Goal: Task Accomplishment & Management: Manage account settings

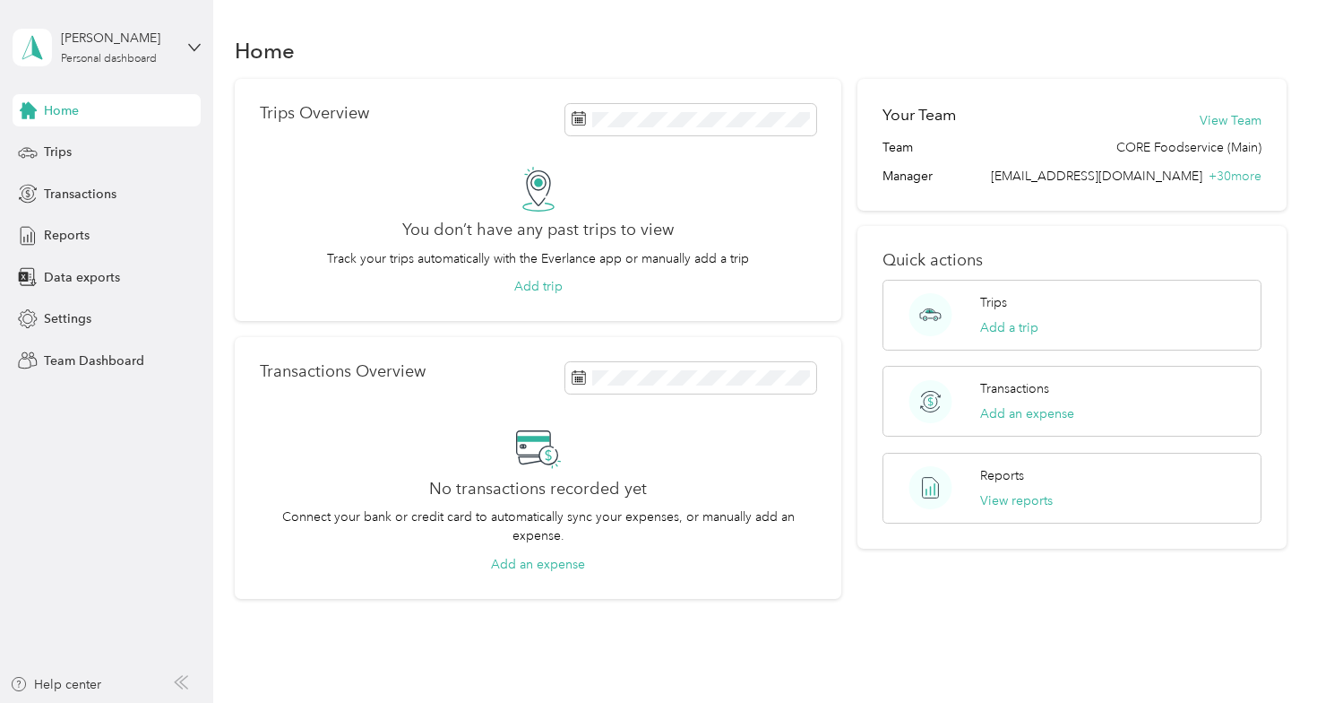
click at [180, 41] on div "[PERSON_NAME] Personal dashboard" at bounding box center [107, 47] width 188 height 63
click at [176, 140] on div "Team dashboard" at bounding box center [201, 147] width 352 height 31
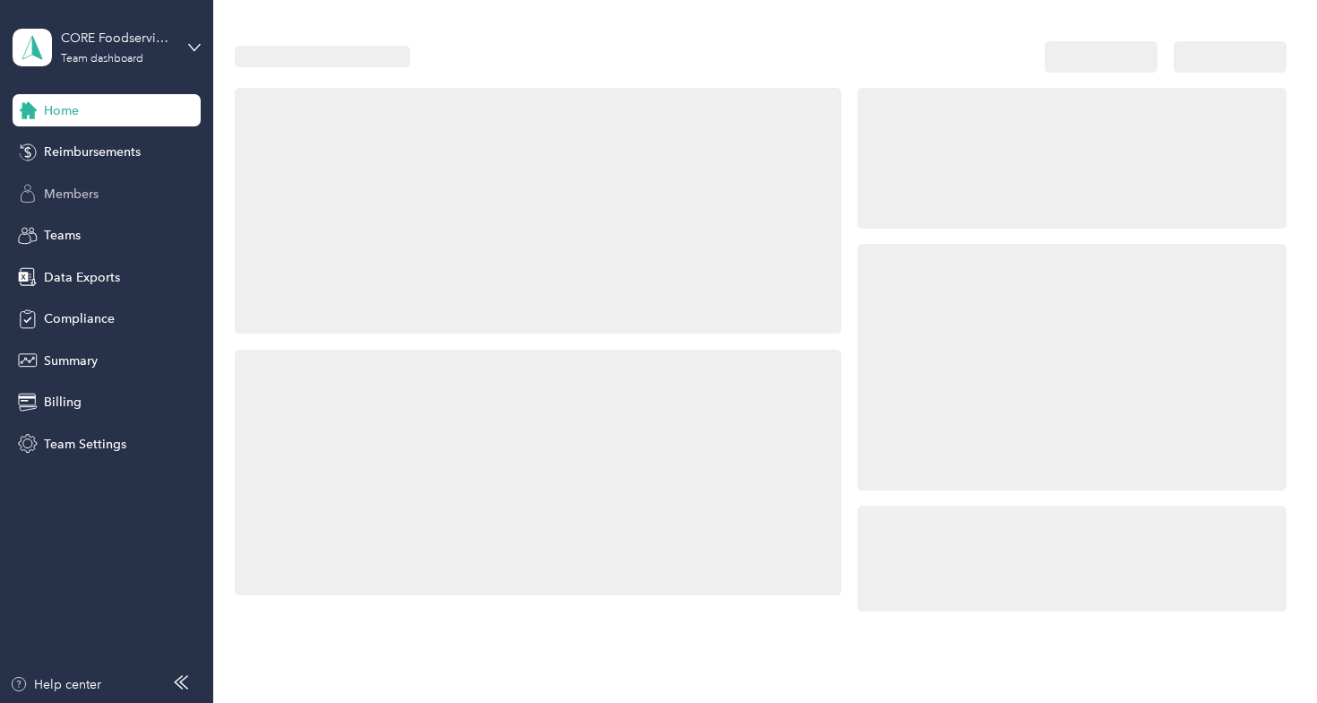
click at [116, 193] on div "Members" at bounding box center [107, 193] width 188 height 32
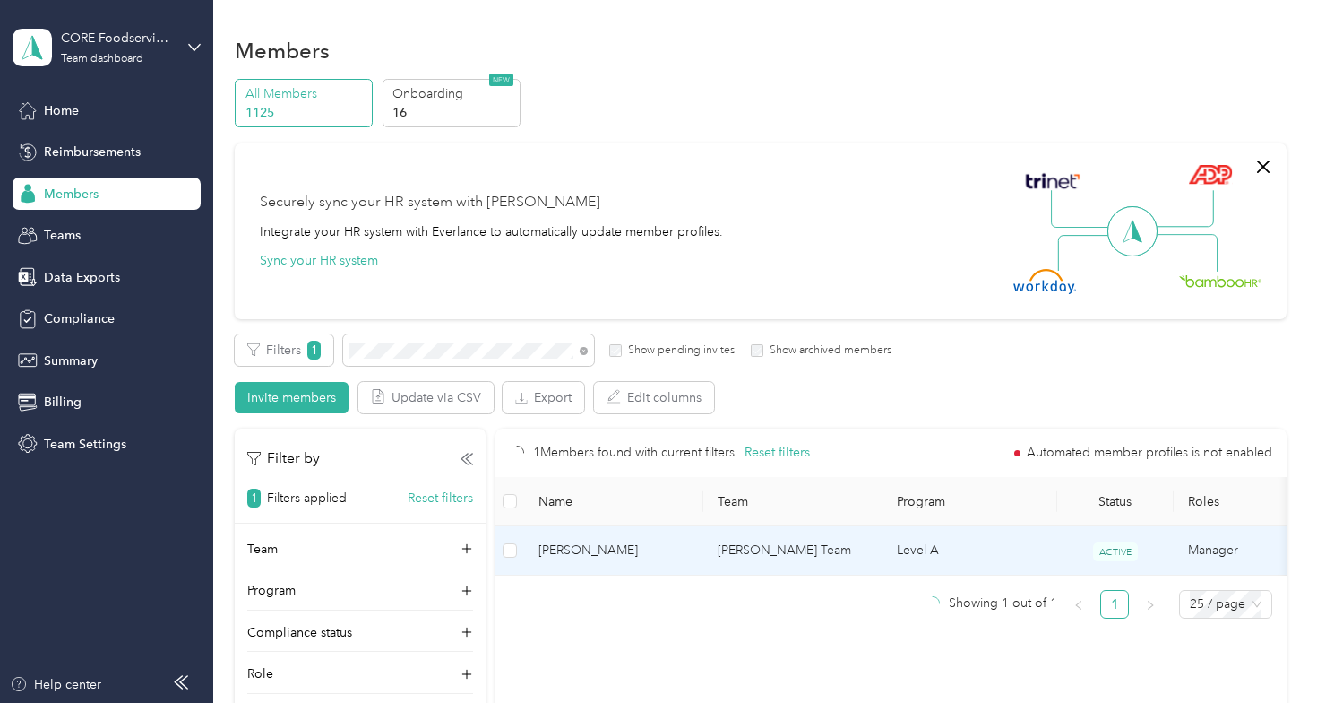
click at [589, 560] on span "[PERSON_NAME]" at bounding box center [614, 550] width 151 height 20
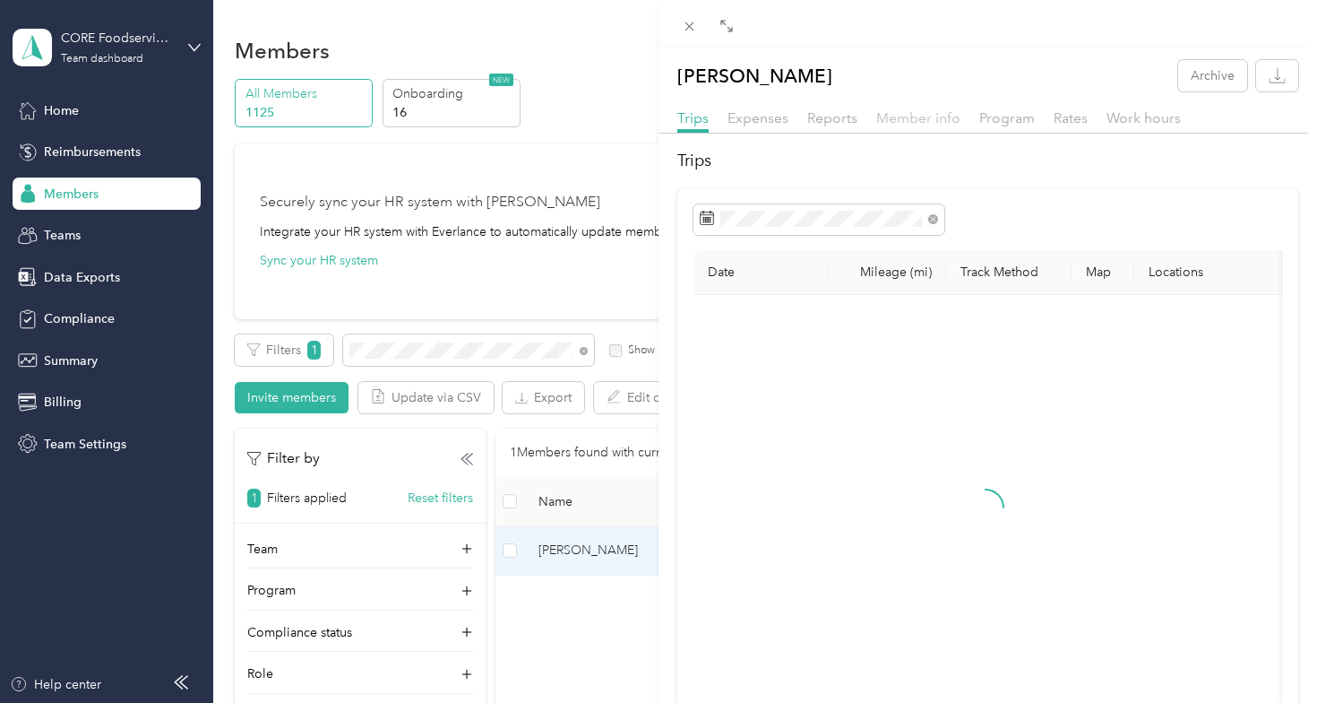
click at [942, 118] on span "Member info" at bounding box center [918, 117] width 84 height 17
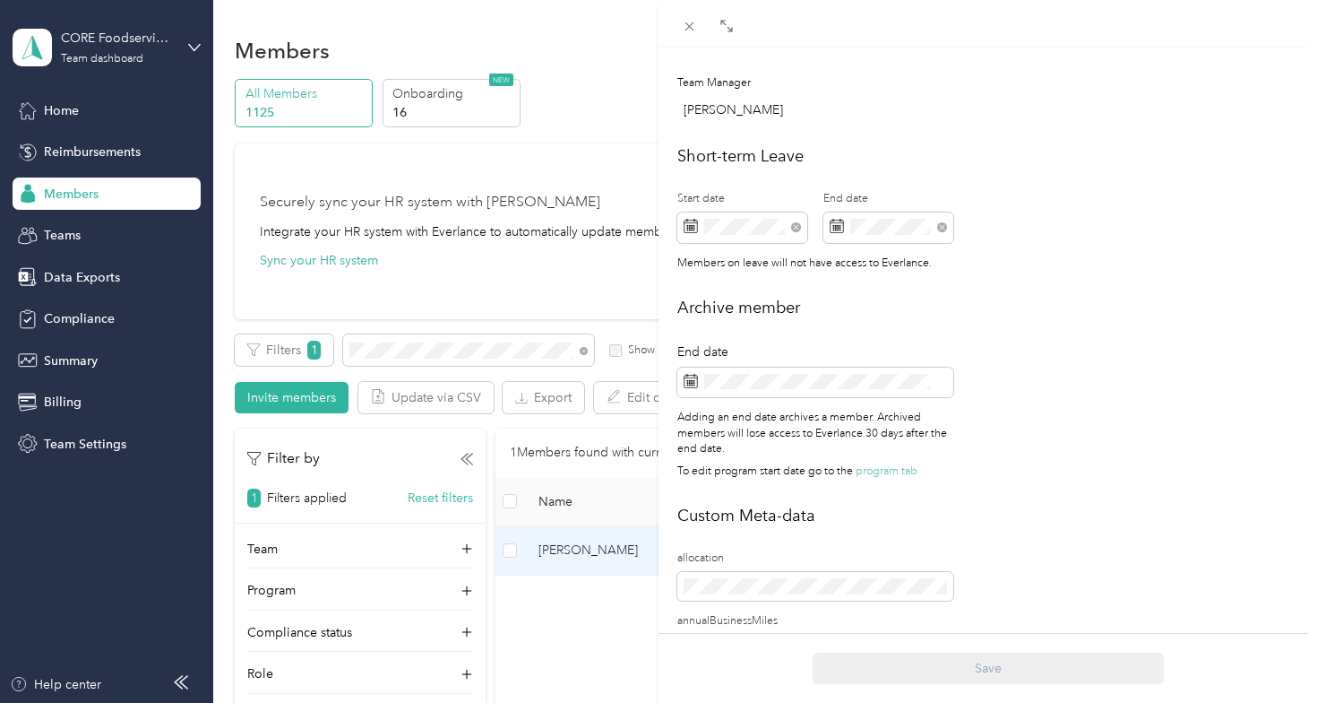
scroll to position [729, 0]
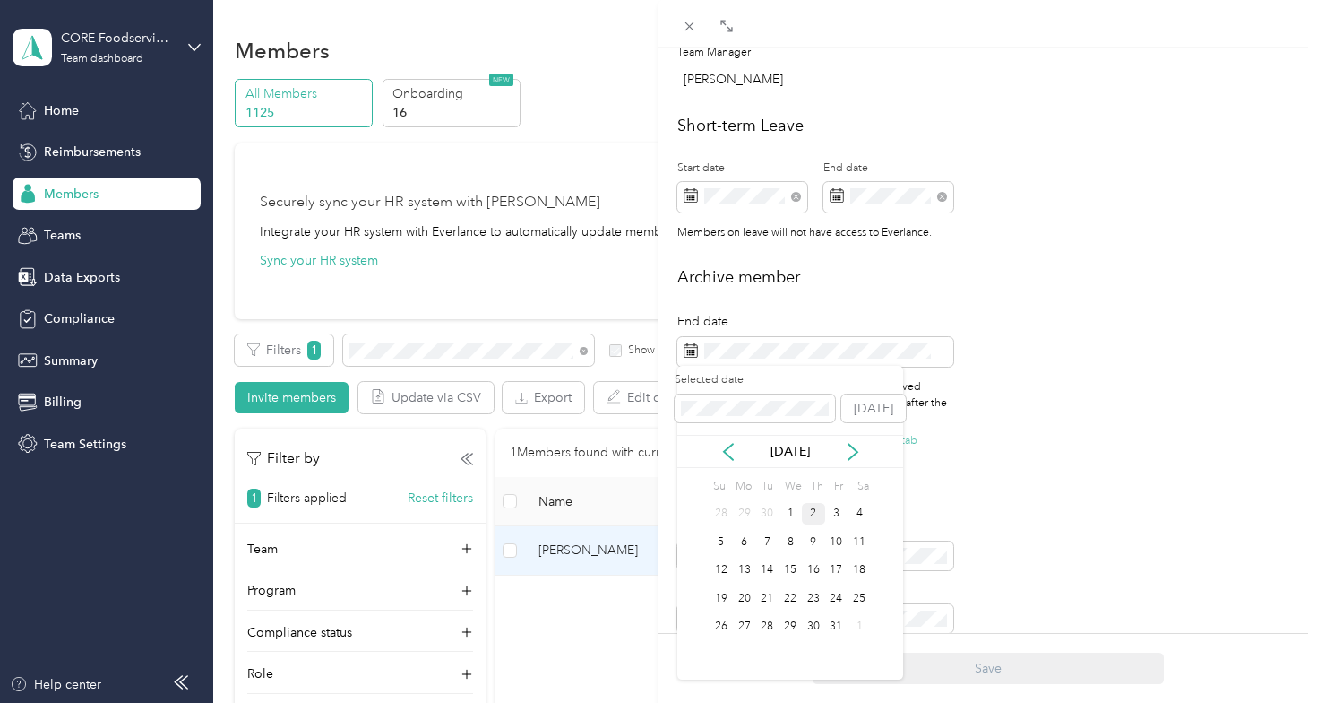
click at [813, 511] on div "2" at bounding box center [813, 514] width 23 height 22
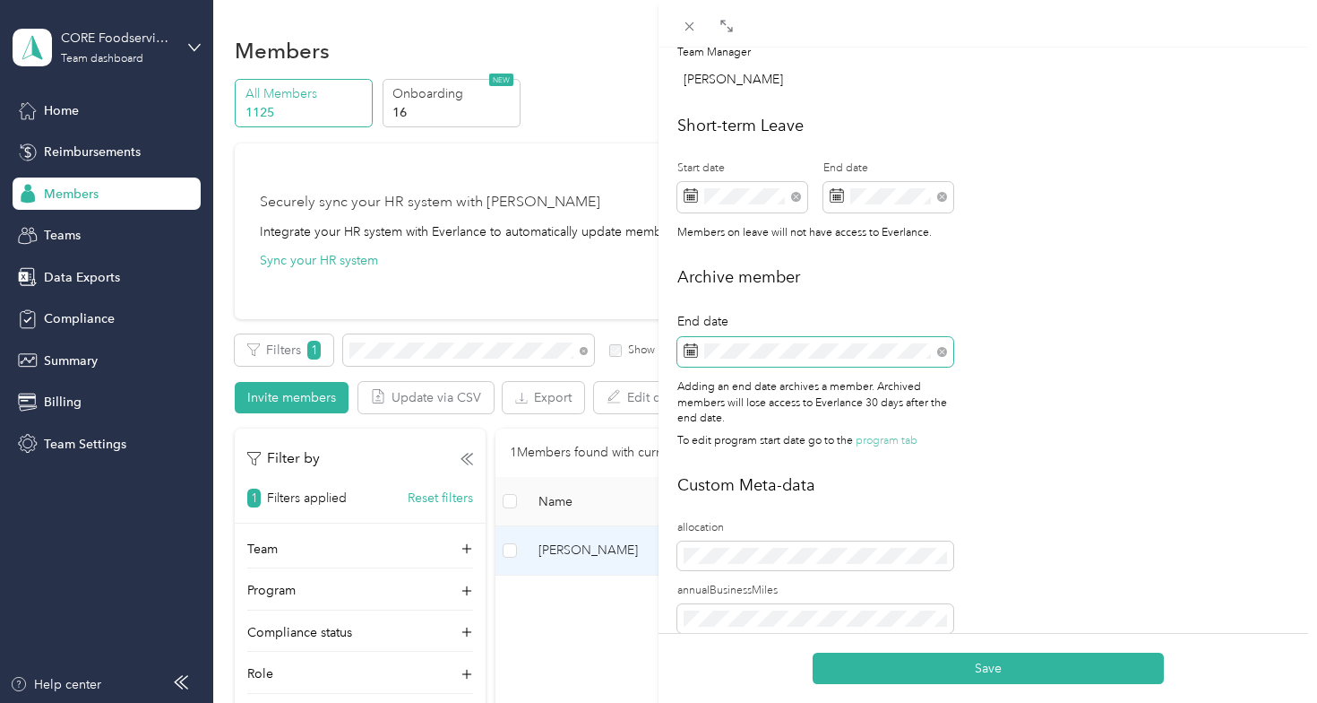
click at [804, 358] on span at bounding box center [815, 352] width 276 height 30
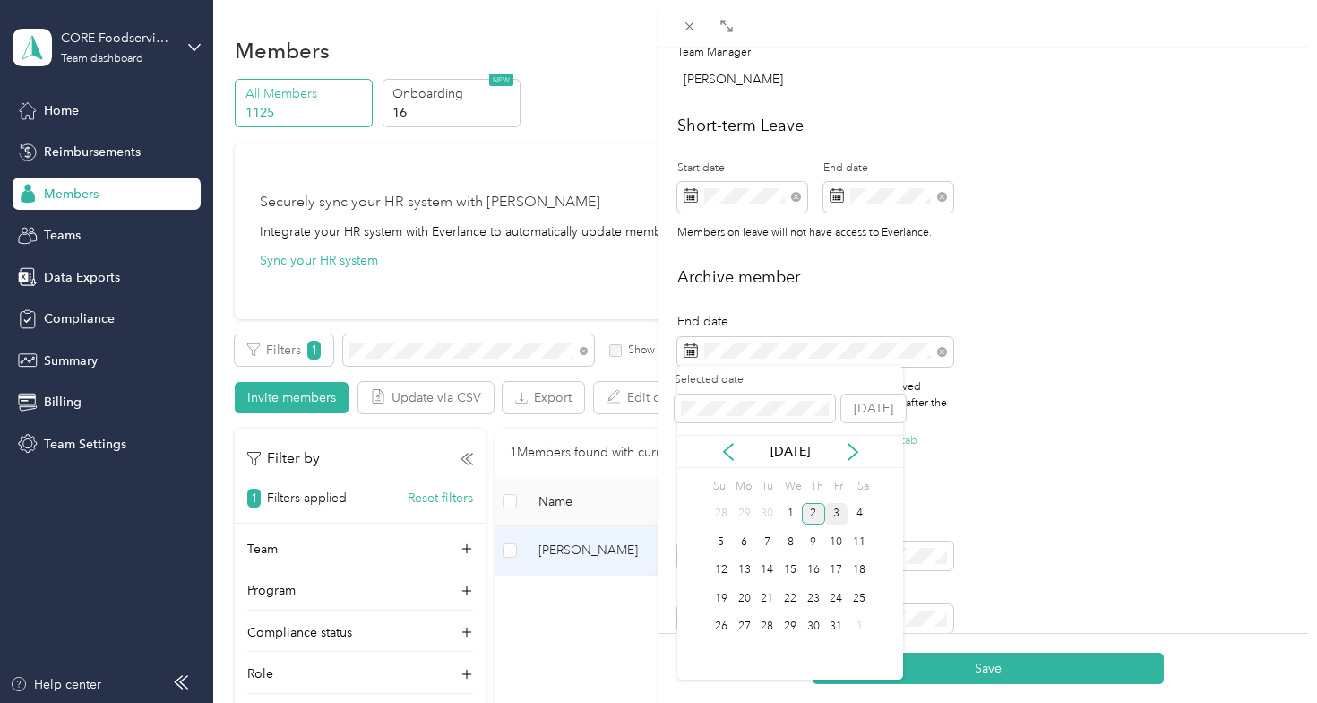
click at [837, 507] on div "3" at bounding box center [836, 514] width 23 height 22
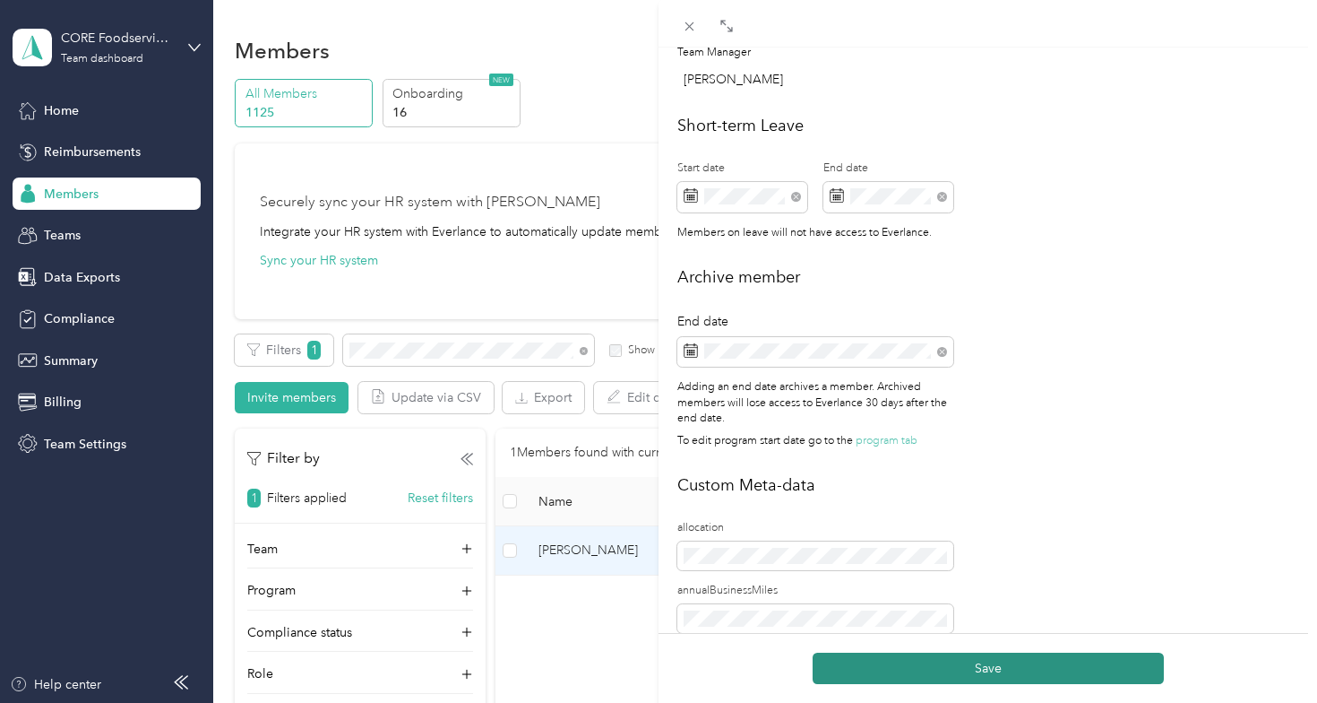
click at [935, 667] on button "Save" at bounding box center [988, 667] width 351 height 31
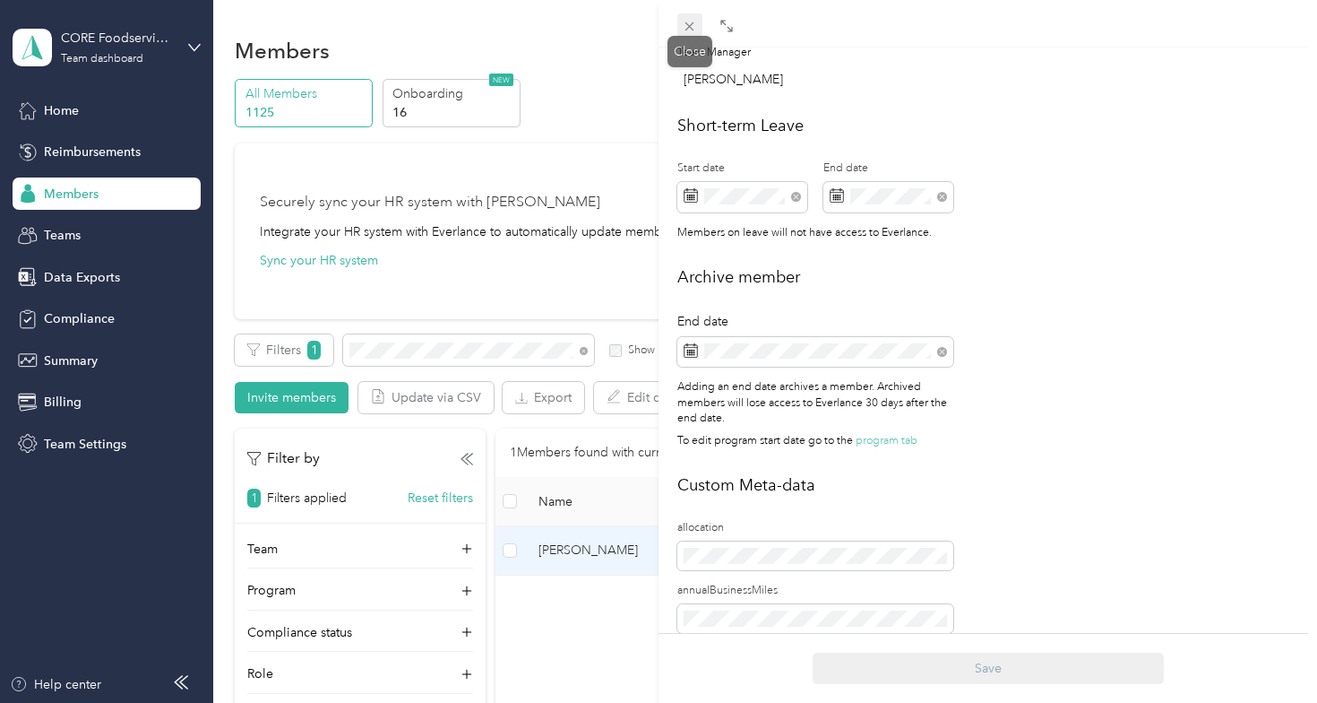
click at [697, 30] on icon at bounding box center [689, 26] width 15 height 15
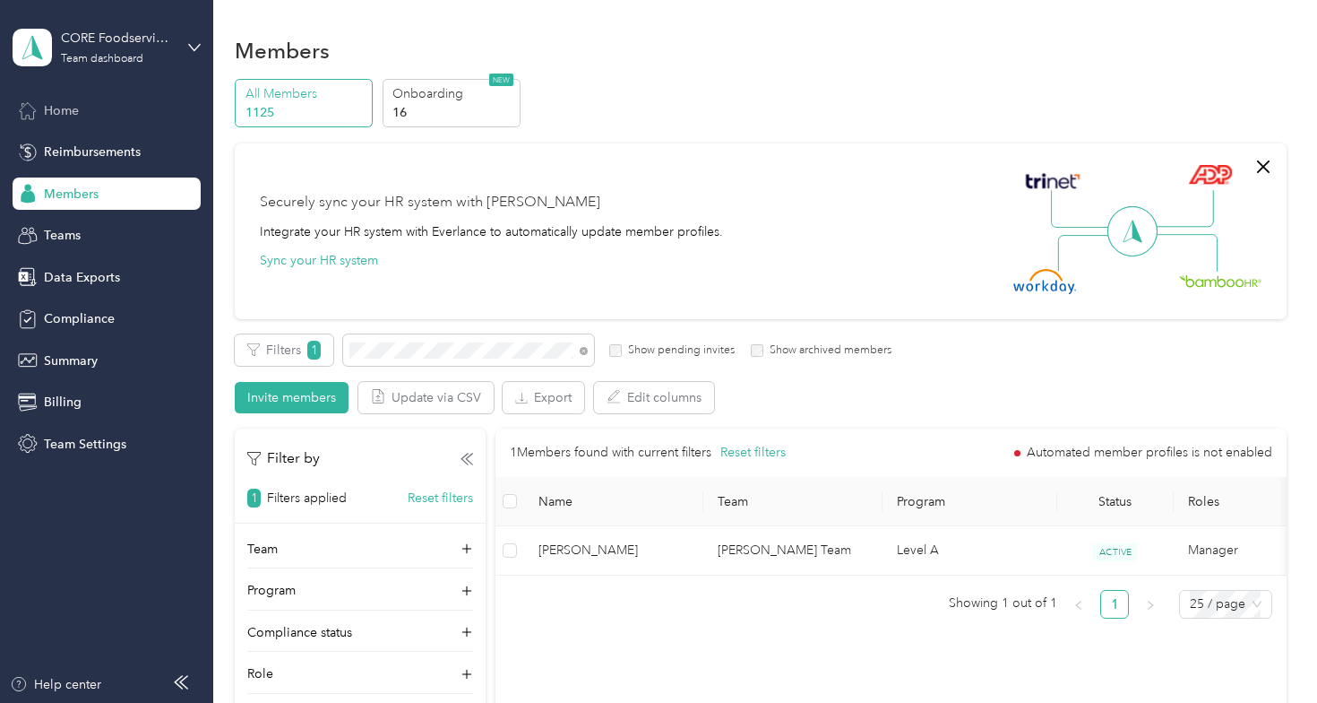
click at [73, 107] on span "Home" at bounding box center [61, 110] width 35 height 19
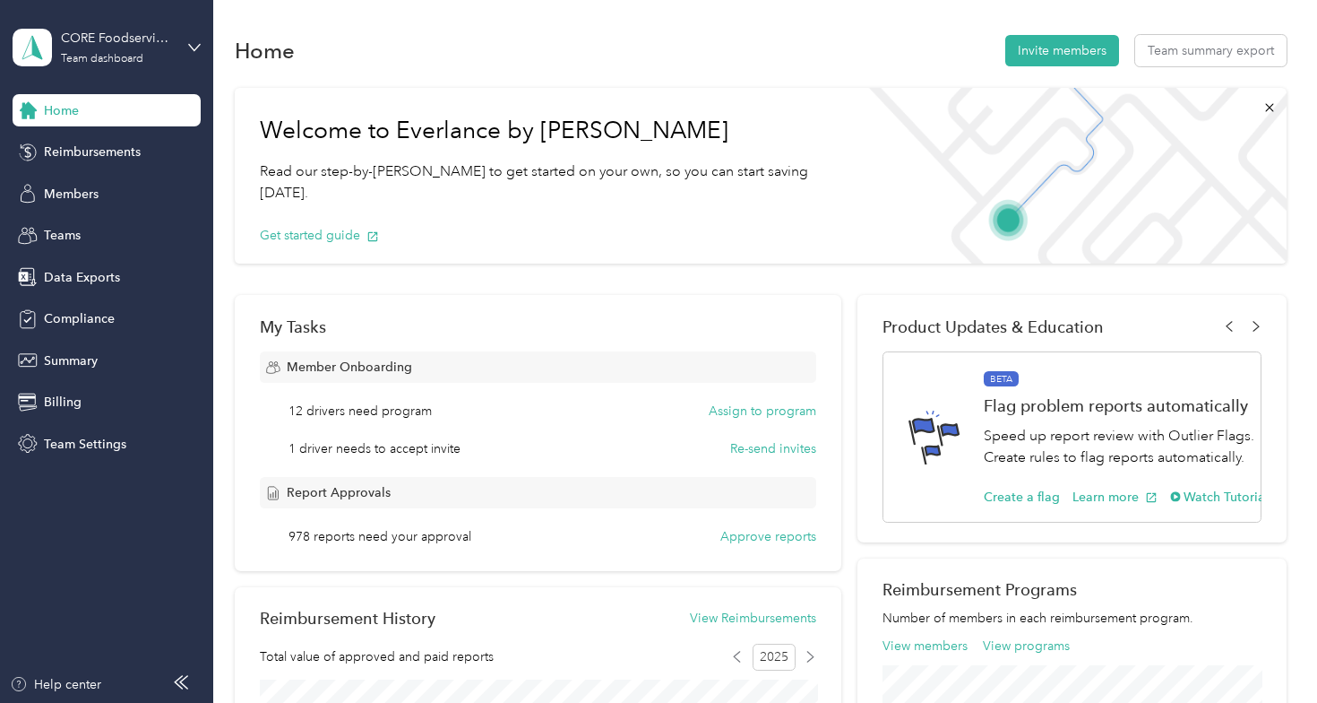
click at [91, 128] on div "Home Reimbursements Members Teams Data Exports Compliance Summary Billing Team …" at bounding box center [107, 277] width 188 height 366
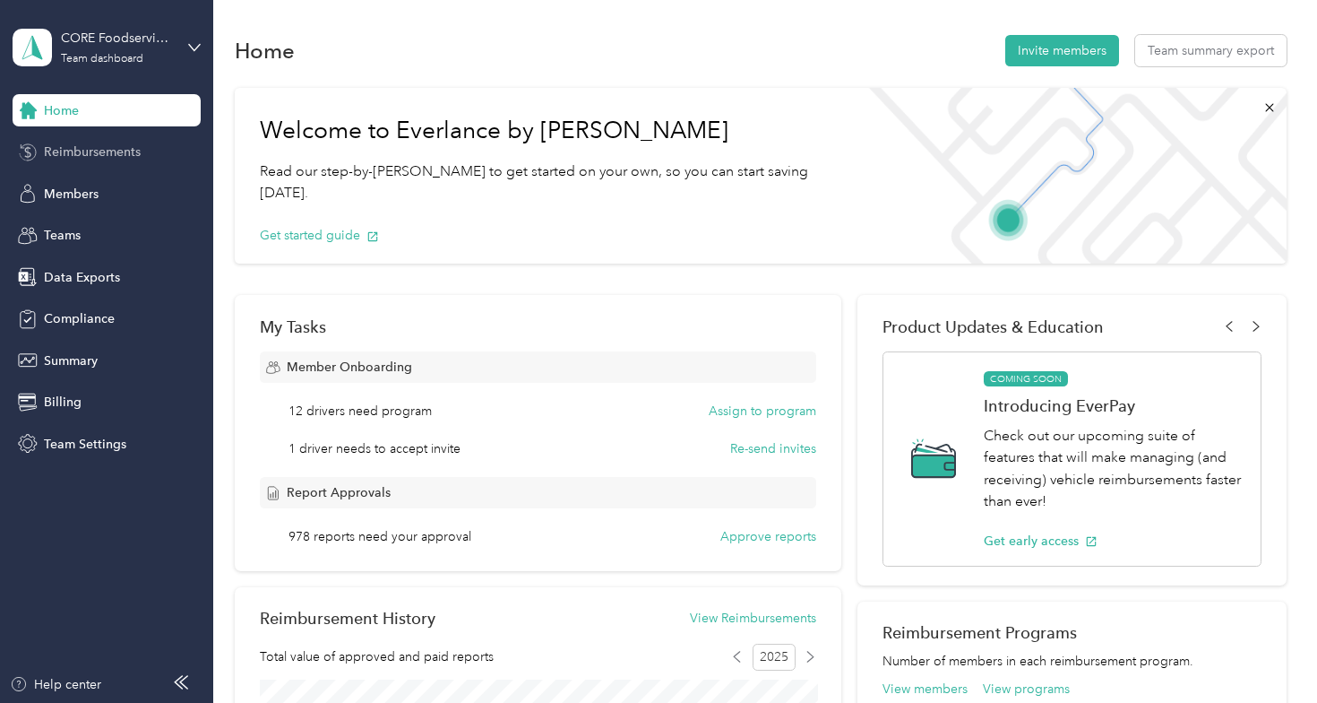
click at [98, 149] on span "Reimbursements" at bounding box center [92, 151] width 97 height 19
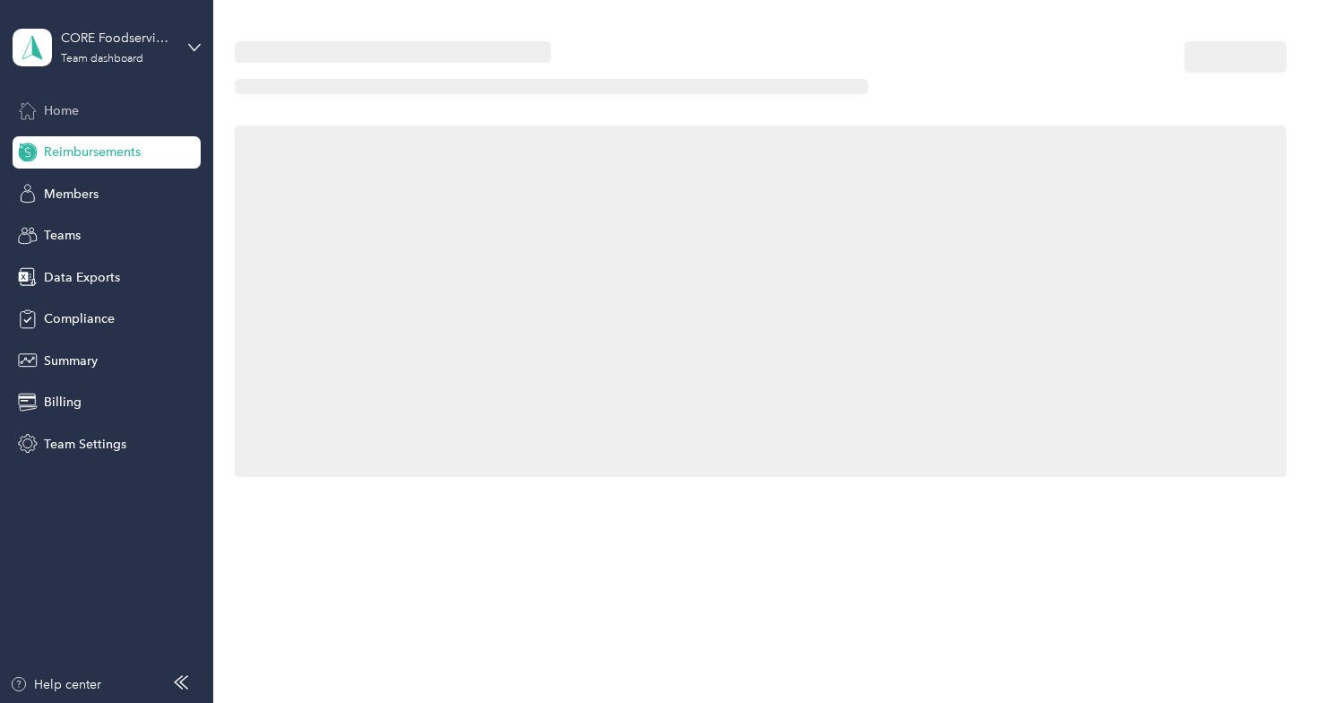
click at [82, 118] on div "Home" at bounding box center [107, 110] width 188 height 32
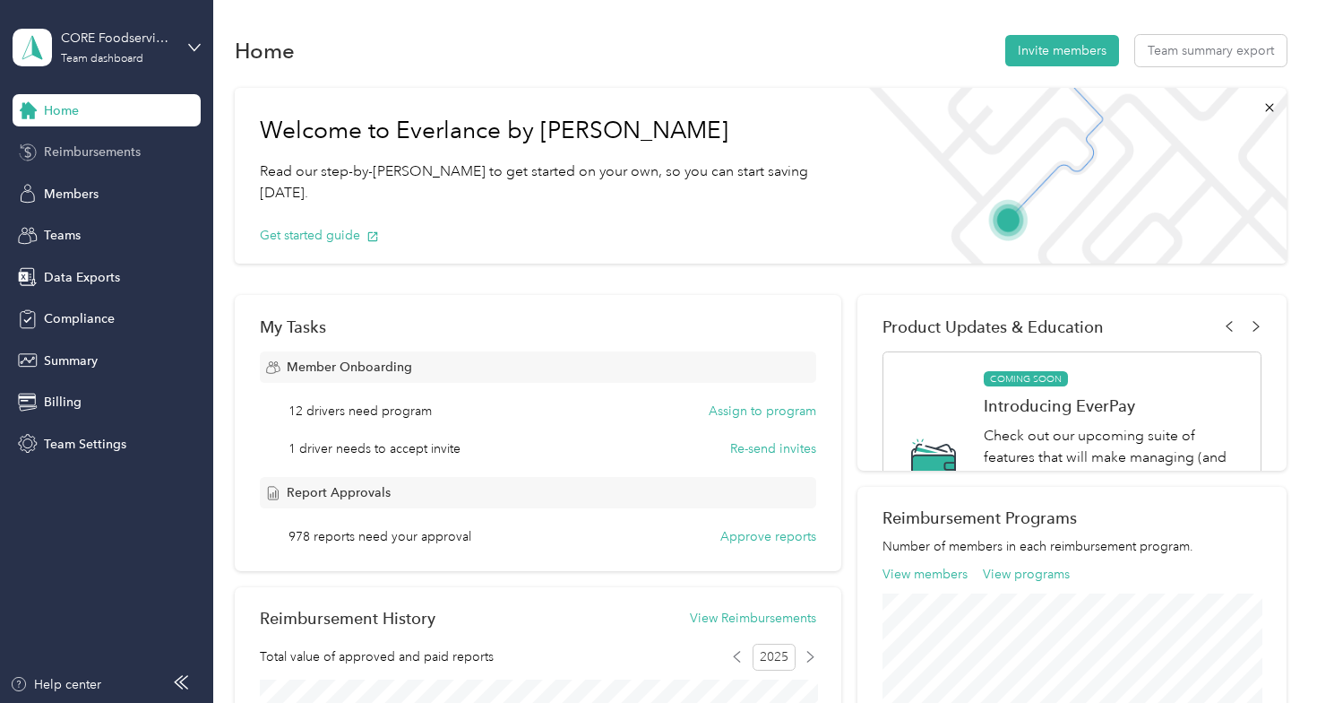
click at [88, 153] on span "Reimbursements" at bounding box center [92, 151] width 97 height 19
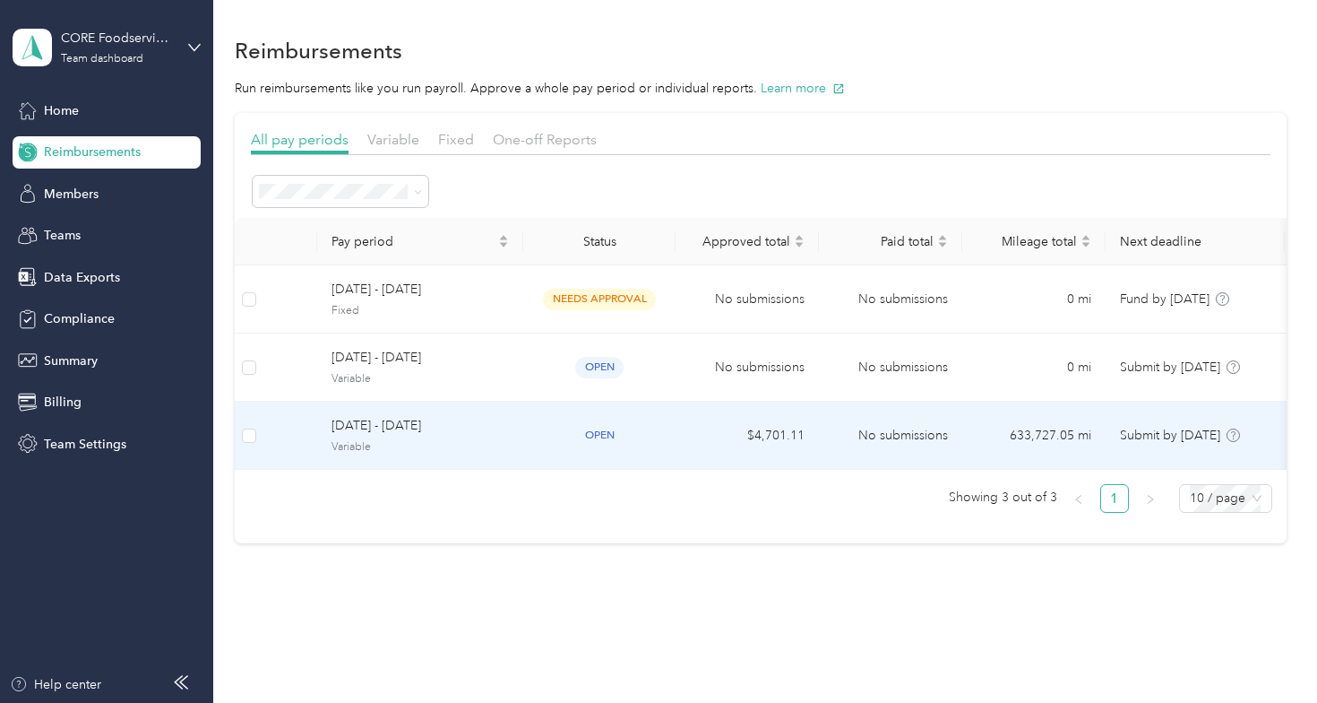
click at [392, 429] on span "[DATE] - [DATE]" at bounding box center [420, 426] width 177 height 20
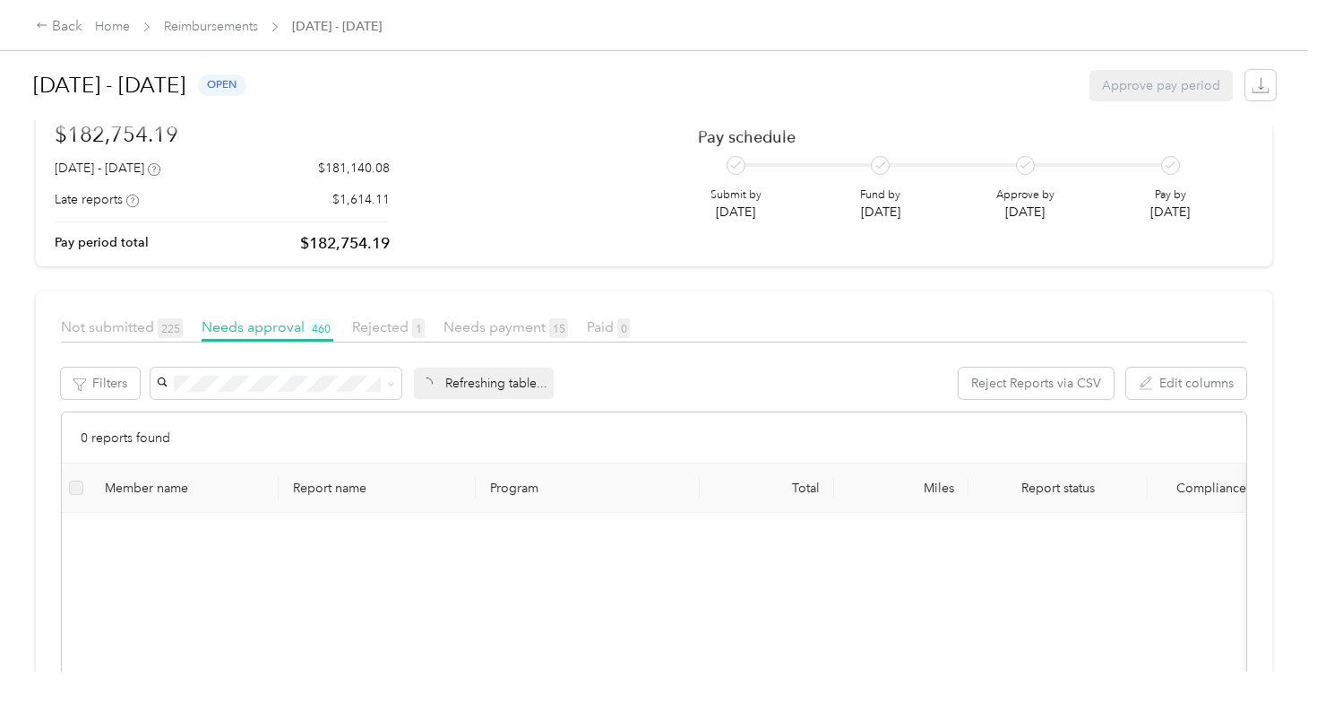
scroll to position [130, 0]
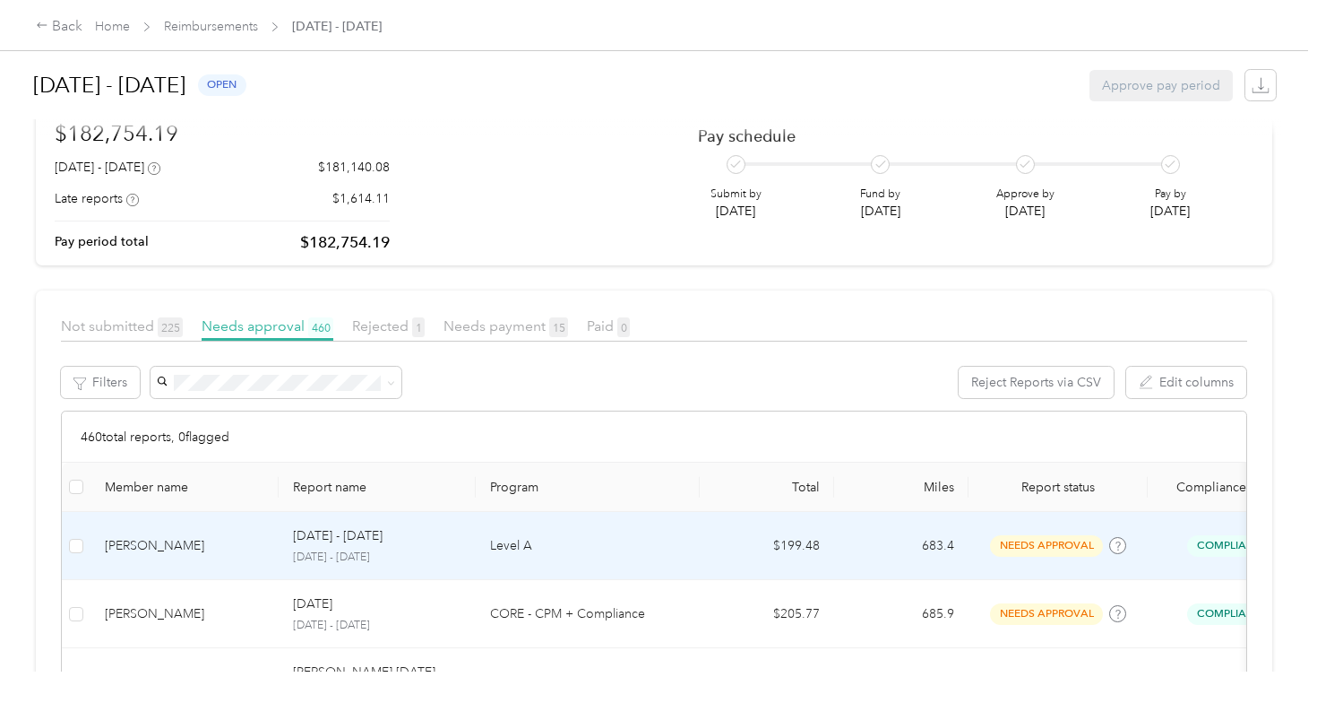
click at [259, 555] on td "[PERSON_NAME]" at bounding box center [185, 546] width 188 height 68
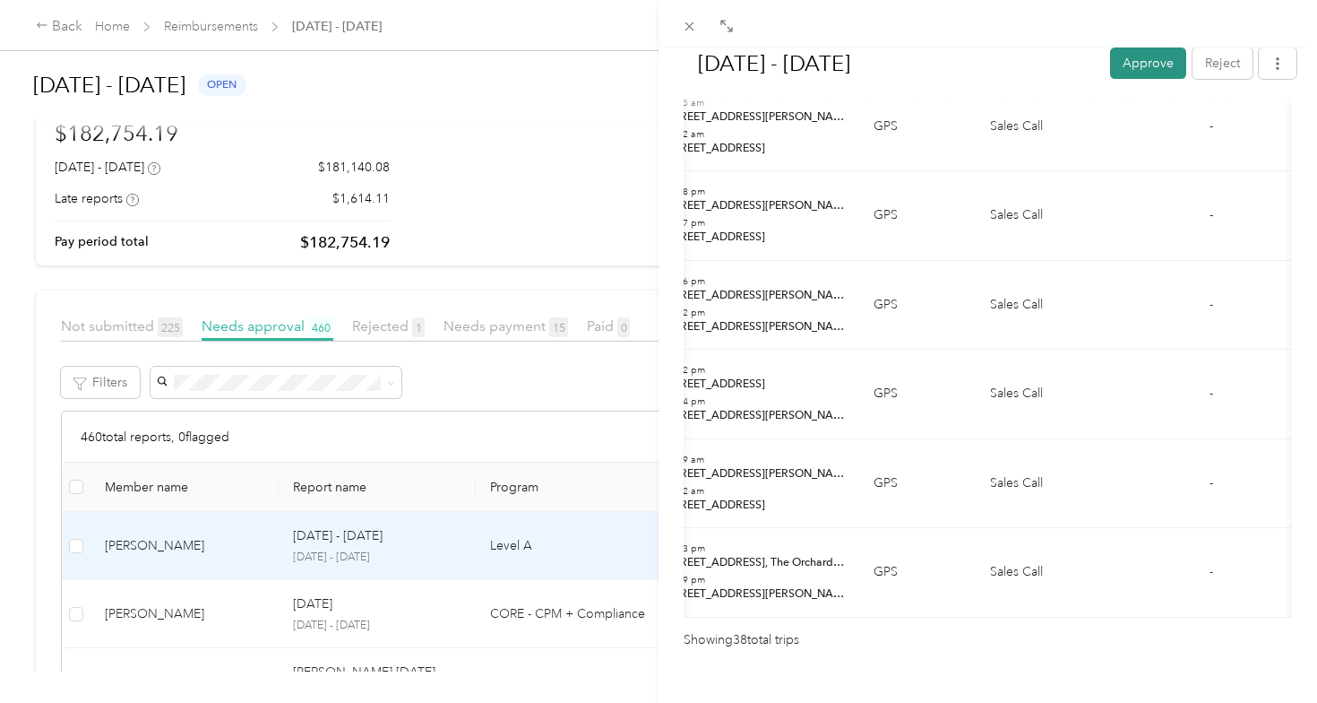
click at [1144, 67] on button "Approve" at bounding box center [1148, 62] width 76 height 31
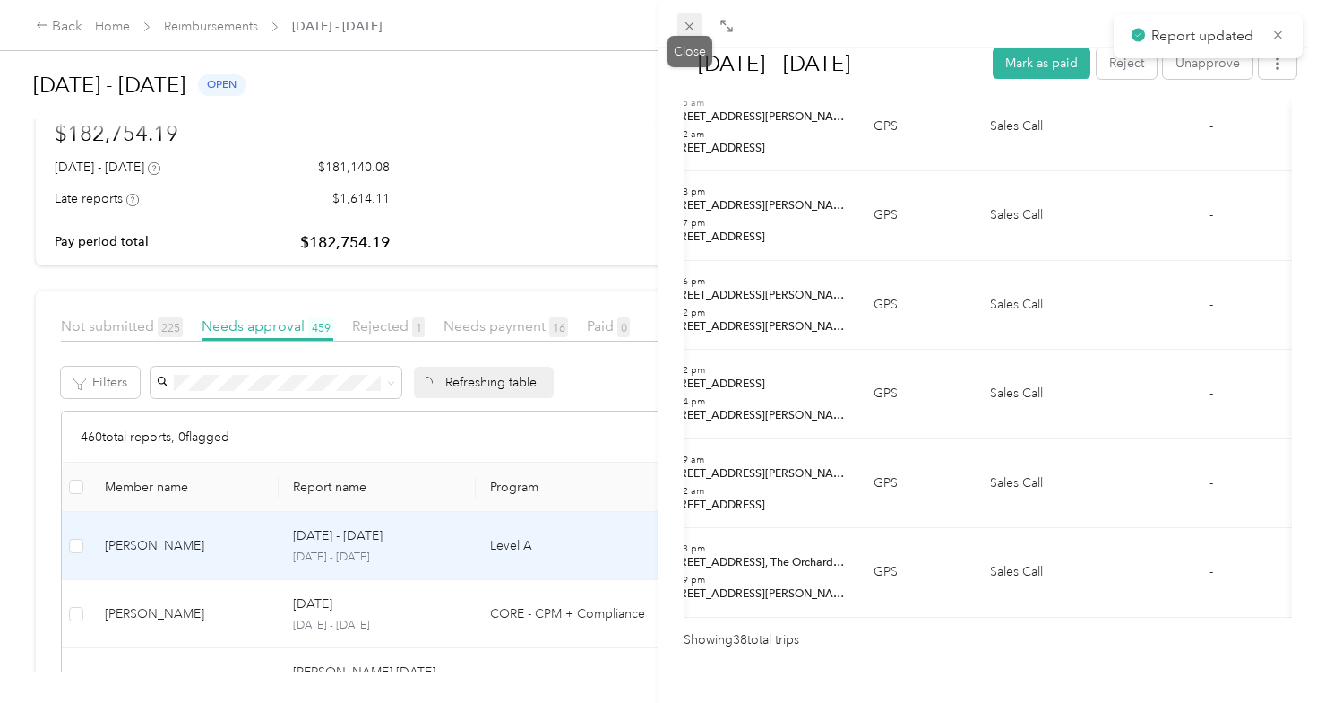
click at [691, 34] on span at bounding box center [689, 25] width 25 height 25
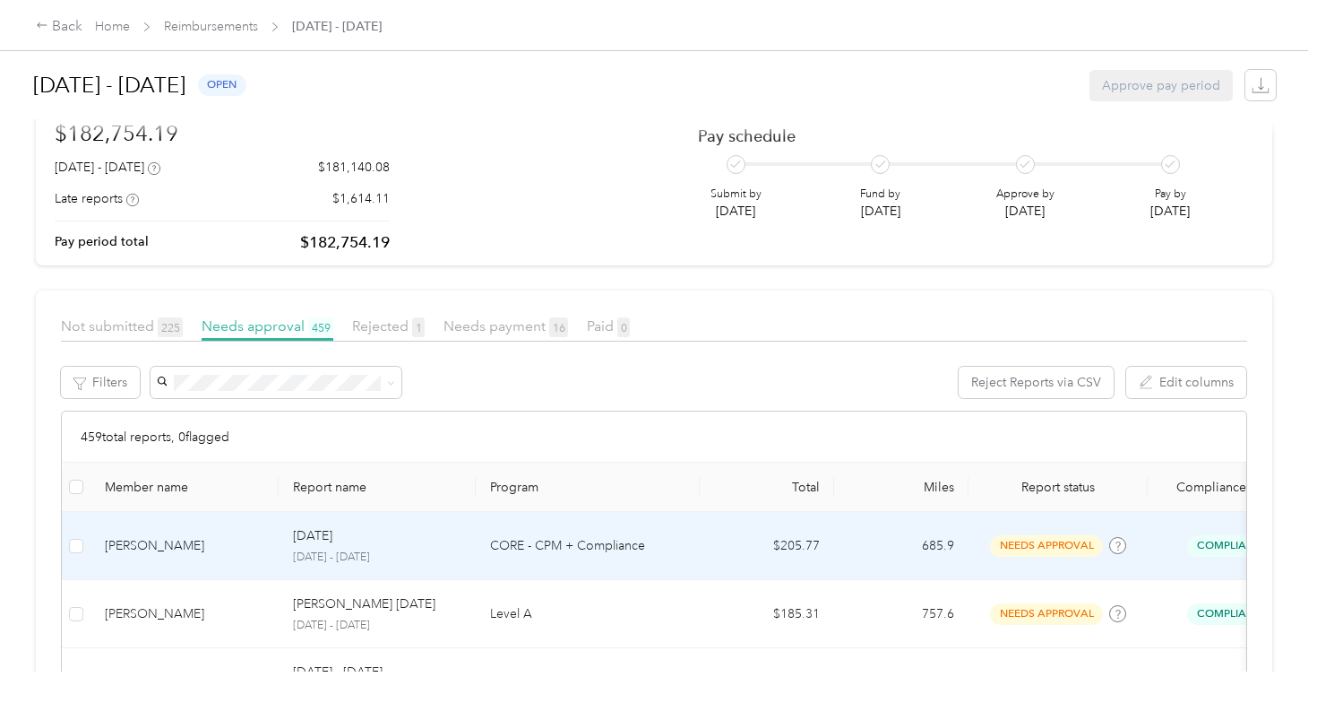
click at [227, 576] on td "[PERSON_NAME]" at bounding box center [185, 546] width 188 height 68
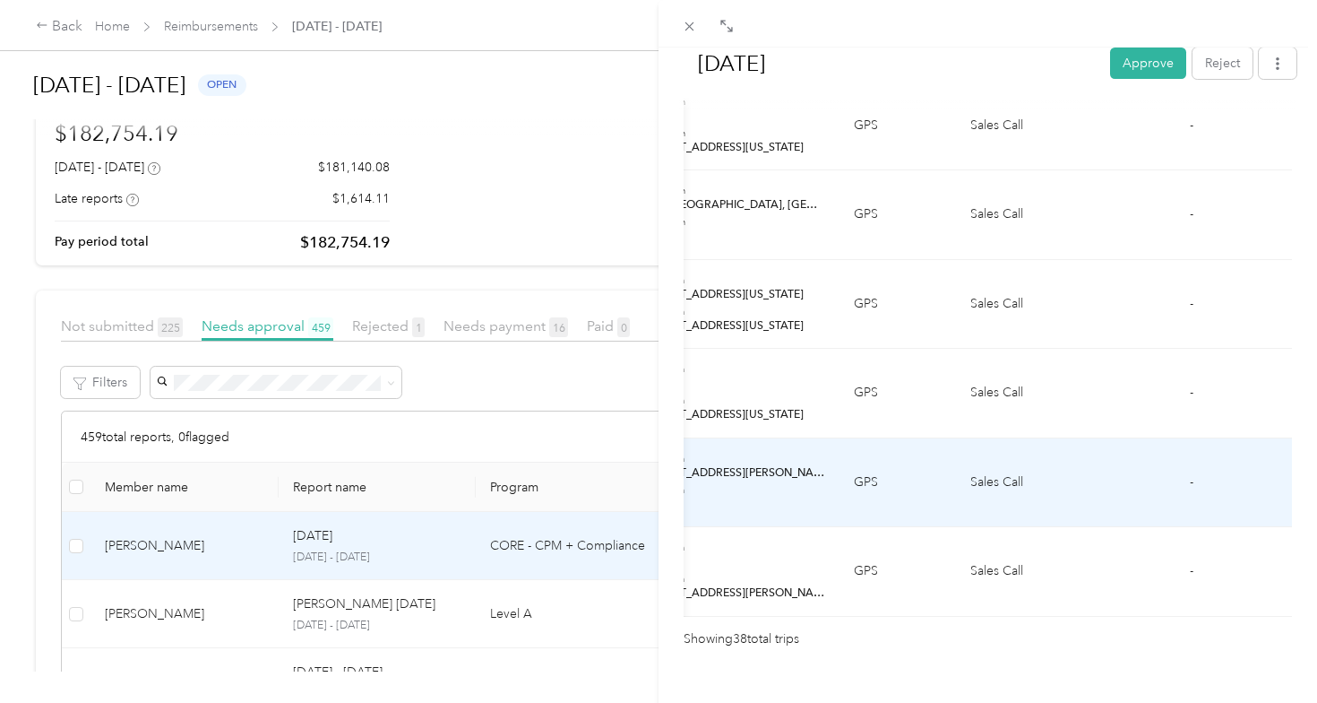
scroll to position [3377, 0]
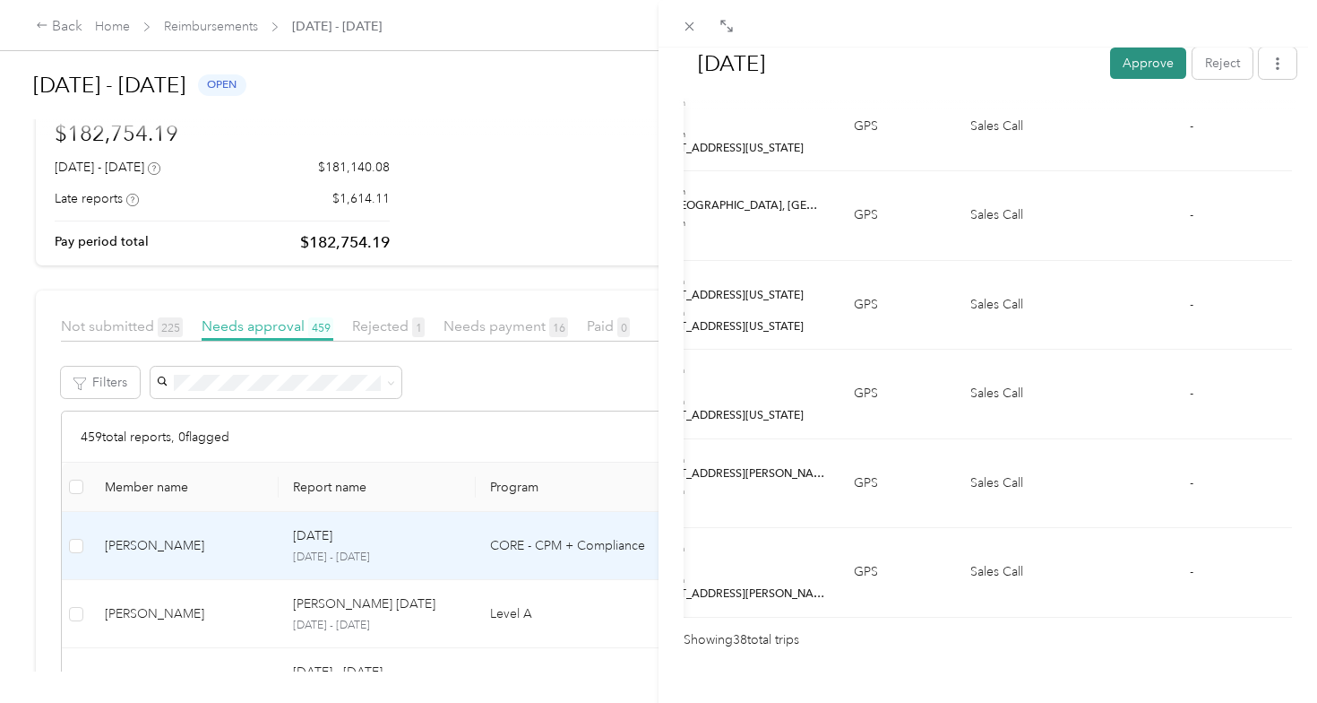
click at [1156, 64] on button "Approve" at bounding box center [1148, 62] width 76 height 31
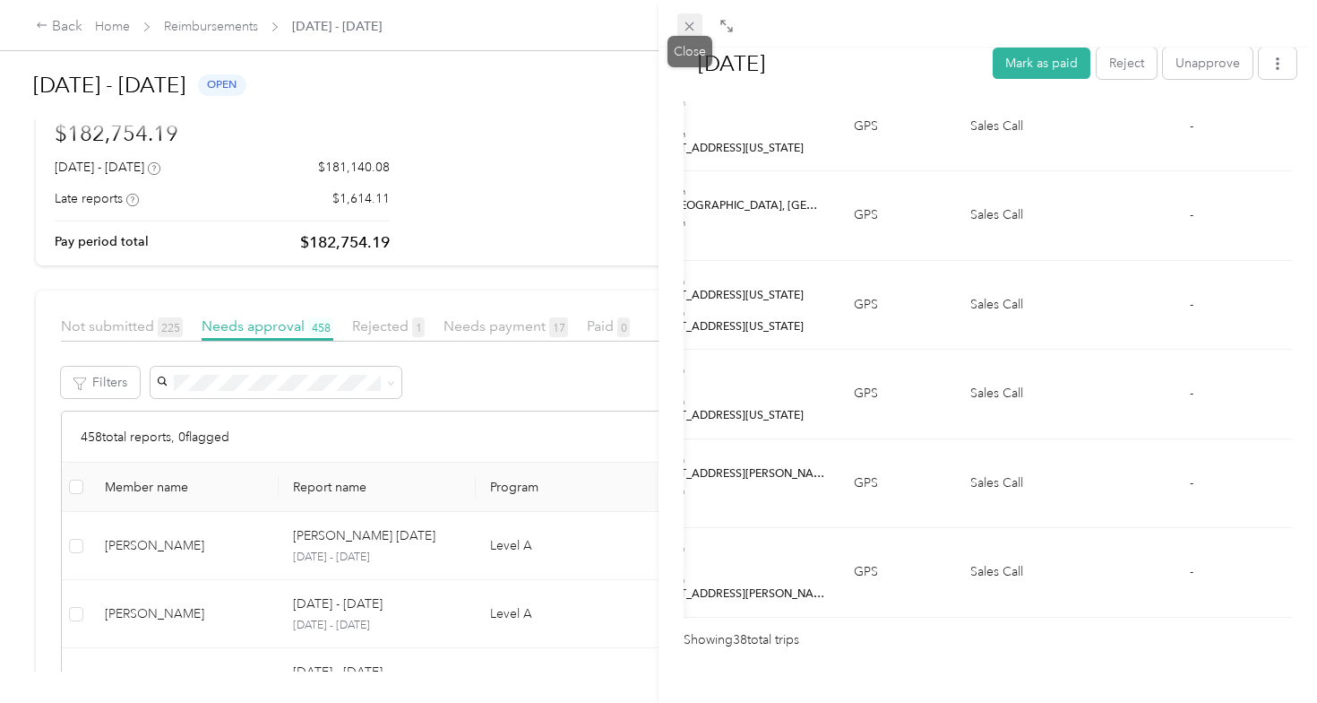
click at [692, 30] on icon at bounding box center [689, 26] width 15 height 15
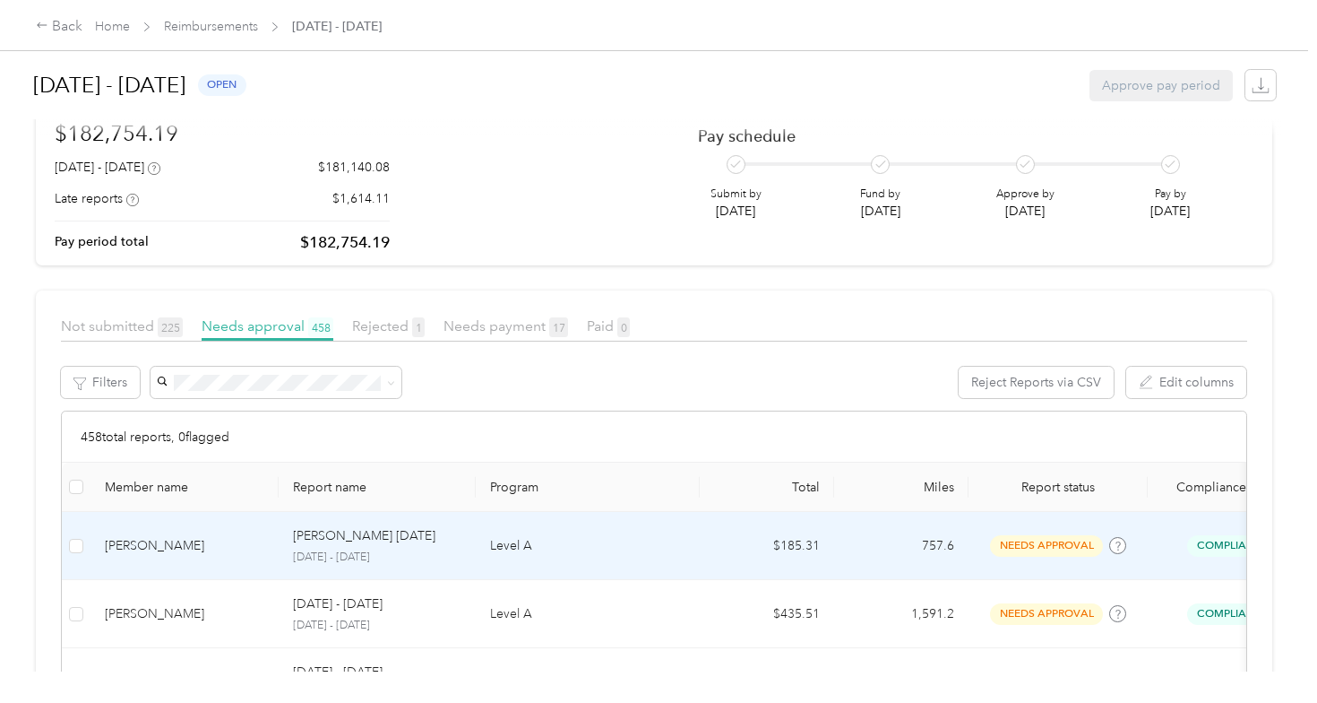
click at [213, 548] on div "[PERSON_NAME]" at bounding box center [185, 546] width 160 height 20
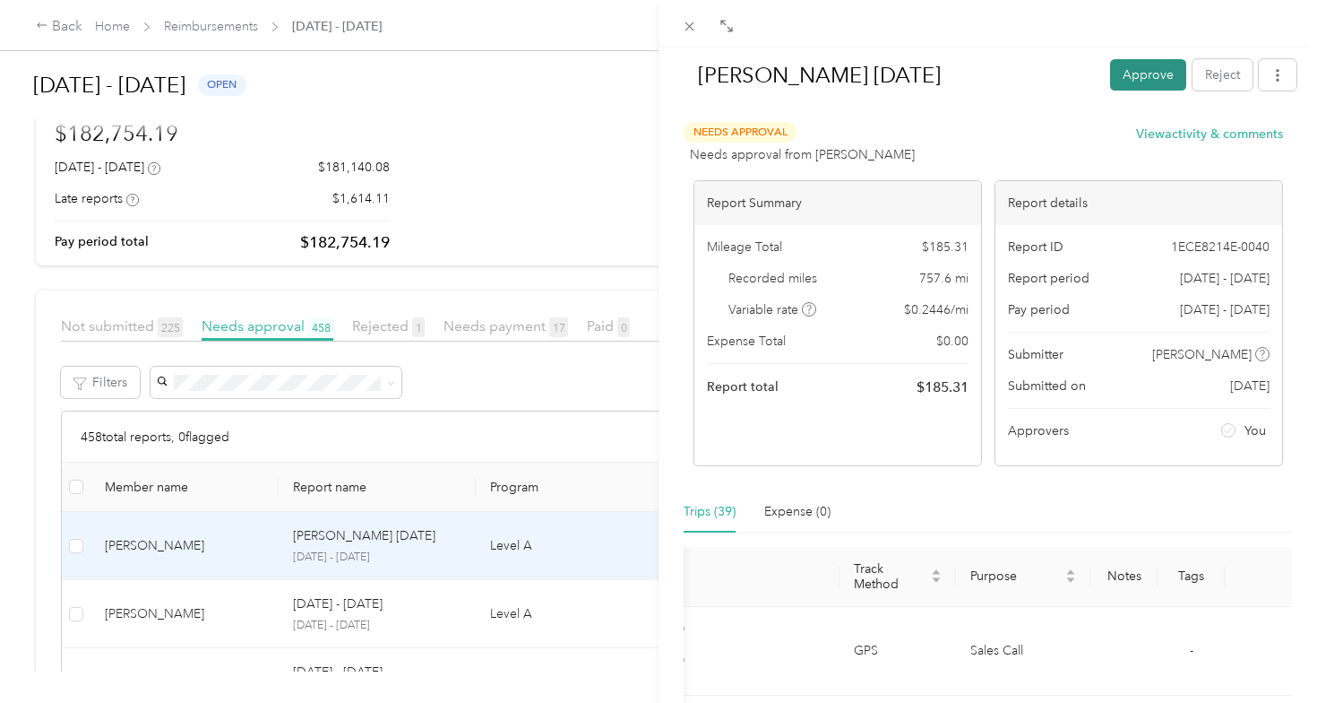
click at [1125, 81] on button "Approve" at bounding box center [1148, 74] width 76 height 31
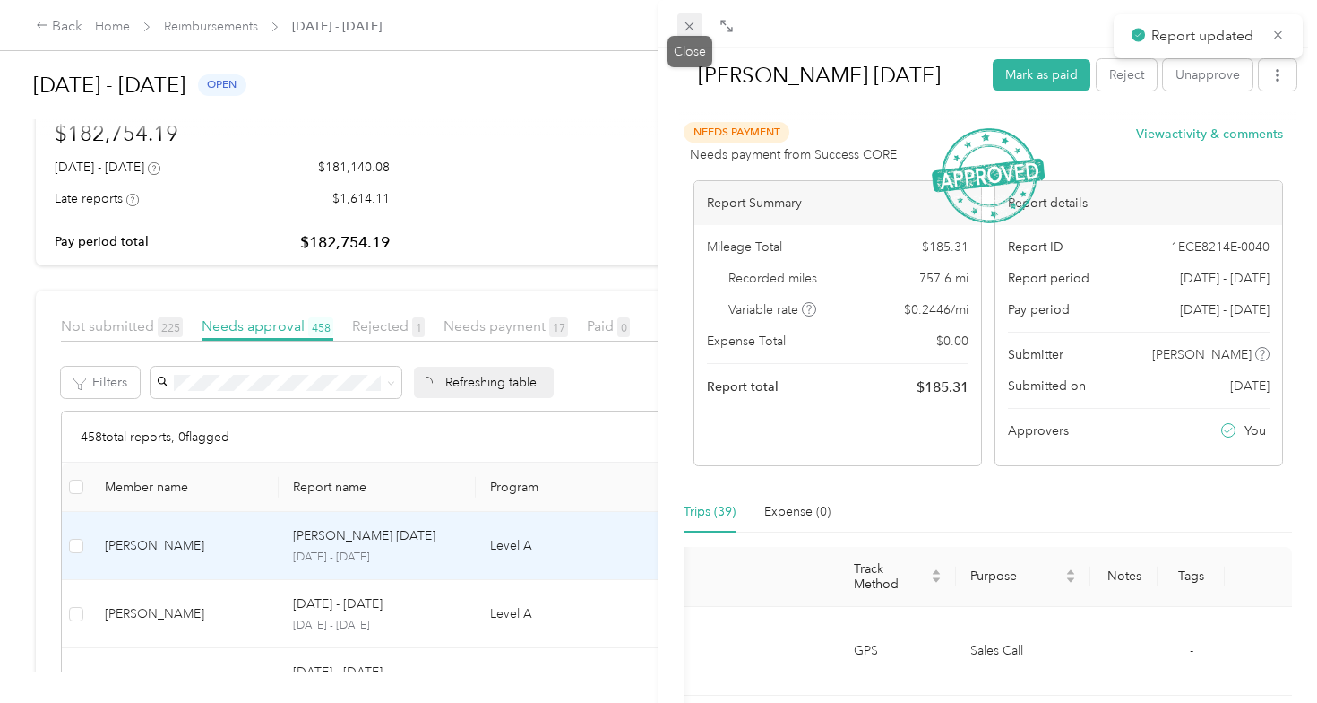
click at [692, 25] on icon at bounding box center [689, 26] width 15 height 15
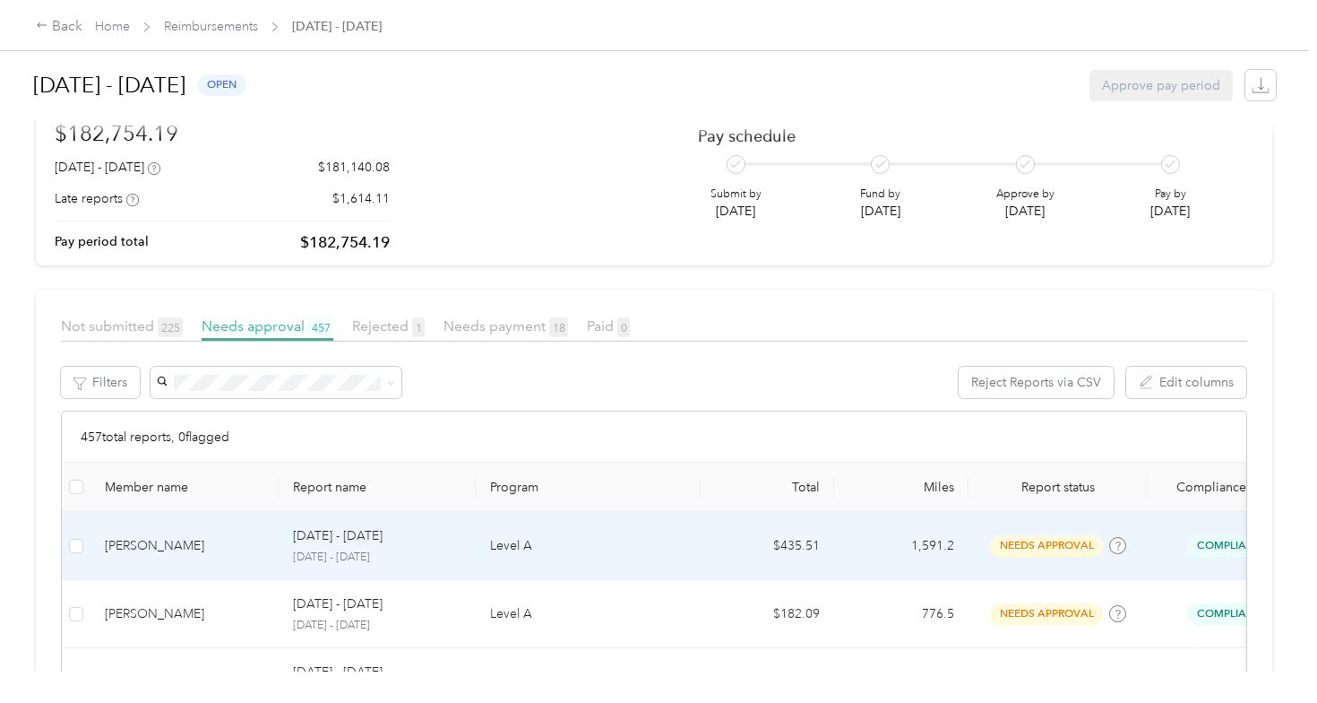
click at [221, 562] on td "[PERSON_NAME]" at bounding box center [185, 546] width 188 height 68
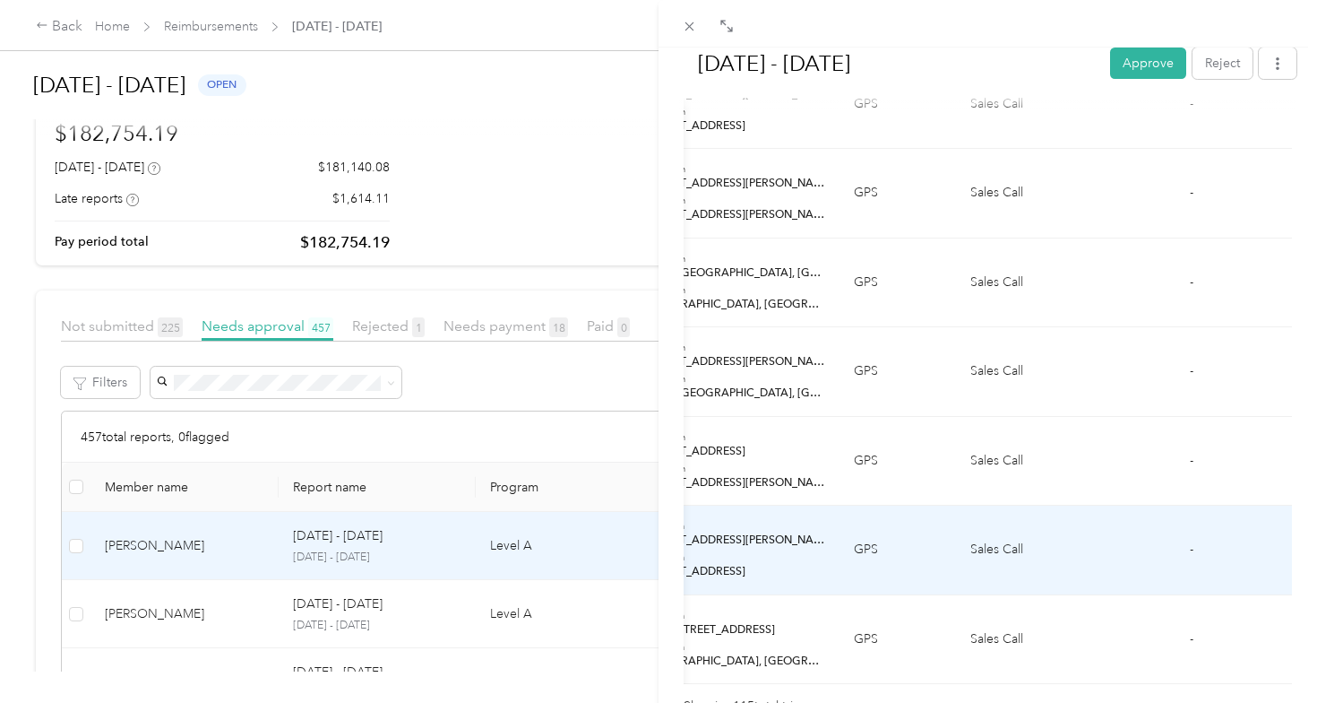
scroll to position [10173, 0]
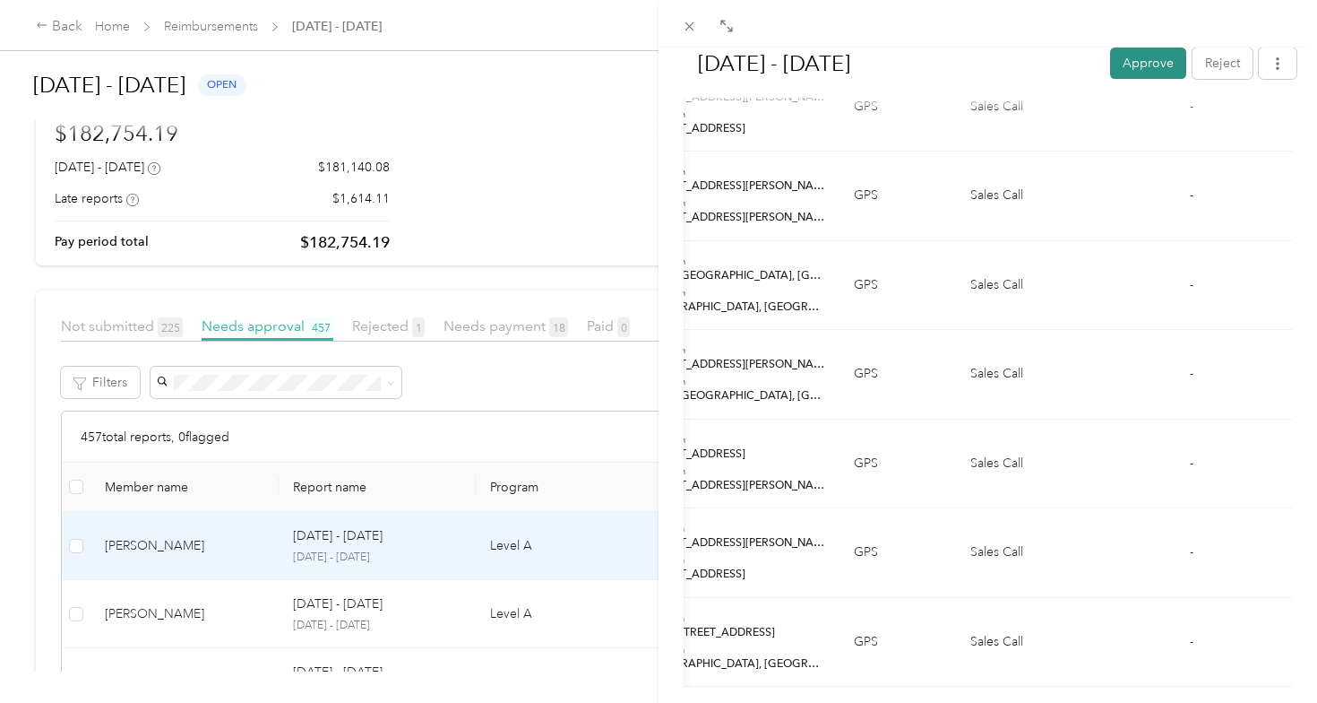
click at [1142, 58] on button "Approve" at bounding box center [1148, 62] width 76 height 31
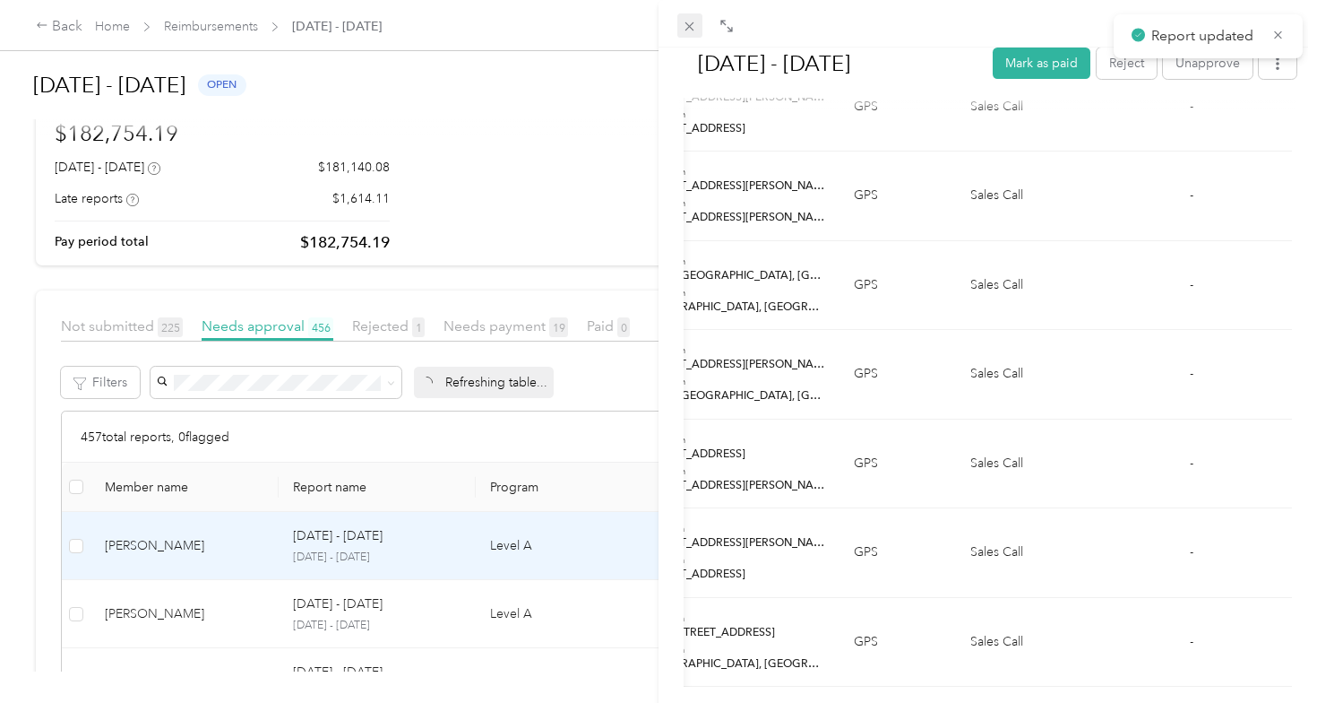
click at [693, 24] on icon at bounding box center [689, 26] width 15 height 15
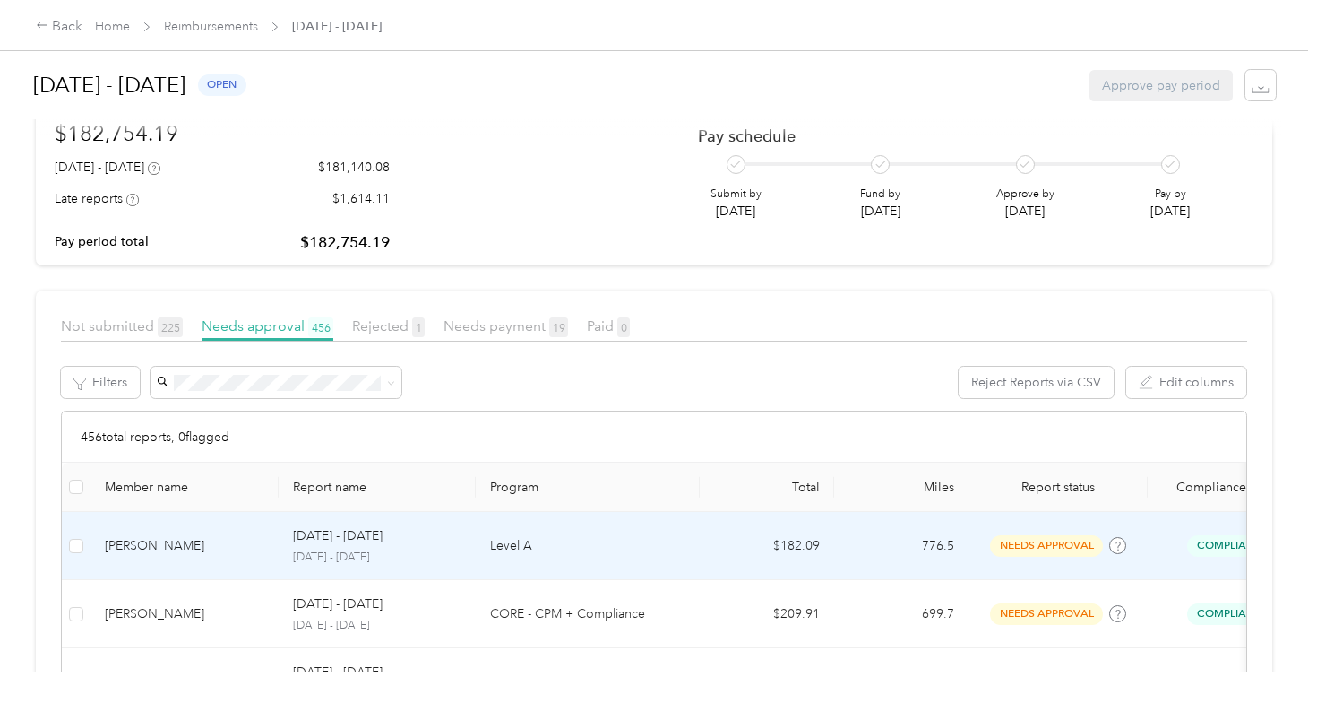
click at [227, 554] on div "[PERSON_NAME]" at bounding box center [185, 546] width 160 height 20
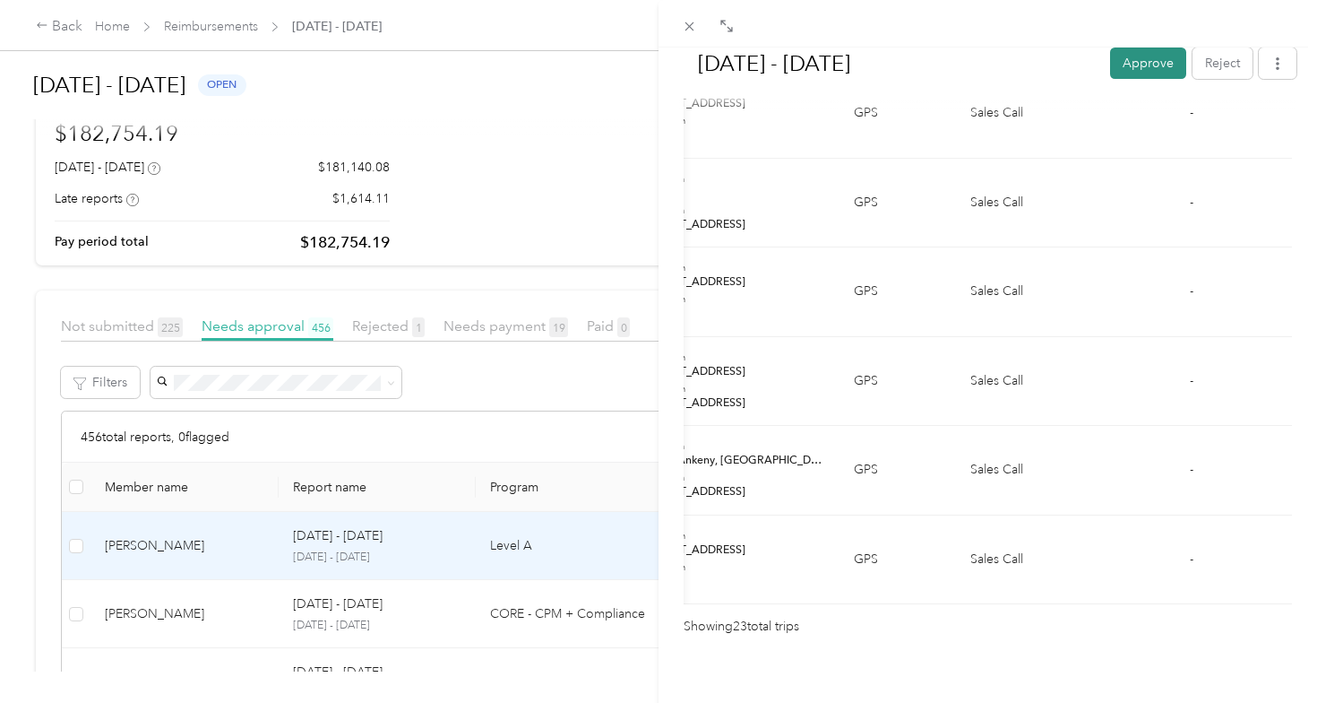
click at [1151, 75] on button "Approve" at bounding box center [1148, 62] width 76 height 31
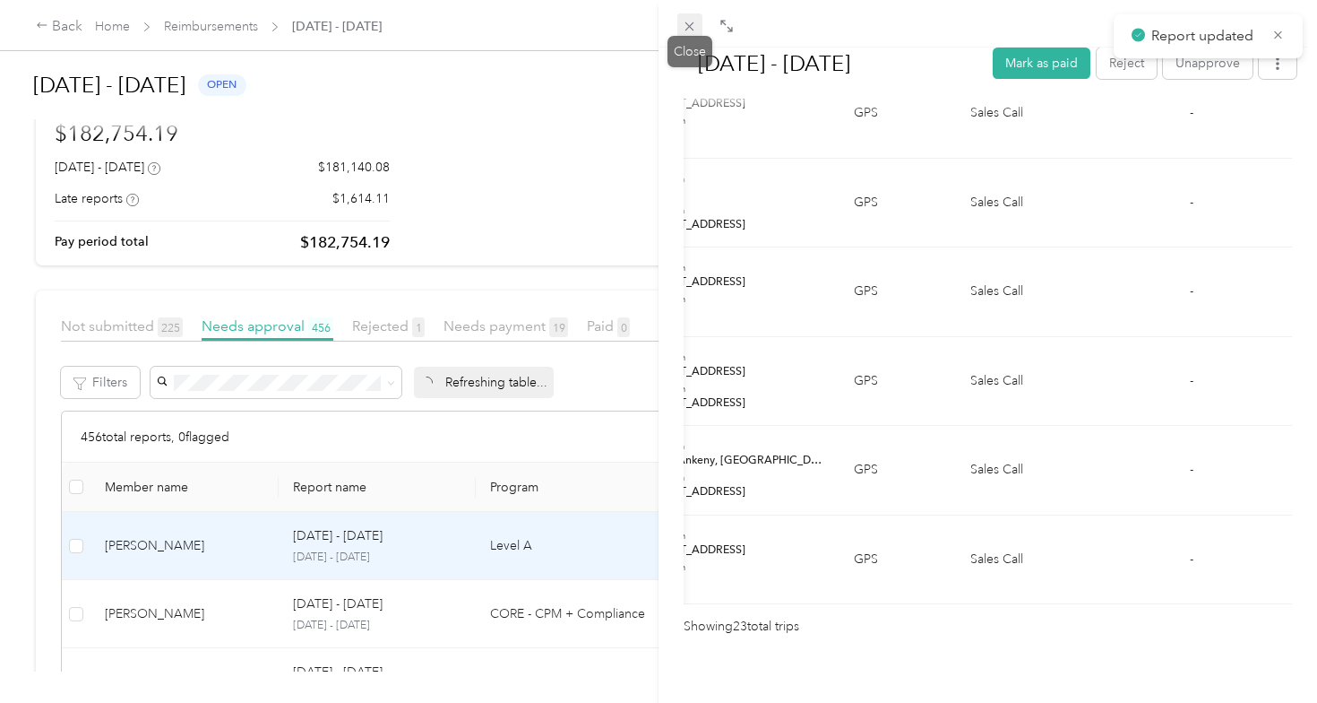
click at [690, 26] on icon at bounding box center [689, 26] width 9 height 9
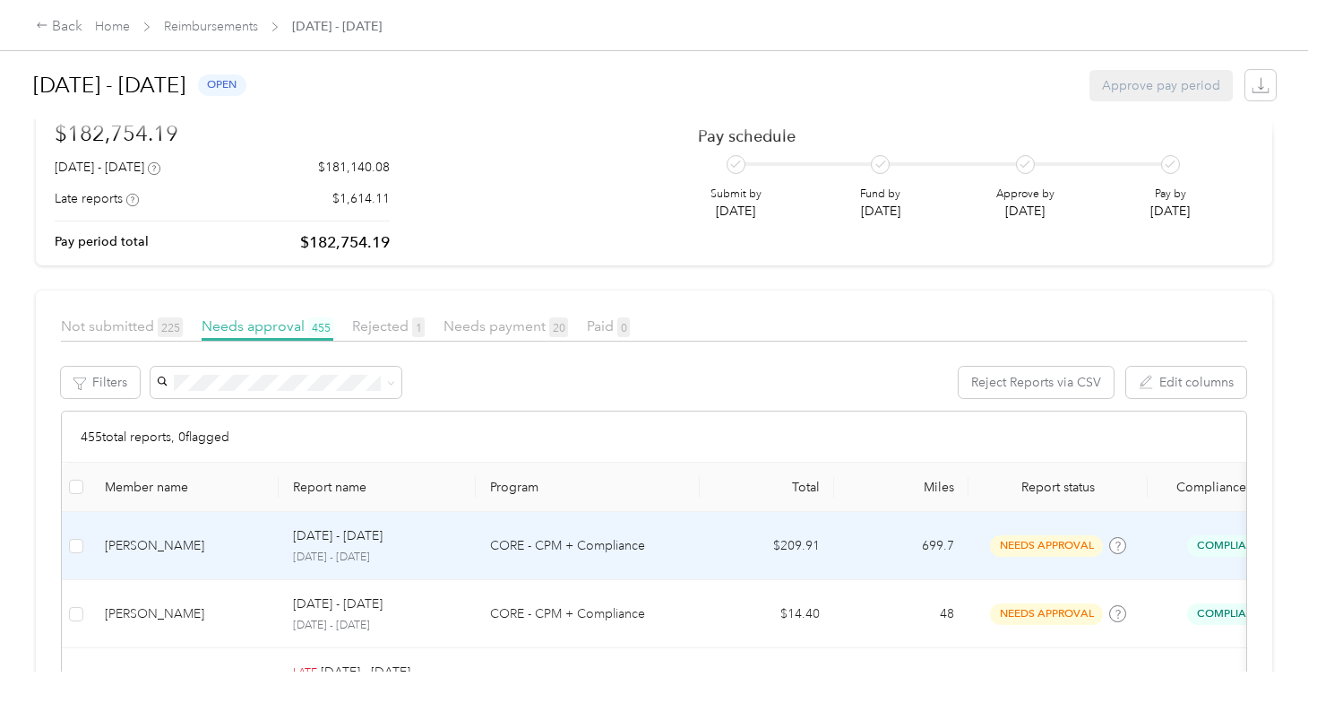
click at [233, 564] on td "[PERSON_NAME]" at bounding box center [185, 546] width 188 height 68
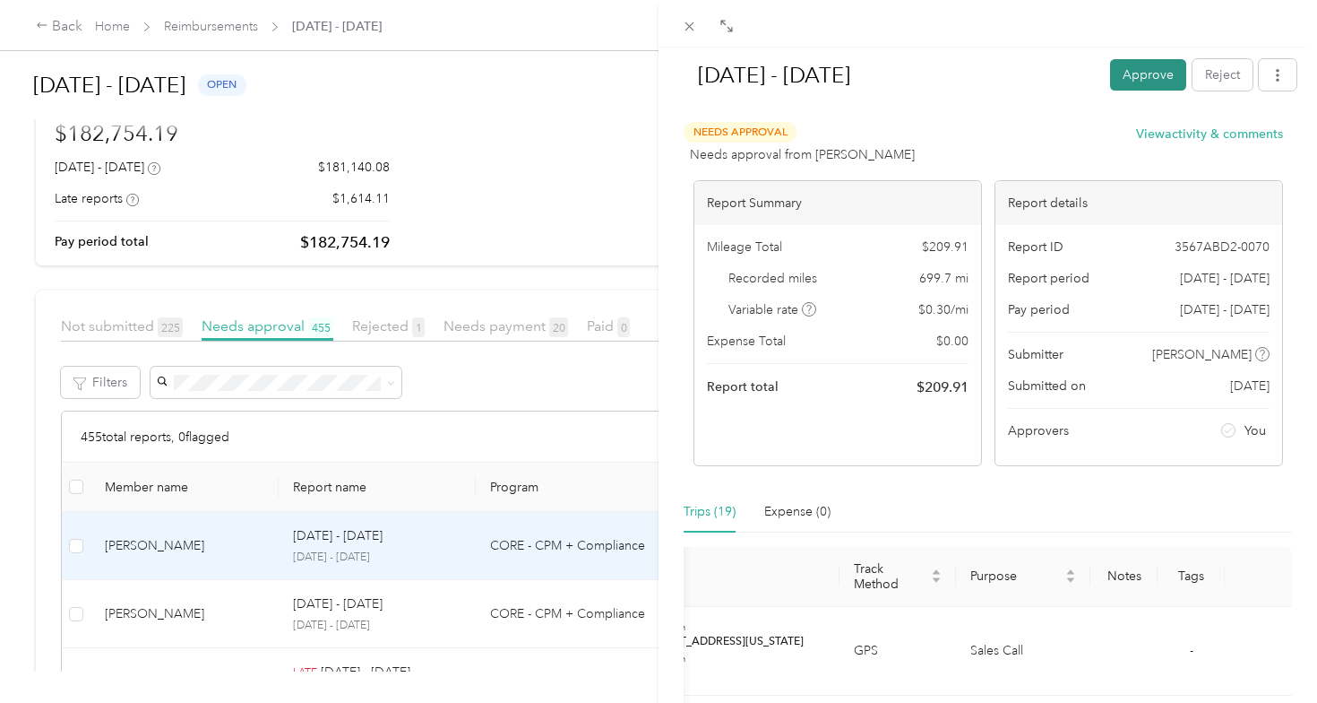
click at [1141, 79] on button "Approve" at bounding box center [1148, 74] width 76 height 31
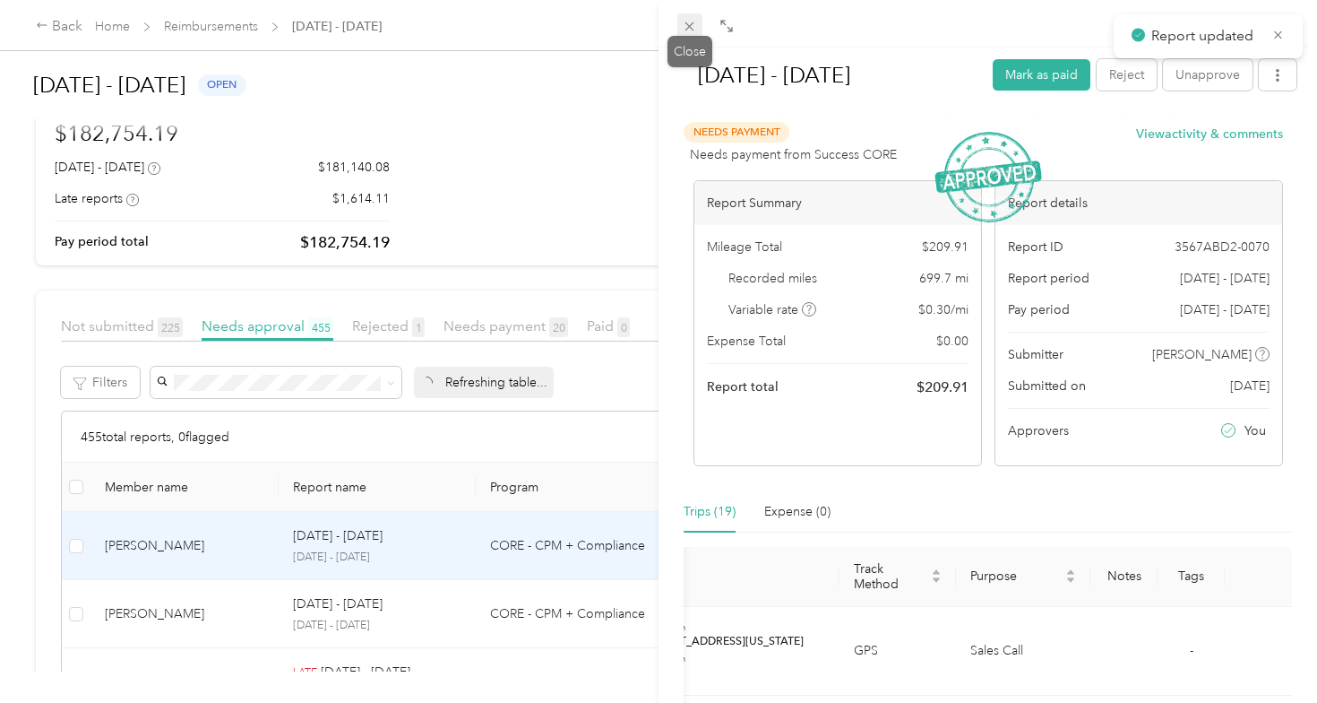
click at [693, 27] on icon at bounding box center [689, 26] width 15 height 15
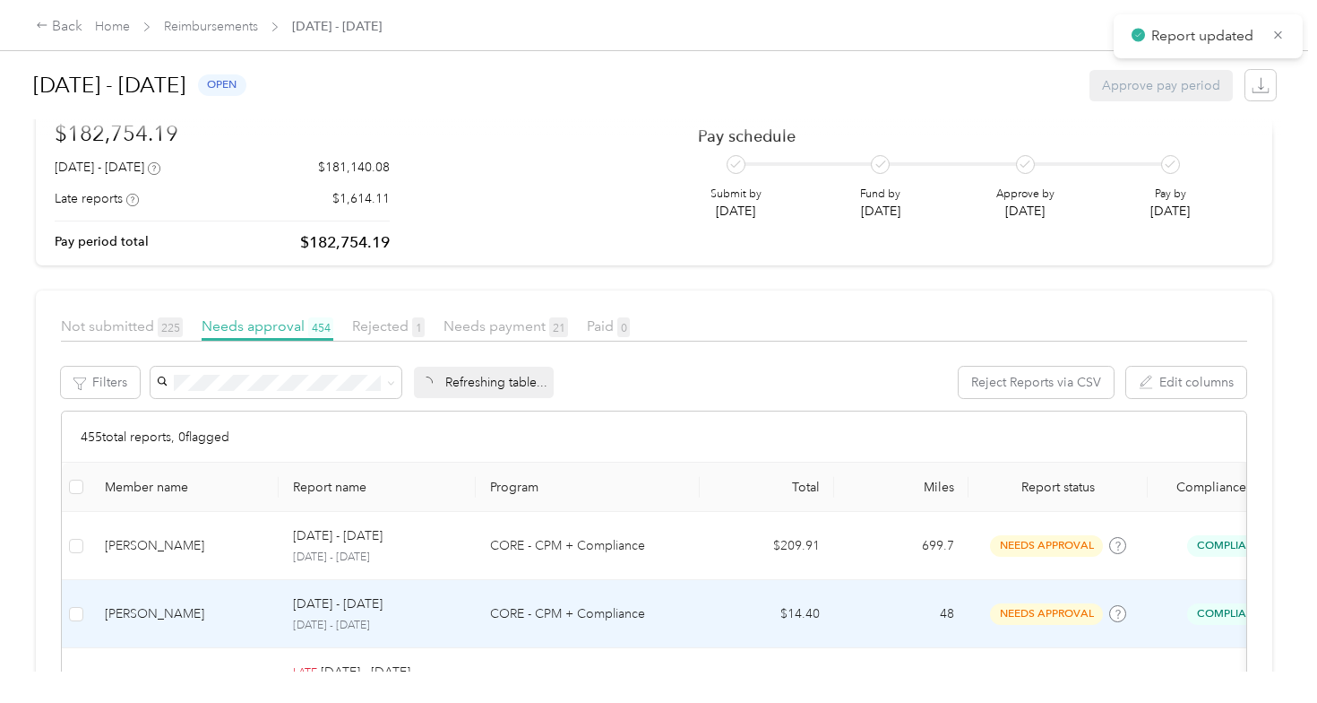
click at [194, 624] on td "[PERSON_NAME]" at bounding box center [185, 614] width 188 height 68
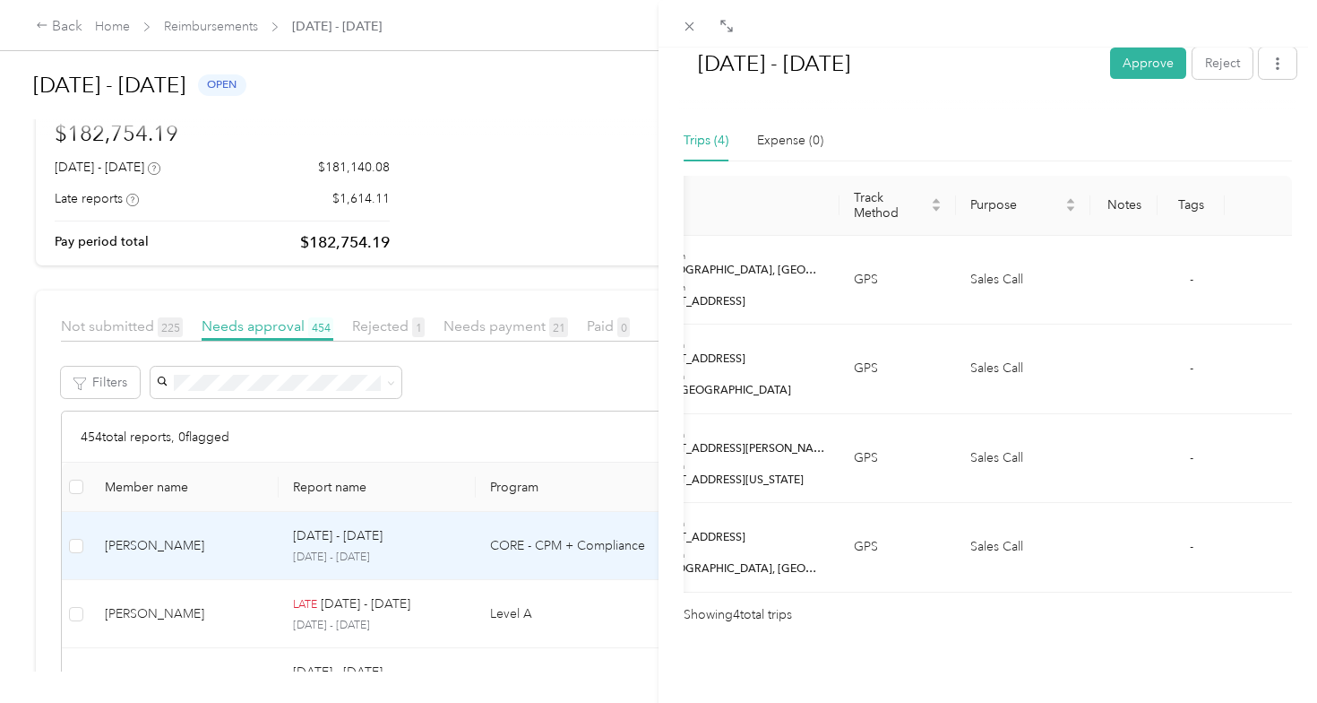
scroll to position [0, 444]
click at [1136, 64] on button "Approve" at bounding box center [1148, 62] width 76 height 31
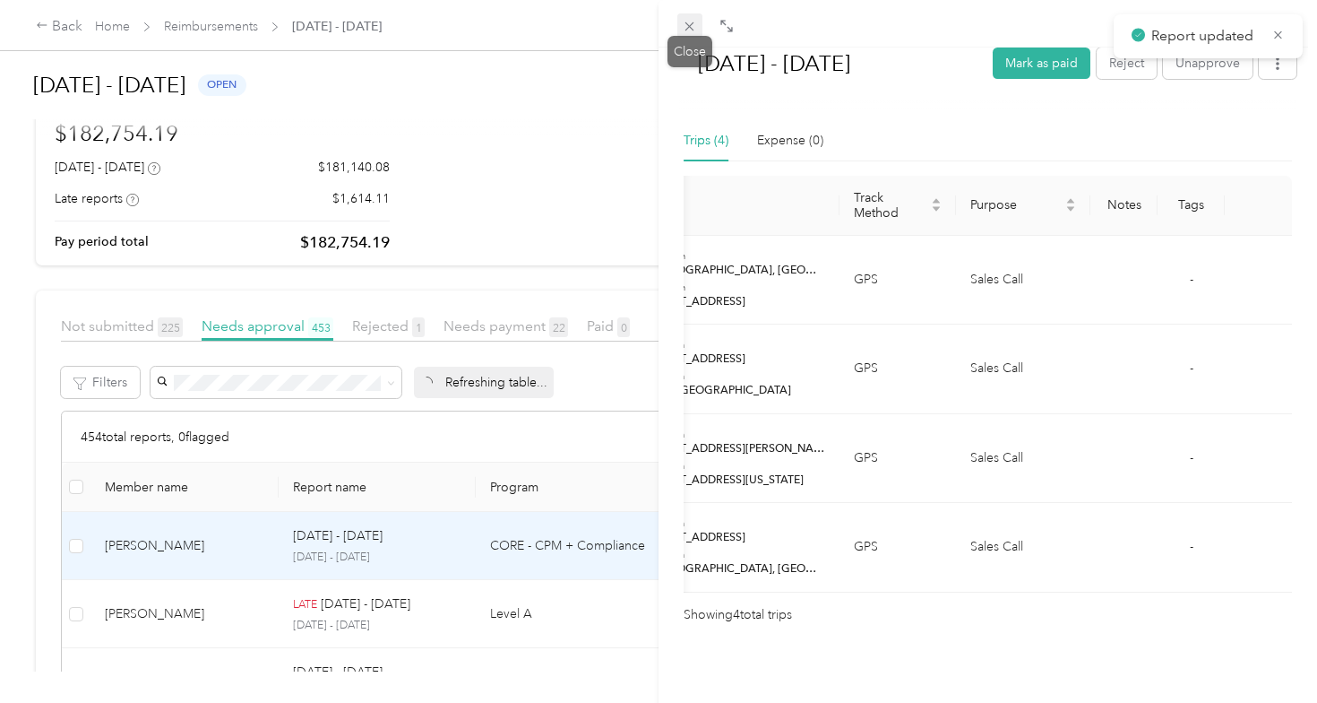
click at [694, 20] on icon at bounding box center [689, 26] width 15 height 15
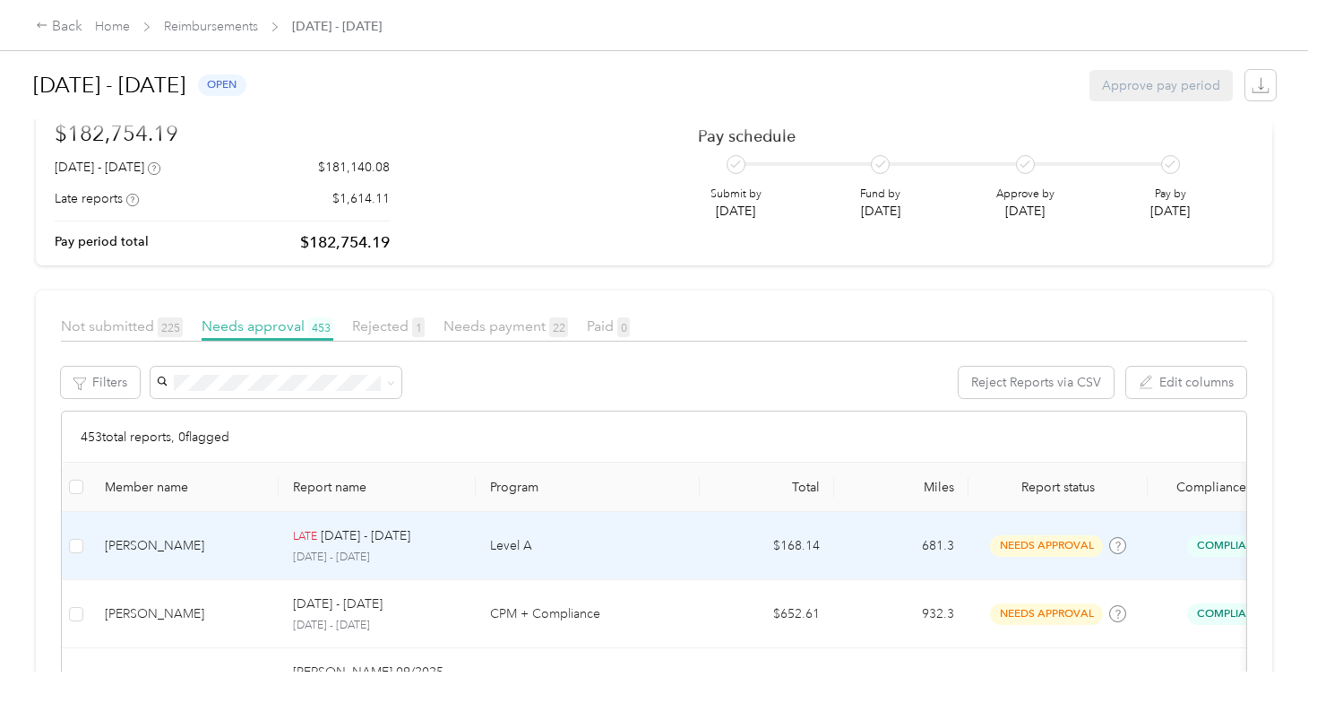
click at [221, 566] on td "[PERSON_NAME]" at bounding box center [185, 546] width 188 height 68
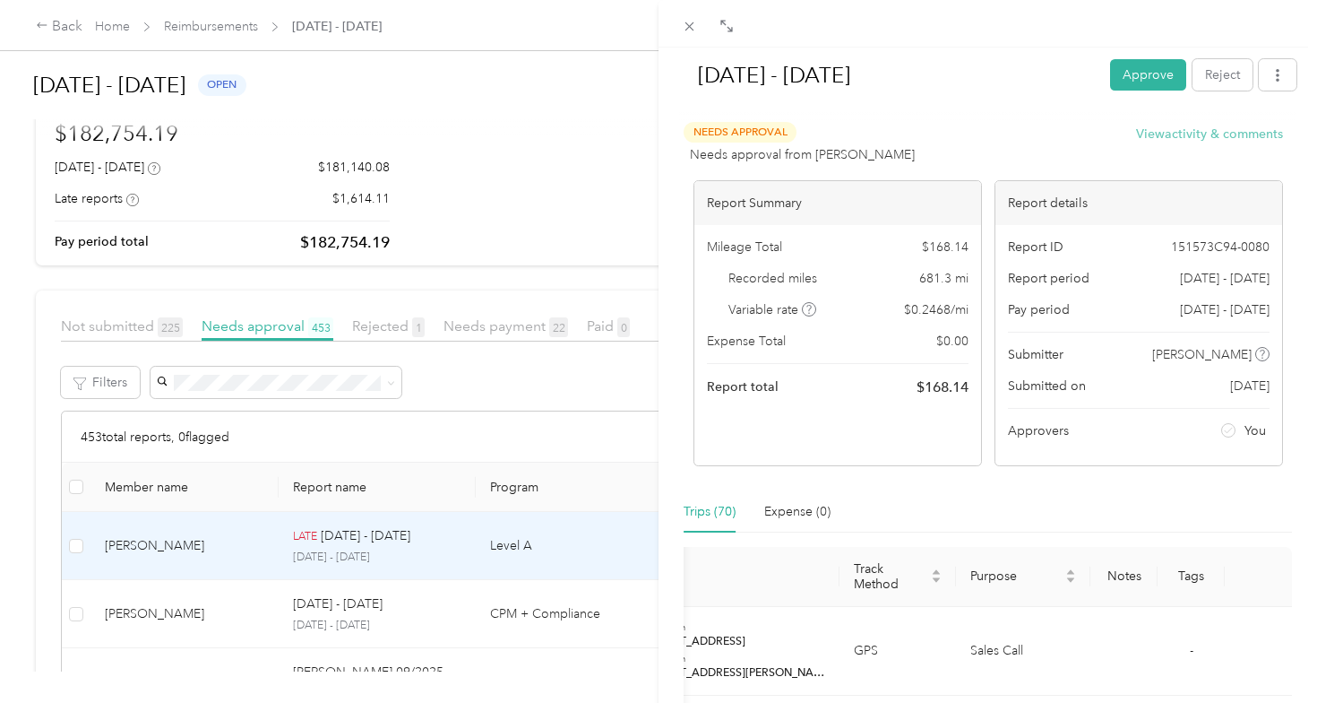
click at [1200, 139] on button "View activity & comments" at bounding box center [1209, 134] width 147 height 19
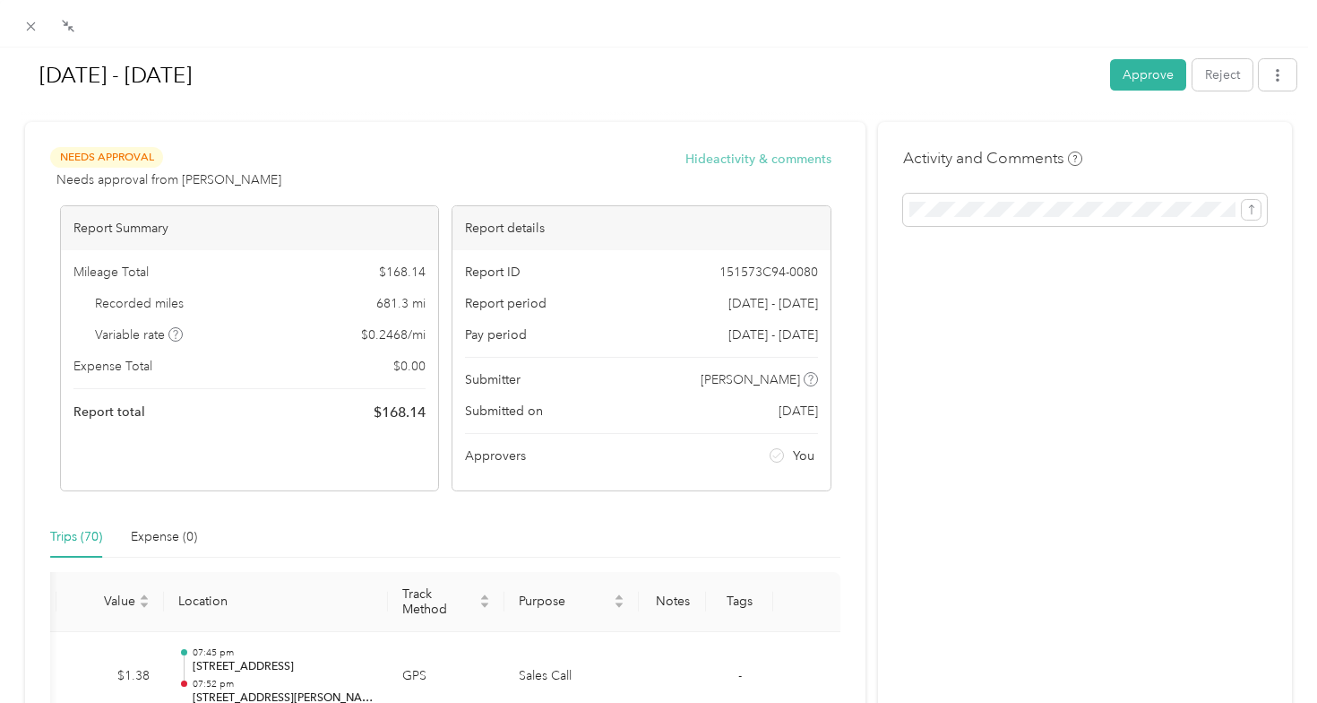
scroll to position [0, 260]
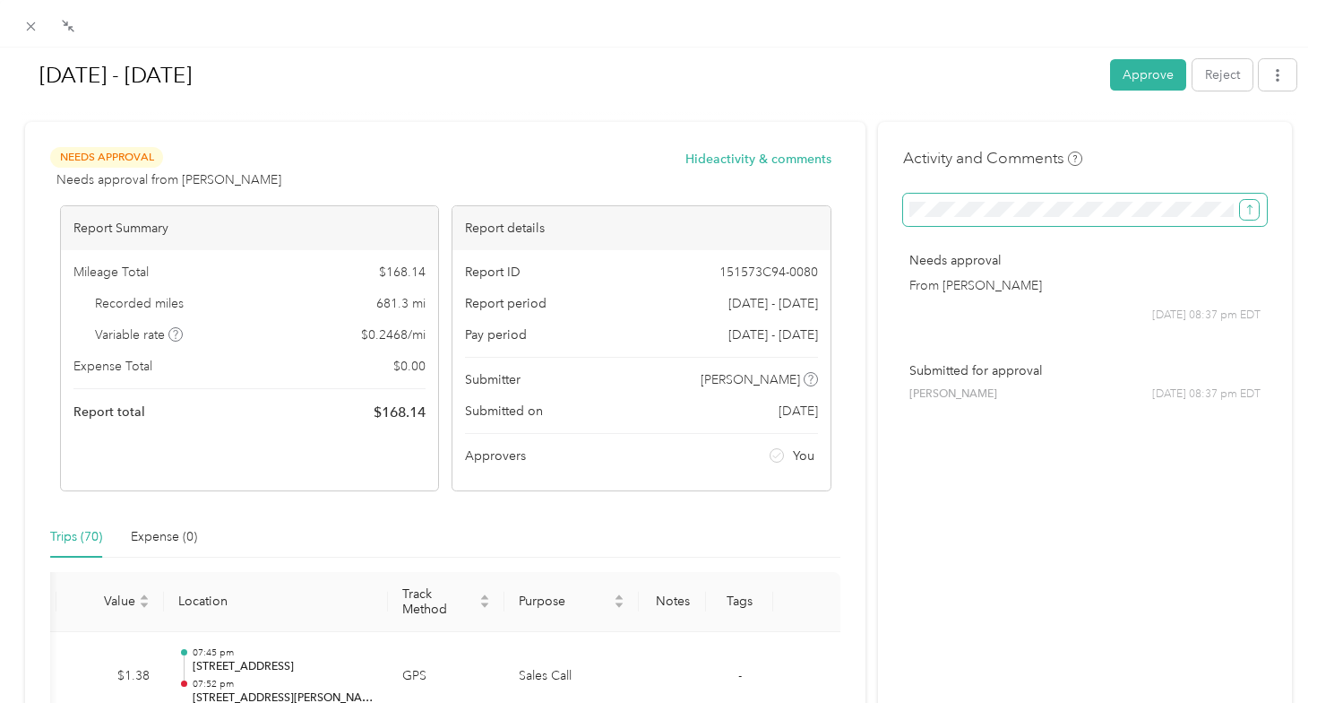
click at [1251, 211] on icon "submit" at bounding box center [1250, 209] width 13 height 13
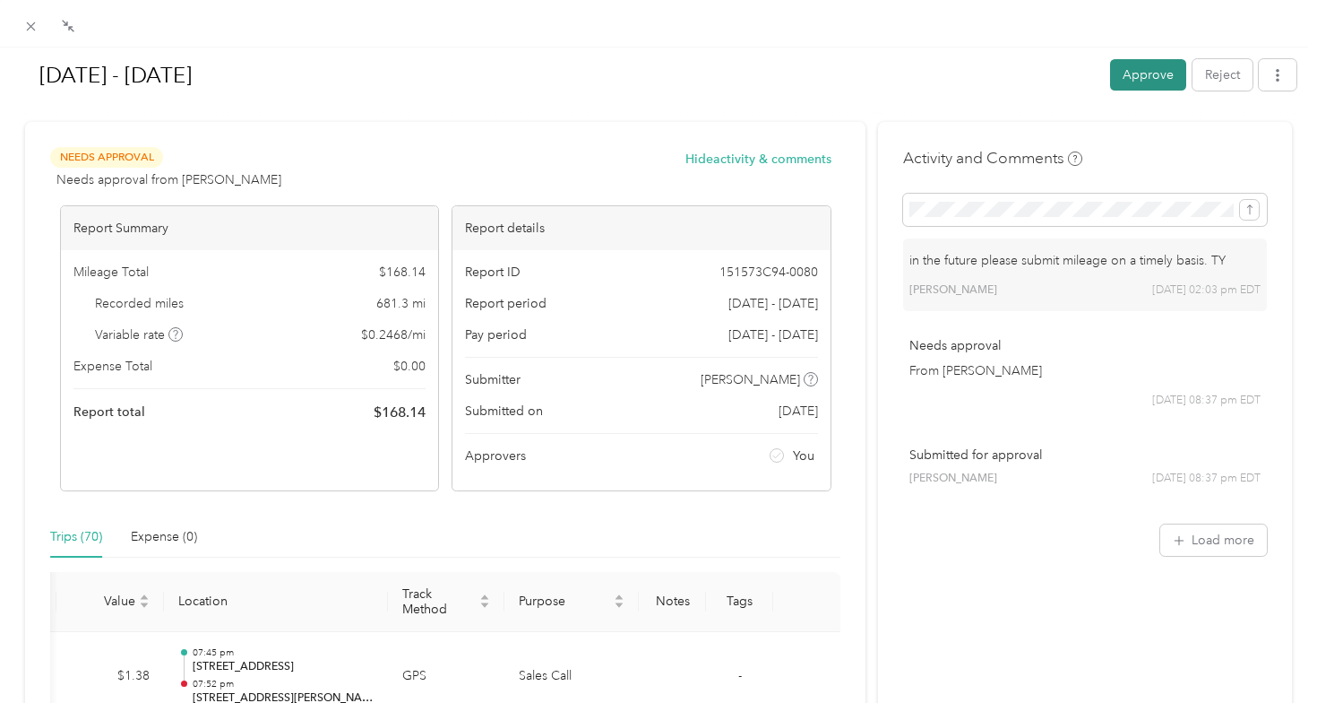
click at [1143, 78] on button "Approve" at bounding box center [1148, 74] width 76 height 31
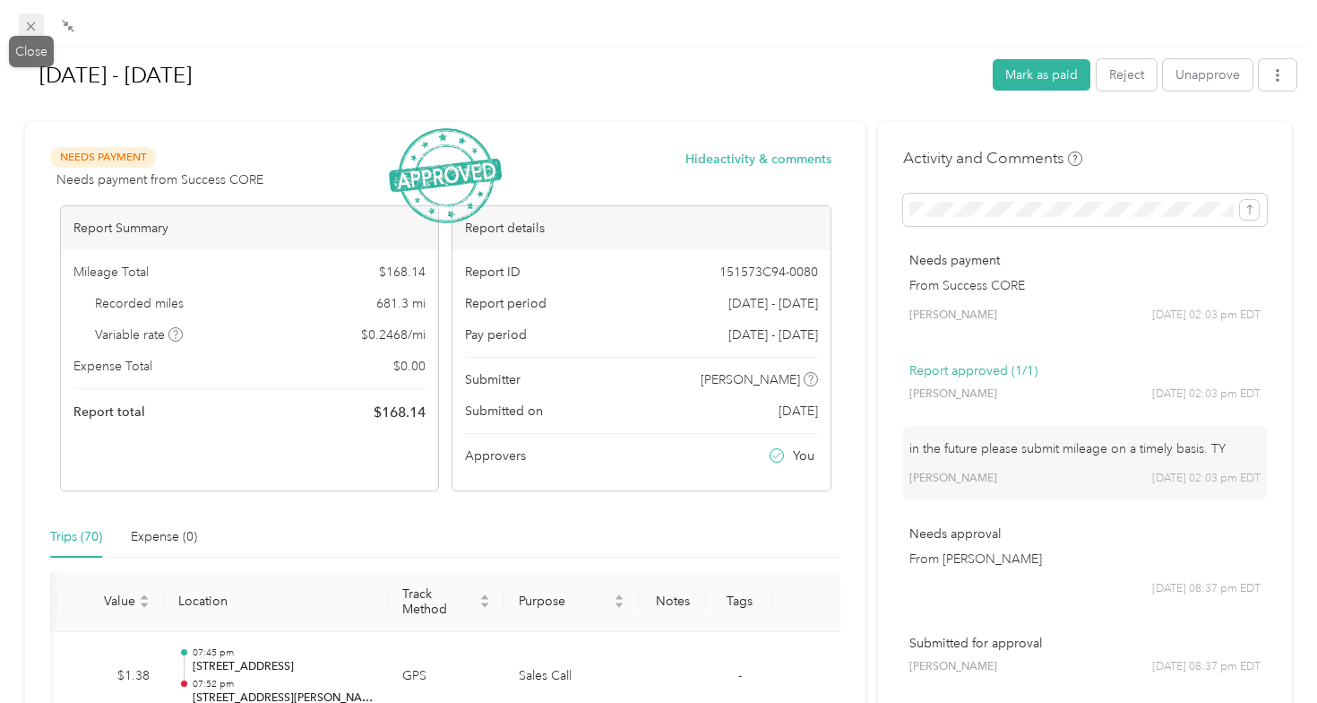
click at [29, 31] on icon at bounding box center [30, 26] width 15 height 15
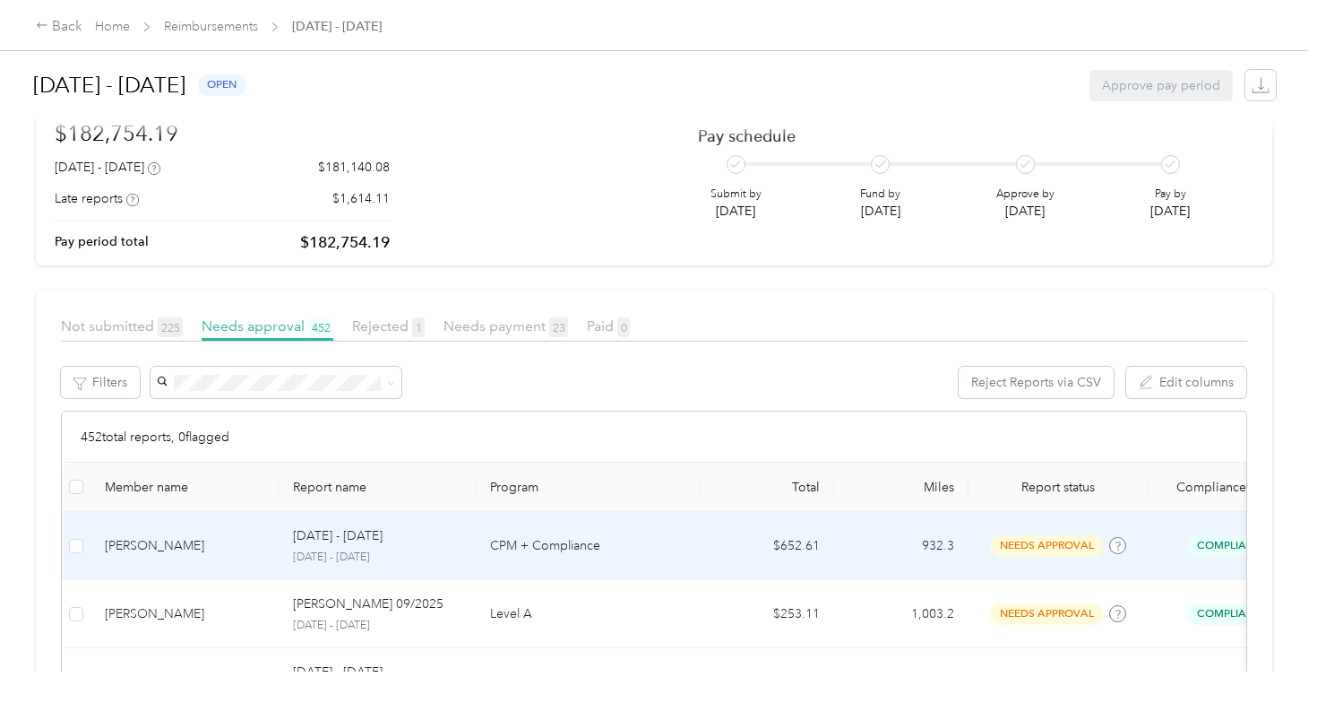
click at [181, 530] on td "[PERSON_NAME]" at bounding box center [185, 546] width 188 height 68
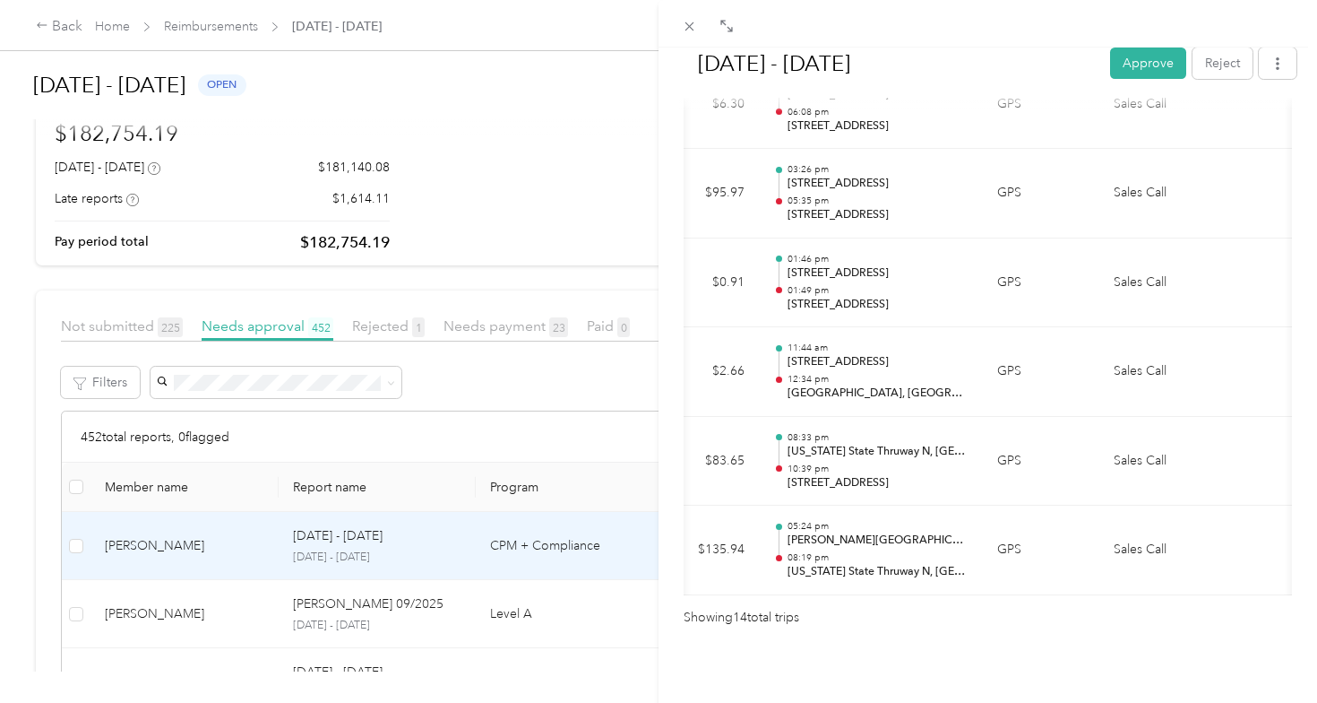
scroll to position [1259, 0]
click at [1148, 72] on button "Approve" at bounding box center [1148, 62] width 76 height 31
click at [195, 613] on div "[DATE] - [DATE] Approve Reject Needs Approval Needs approval from [PERSON_NAME]…" at bounding box center [658, 351] width 1317 height 703
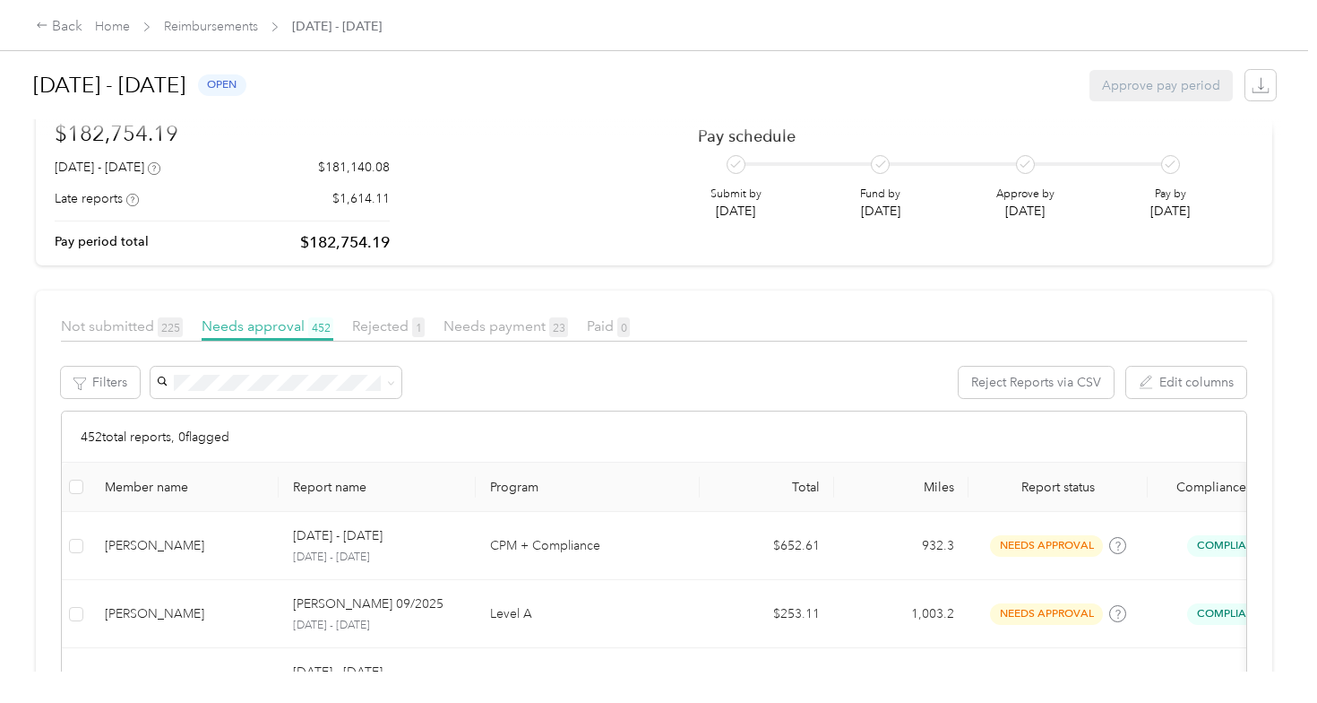
click at [195, 613] on div "[PERSON_NAME]" at bounding box center [185, 614] width 160 height 20
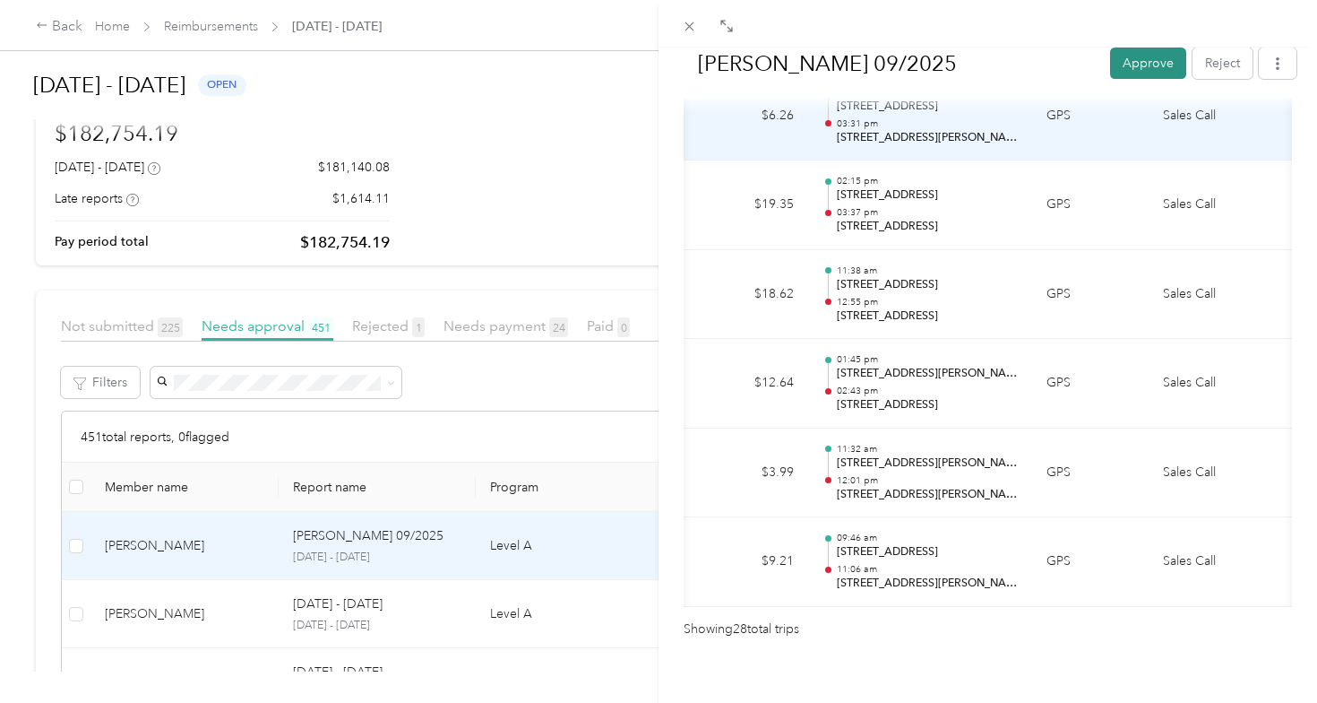
scroll to position [2495, 0]
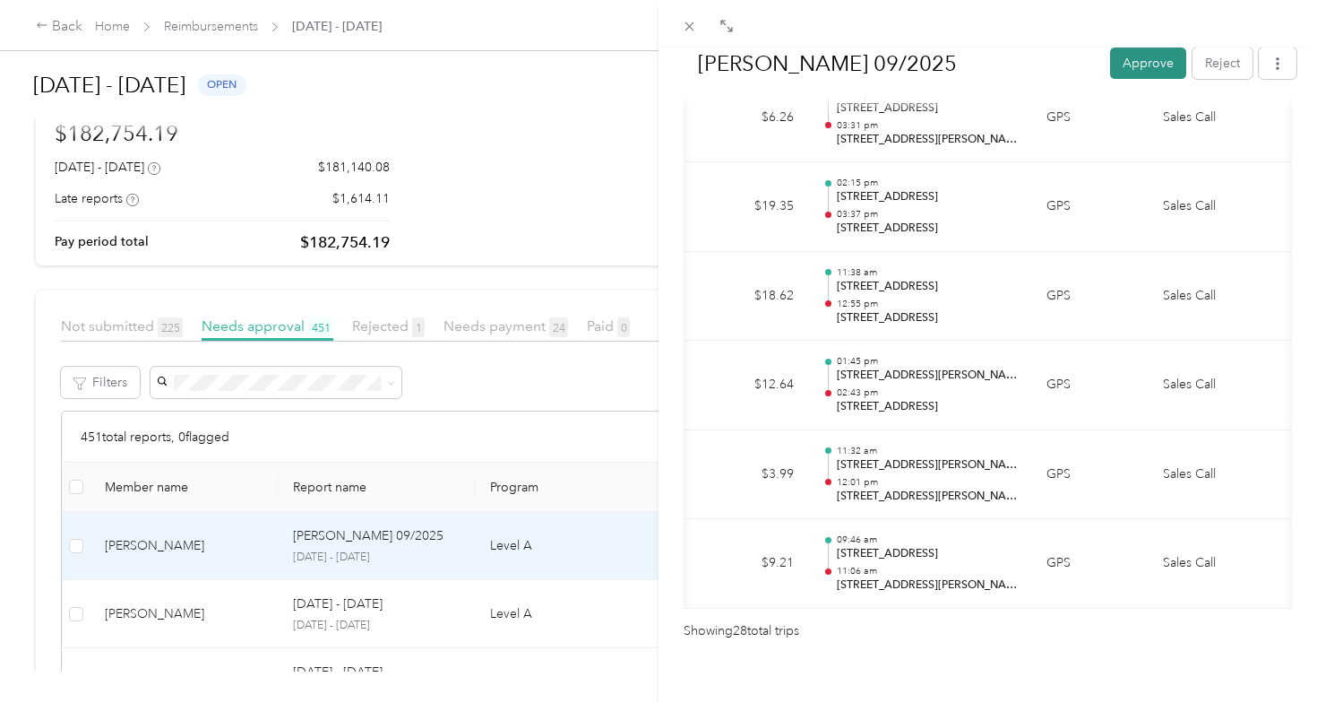
click at [1161, 62] on button "Approve" at bounding box center [1148, 62] width 76 height 31
click at [190, 627] on div "[PERSON_NAME] 09/2025 Approve Reject Needs Approval Needs approval from [PERSON…" at bounding box center [658, 351] width 1317 height 703
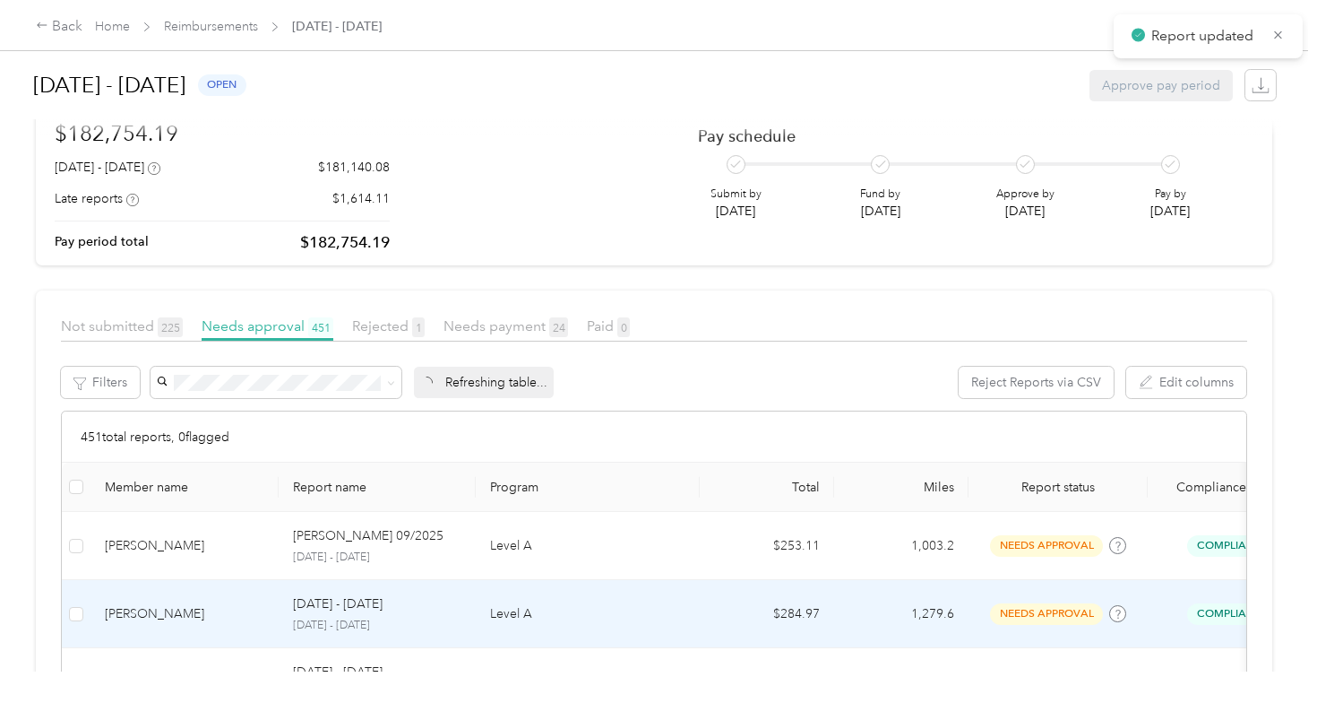
click at [199, 611] on div "[PERSON_NAME]" at bounding box center [185, 614] width 160 height 20
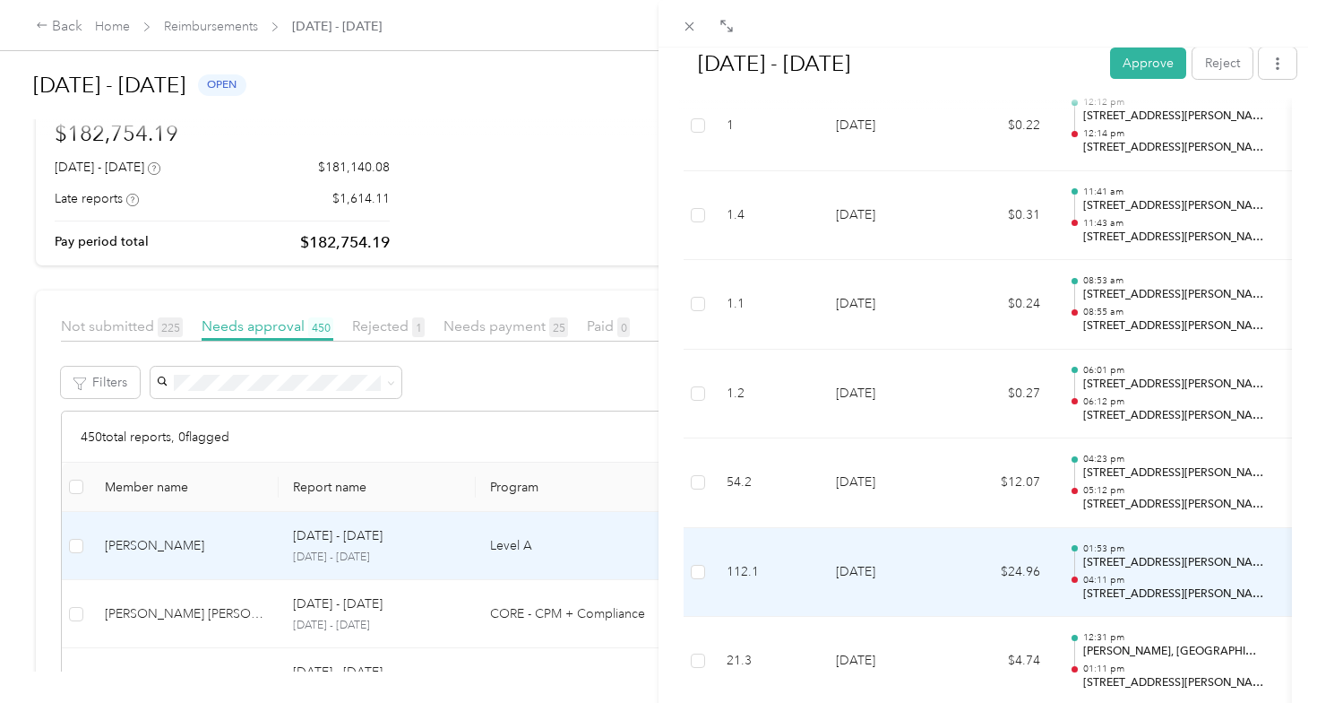
scroll to position [616, 0]
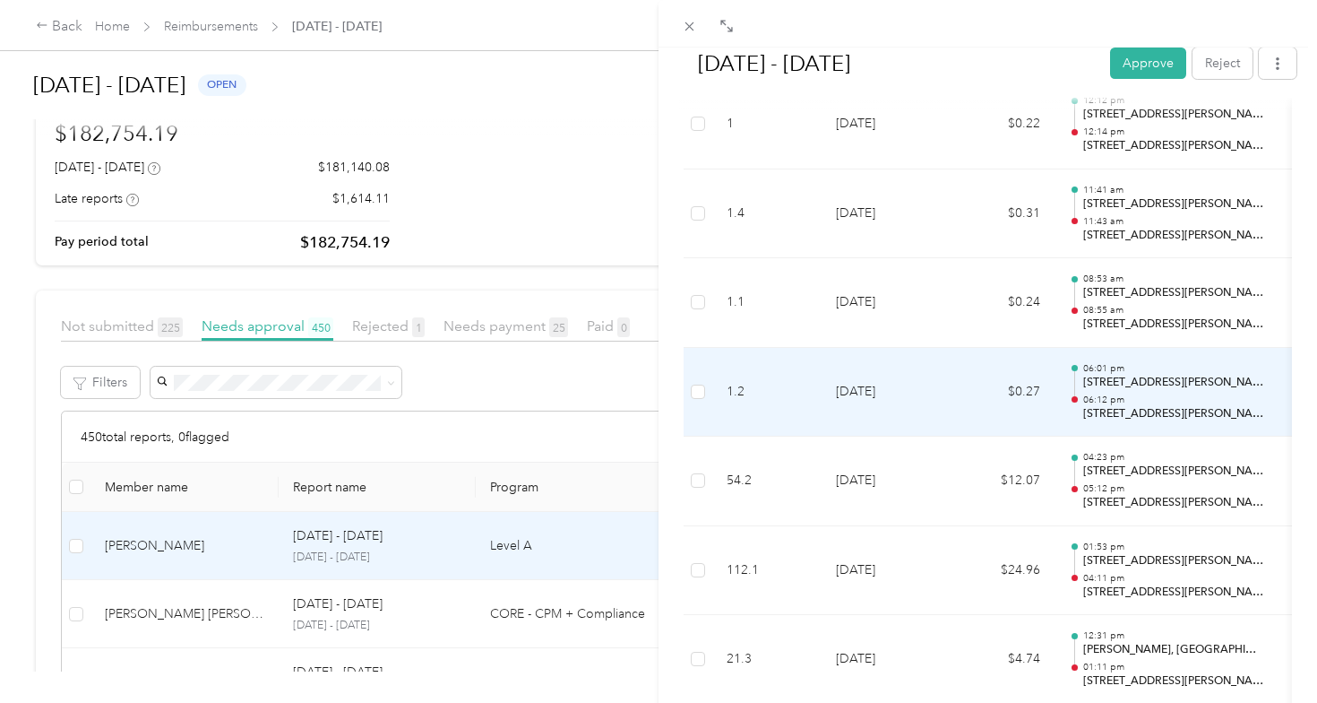
click at [872, 423] on td "[DATE]" at bounding box center [884, 393] width 125 height 90
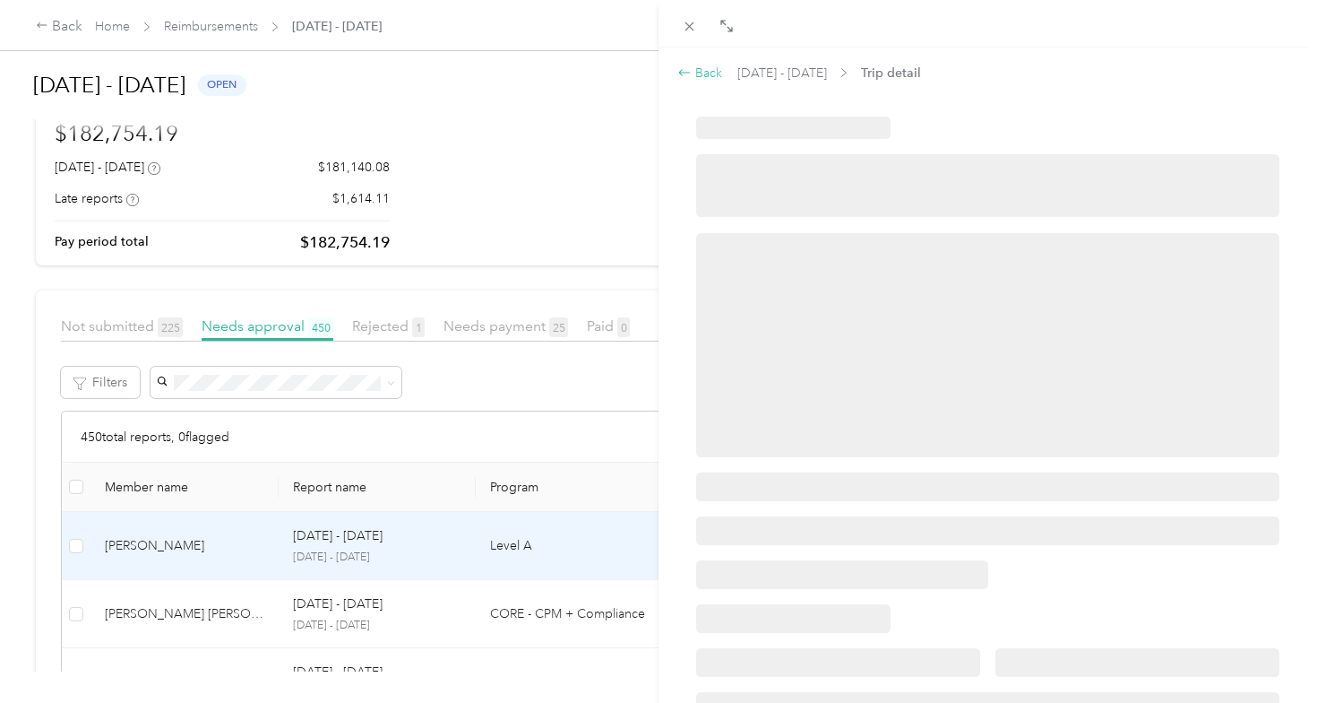
click at [695, 77] on div "Back" at bounding box center [699, 73] width 45 height 19
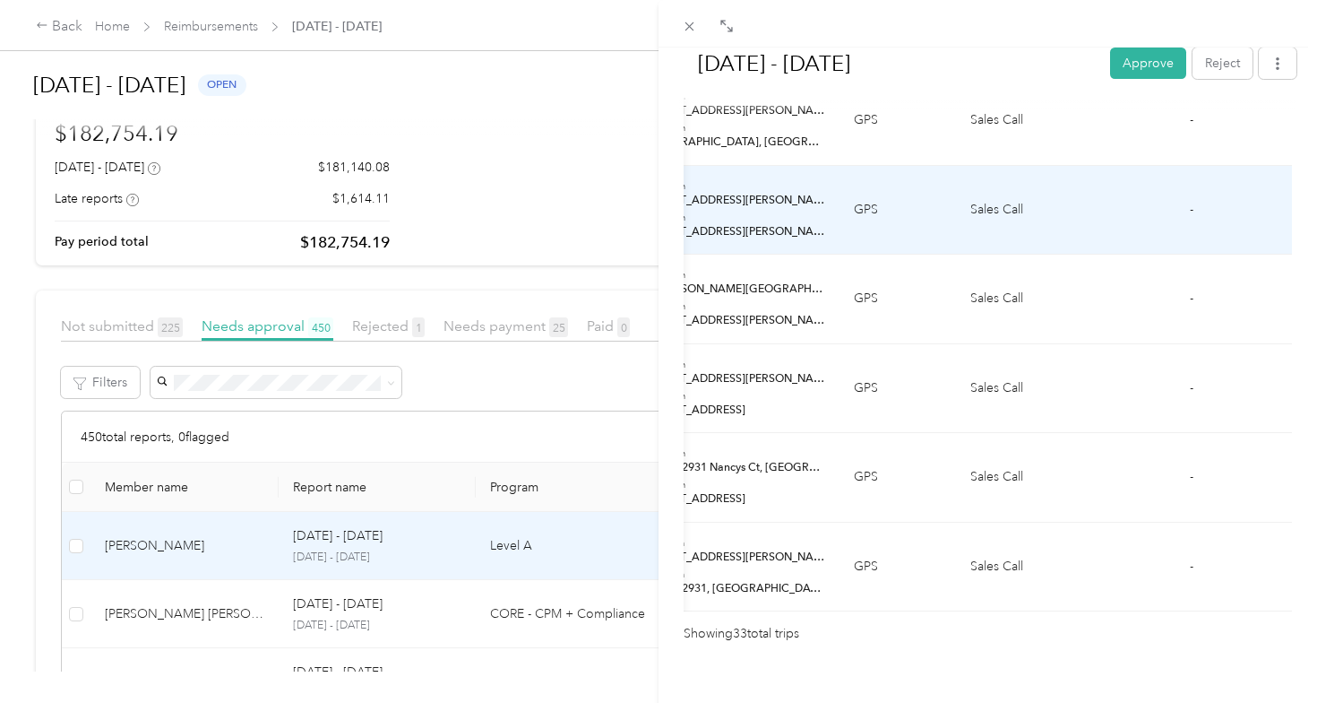
scroll to position [2936, 0]
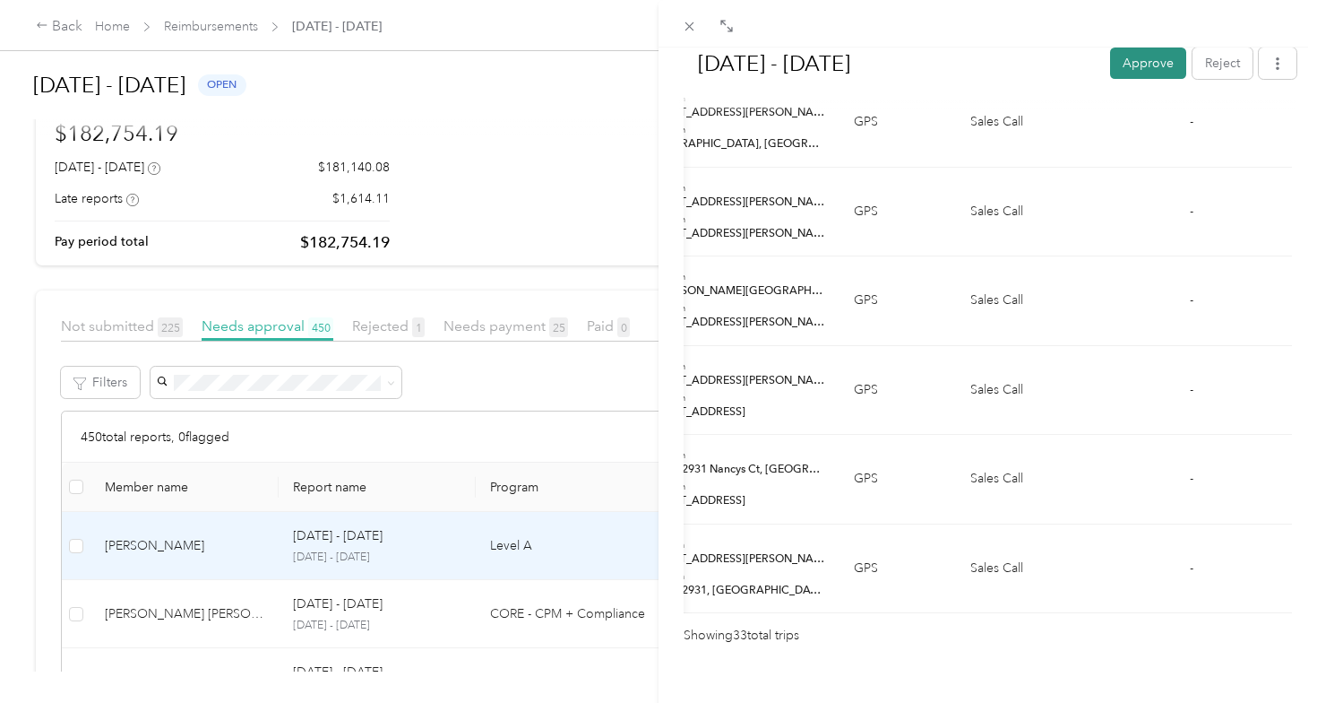
click at [1127, 73] on button "Approve" at bounding box center [1148, 62] width 76 height 31
click at [268, 615] on div "[DATE] - [DATE] Approve Reject Needs Approval Needs approval from [PERSON_NAME]…" at bounding box center [658, 351] width 1317 height 703
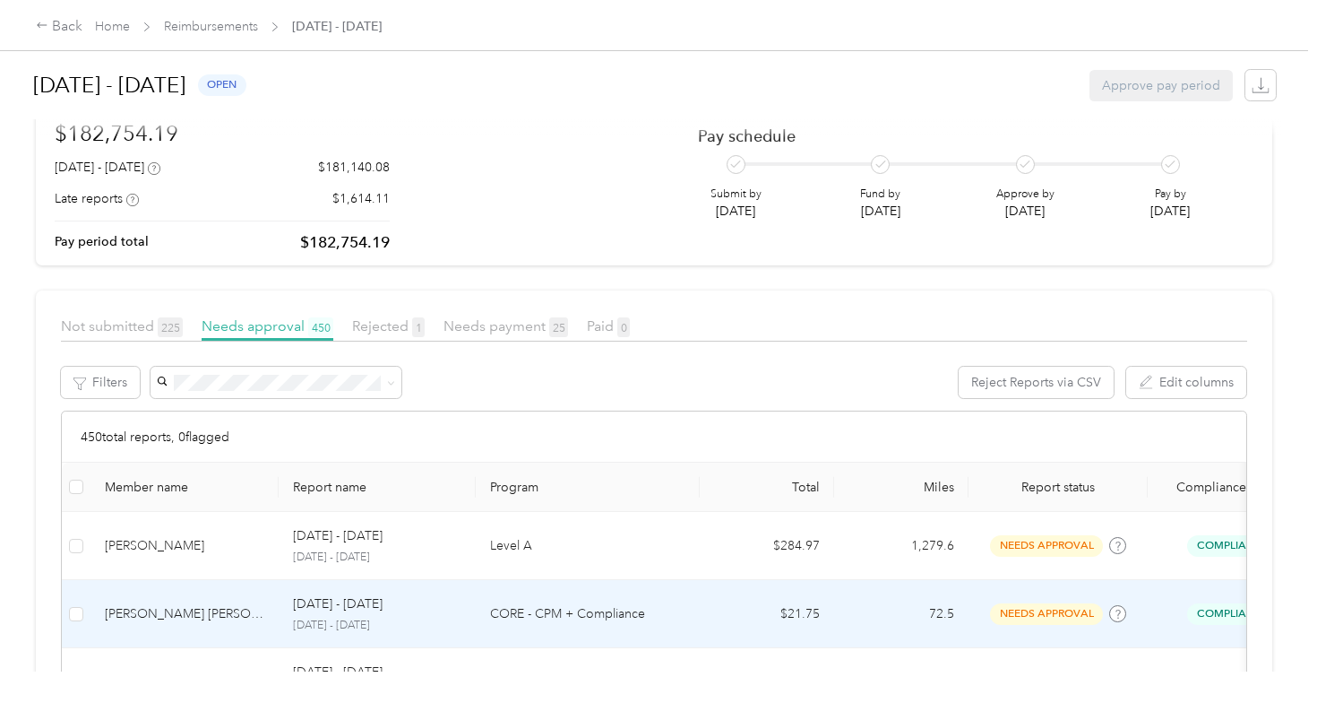
click at [228, 620] on div "[PERSON_NAME] [PERSON_NAME]" at bounding box center [185, 614] width 160 height 20
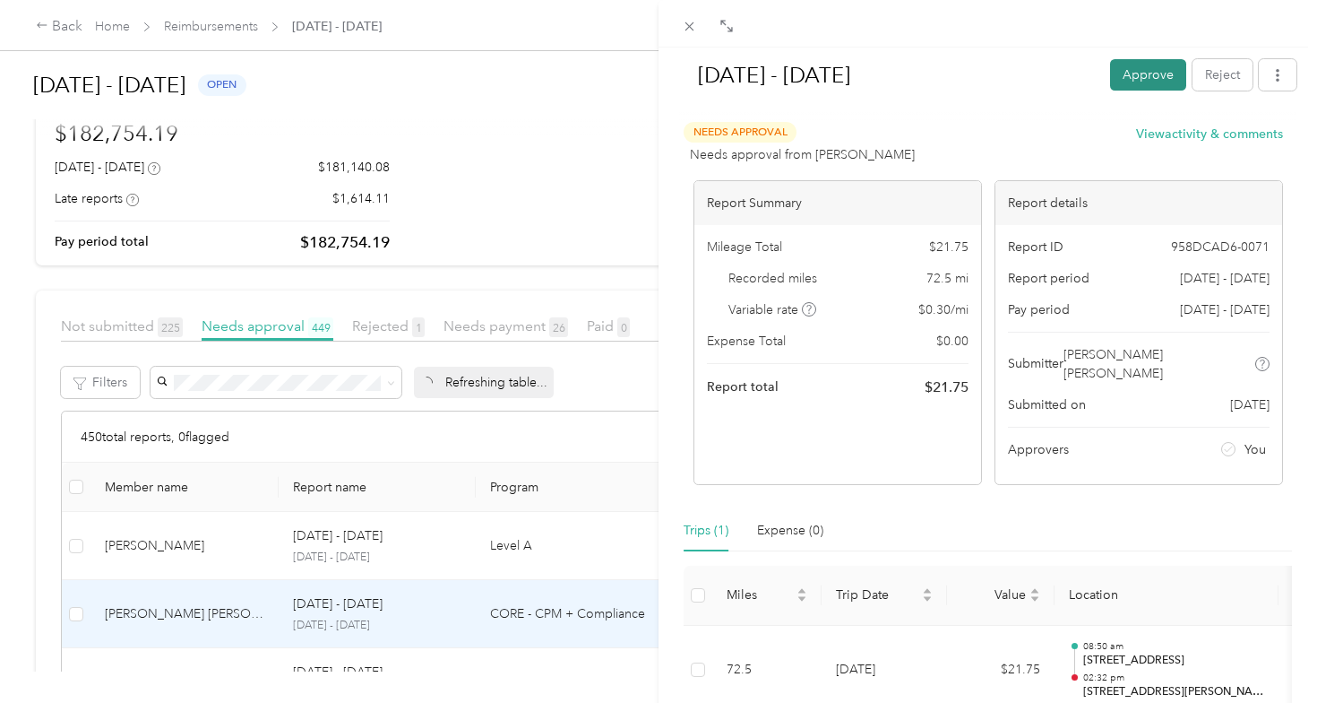
click at [1134, 69] on button "Approve" at bounding box center [1148, 74] width 76 height 31
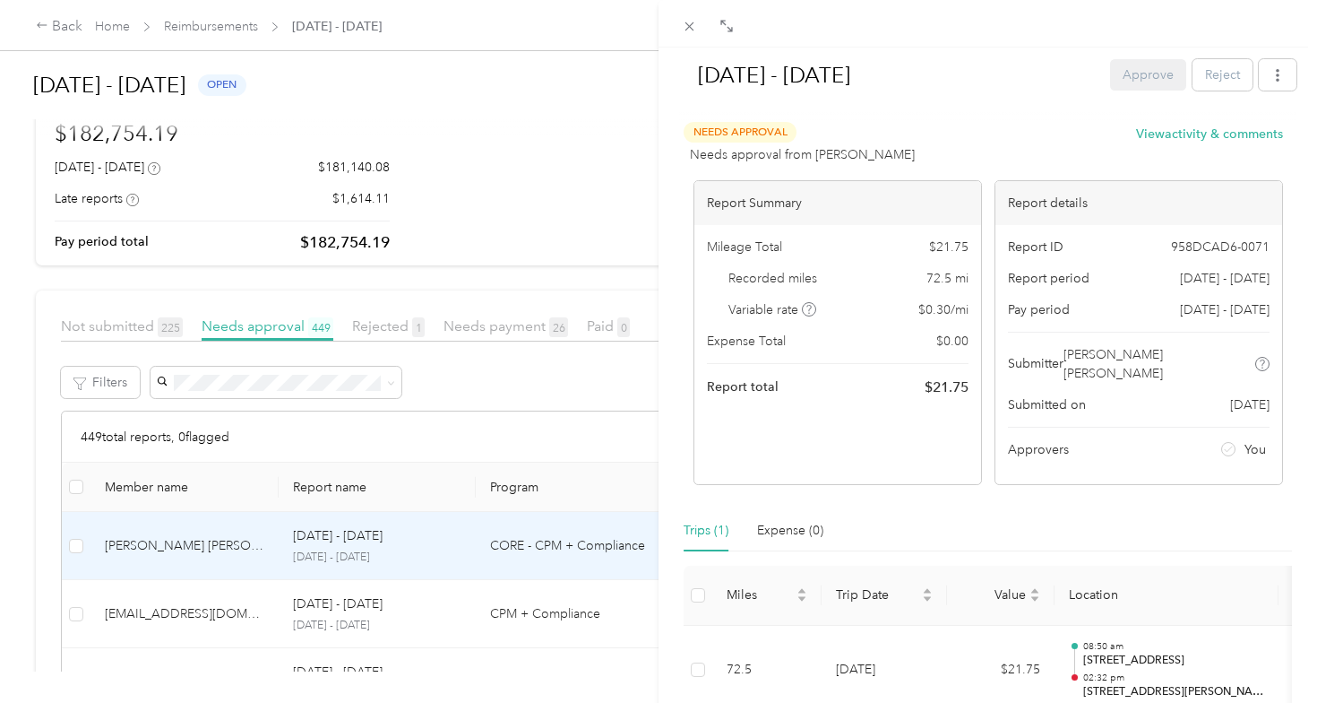
click at [194, 611] on div "[DATE] - [DATE] Approve Reject Needs Approval Needs approval from [PERSON_NAME]…" at bounding box center [658, 351] width 1317 height 703
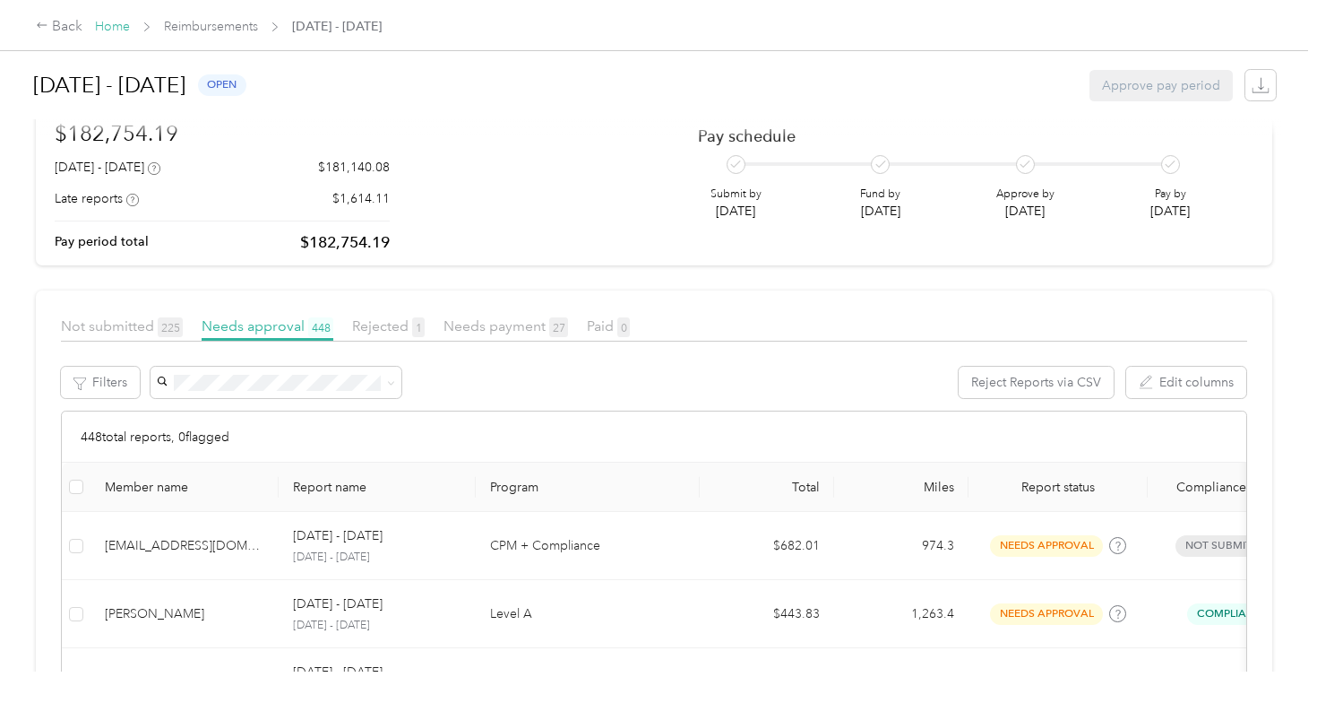
click at [116, 30] on link "Home" at bounding box center [112, 26] width 35 height 15
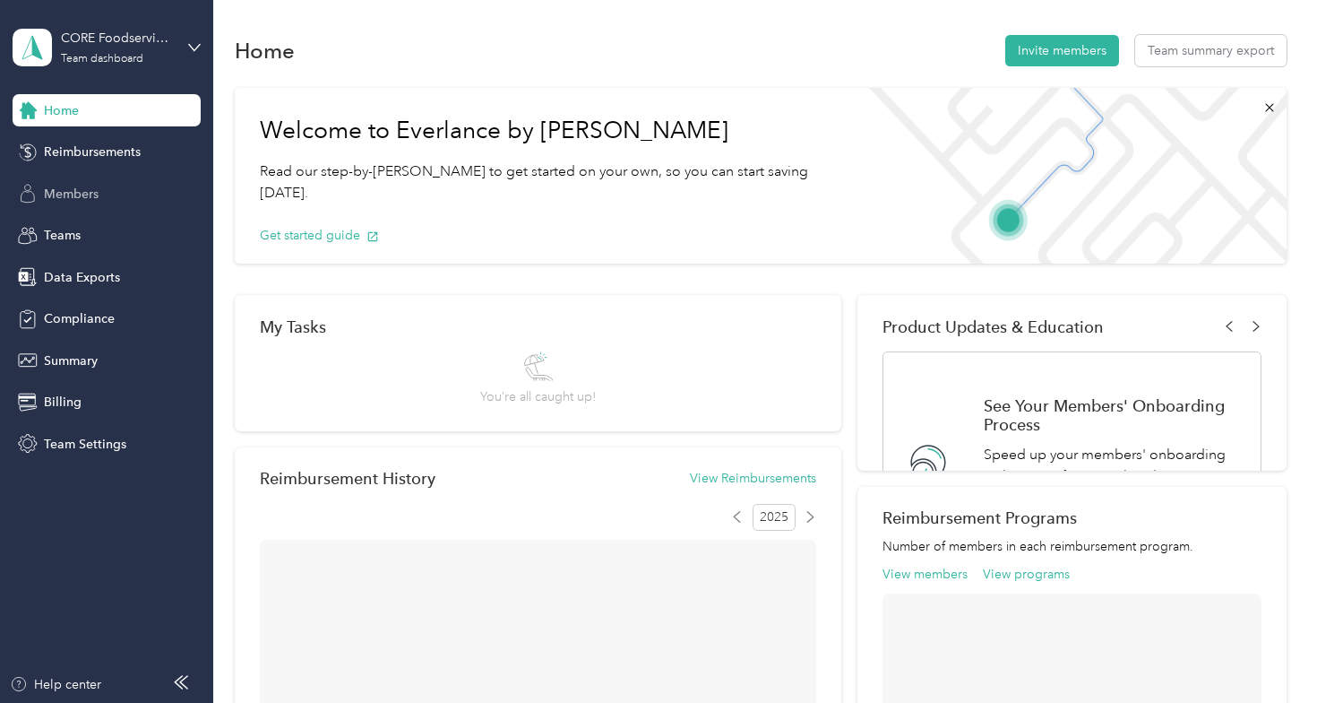
click at [114, 194] on div "Members" at bounding box center [107, 193] width 188 height 32
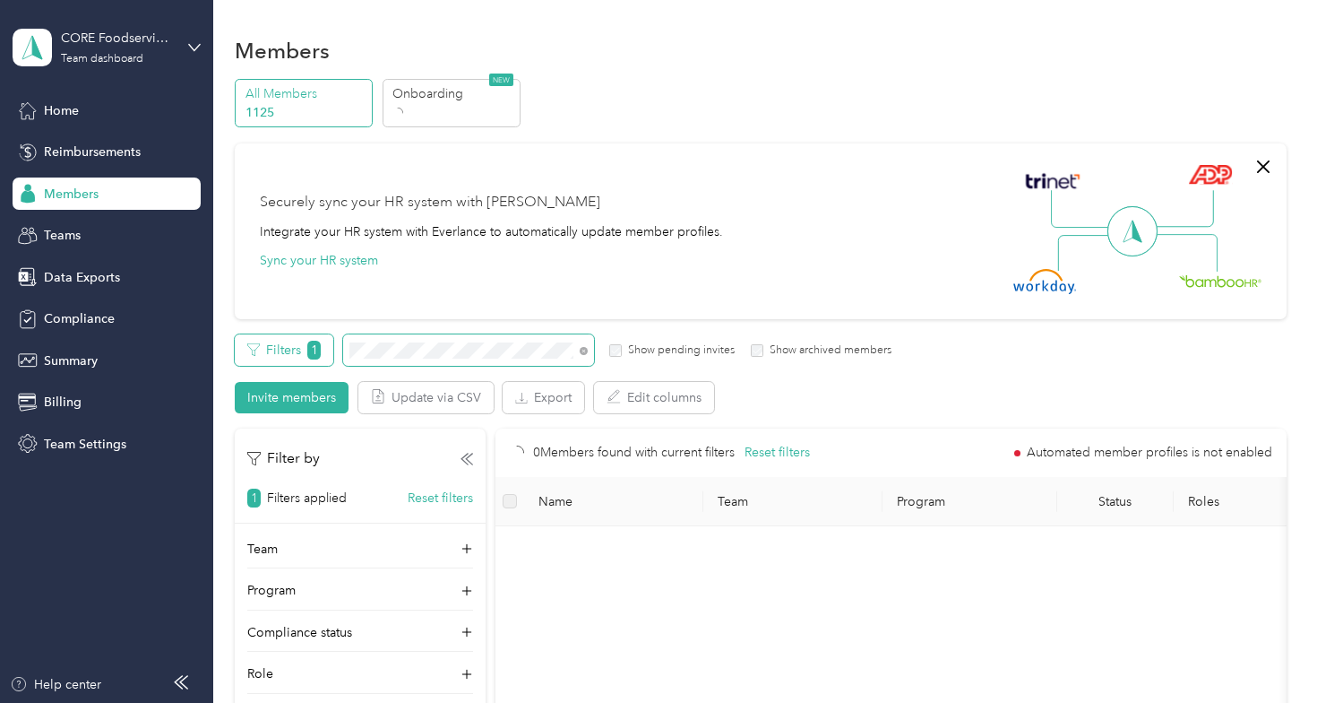
click at [332, 350] on div "Filters 1 Show pending invites Show archived members" at bounding box center [563, 349] width 657 height 31
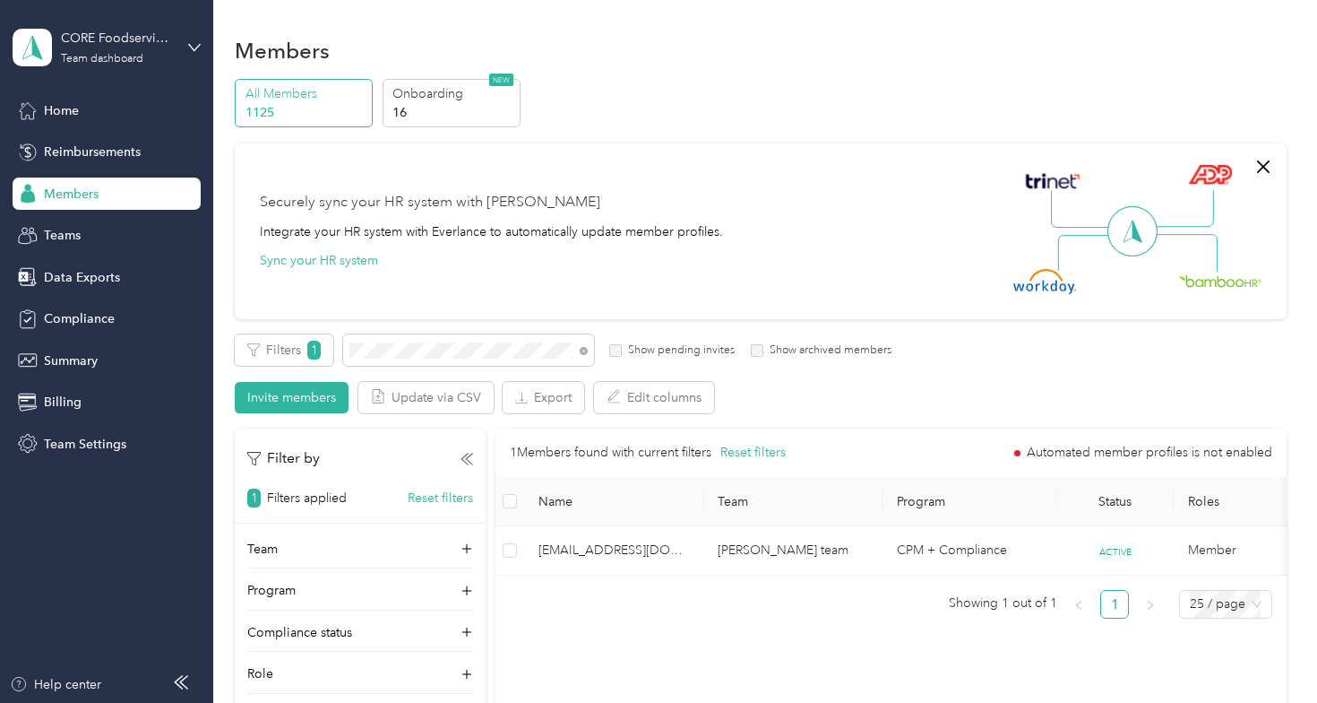
drag, startPoint x: 332, startPoint y: 350, endPoint x: 582, endPoint y: 544, distance: 316.2
click at [582, 544] on span "[EMAIL_ADDRESS][DOMAIN_NAME]" at bounding box center [614, 550] width 151 height 20
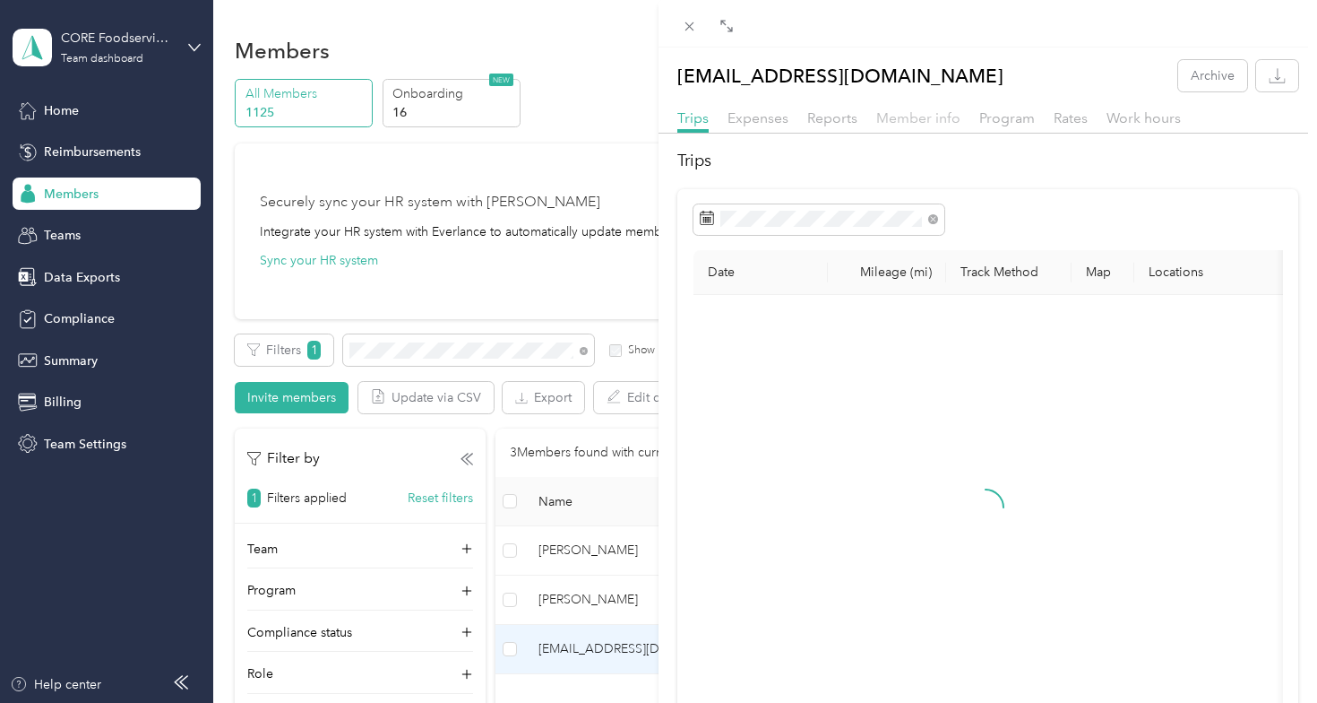
click at [898, 116] on span "Member info" at bounding box center [918, 117] width 84 height 17
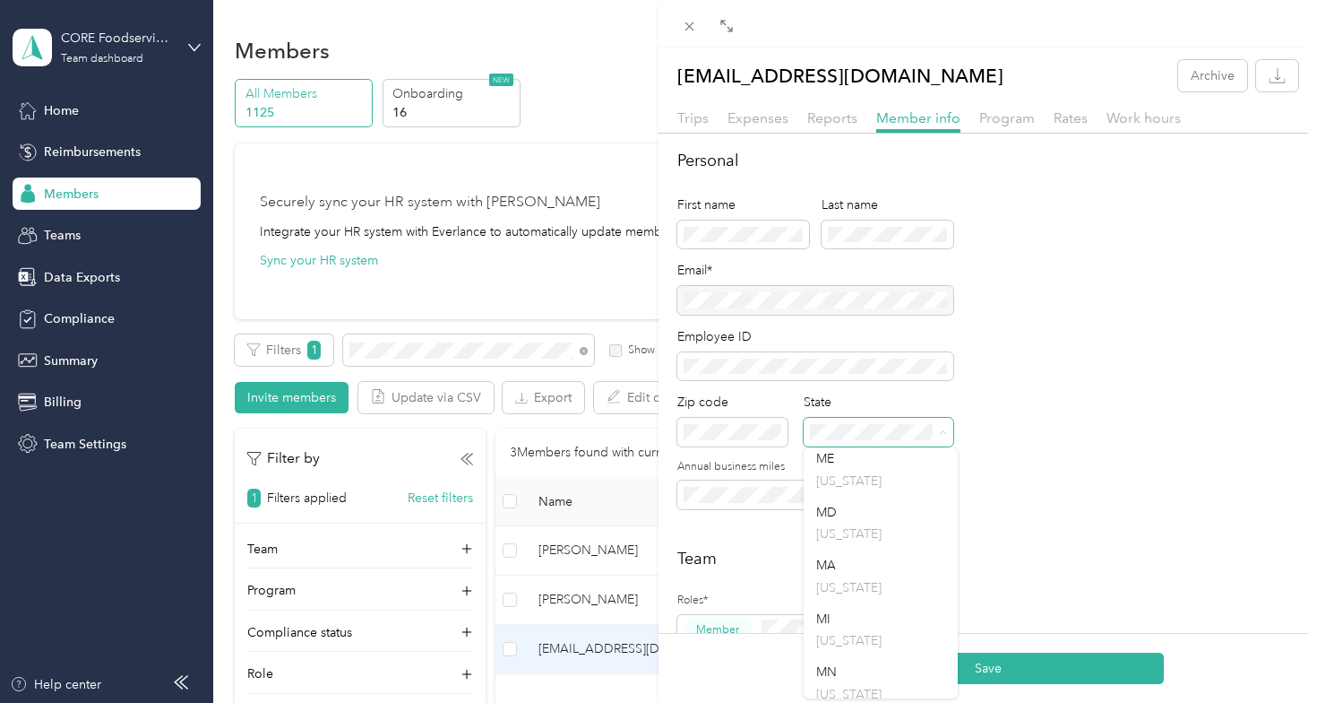
scroll to position [1134, 0]
click at [850, 528] on li "MA [US_STATE]" at bounding box center [881, 513] width 154 height 54
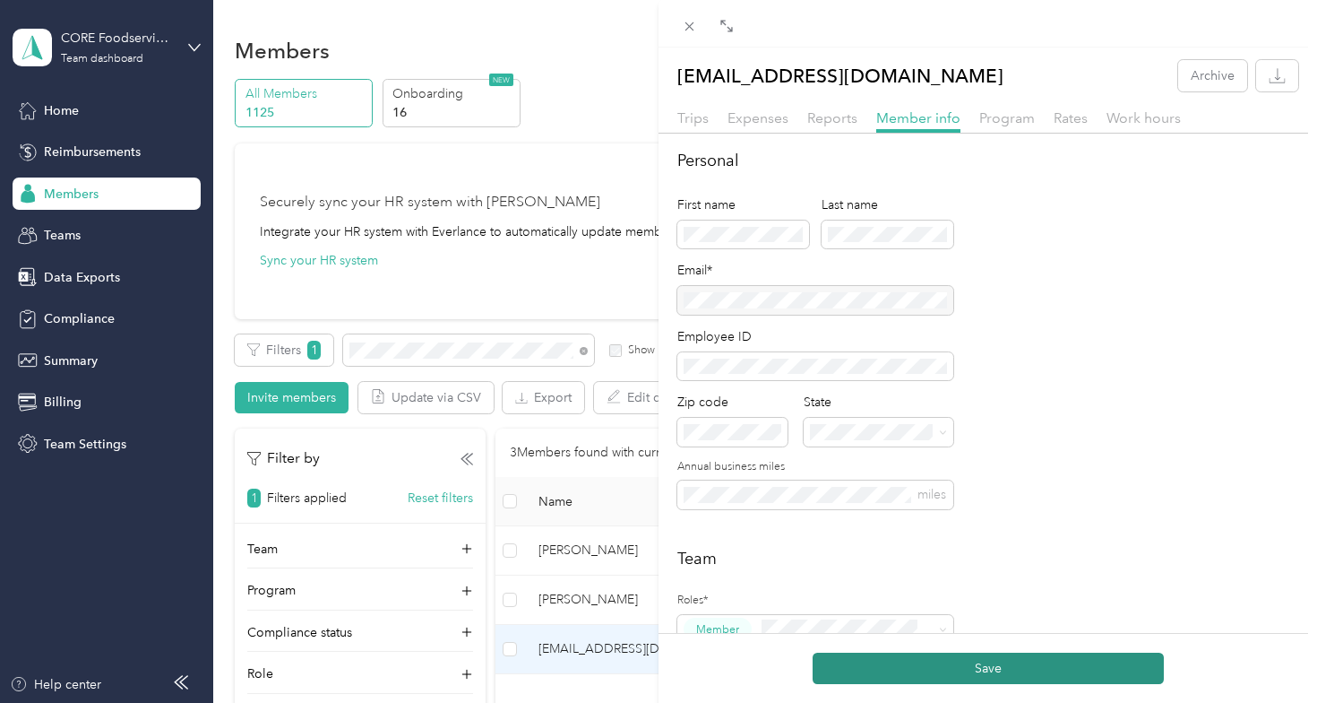
click at [981, 671] on button "Save" at bounding box center [988, 667] width 351 height 31
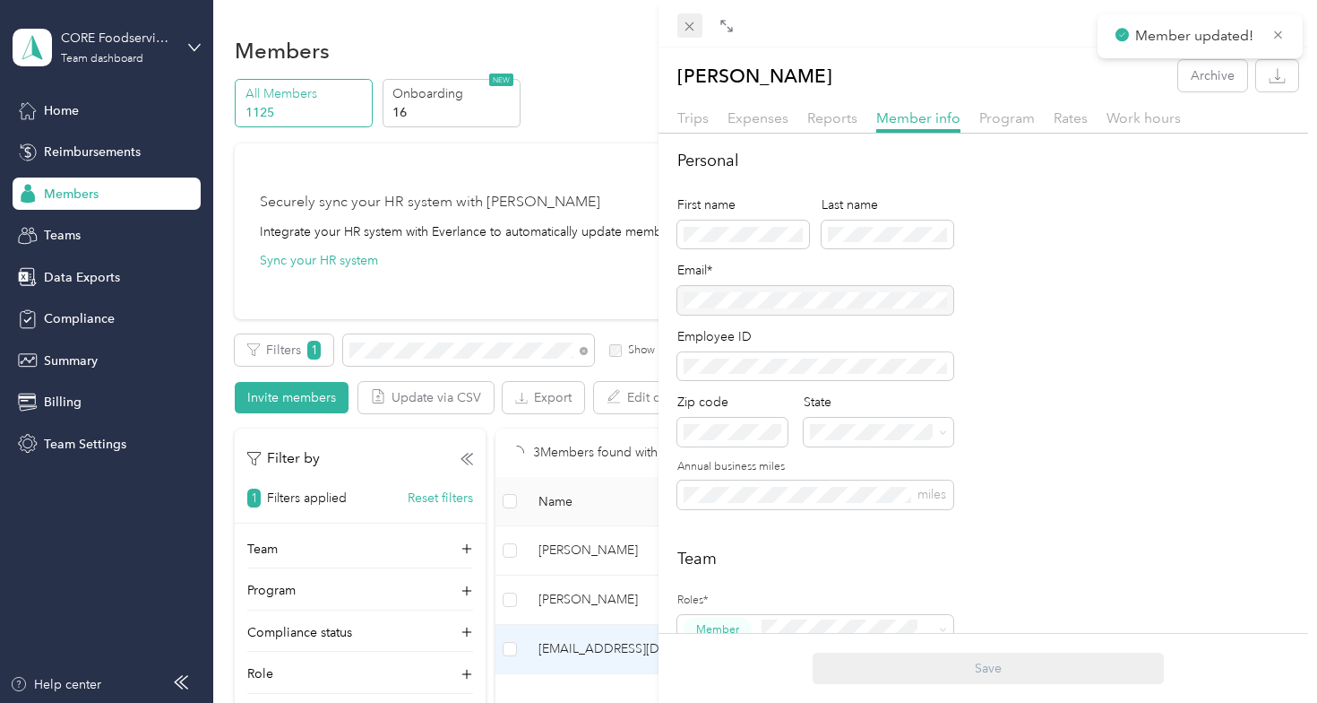
click at [691, 27] on icon at bounding box center [689, 26] width 15 height 15
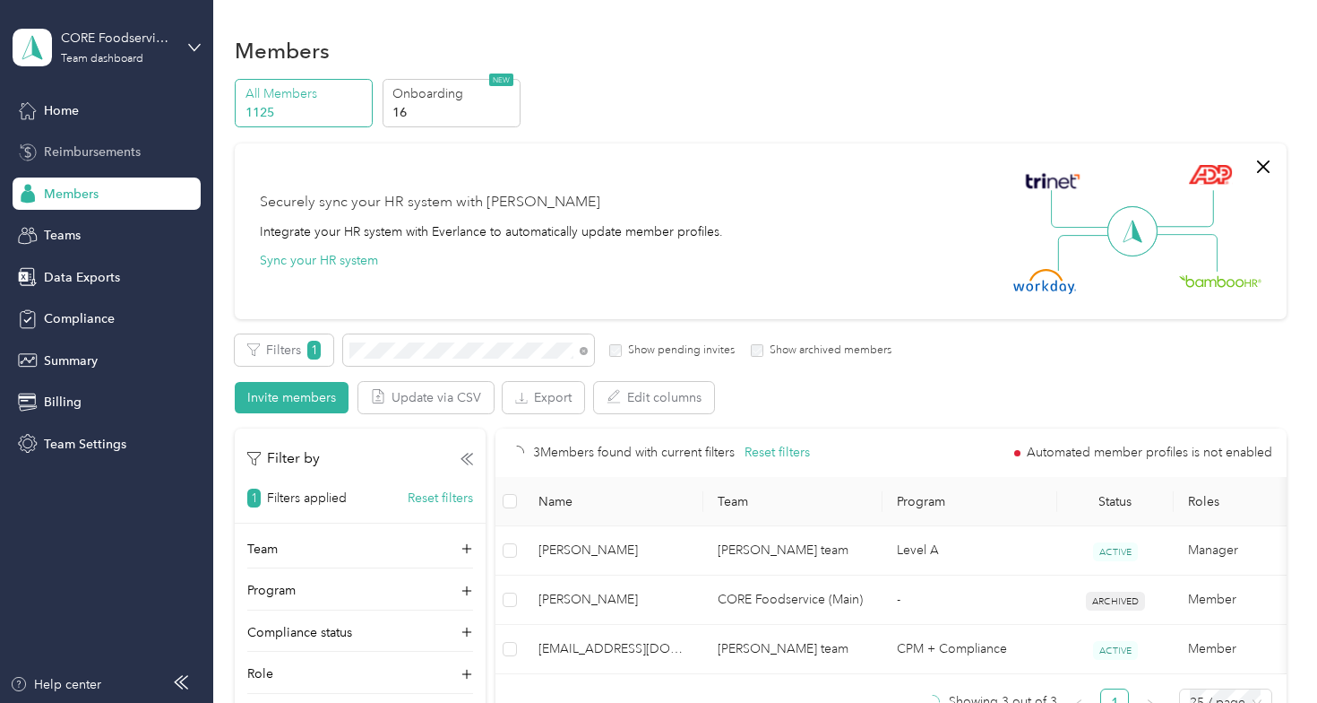
click at [101, 156] on span "Reimbursements" at bounding box center [92, 151] width 97 height 19
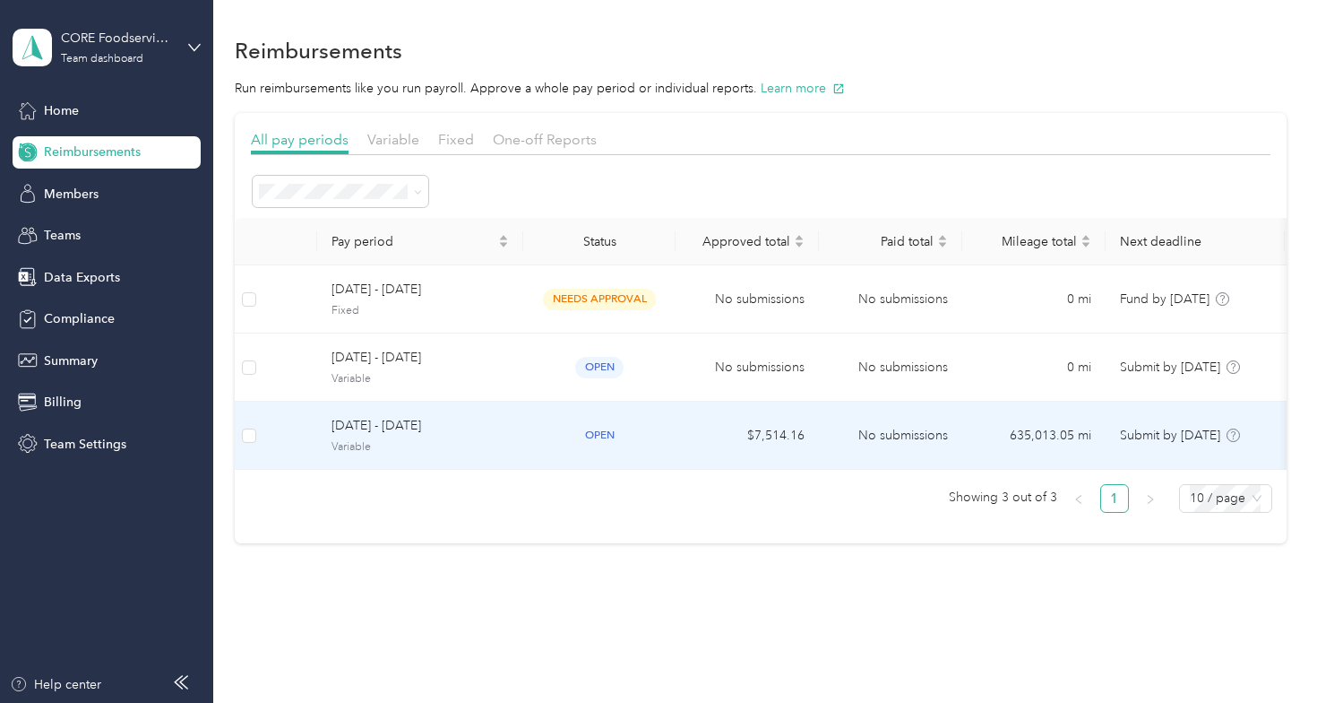
click at [367, 439] on span "Variable" at bounding box center [420, 447] width 177 height 16
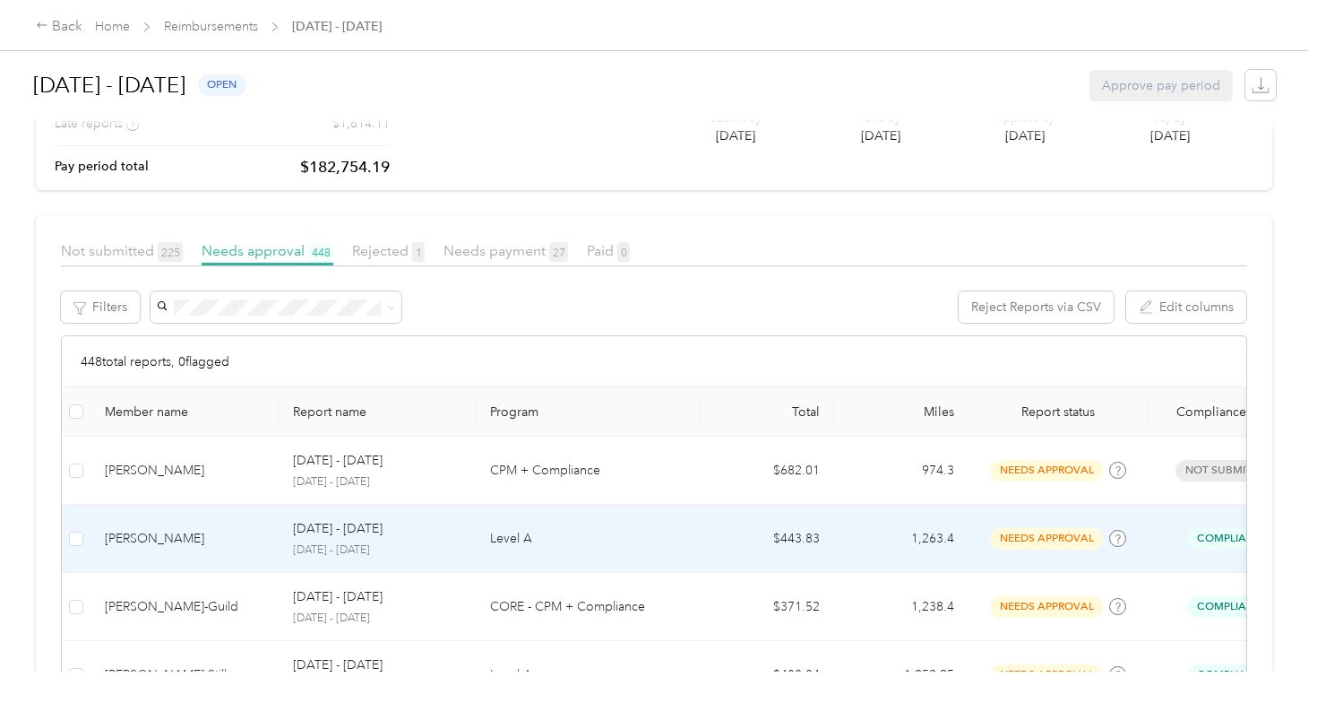
scroll to position [207, 0]
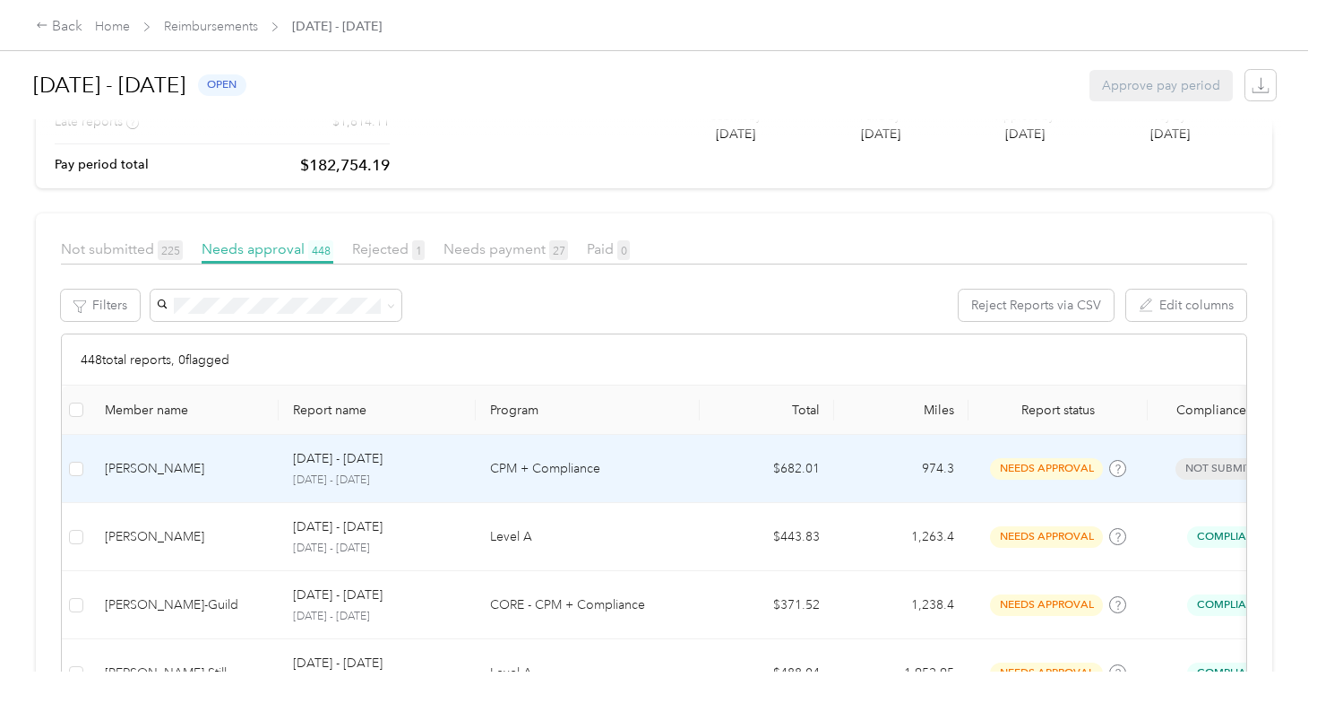
click at [204, 480] on td "[PERSON_NAME]" at bounding box center [185, 469] width 188 height 68
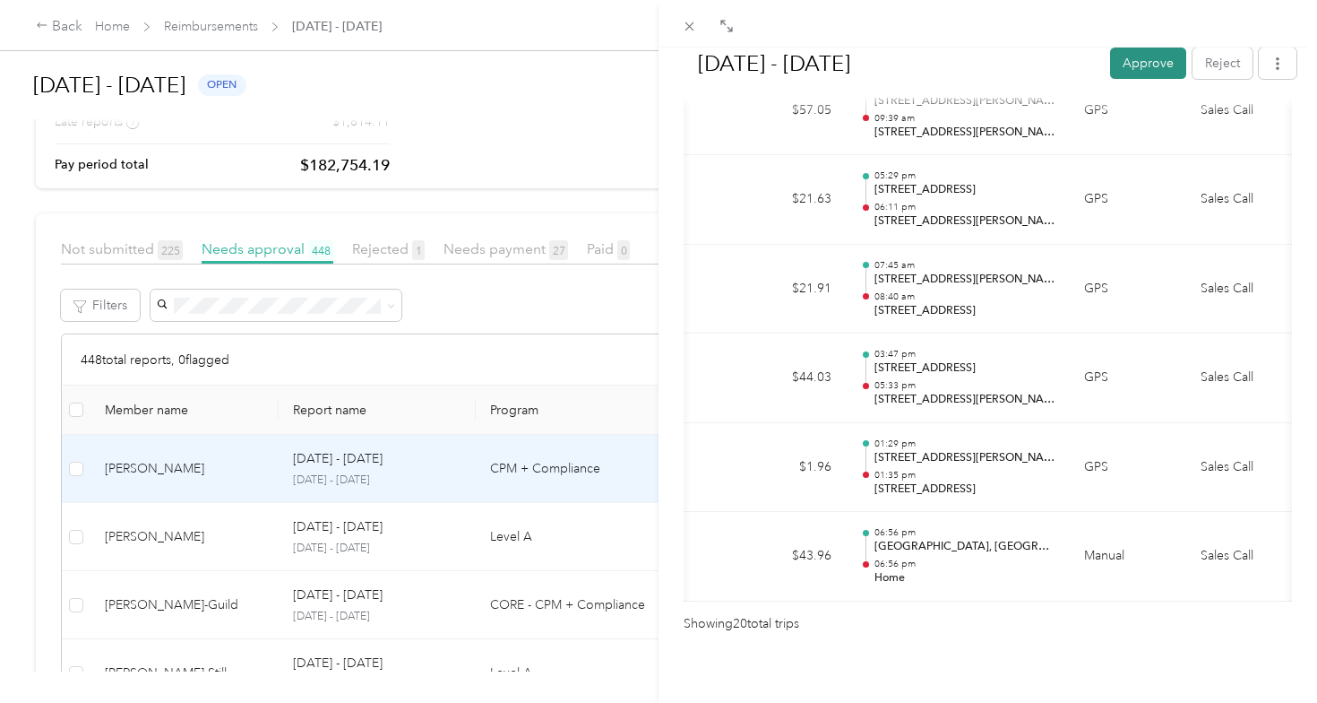
click at [1131, 74] on button "Approve" at bounding box center [1148, 62] width 76 height 31
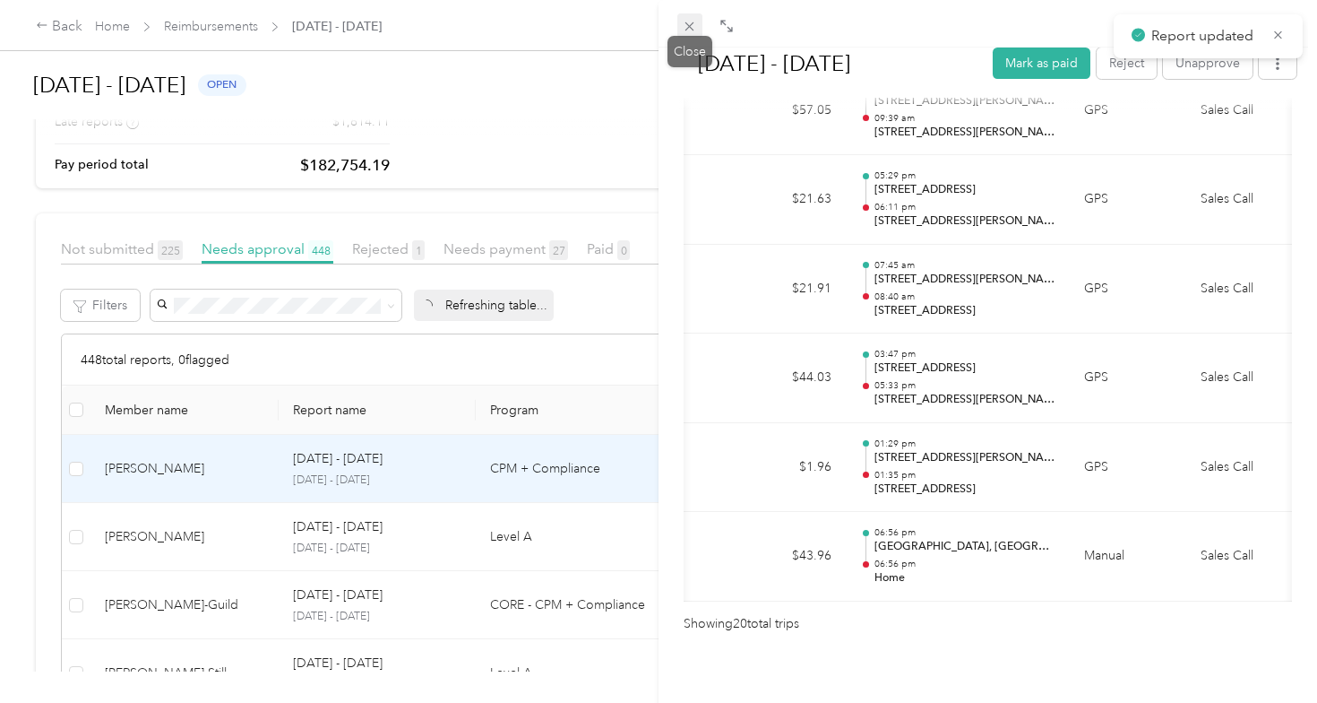
click at [691, 28] on icon at bounding box center [689, 26] width 9 height 9
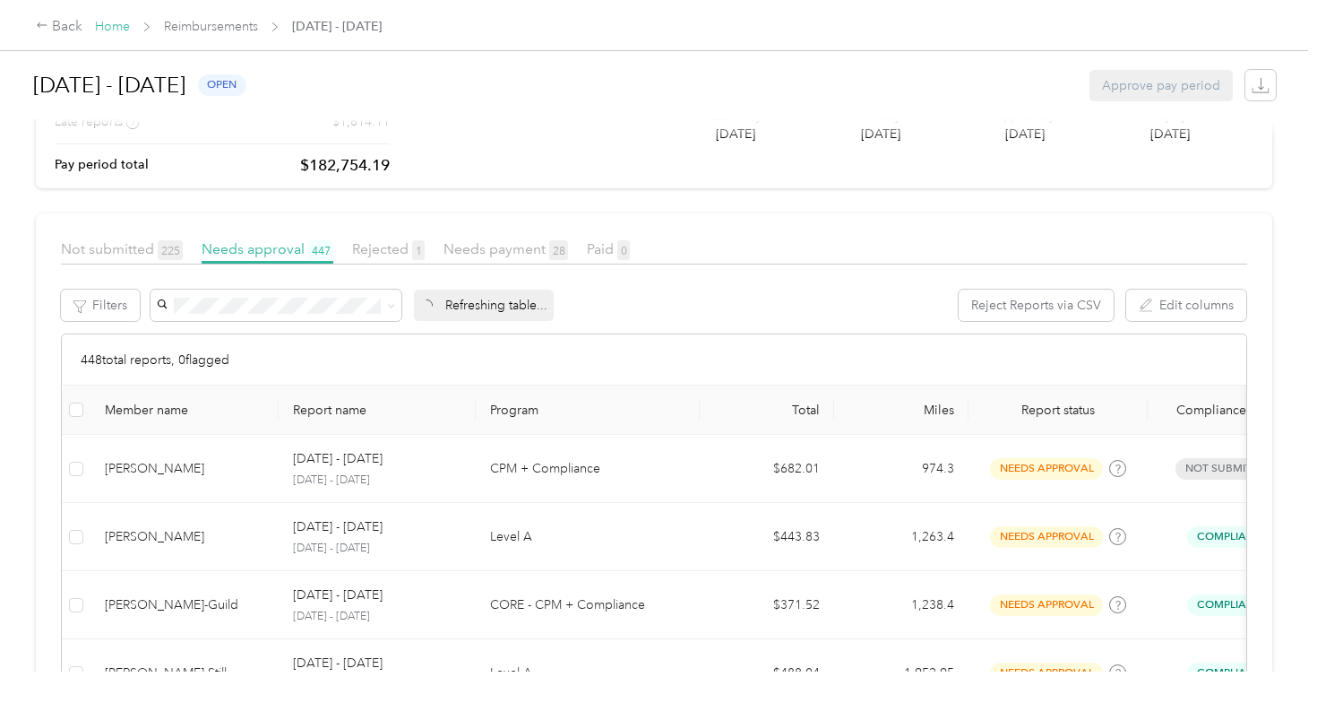
click at [112, 29] on link "Home" at bounding box center [112, 26] width 35 height 15
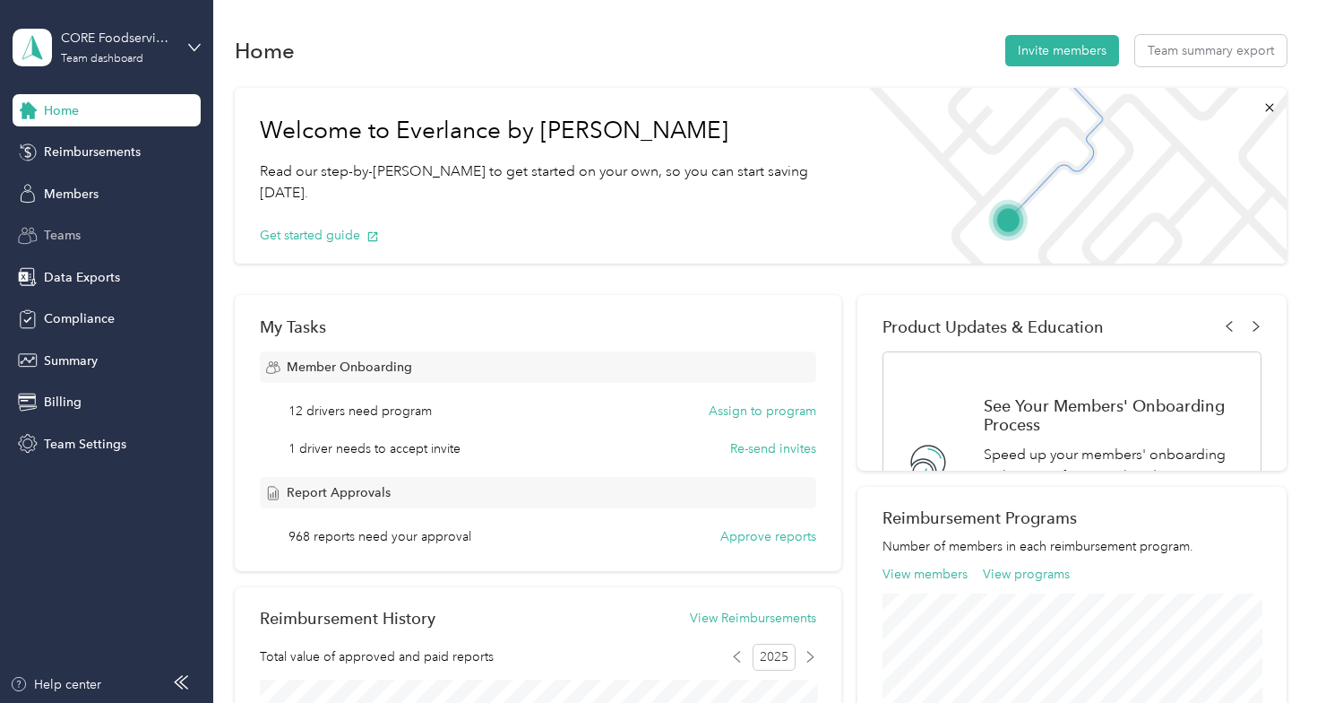
click at [96, 234] on div "Teams" at bounding box center [107, 236] width 188 height 32
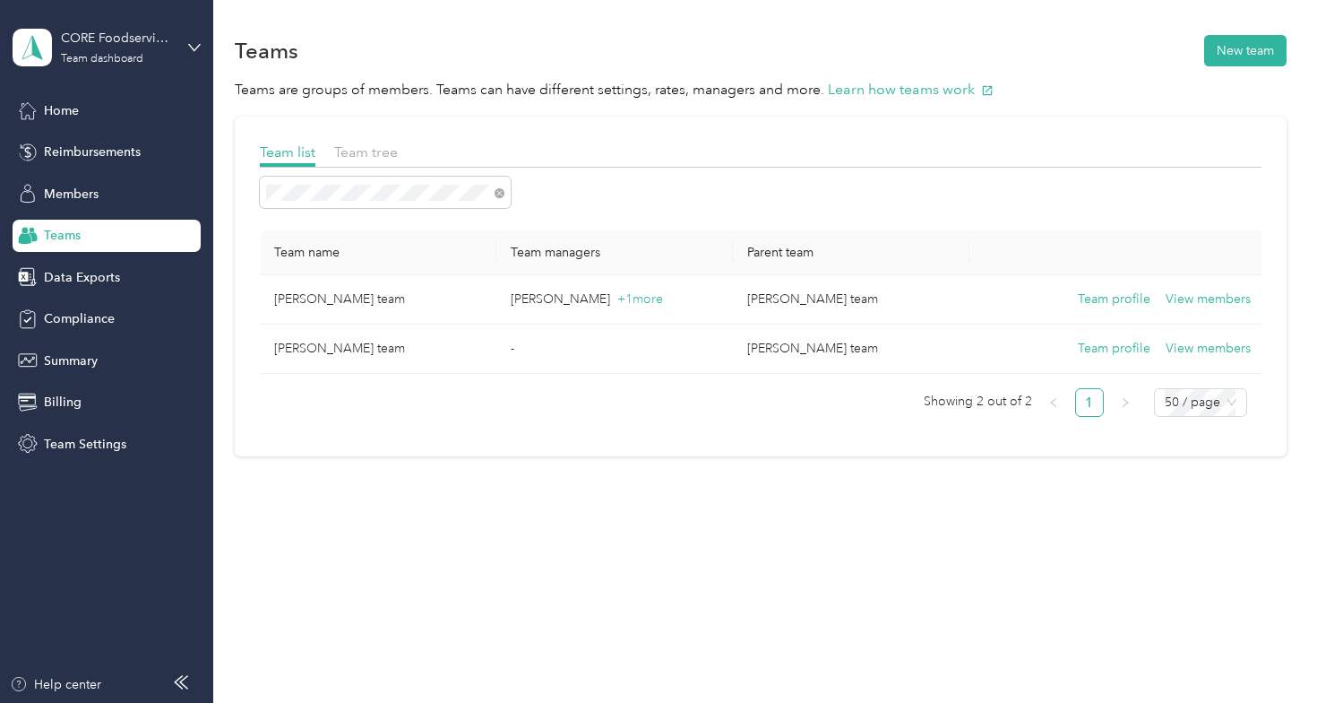
drag, startPoint x: 372, startPoint y: 201, endPoint x: 425, endPoint y: 353, distance: 161.2
click at [425, 353] on td "[PERSON_NAME] team" at bounding box center [378, 348] width 237 height 49
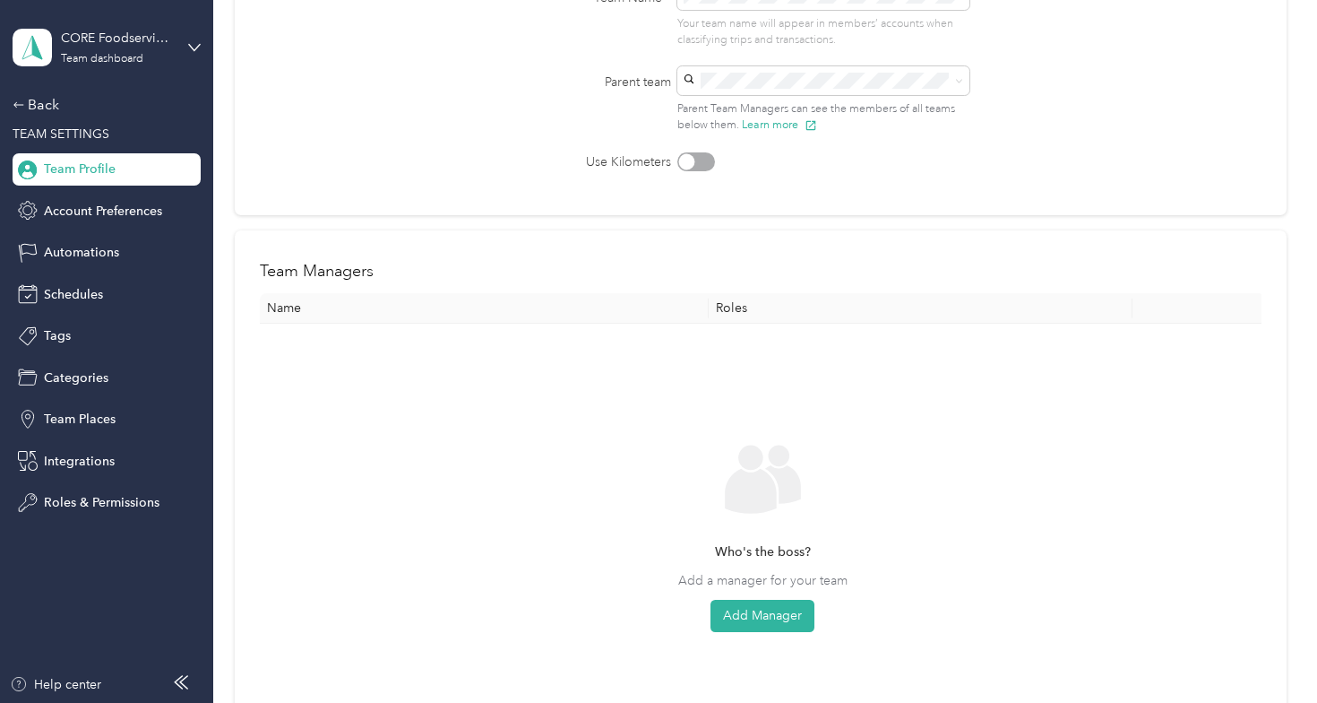
scroll to position [260, 0]
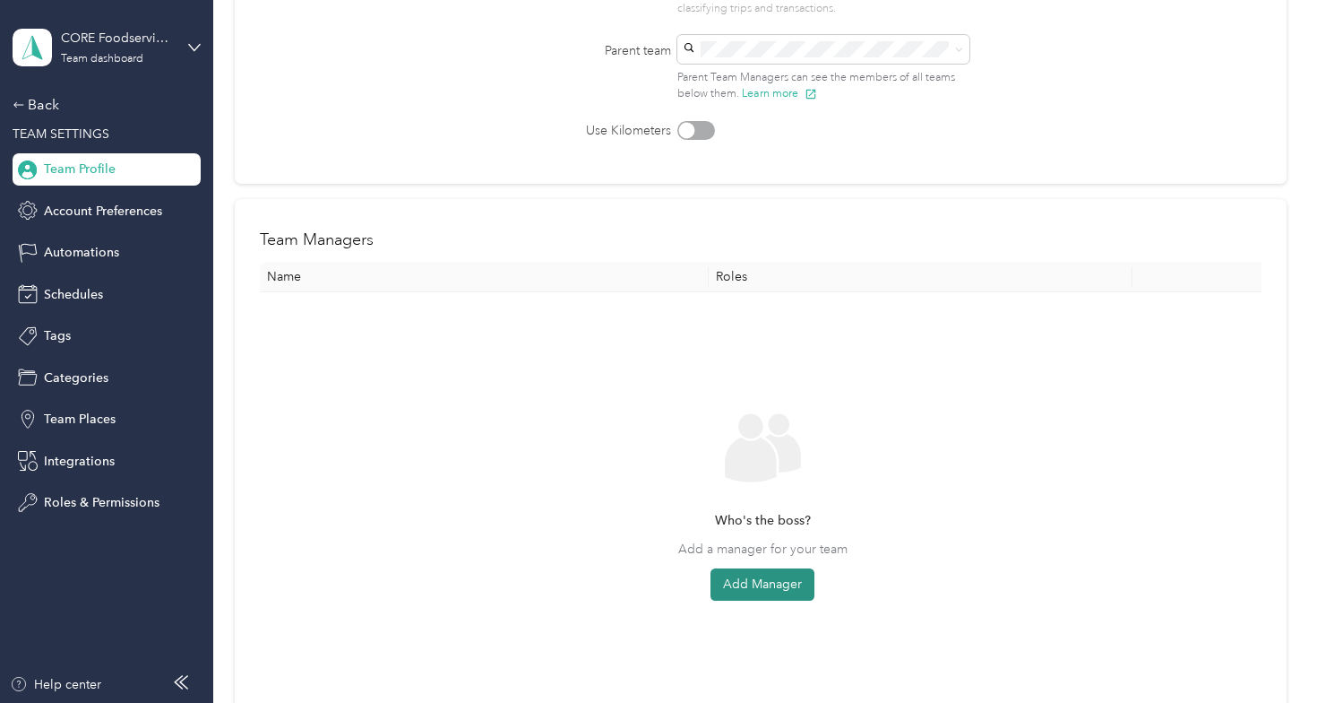
click at [793, 584] on button "Add Manager" at bounding box center [763, 584] width 104 height 32
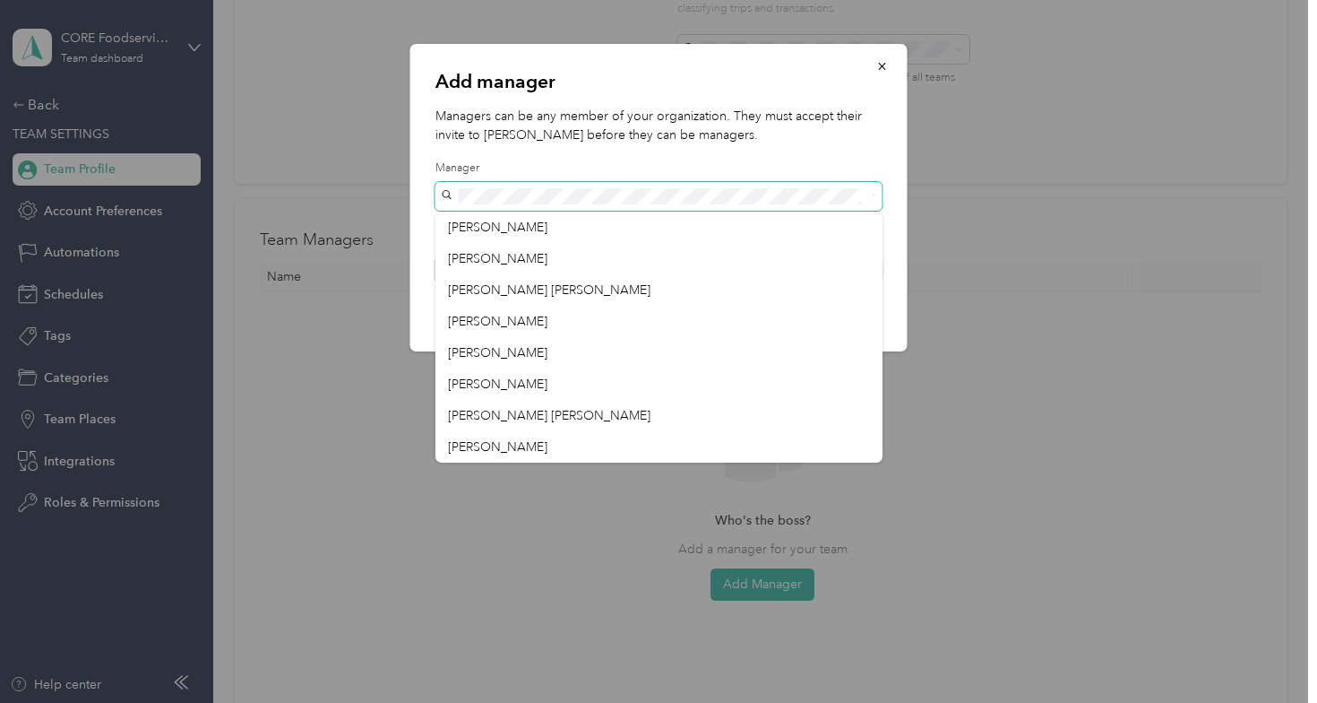
scroll to position [246, 0]
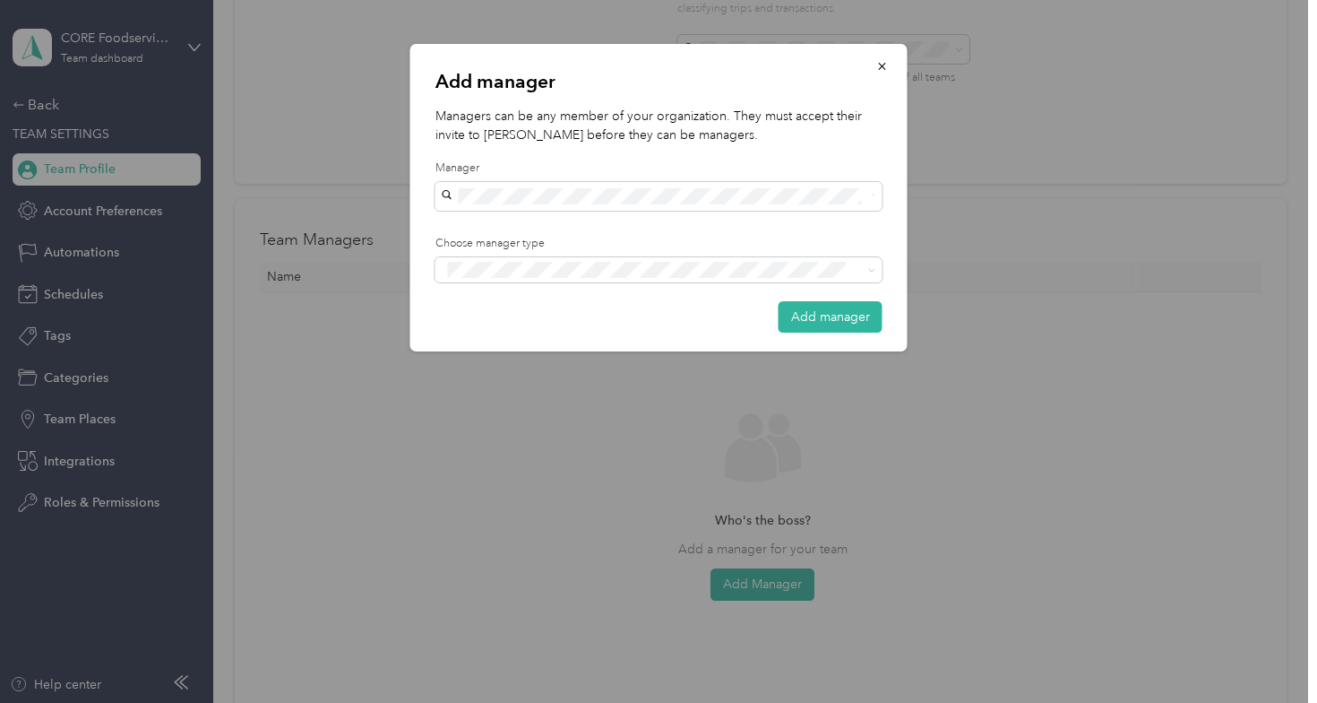
drag, startPoint x: 530, startPoint y: 271, endPoint x: 534, endPoint y: 414, distance: 143.4
click at [534, 414] on div "[PERSON_NAME]" at bounding box center [659, 415] width 422 height 19
click at [619, 334] on div "Manager" at bounding box center [659, 339] width 422 height 22
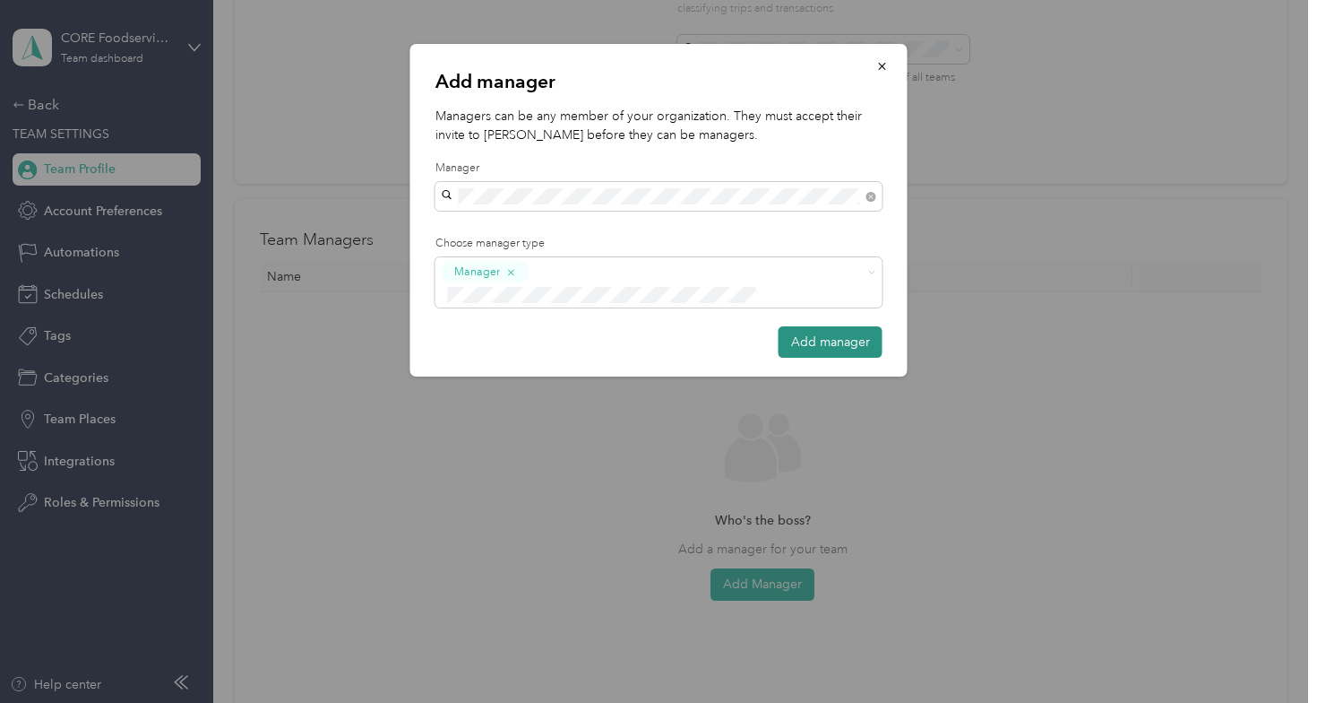
click at [839, 326] on button "Add manager" at bounding box center [831, 341] width 104 height 31
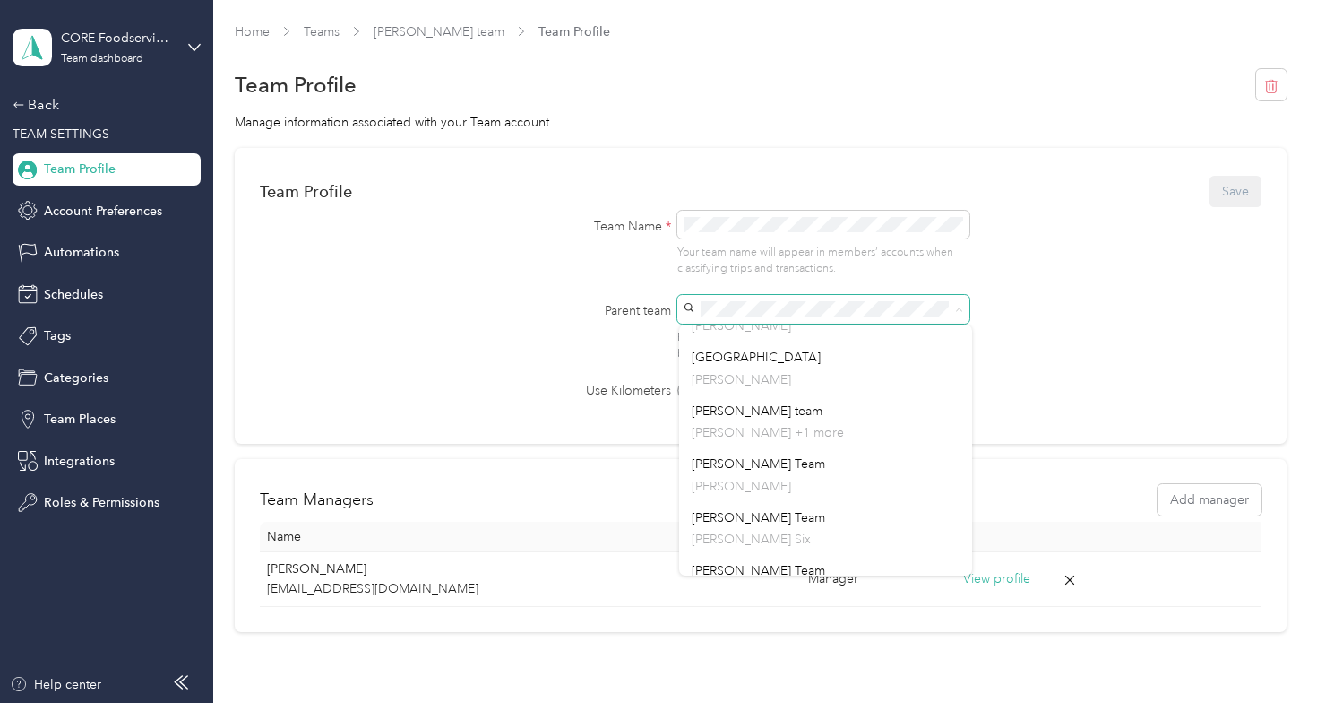
scroll to position [1641, 0]
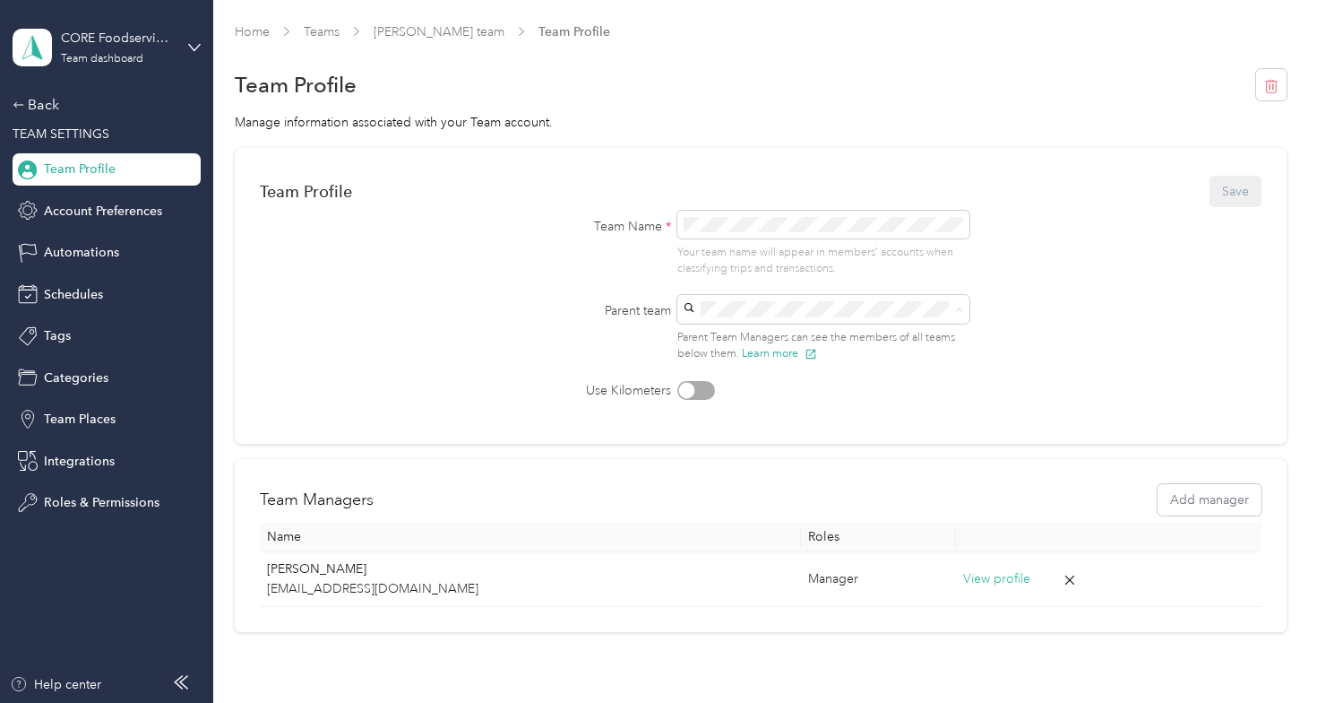
click at [833, 410] on div "[PERSON_NAME] team [PERSON_NAME] +1 more" at bounding box center [826, 416] width 268 height 41
click at [1237, 187] on button "Save" at bounding box center [1236, 191] width 52 height 31
click at [268, 38] on link "Home" at bounding box center [252, 31] width 35 height 15
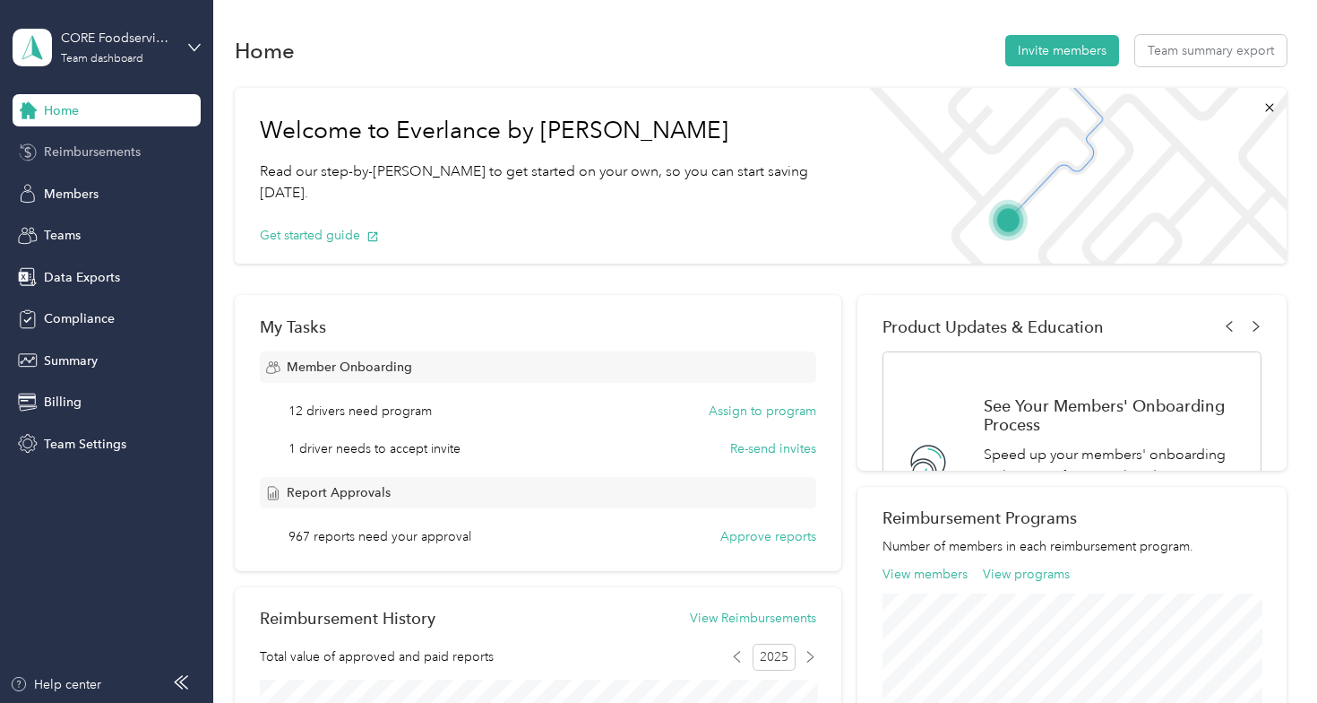
click at [136, 156] on span "Reimbursements" at bounding box center [92, 151] width 97 height 19
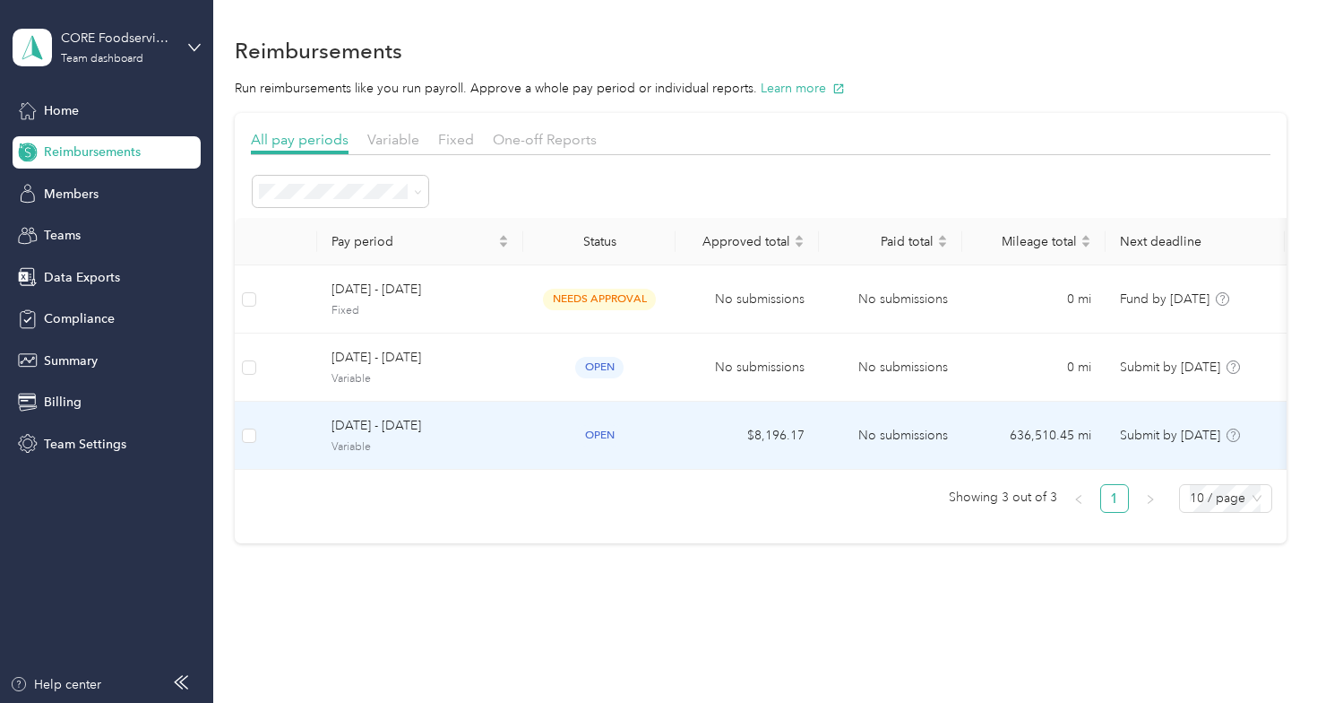
click at [339, 457] on td "[DATE] - [DATE] Variable" at bounding box center [420, 435] width 206 height 68
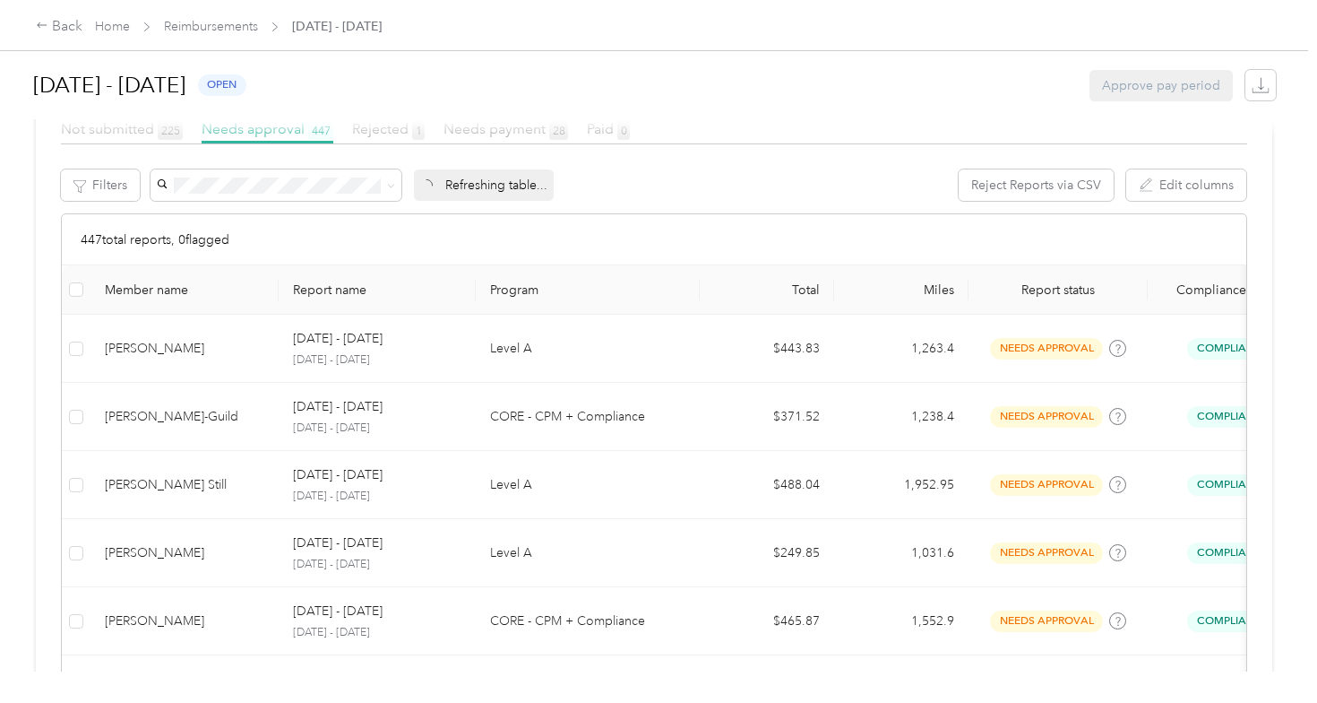
scroll to position [365, 0]
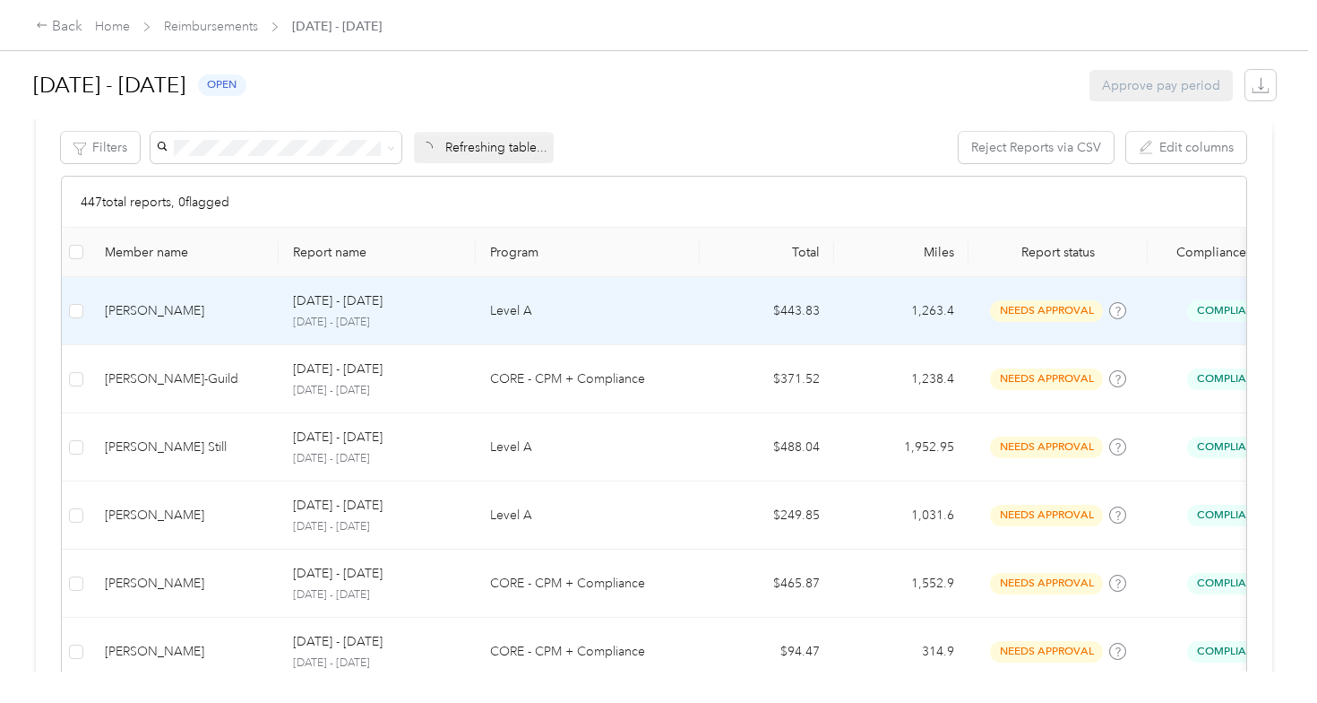
click at [183, 302] on div "[PERSON_NAME]" at bounding box center [185, 311] width 160 height 20
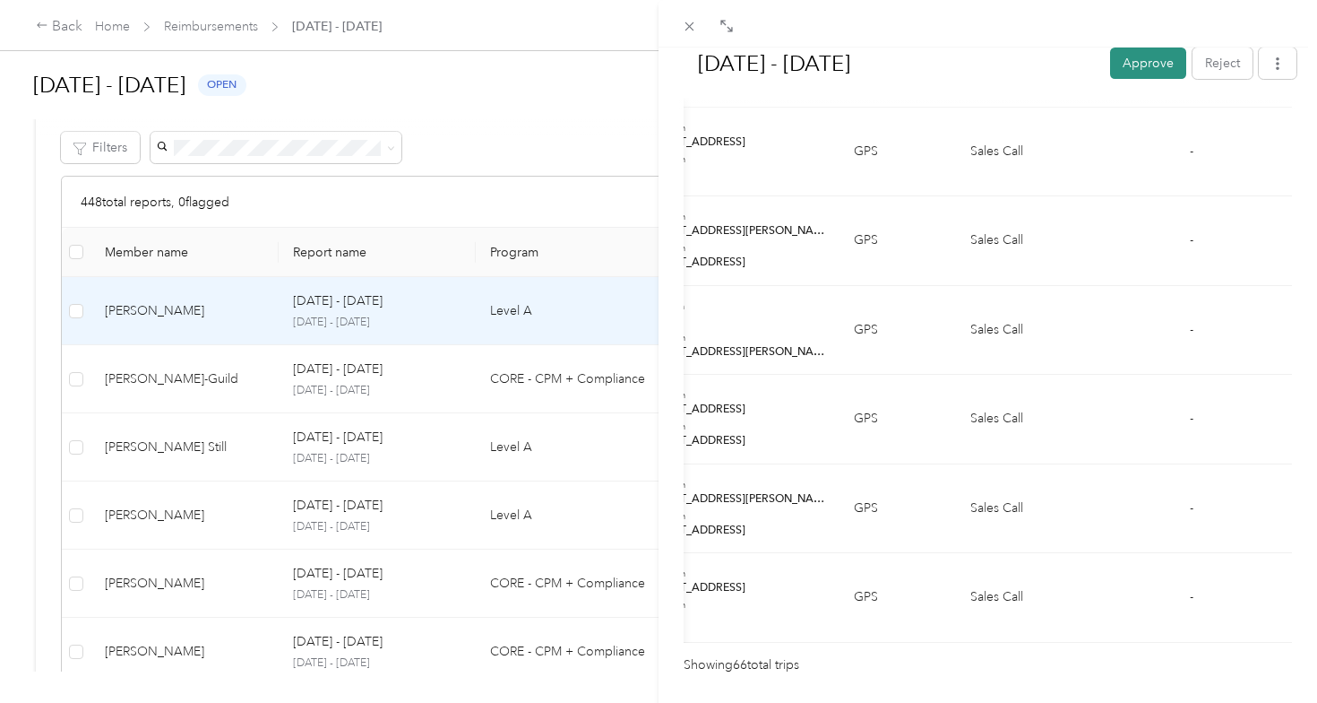
click at [1128, 74] on button "Approve" at bounding box center [1148, 62] width 76 height 31
click at [207, 393] on div "[DATE] - [DATE] Approve Reject Needs Approval Needs approval from [PERSON_NAME]…" at bounding box center [658, 351] width 1317 height 703
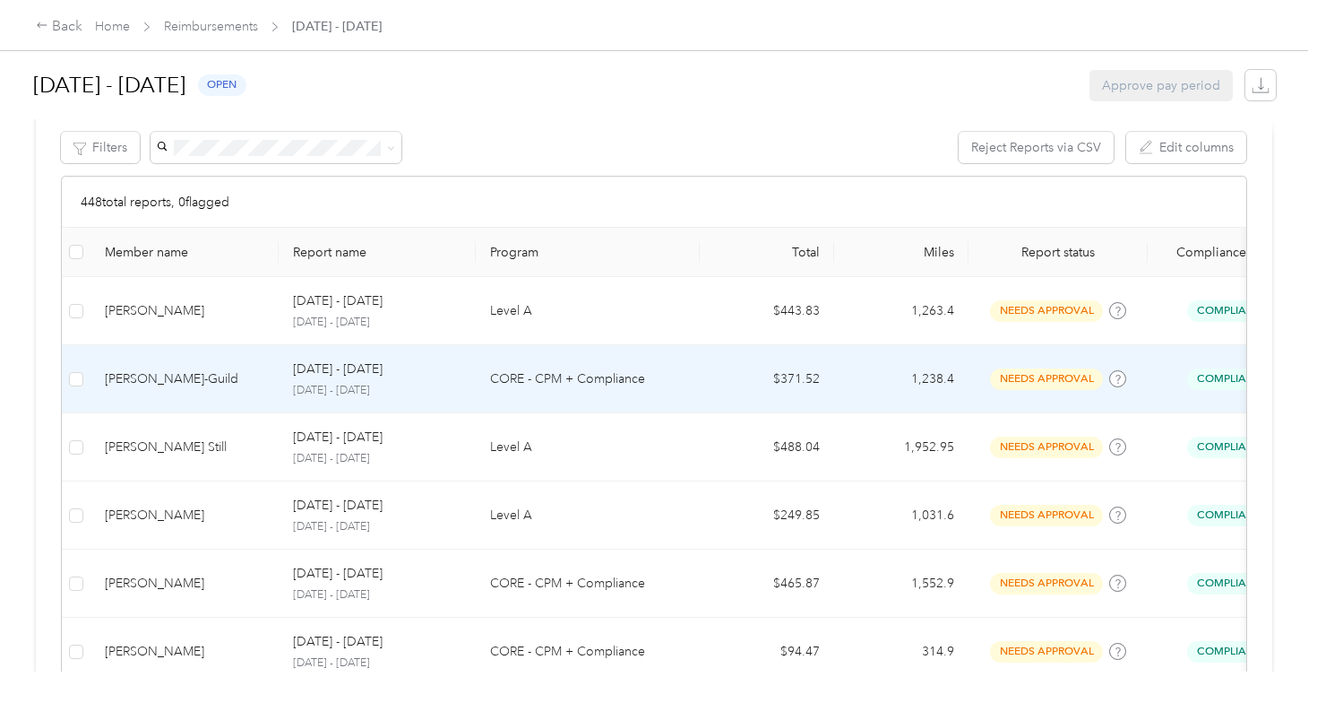
click at [211, 379] on div "[PERSON_NAME]-Guild" at bounding box center [185, 379] width 160 height 20
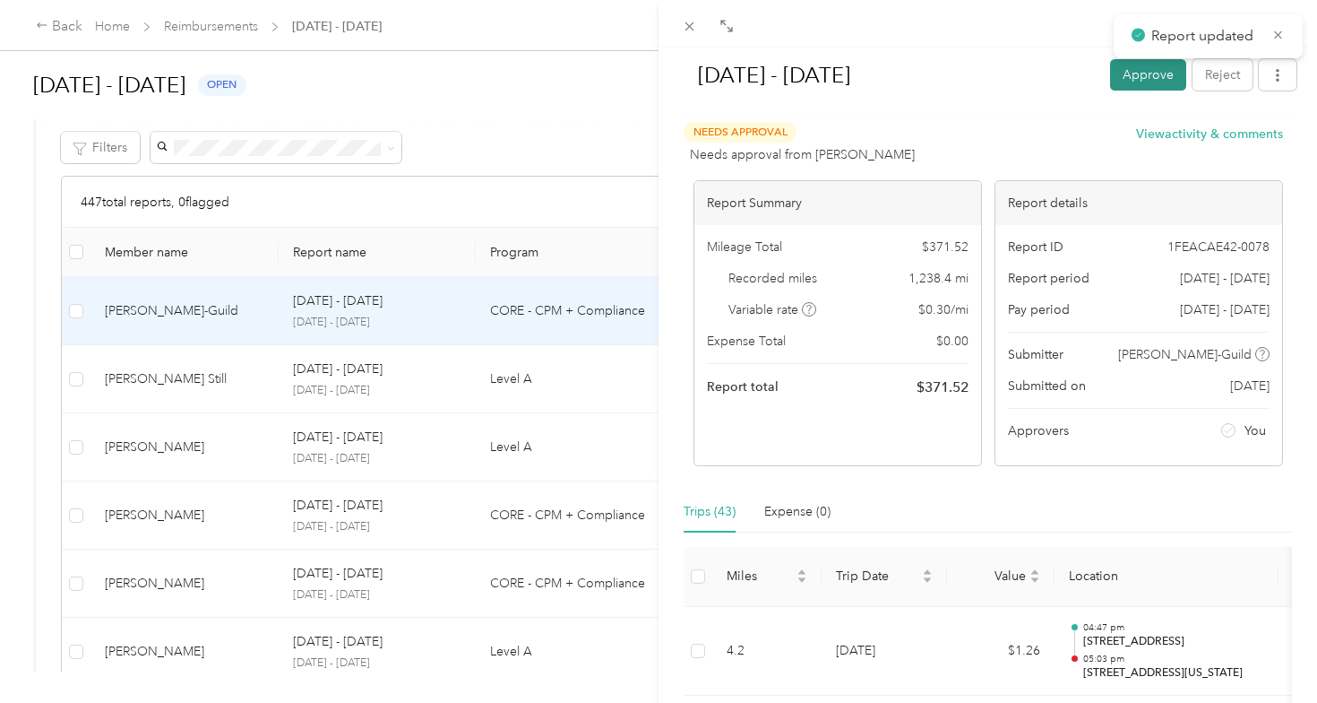
click at [1129, 78] on button "Approve" at bounding box center [1148, 74] width 76 height 31
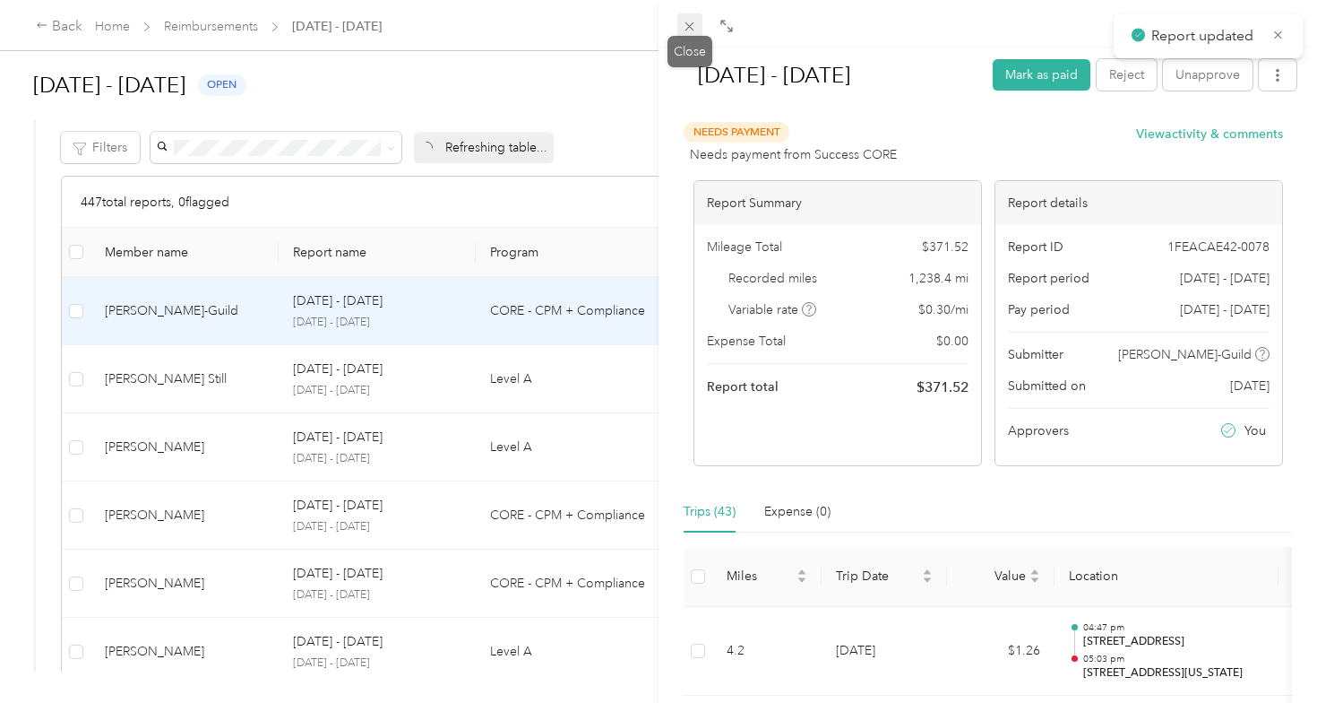
click at [691, 35] on span at bounding box center [689, 25] width 25 height 25
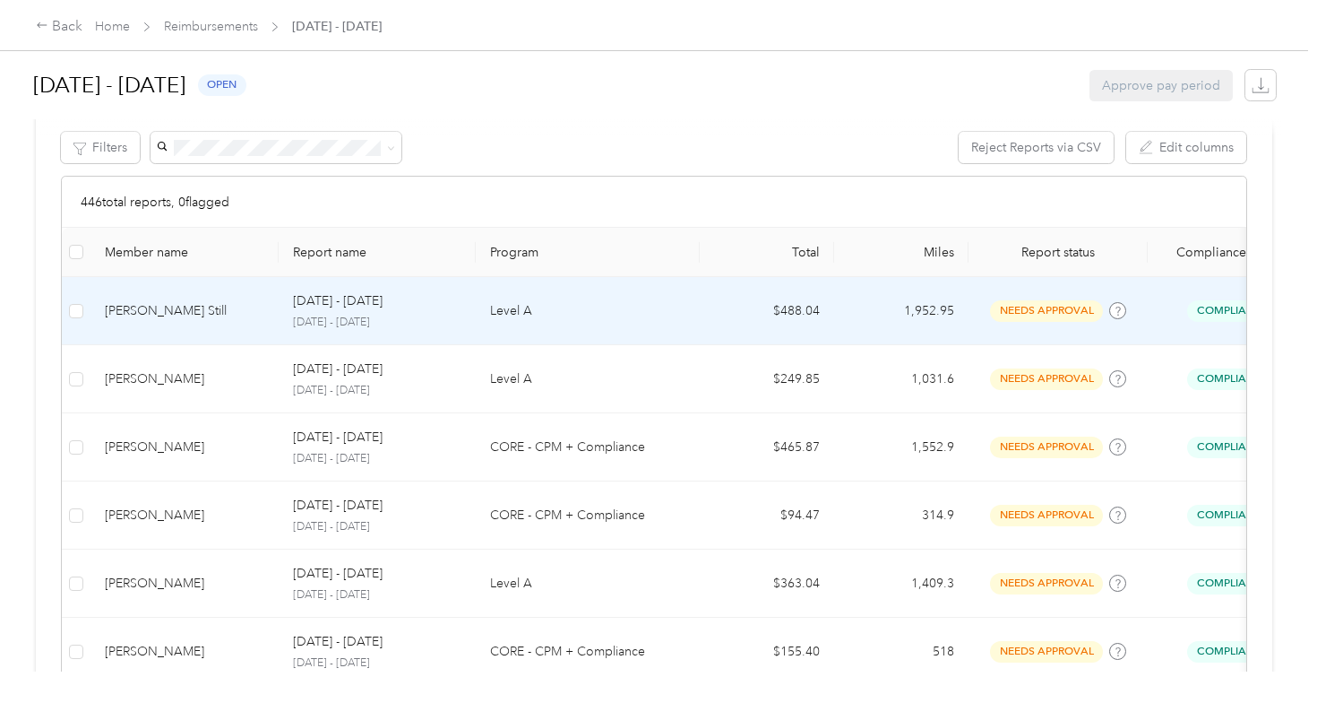
click at [184, 318] on div "[PERSON_NAME] Still" at bounding box center [185, 311] width 160 height 20
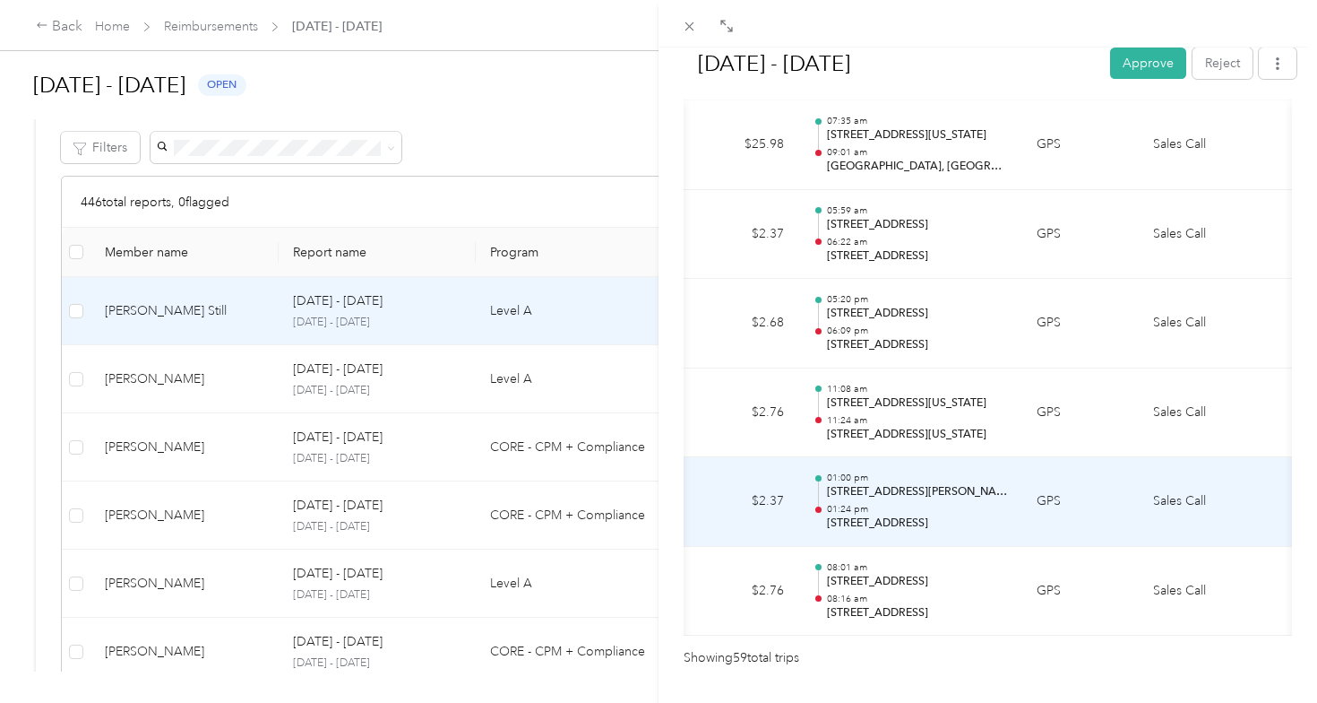
scroll to position [5230, 0]
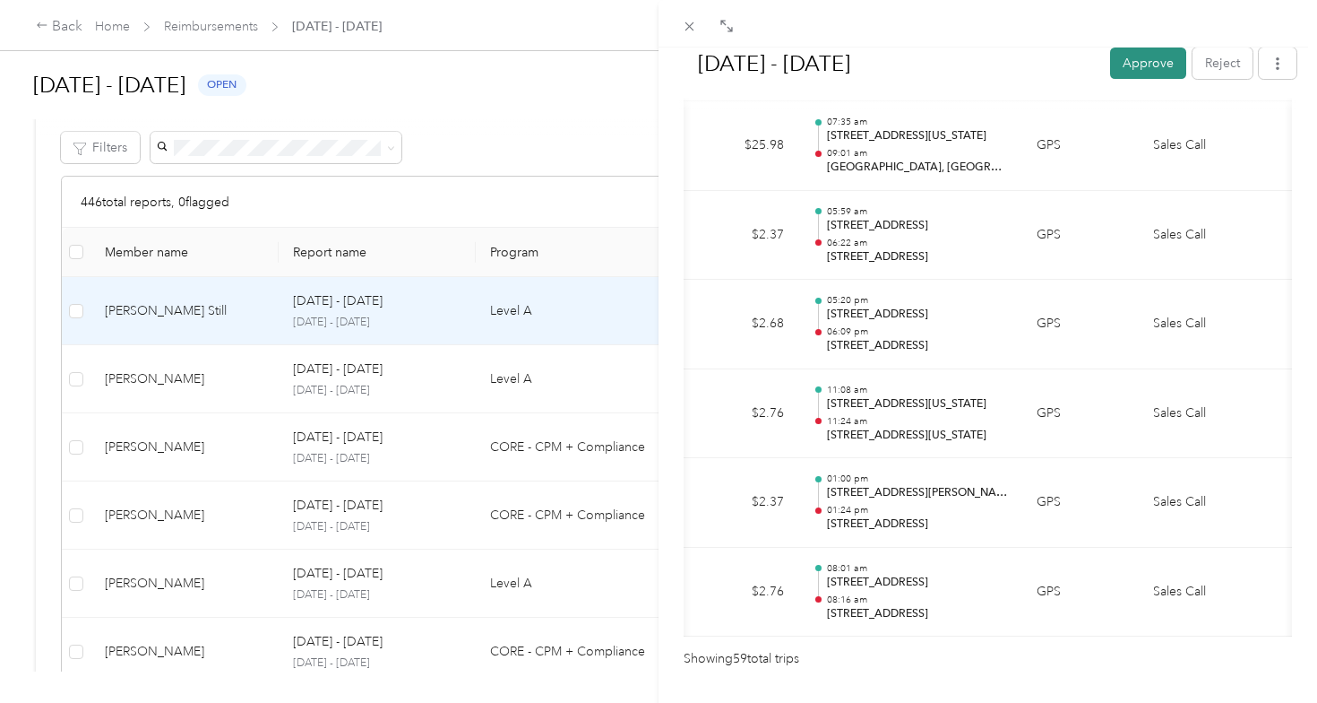
click at [1136, 74] on button "Approve" at bounding box center [1148, 62] width 76 height 31
click at [212, 383] on div "[DATE] - [DATE] Approve Reject Needs Approval Needs approval from [PERSON_NAME]…" at bounding box center [658, 351] width 1317 height 703
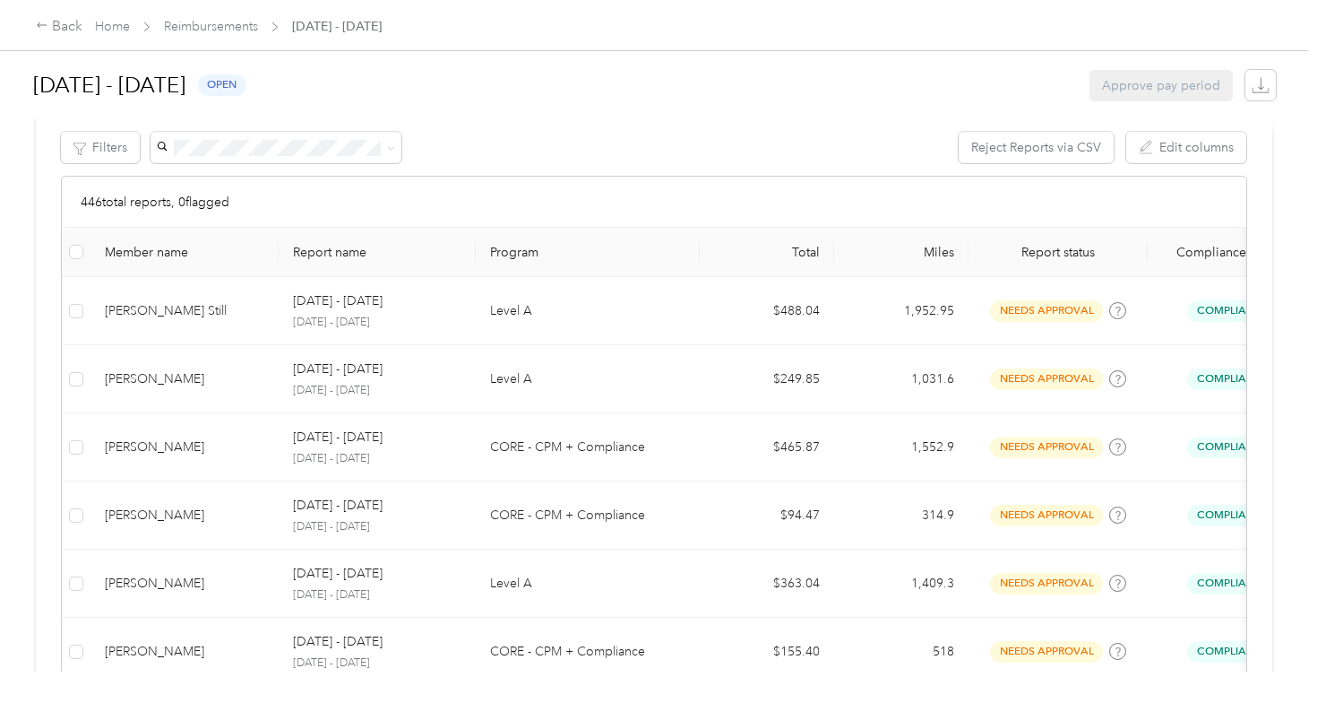
click at [213, 384] on div "[PERSON_NAME]" at bounding box center [185, 379] width 160 height 20
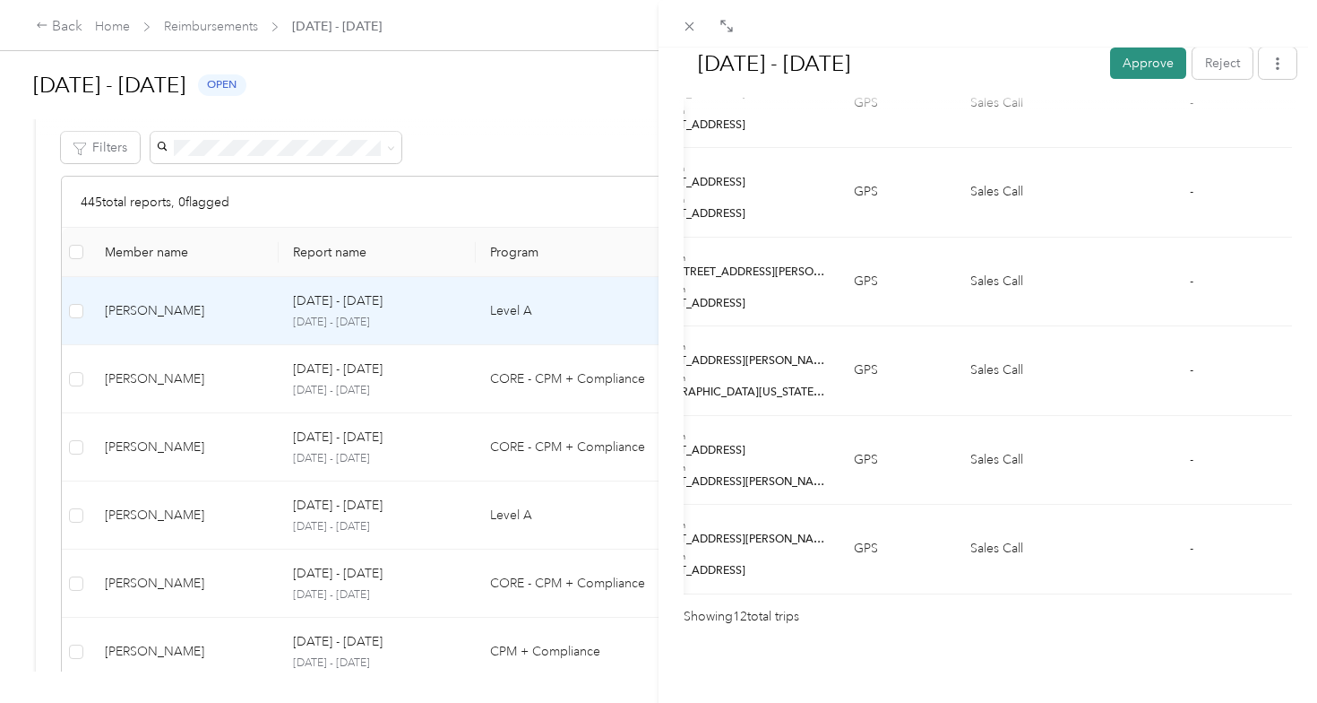
click at [1123, 58] on button "Approve" at bounding box center [1148, 62] width 76 height 31
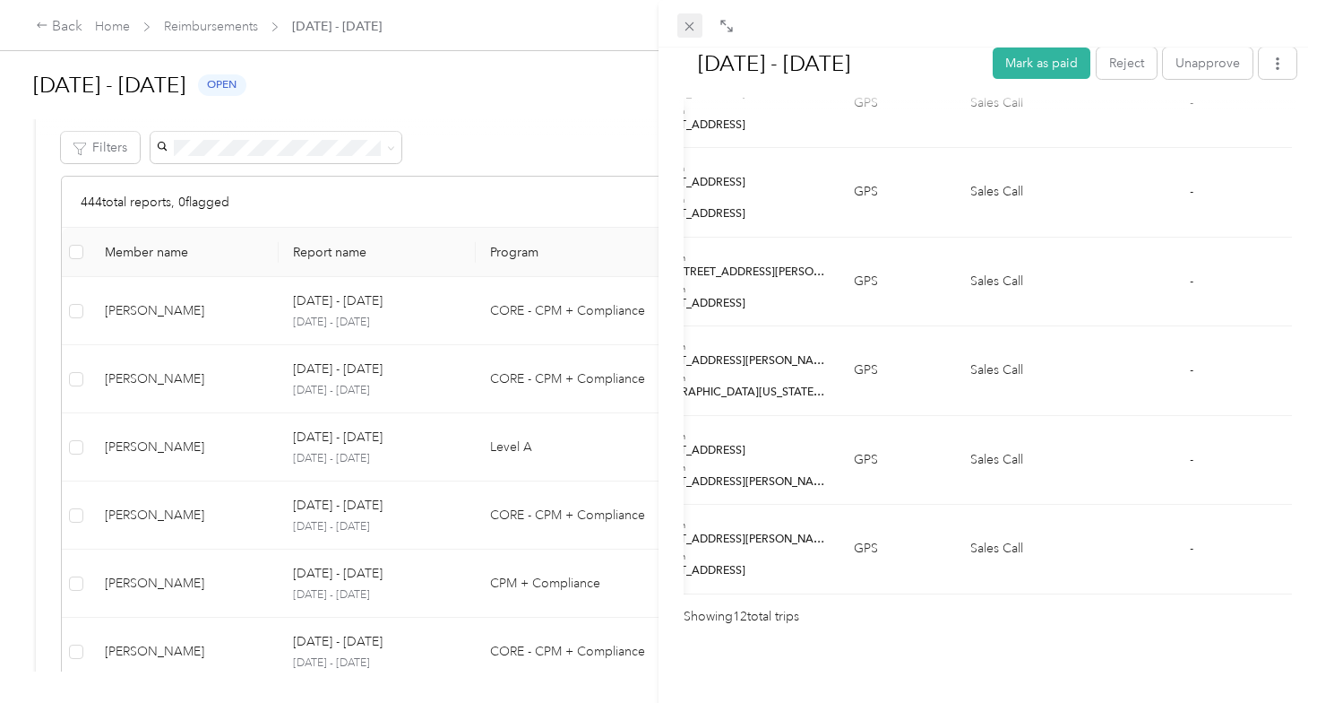
click at [685, 22] on icon at bounding box center [689, 26] width 15 height 15
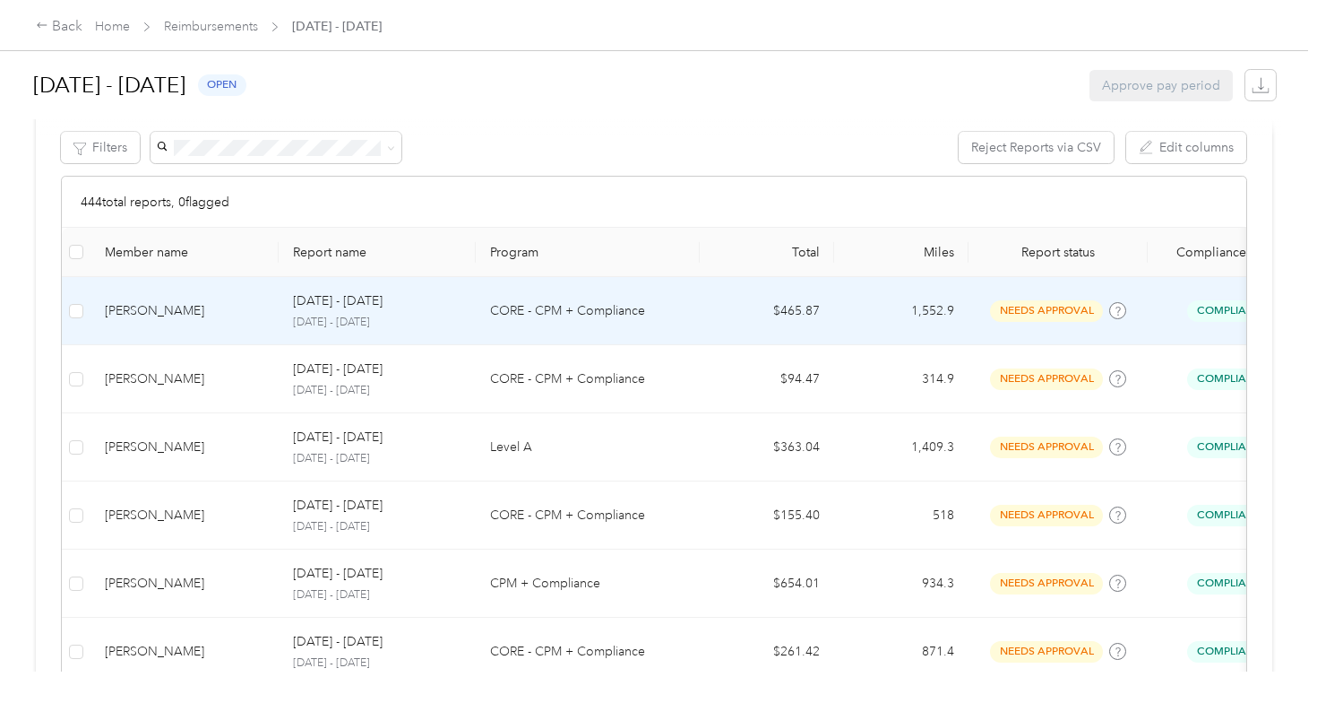
click at [203, 325] on td "[PERSON_NAME]" at bounding box center [185, 311] width 188 height 68
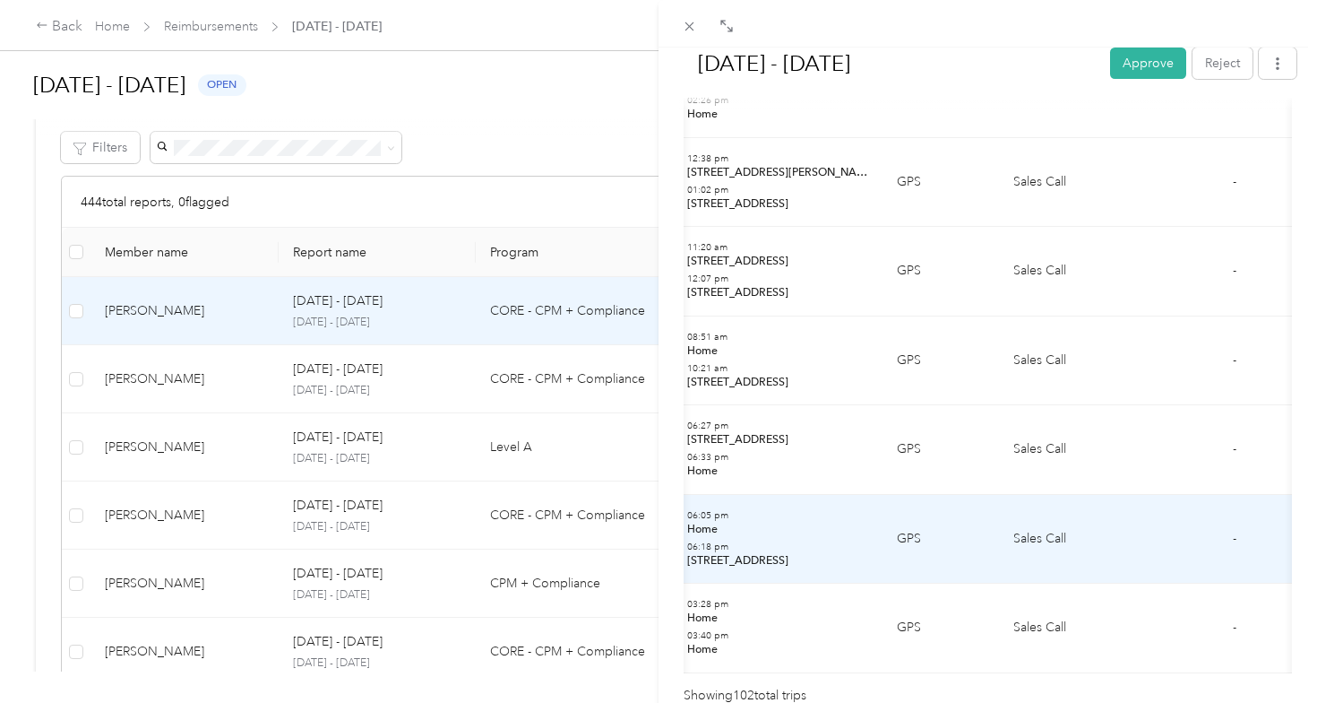
scroll to position [9026, 0]
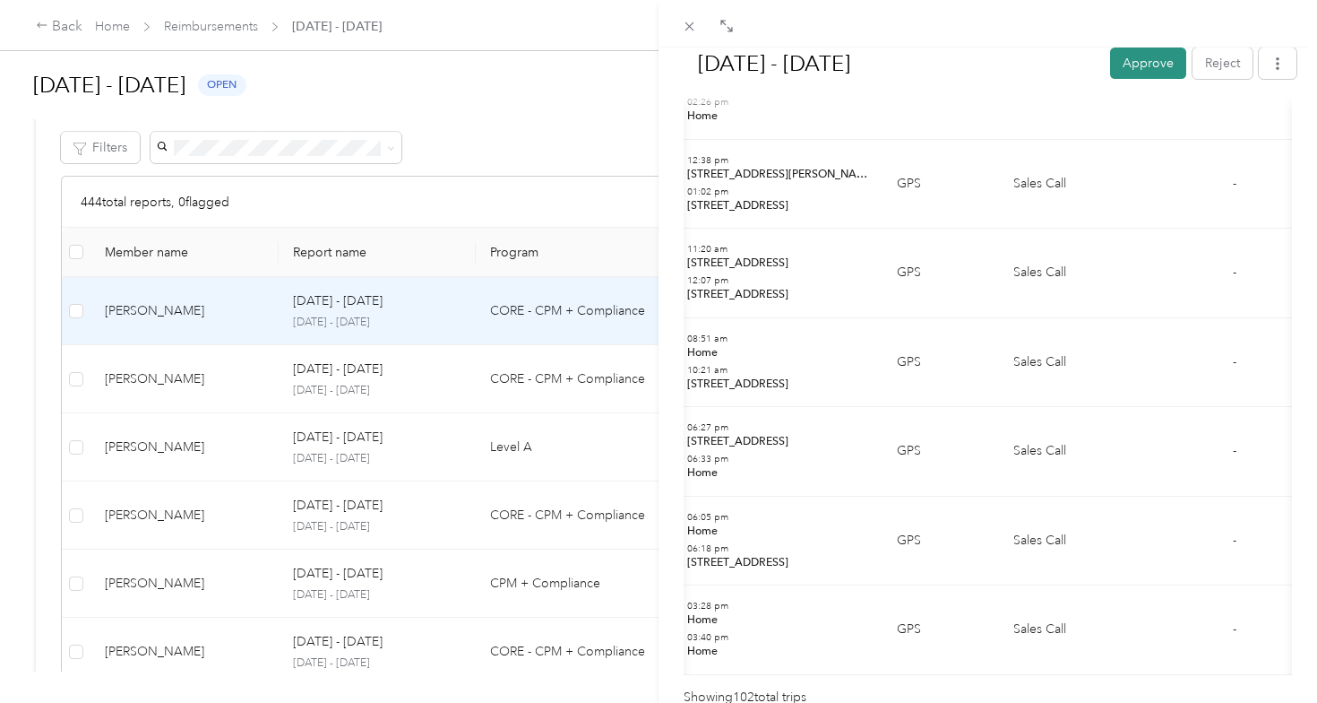
click at [1149, 65] on button "Approve" at bounding box center [1148, 62] width 76 height 31
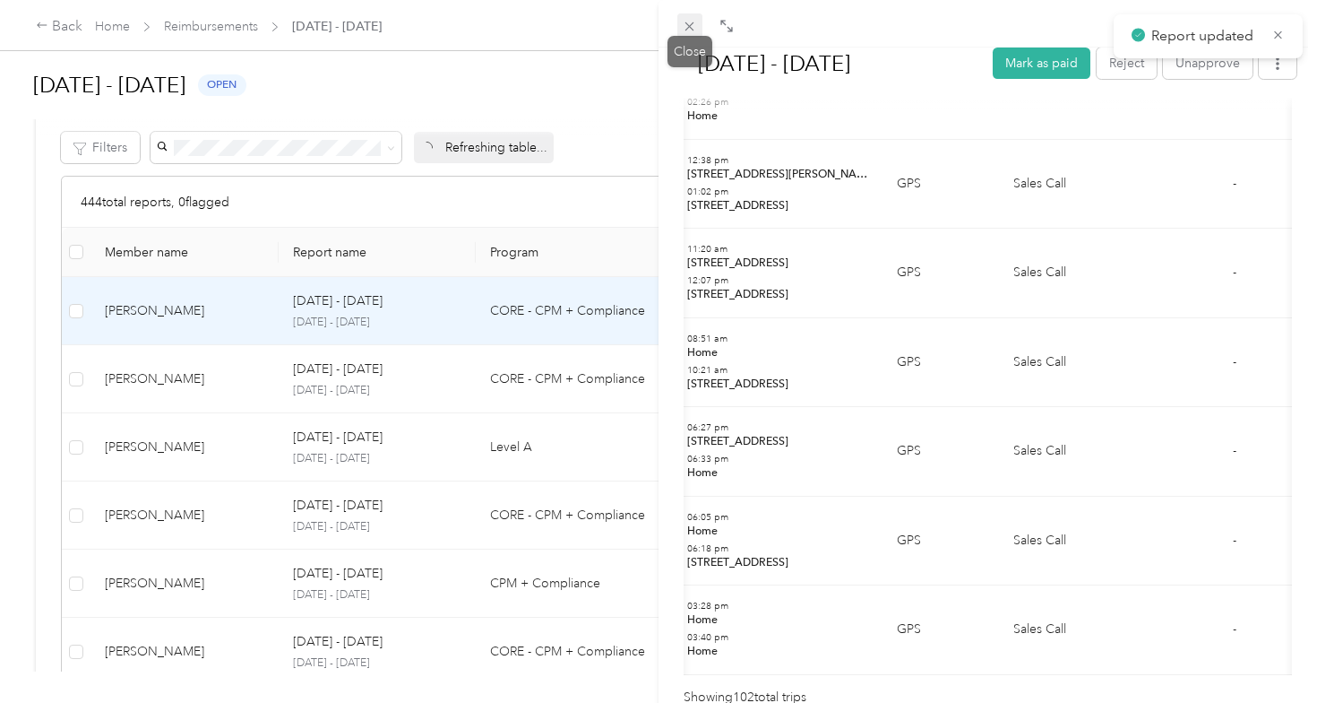
click at [689, 24] on icon at bounding box center [689, 26] width 15 height 15
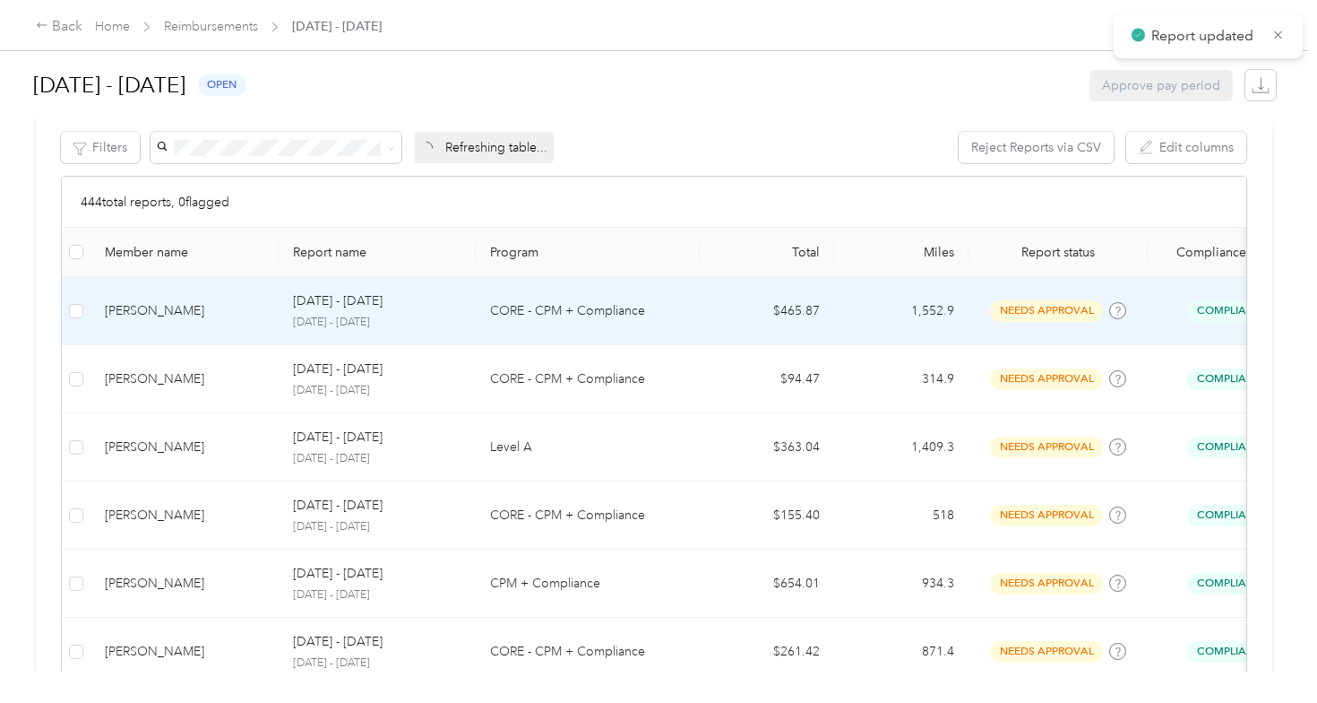
click at [161, 320] on td "[PERSON_NAME]" at bounding box center [185, 311] width 188 height 68
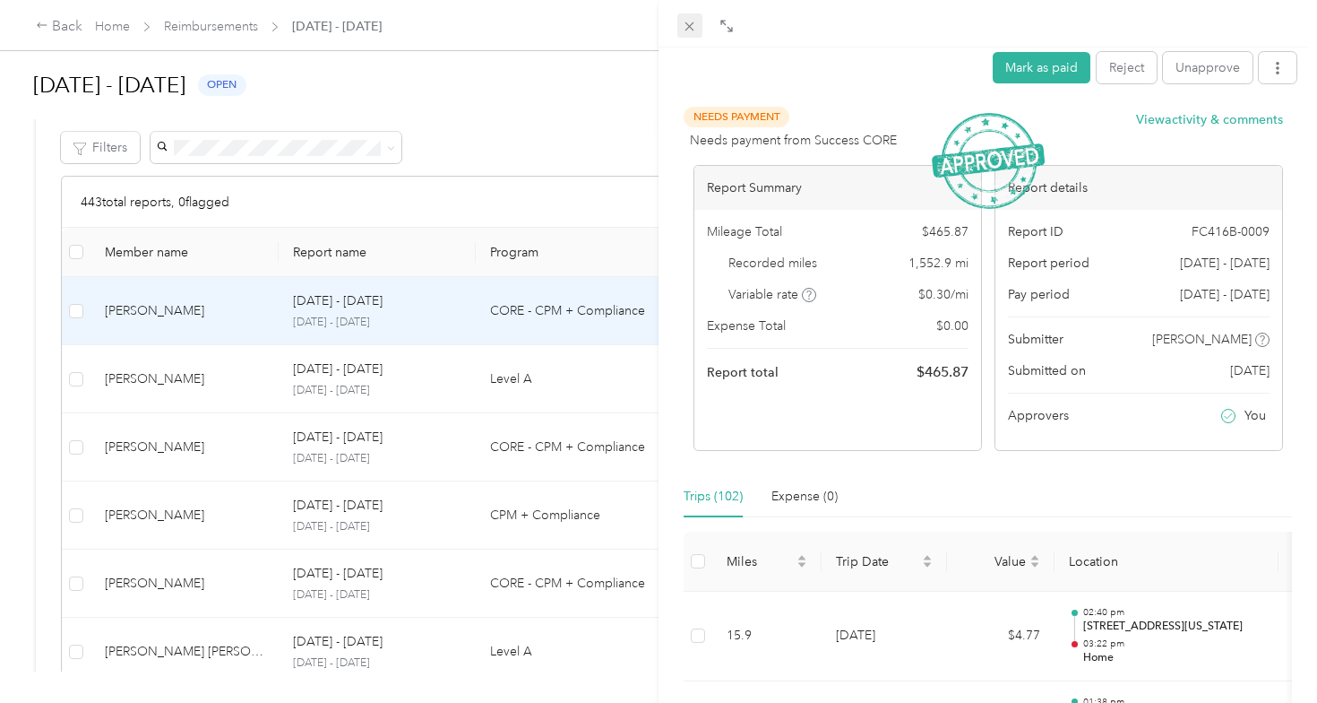
click at [689, 23] on icon at bounding box center [689, 26] width 15 height 15
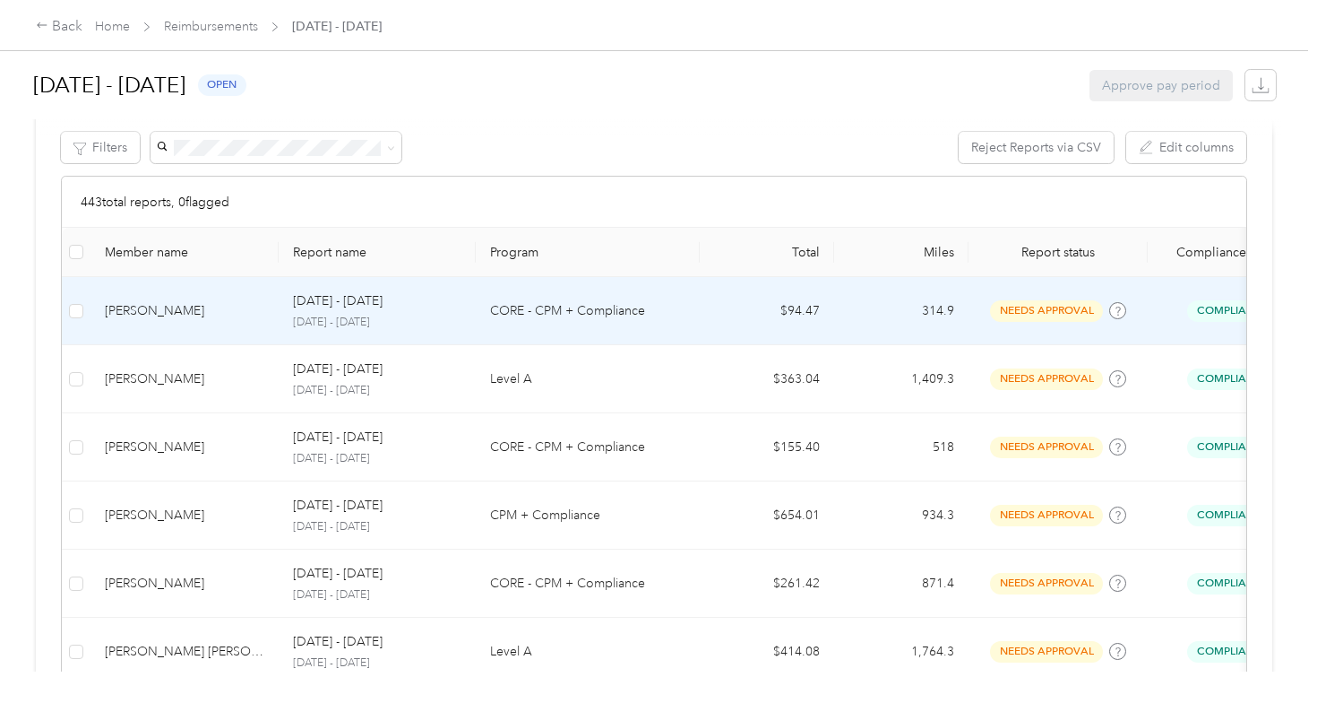
click at [170, 321] on td "[PERSON_NAME]" at bounding box center [185, 311] width 188 height 68
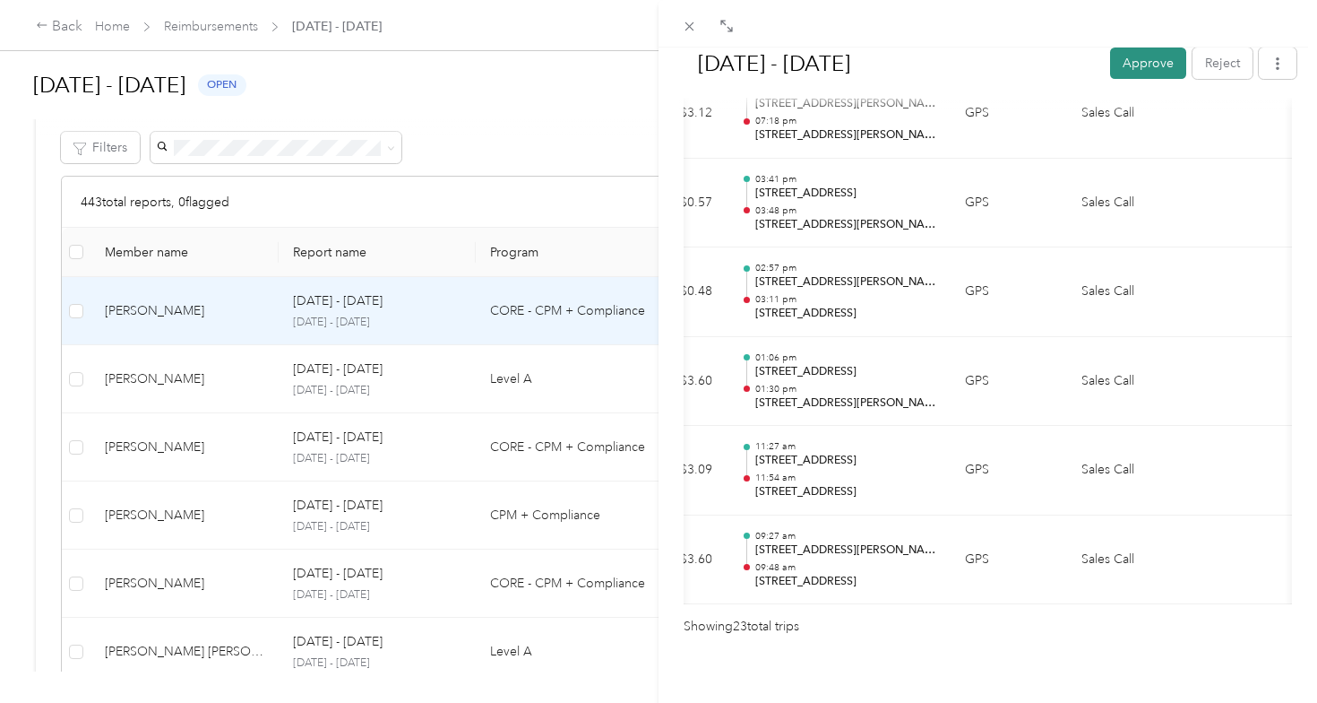
click at [1147, 60] on button "Approve" at bounding box center [1148, 62] width 76 height 31
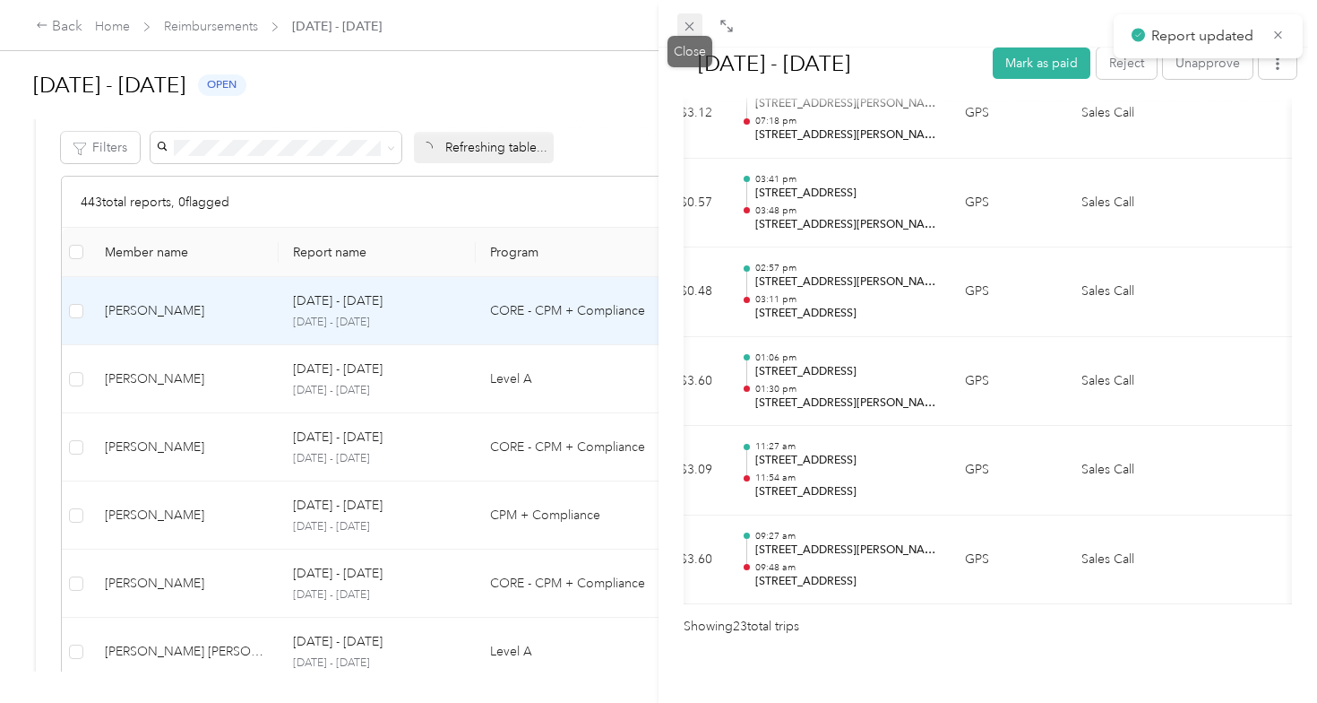
click at [693, 23] on icon at bounding box center [689, 26] width 9 height 9
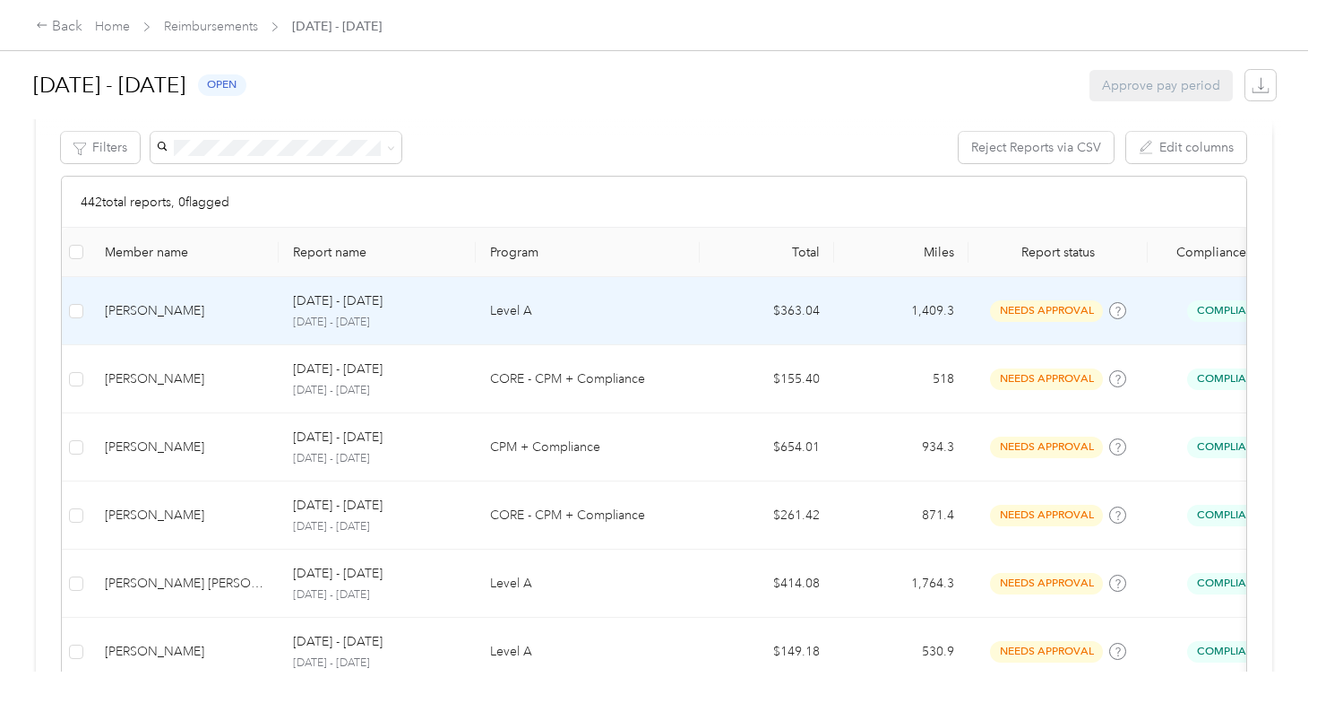
click at [204, 328] on td "[PERSON_NAME]" at bounding box center [185, 311] width 188 height 68
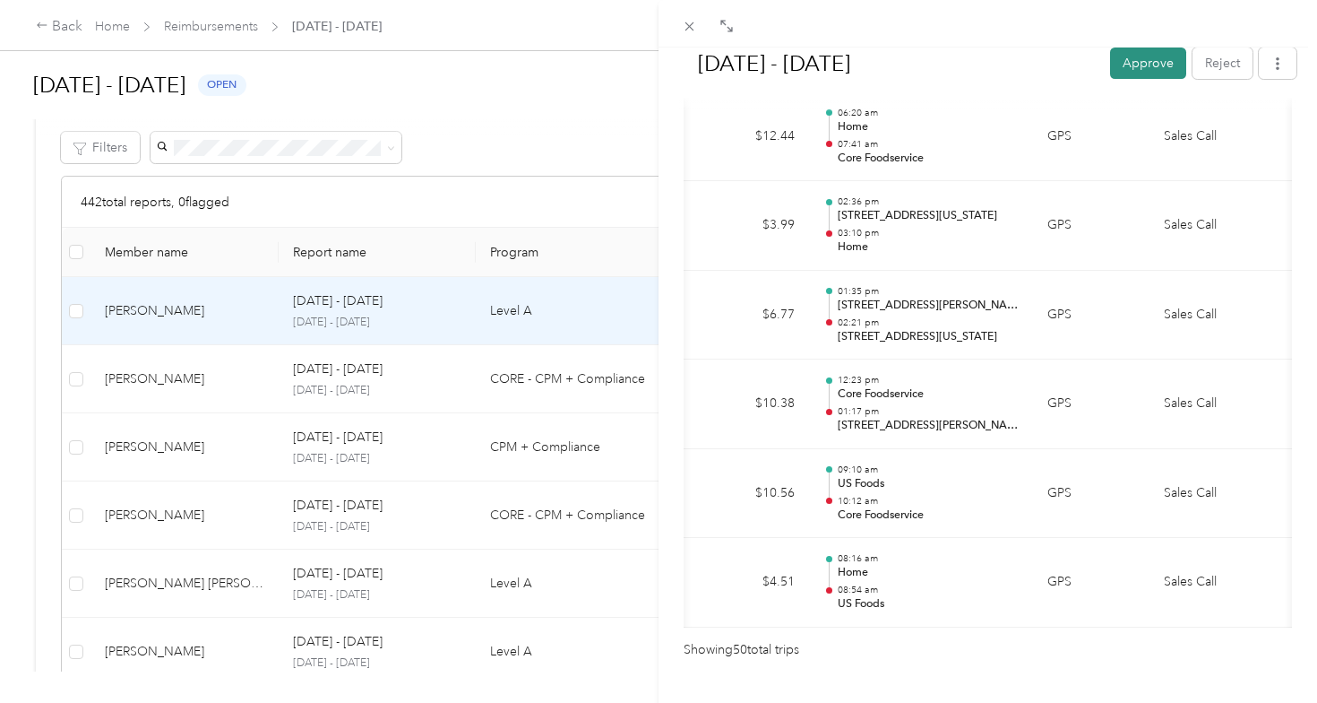
scroll to position [4436, 0]
click at [1143, 70] on button "Approve" at bounding box center [1148, 62] width 76 height 31
click at [152, 397] on div "[DATE] - [DATE] Approve Reject Needs Approval Needs approval from [PERSON_NAME]…" at bounding box center [658, 351] width 1317 height 703
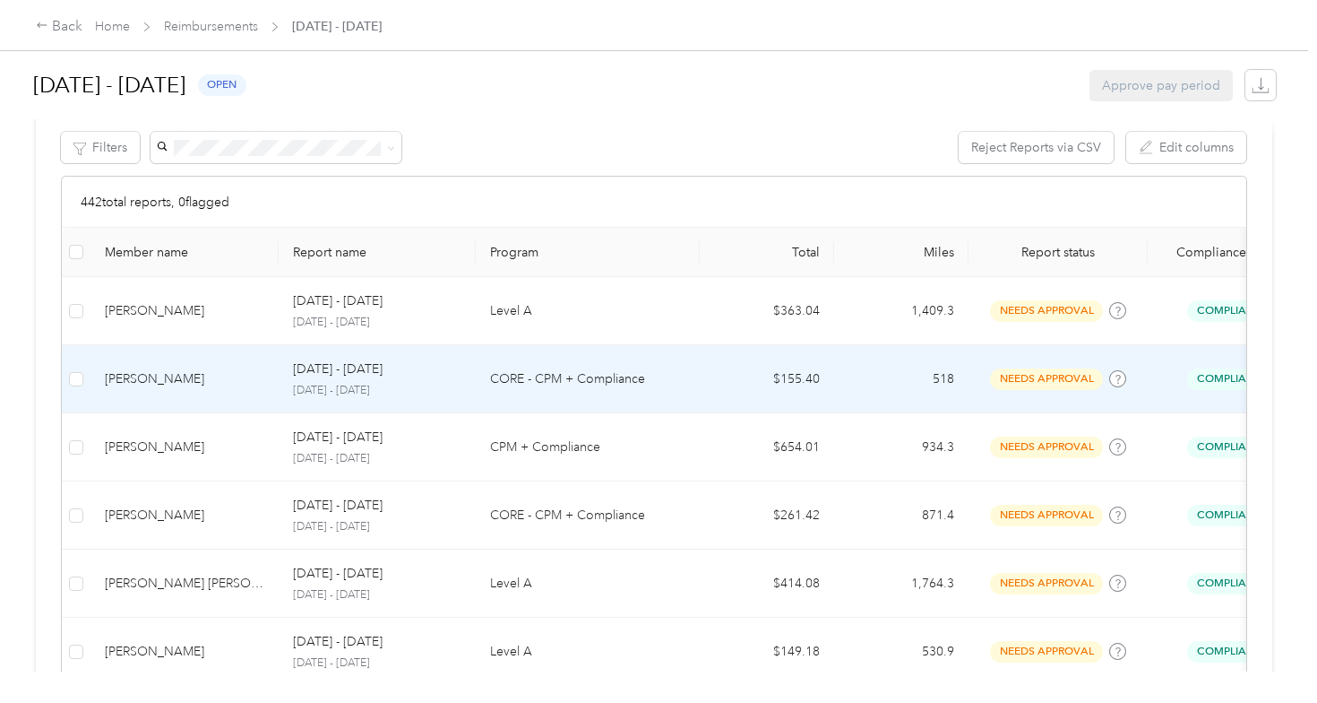
click at [168, 388] on td "[PERSON_NAME]" at bounding box center [185, 379] width 188 height 68
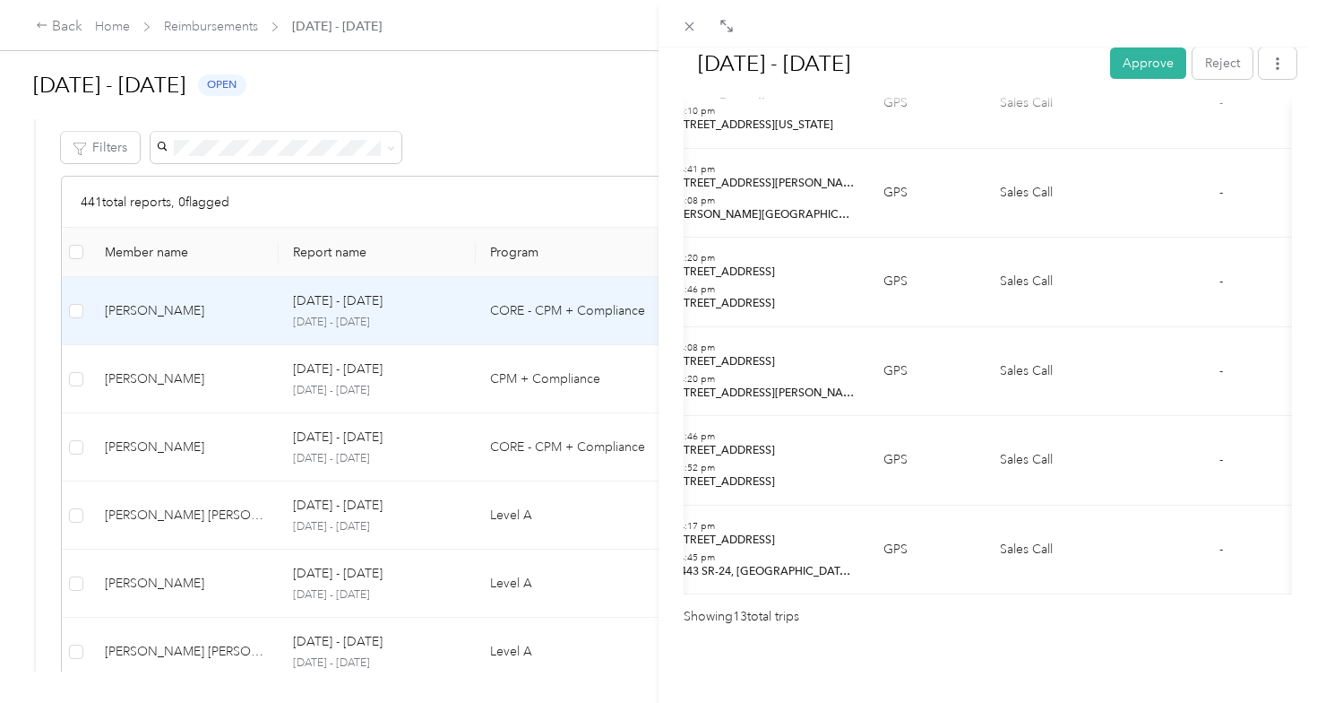
scroll to position [1170, 0]
click at [1136, 64] on button "Approve" at bounding box center [1148, 62] width 76 height 31
click at [227, 363] on div "[DATE] - [DATE] Approve Reject Needs Approval Needs approval from [PERSON_NAME]…" at bounding box center [658, 351] width 1317 height 703
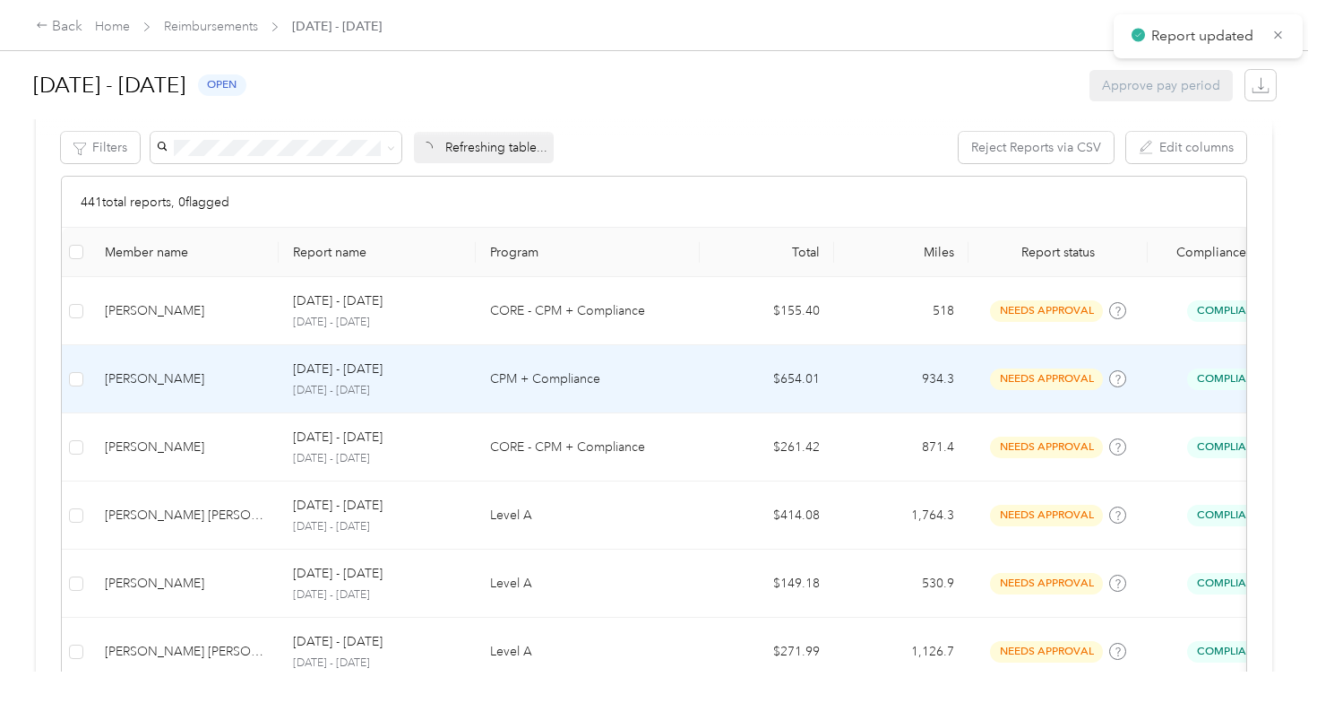
click at [230, 381] on div "[PERSON_NAME]" at bounding box center [185, 379] width 160 height 20
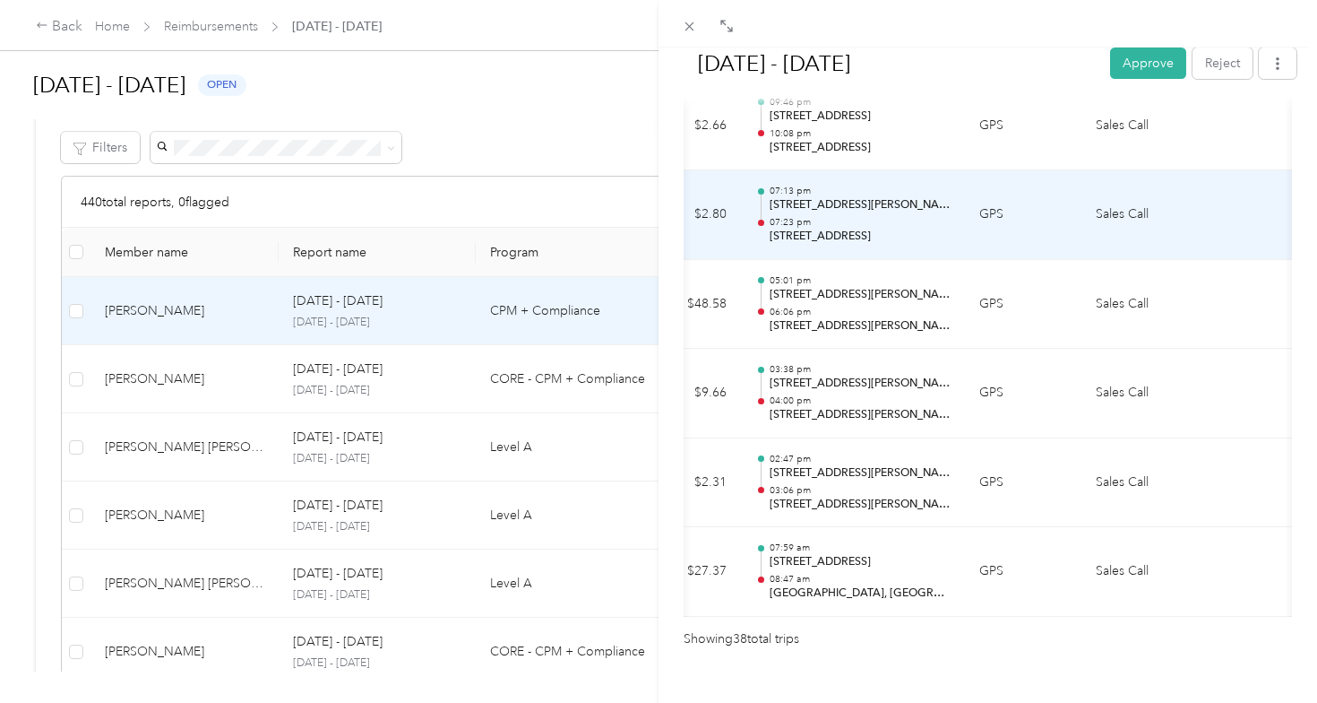
scroll to position [3377, 0]
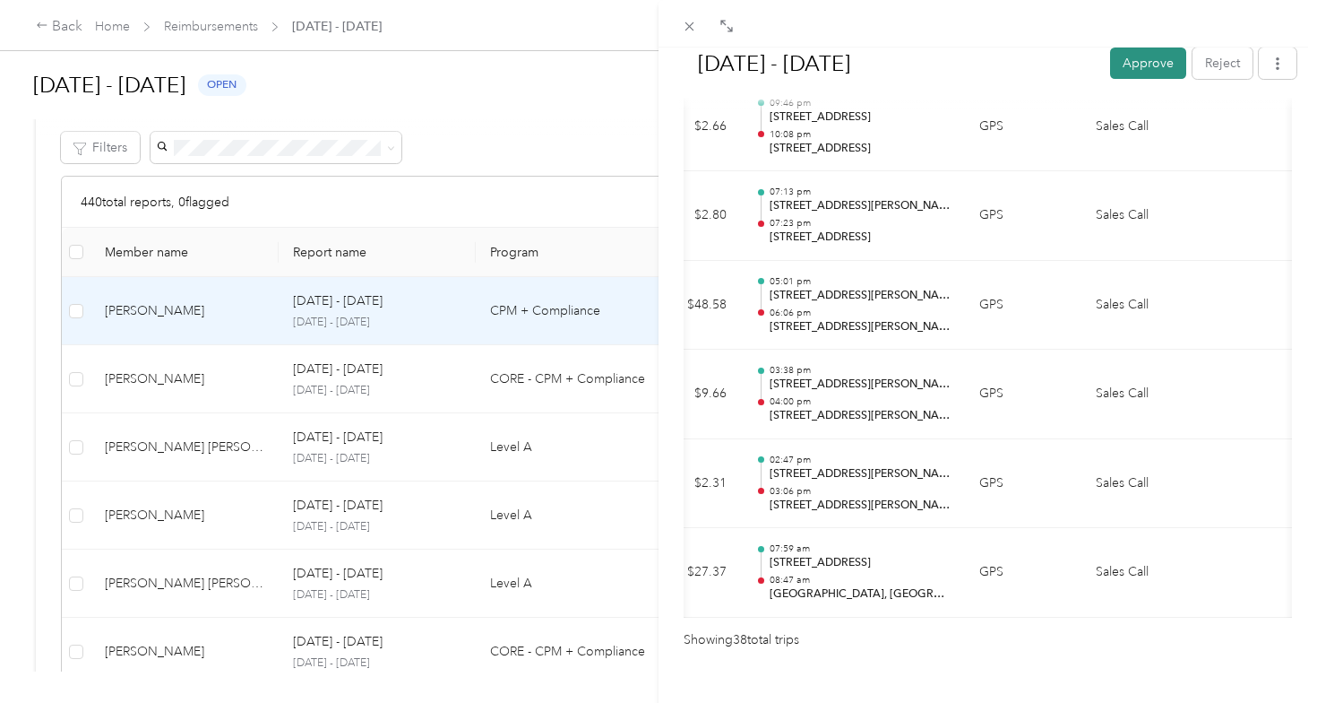
click at [1152, 63] on button "Approve" at bounding box center [1148, 62] width 76 height 31
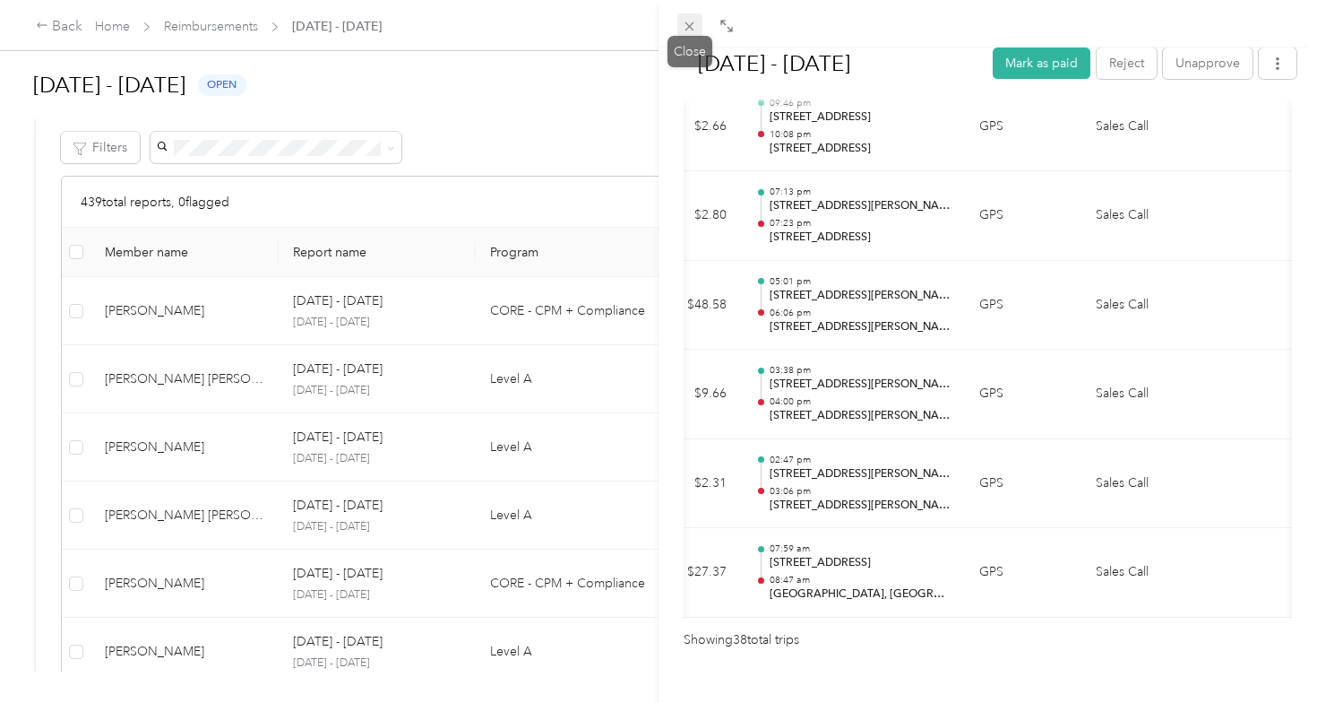
click at [691, 28] on icon at bounding box center [689, 26] width 9 height 9
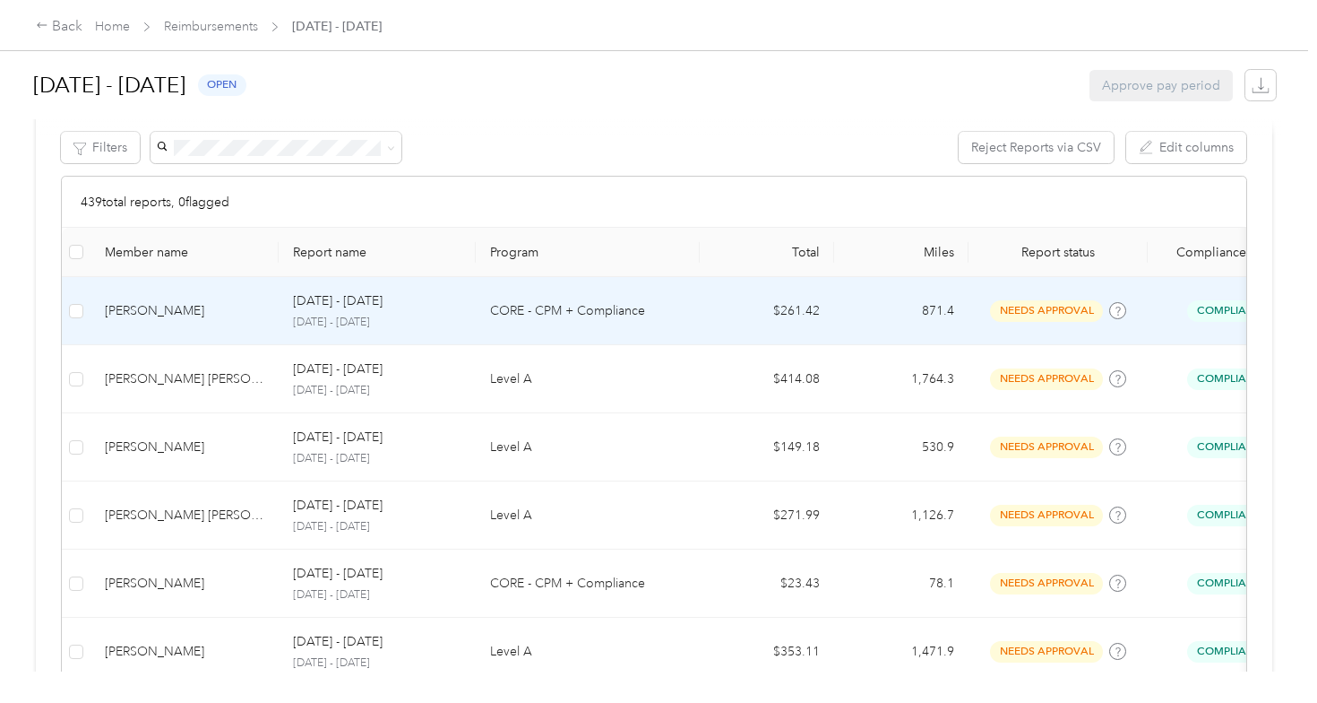
click at [217, 317] on div "[PERSON_NAME]" at bounding box center [185, 311] width 160 height 20
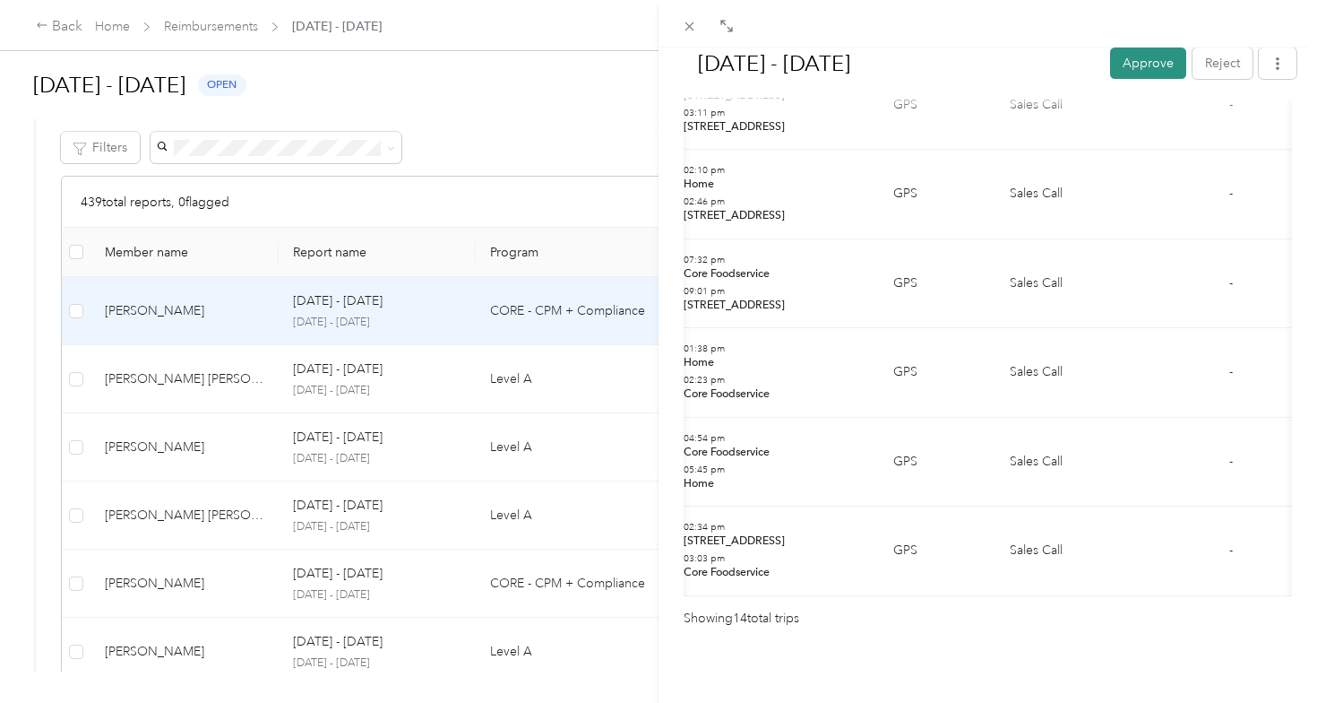
click at [1143, 77] on button "Approve" at bounding box center [1148, 62] width 76 height 31
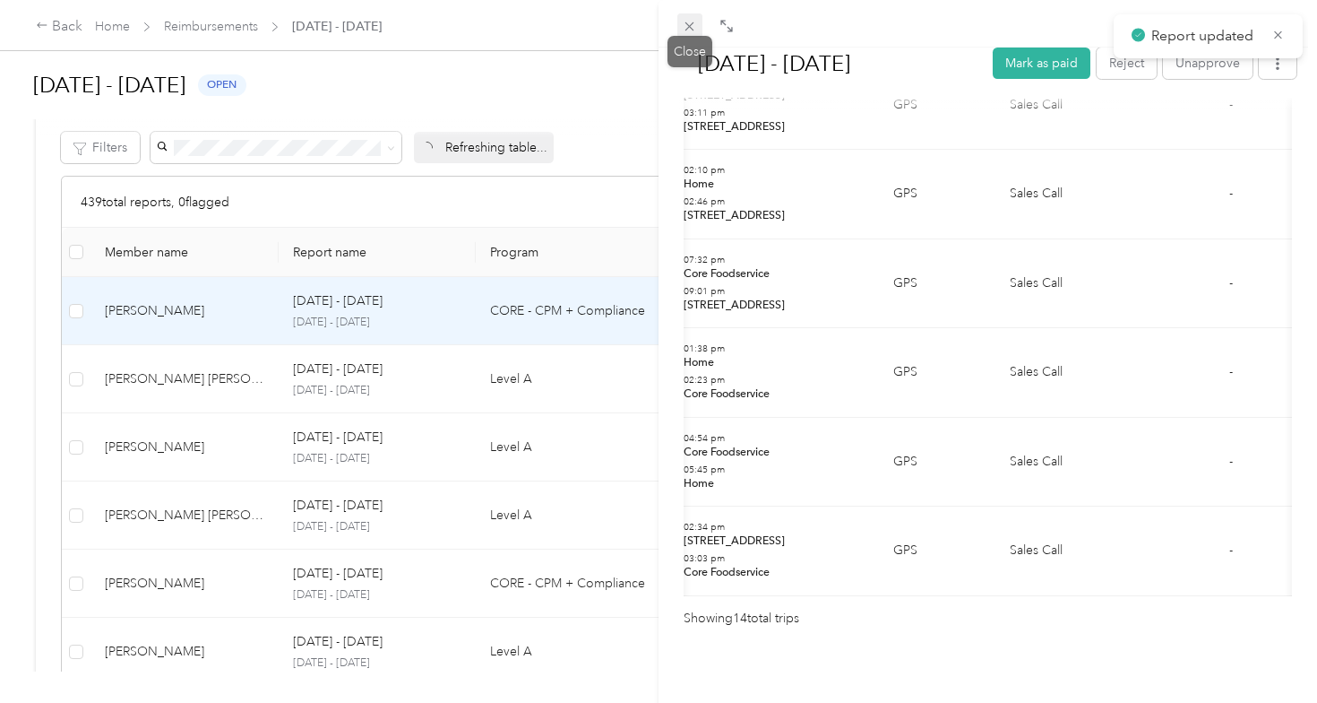
click at [694, 28] on icon at bounding box center [689, 26] width 15 height 15
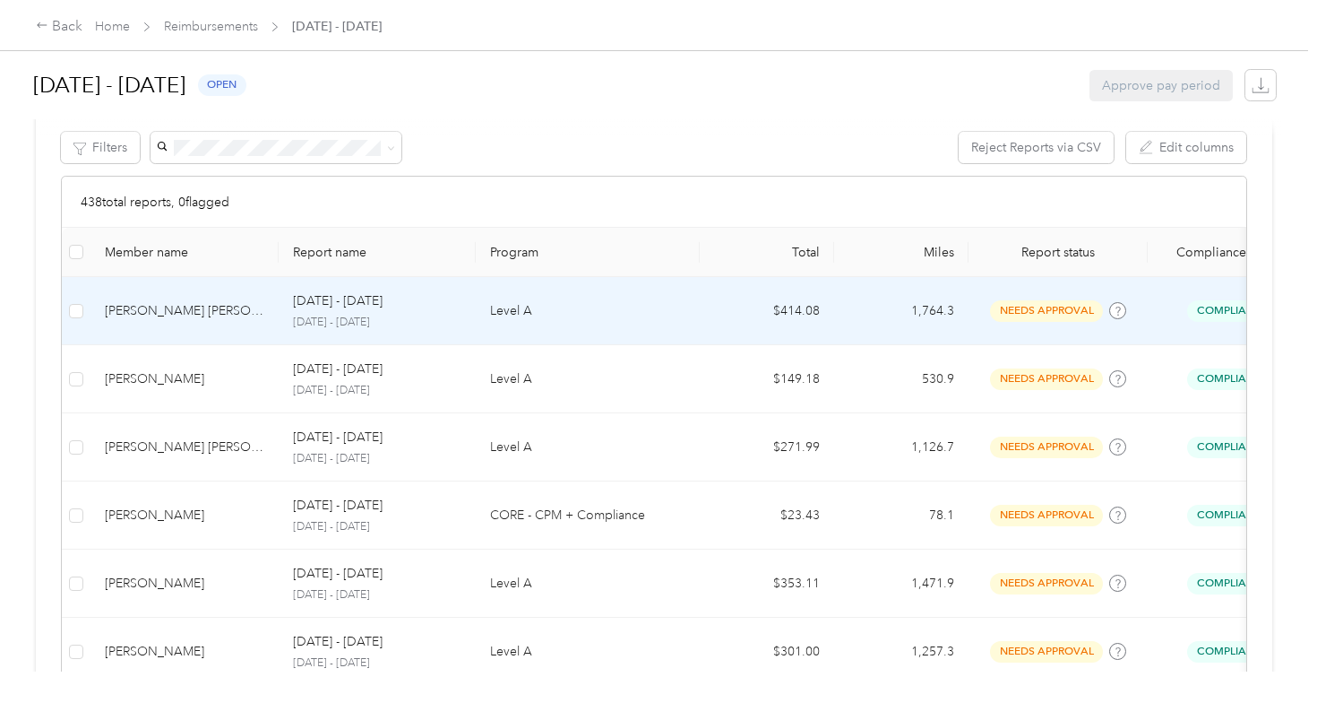
click at [191, 332] on td "[PERSON_NAME] [PERSON_NAME]" at bounding box center [185, 311] width 188 height 68
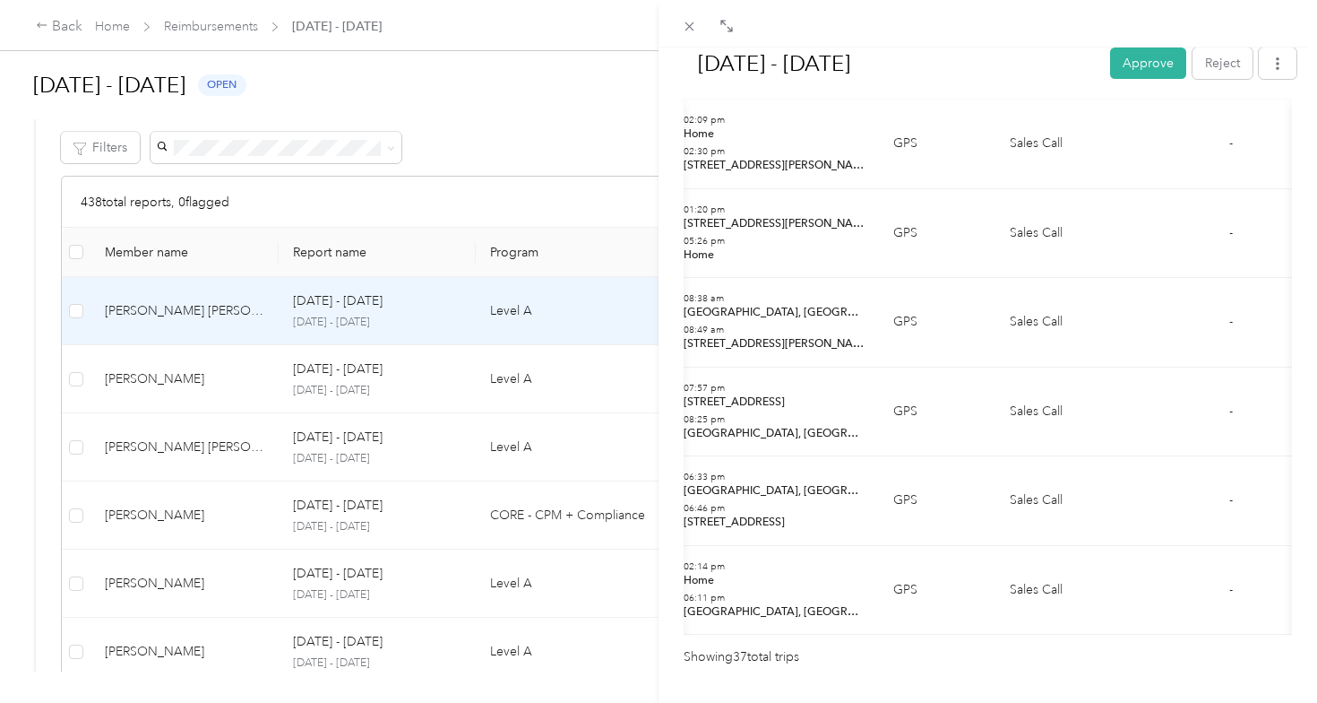
scroll to position [3289, 0]
click at [1160, 62] on button "Approve" at bounding box center [1148, 62] width 76 height 31
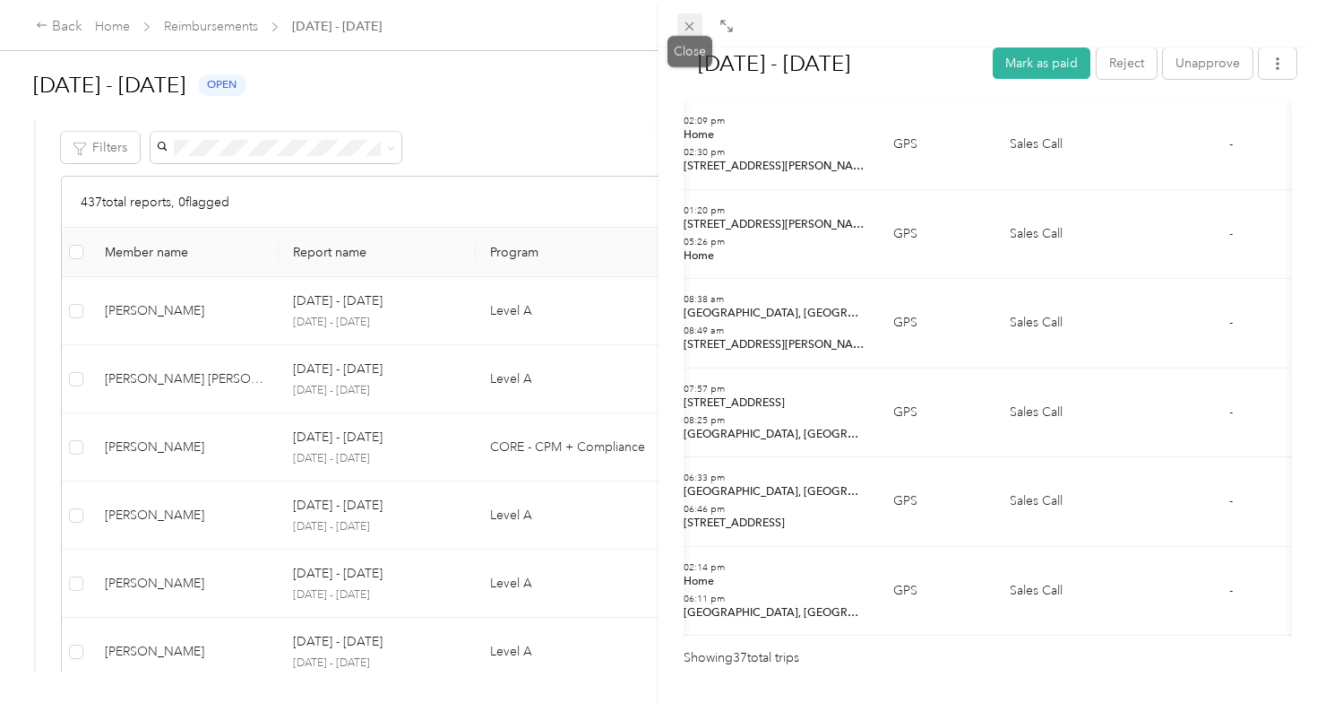
click at [686, 30] on icon at bounding box center [689, 26] width 9 height 9
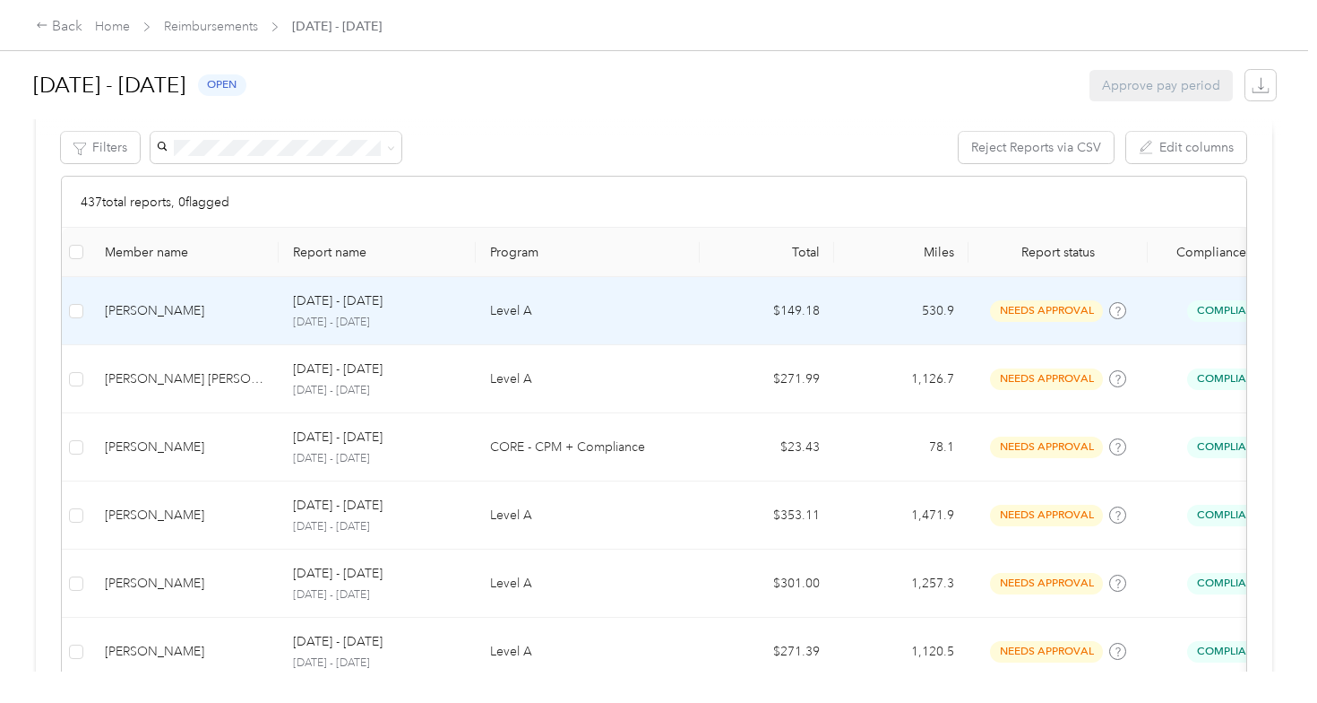
click at [204, 317] on div "[PERSON_NAME]" at bounding box center [185, 311] width 160 height 20
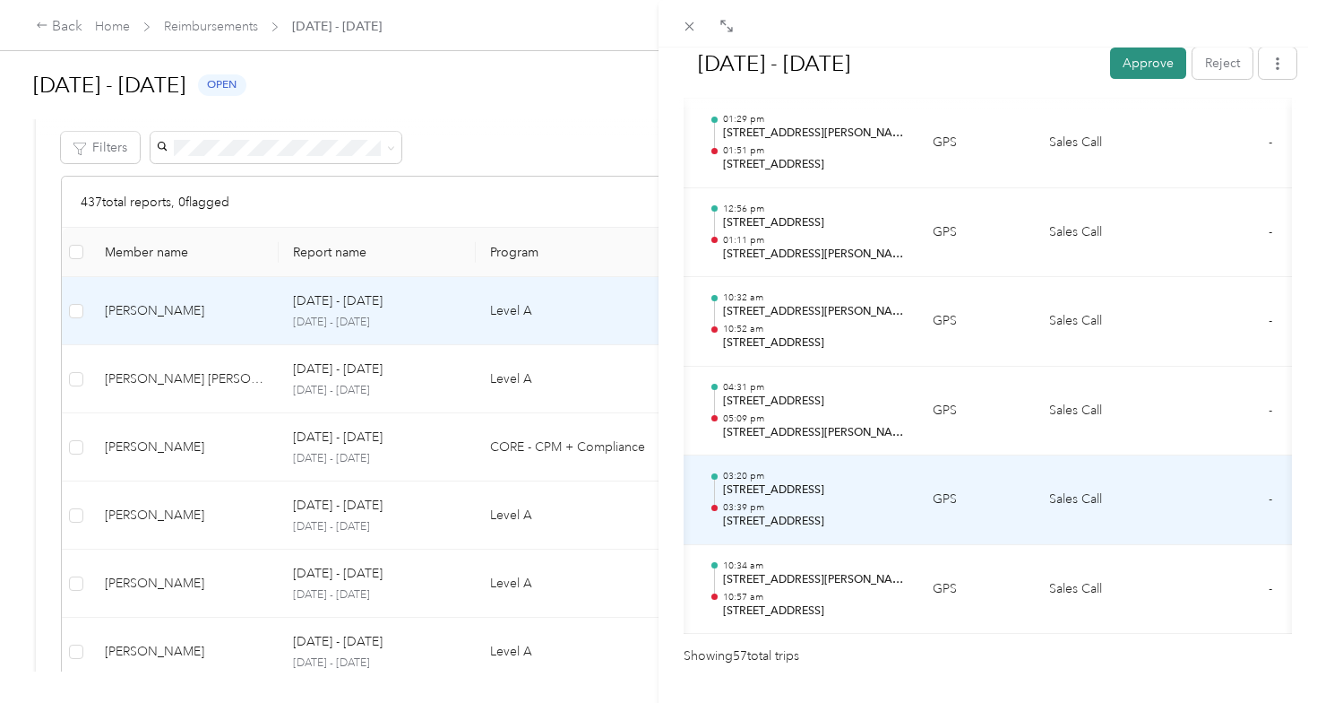
scroll to position [5054, 0]
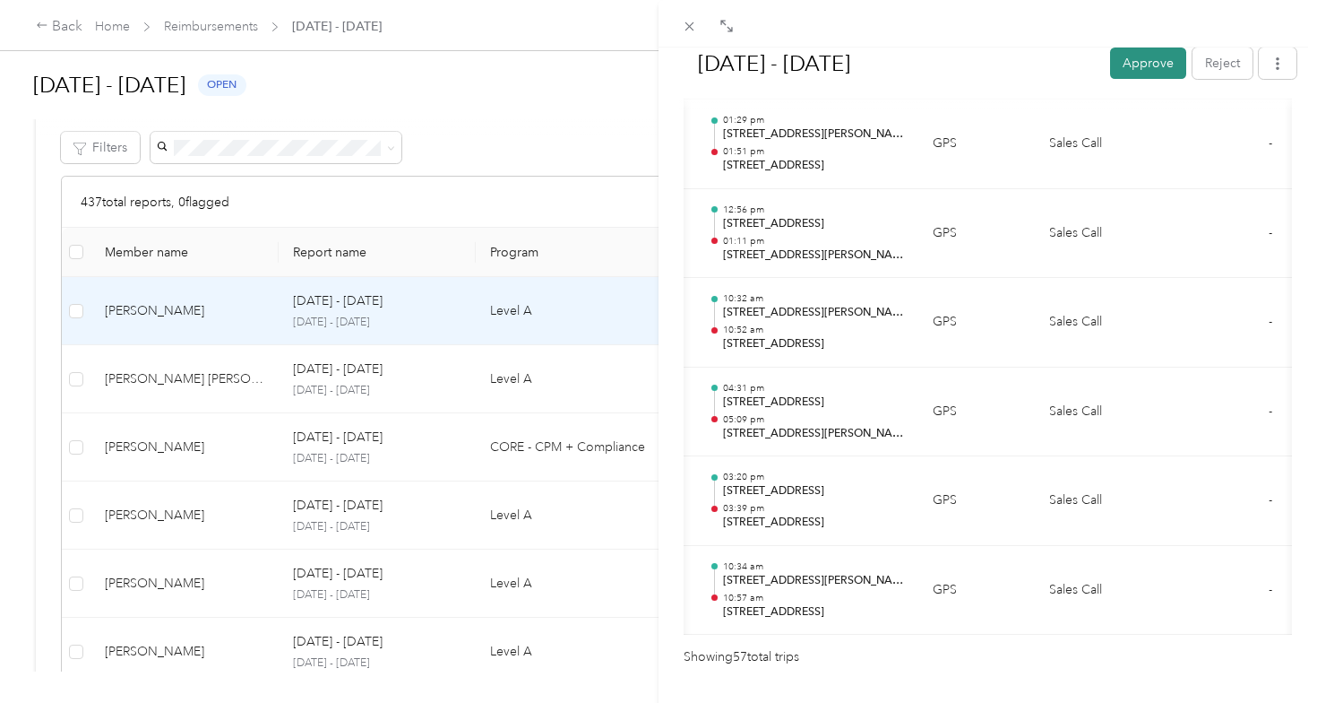
click at [1128, 65] on button "Approve" at bounding box center [1148, 62] width 76 height 31
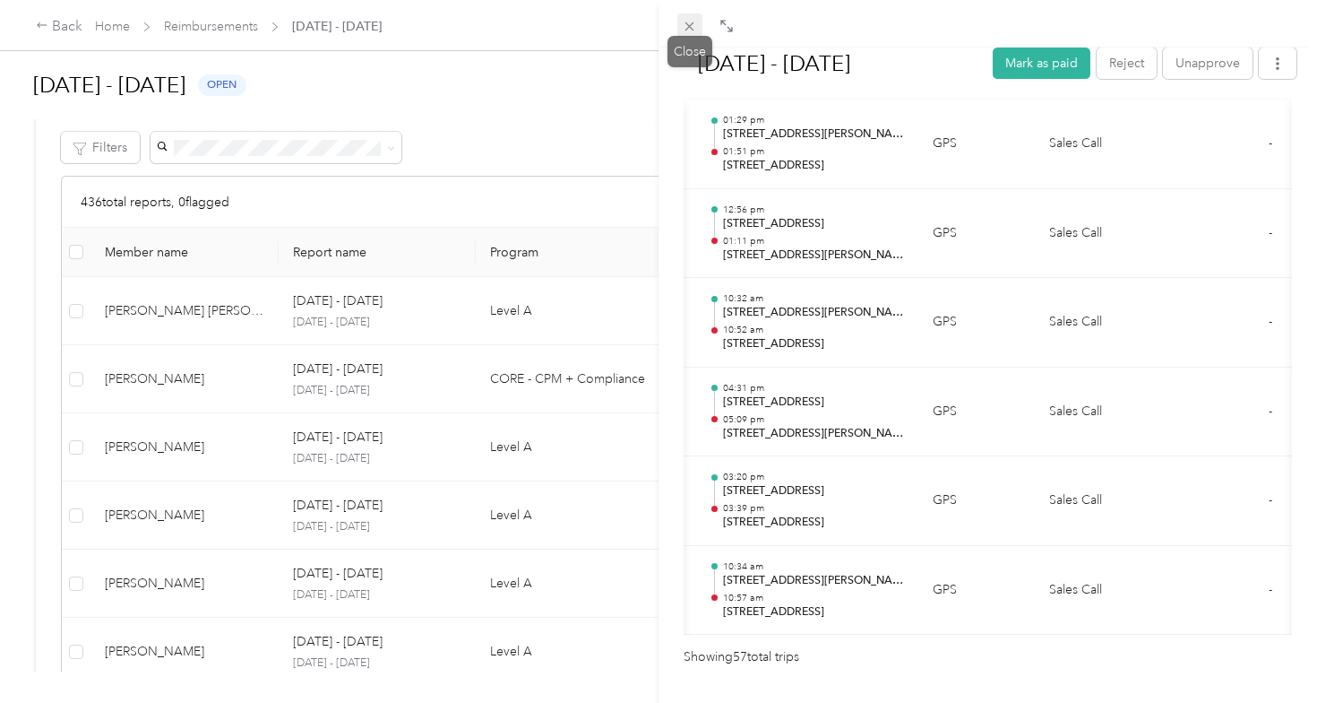
click at [690, 22] on icon at bounding box center [689, 26] width 15 height 15
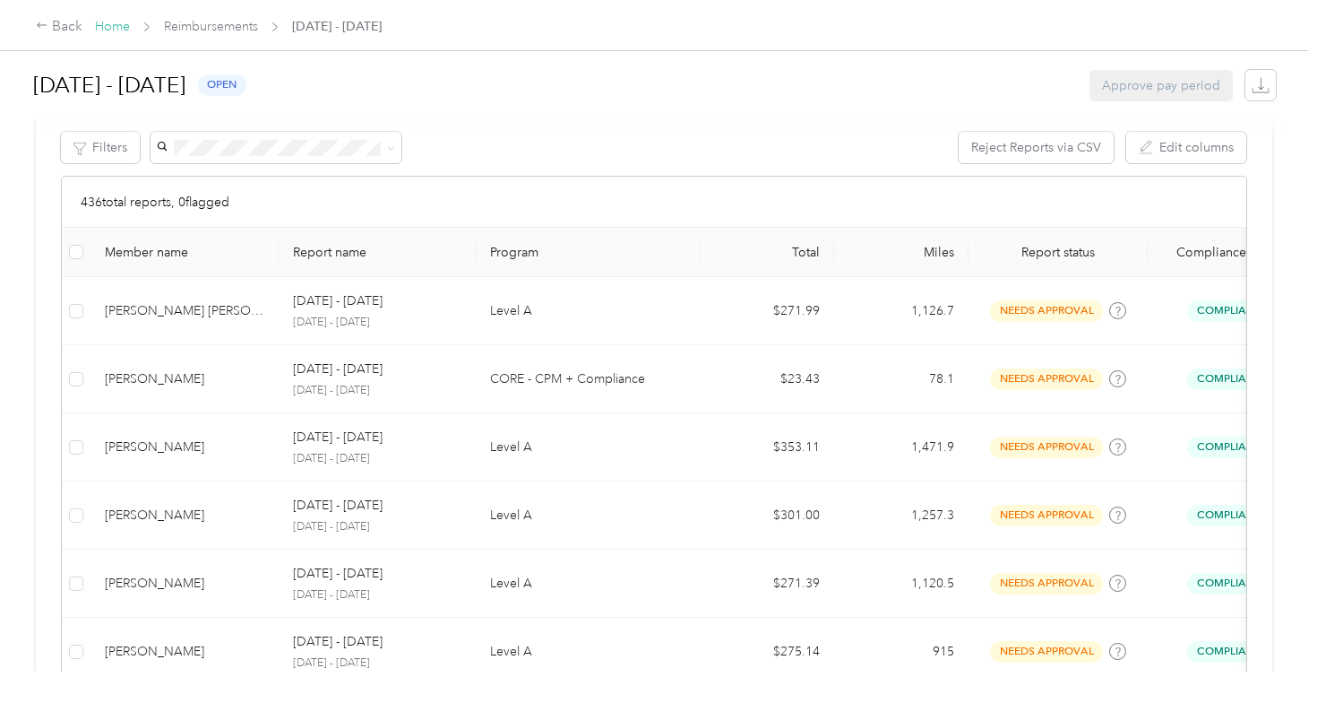
click at [118, 29] on link "Home" at bounding box center [112, 26] width 35 height 15
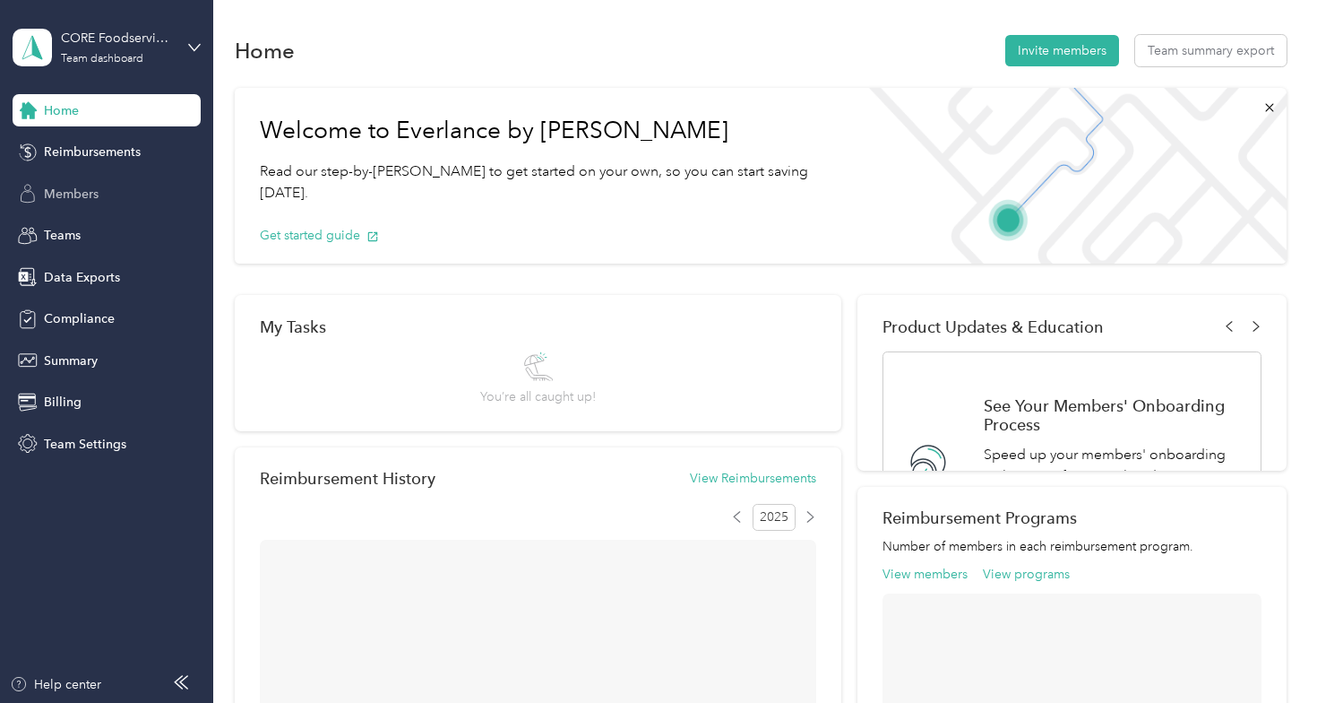
click at [107, 196] on div "Members" at bounding box center [107, 193] width 188 height 32
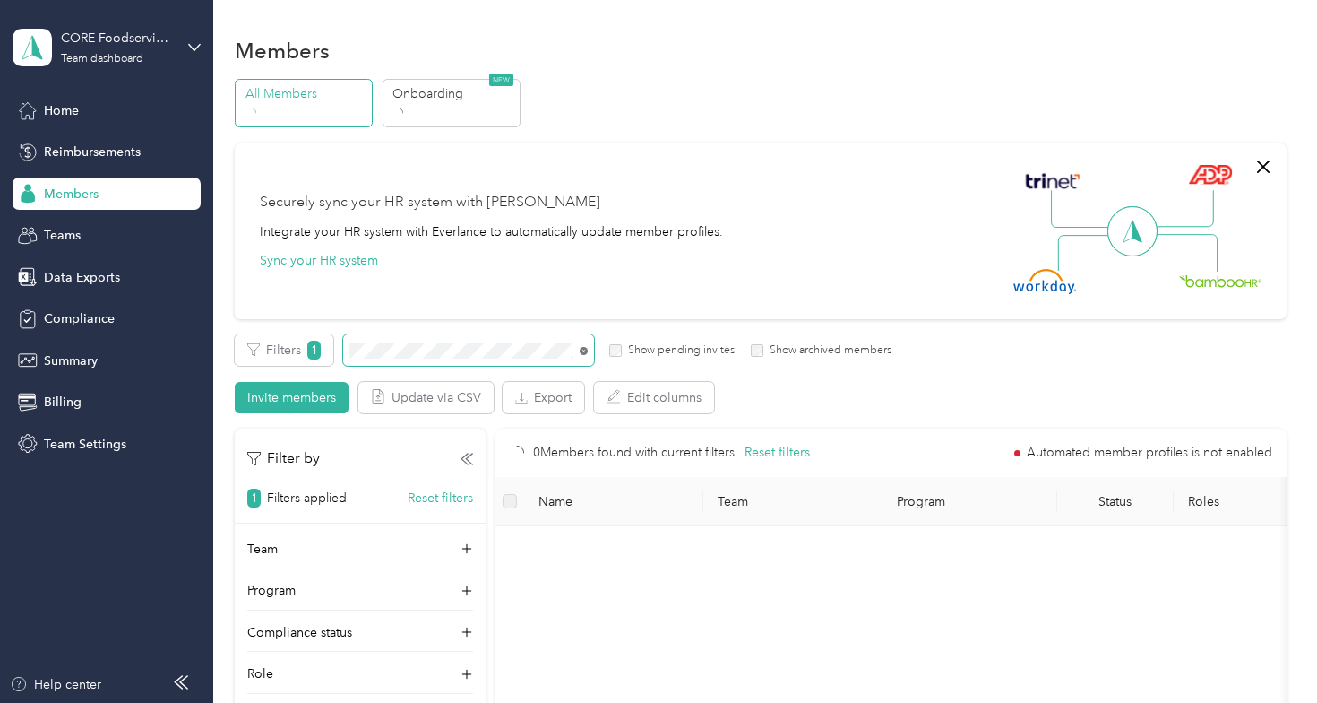
click at [585, 348] on icon at bounding box center [584, 351] width 8 height 8
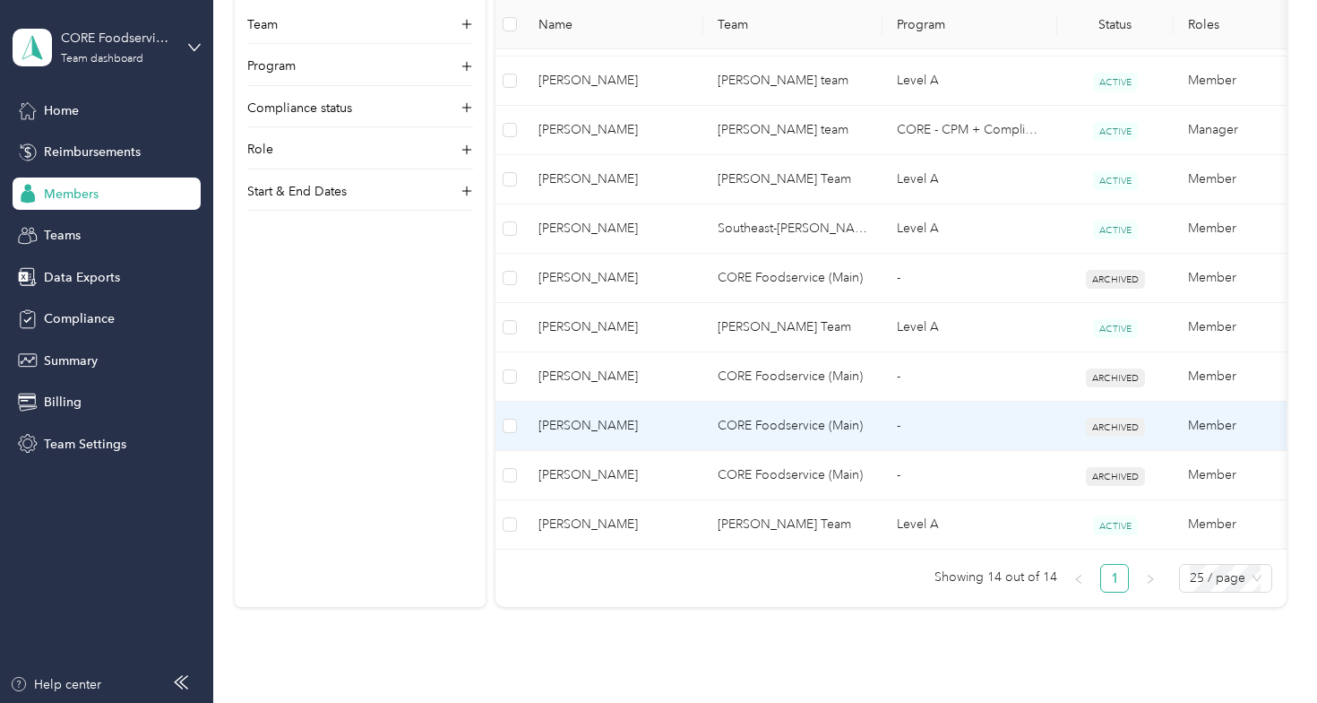
scroll to position [677, 0]
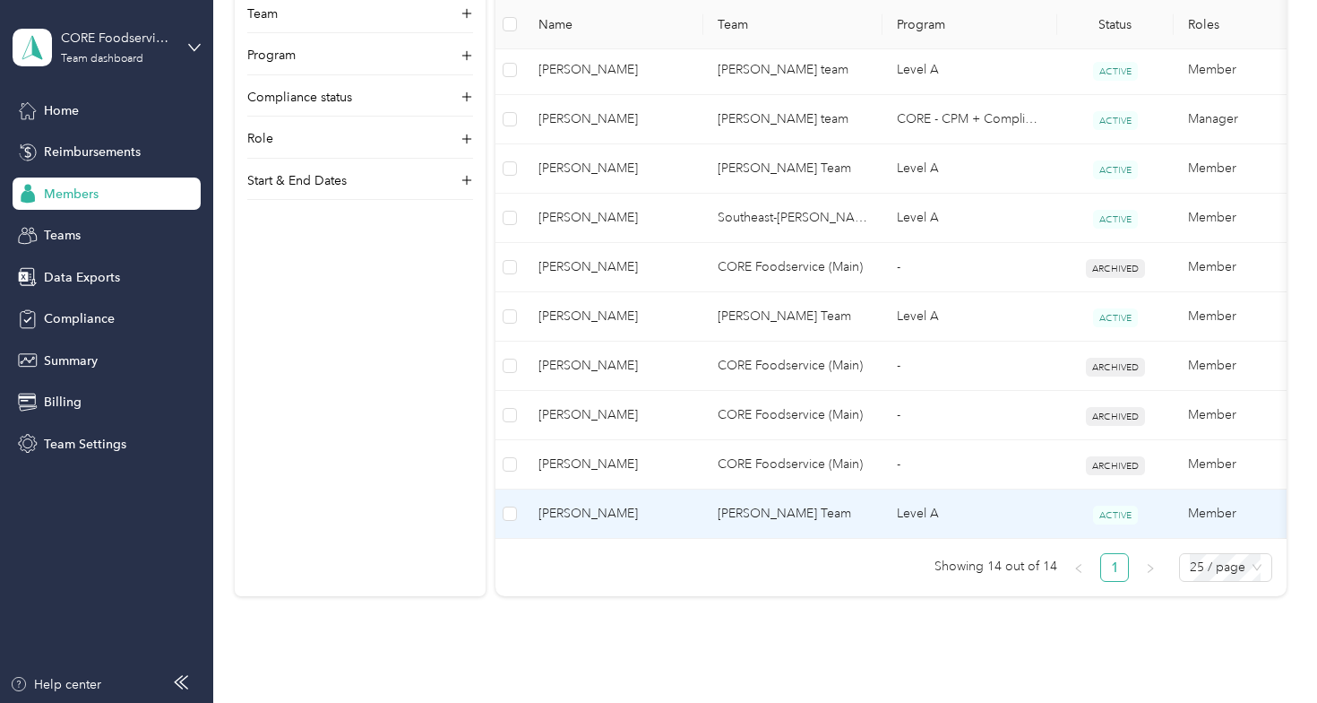
click at [573, 516] on span "[PERSON_NAME]" at bounding box center [614, 514] width 151 height 20
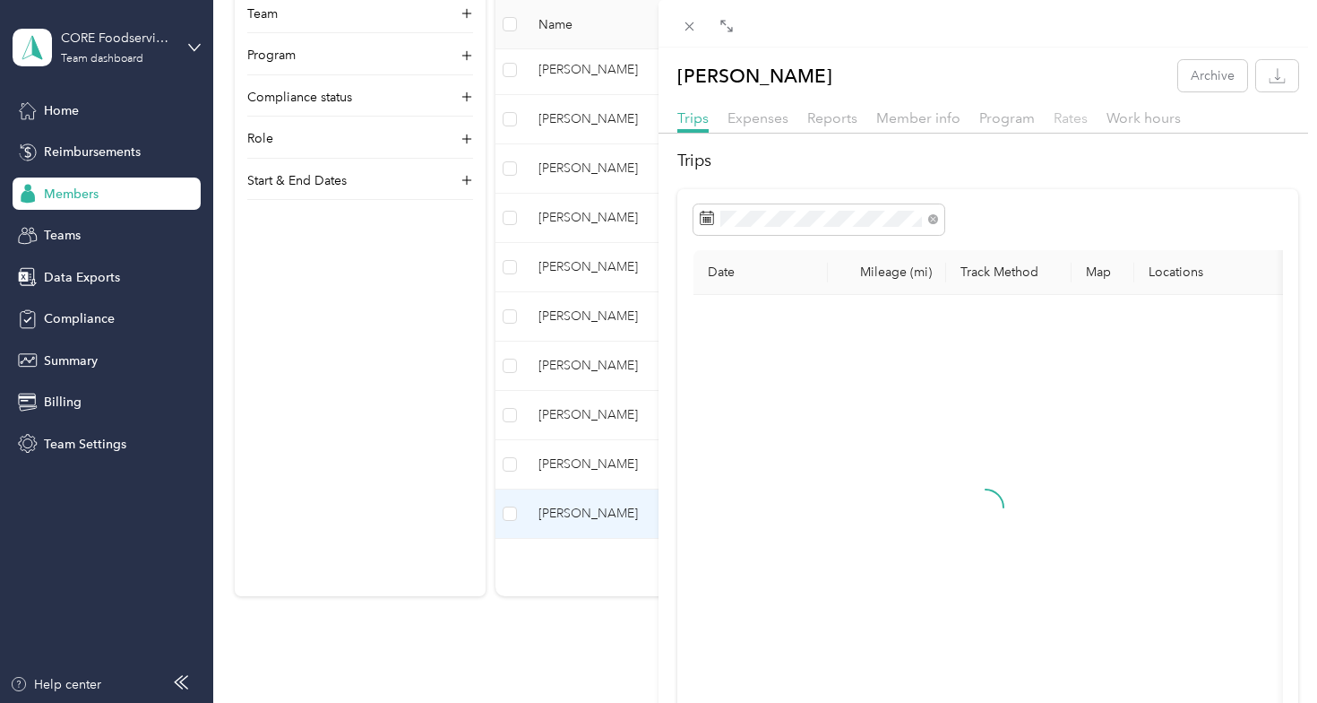
click at [1056, 116] on span "Rates" at bounding box center [1071, 117] width 34 height 17
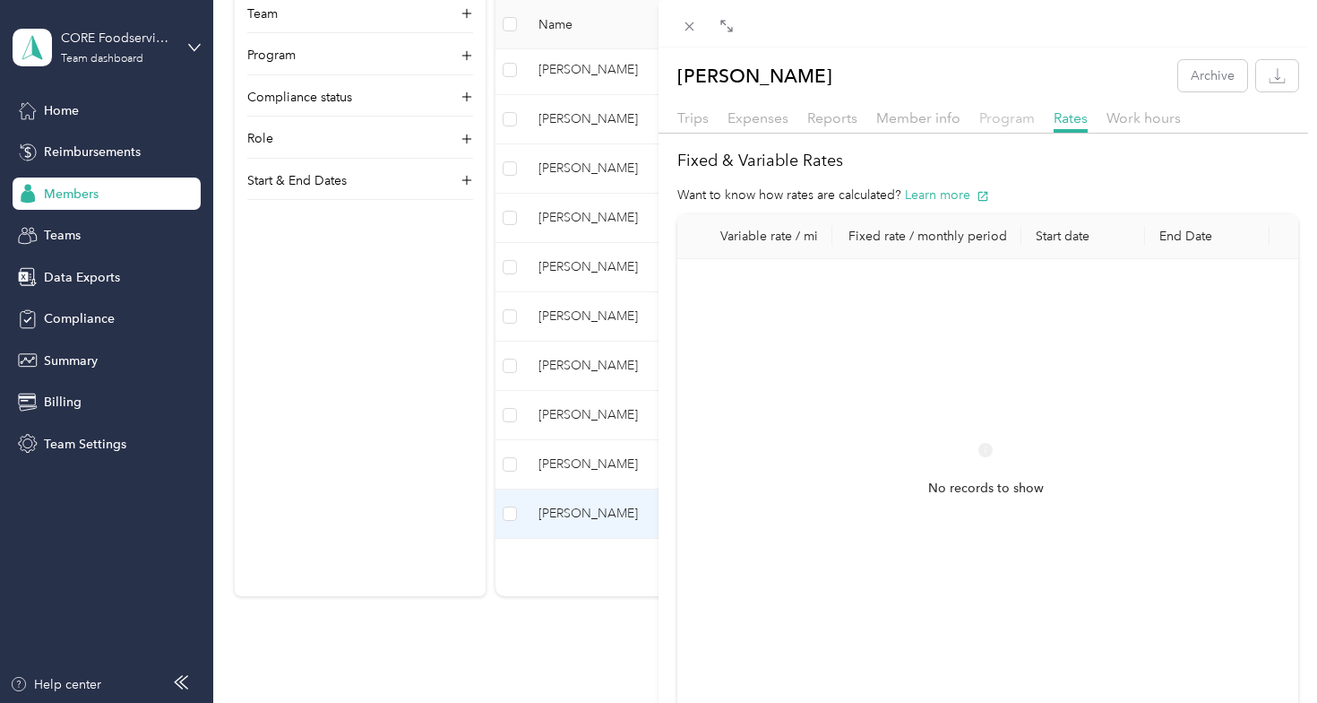
click at [1013, 125] on span "Program" at bounding box center [1007, 117] width 56 height 17
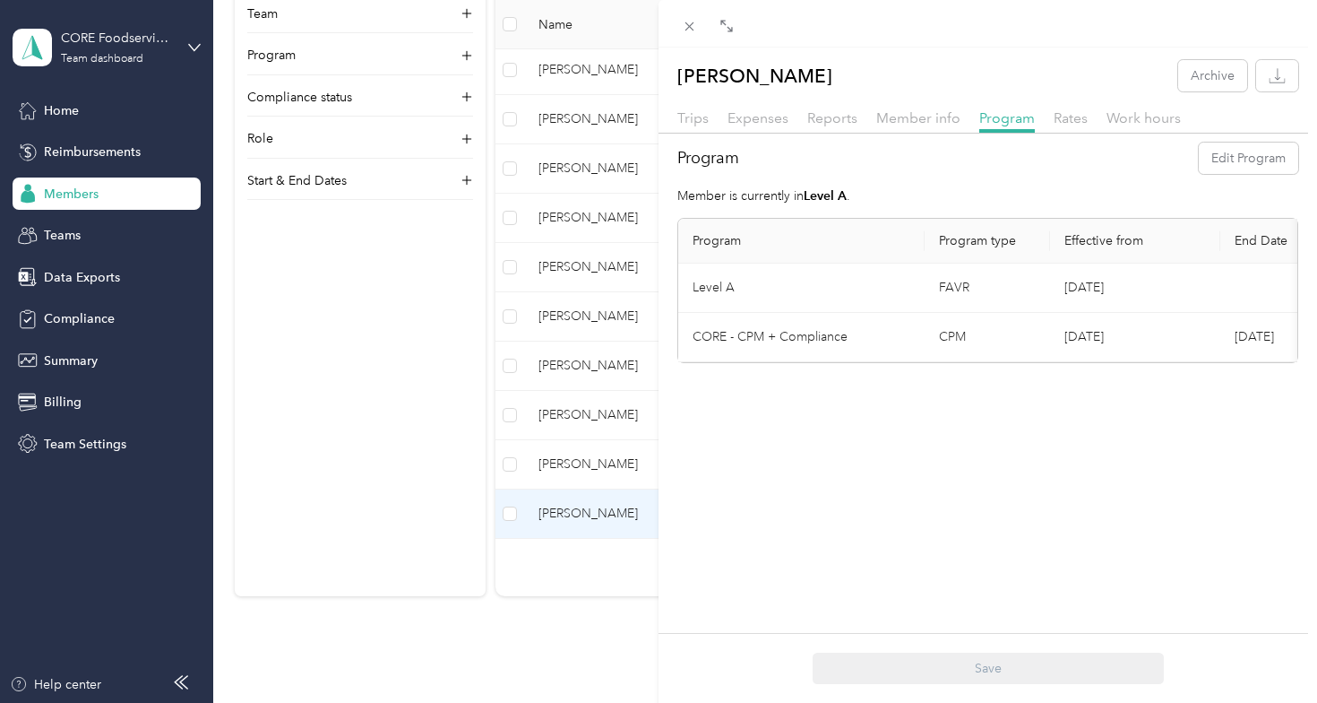
click at [99, 114] on div "[PERSON_NAME] Archive Trips Expenses Reports Member info Program Rates Work hou…" at bounding box center [658, 351] width 1317 height 703
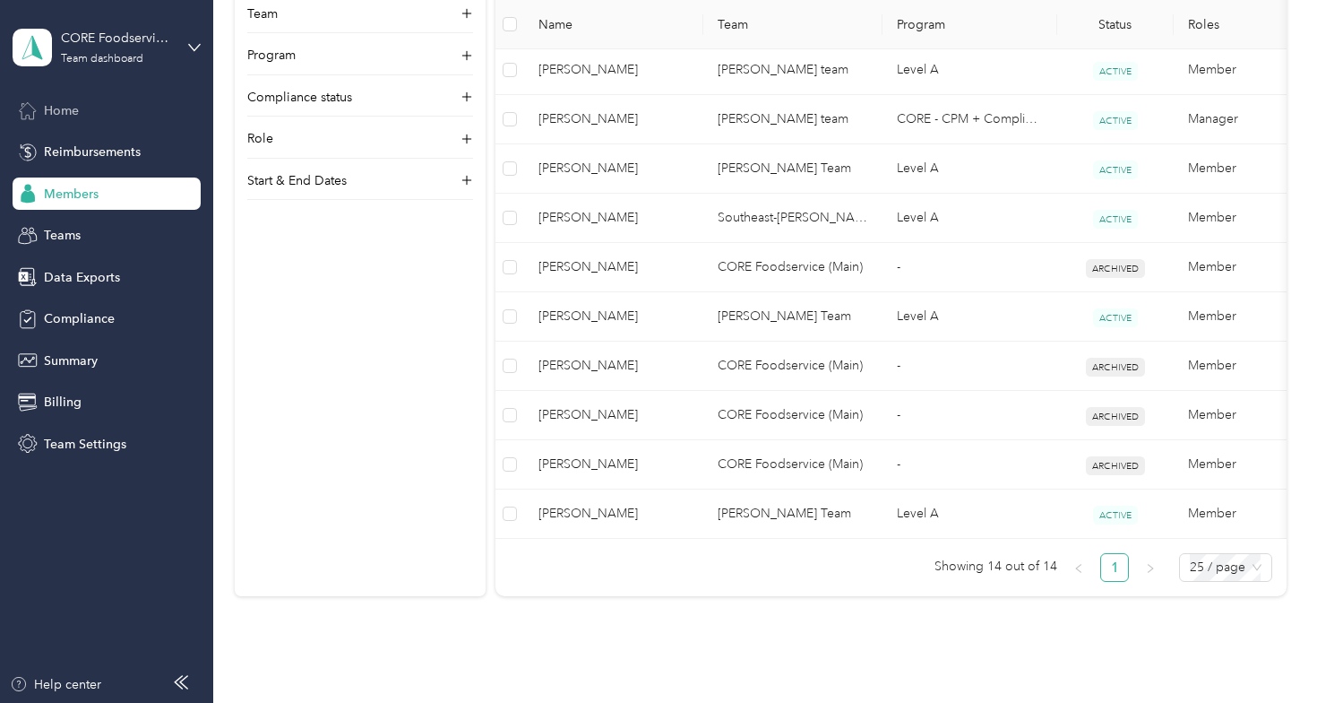
click at [97, 115] on div "Home" at bounding box center [107, 110] width 188 height 32
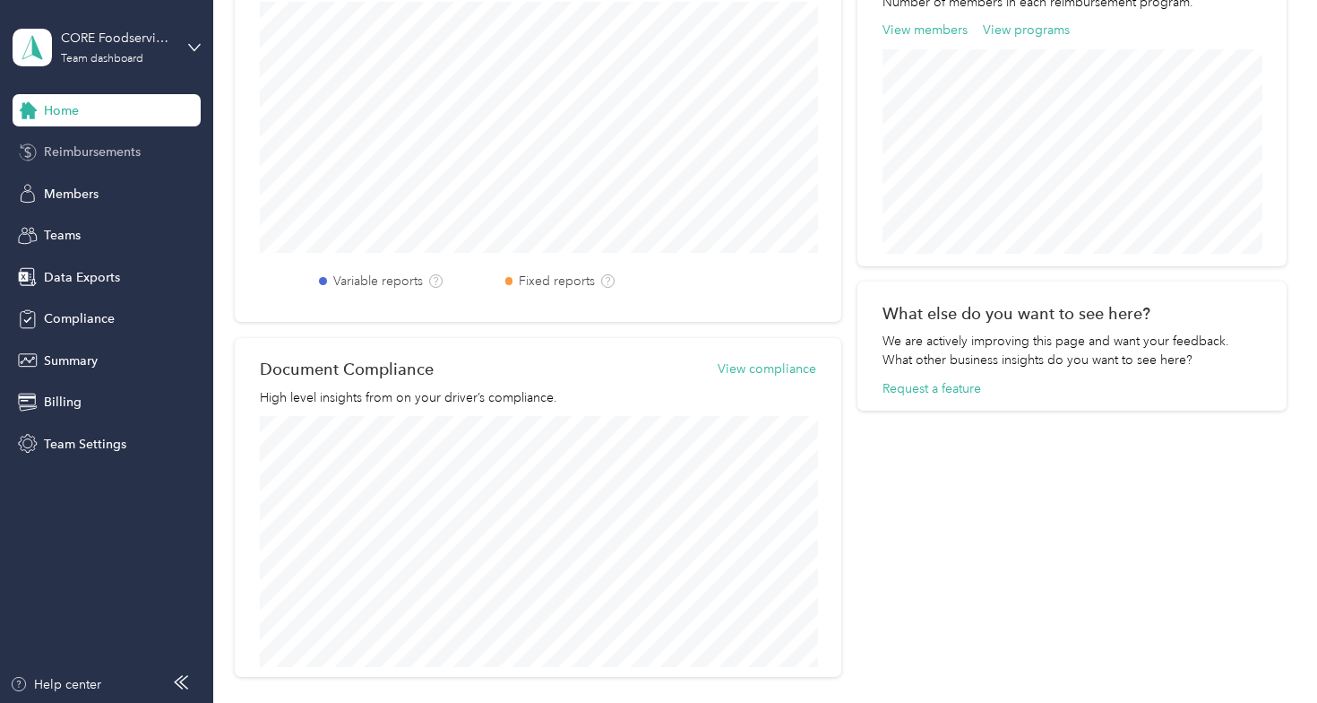
click at [75, 151] on span "Reimbursements" at bounding box center [92, 151] width 97 height 19
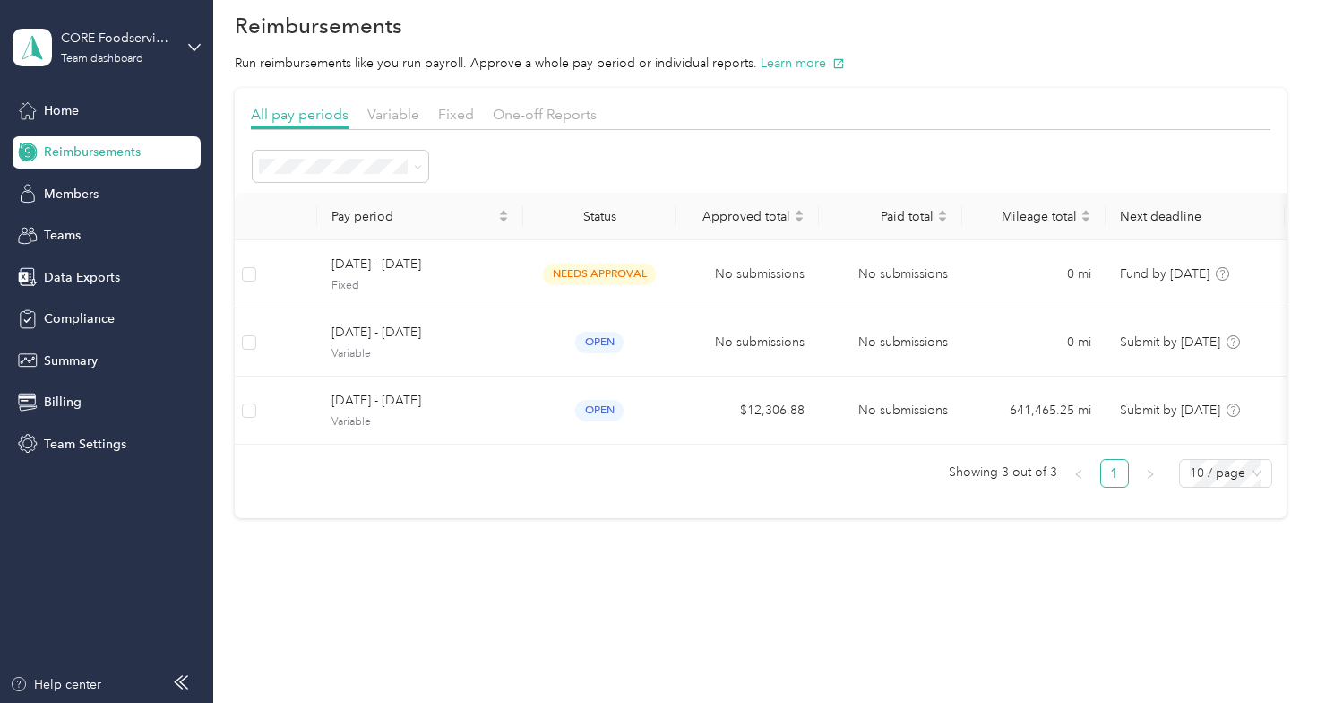
scroll to position [28, 0]
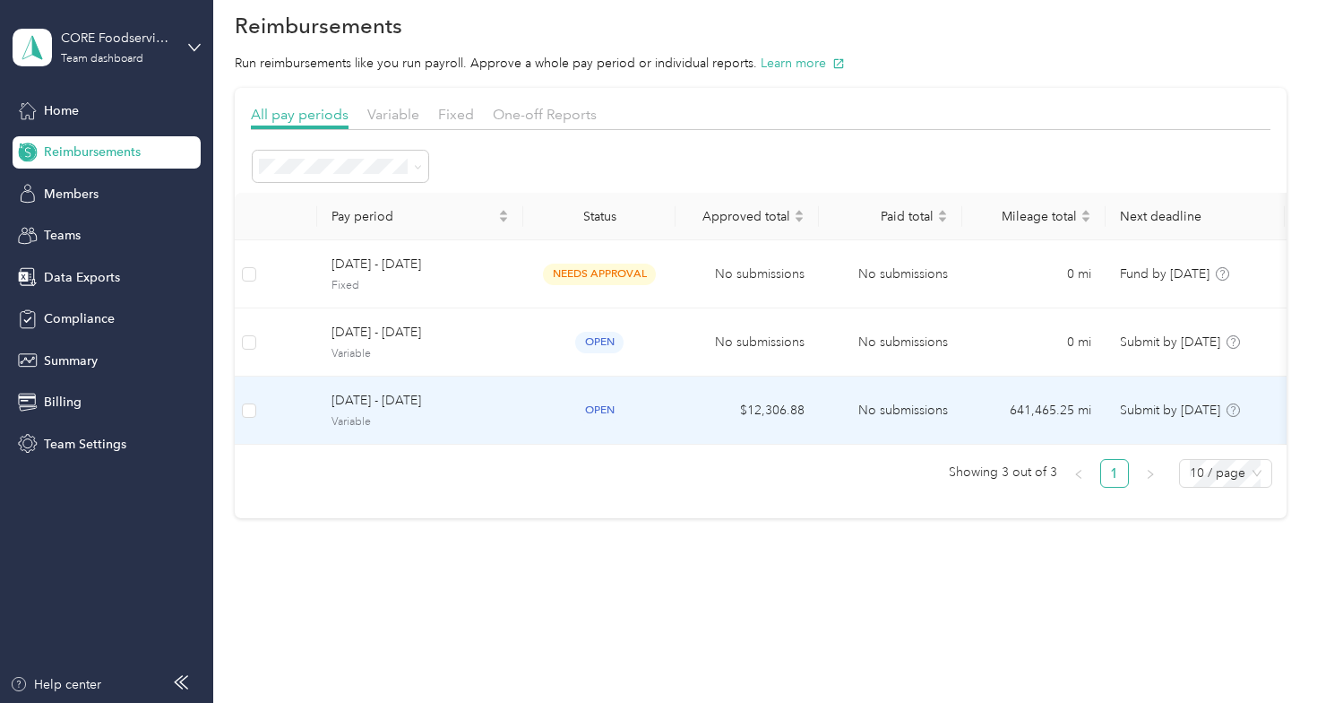
click at [399, 394] on span "[DATE] - [DATE]" at bounding box center [420, 401] width 177 height 20
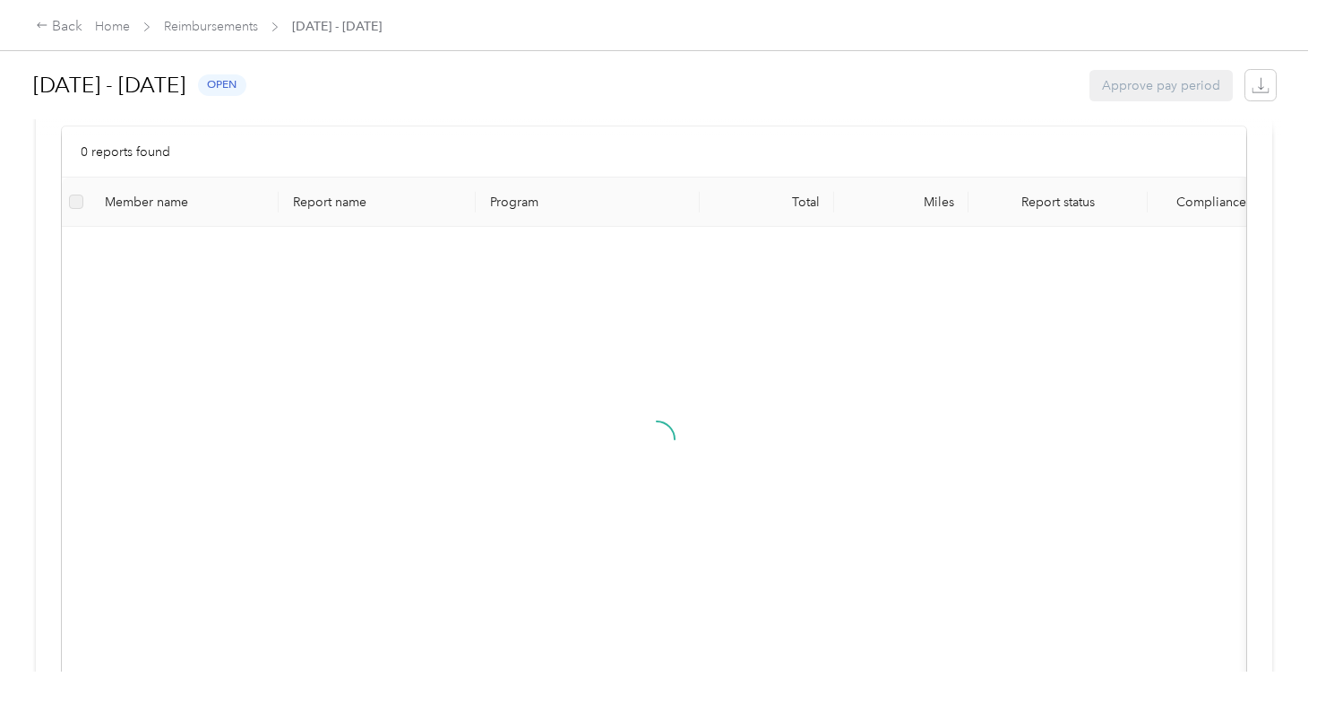
scroll to position [431, 0]
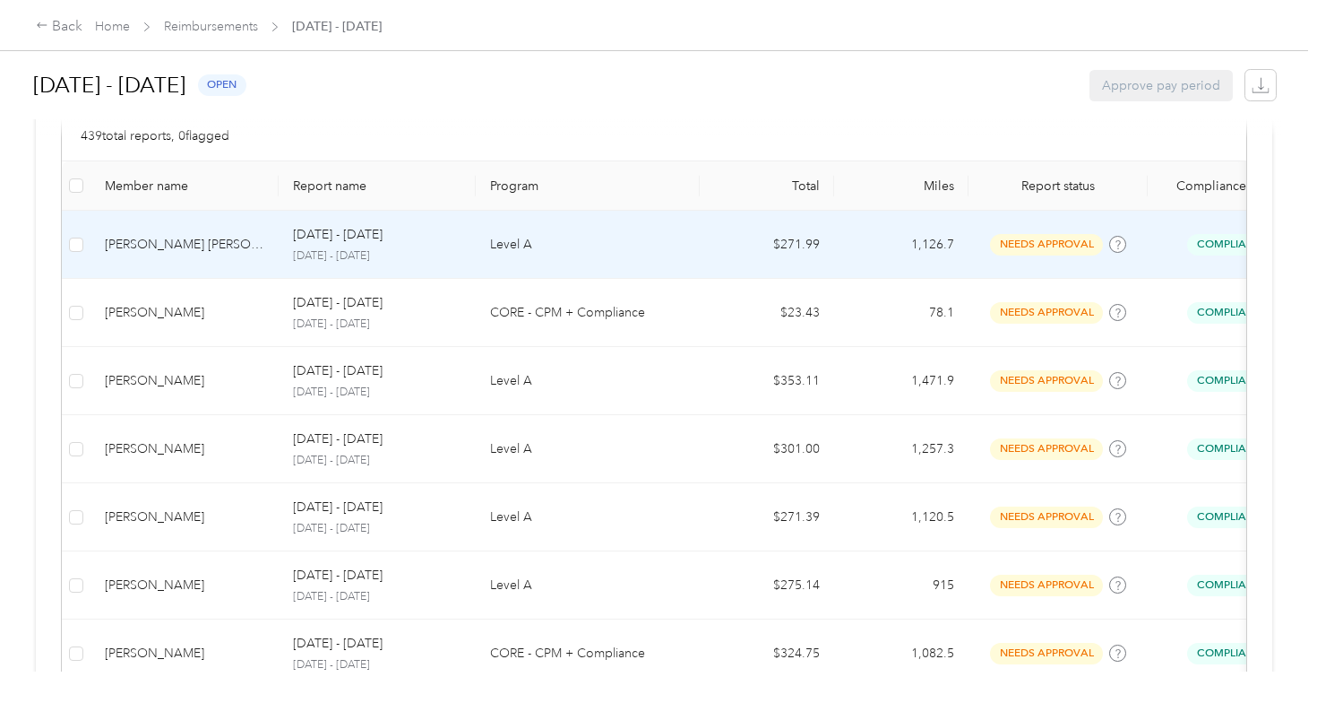
click at [203, 249] on div "[PERSON_NAME] [PERSON_NAME]" at bounding box center [185, 245] width 160 height 20
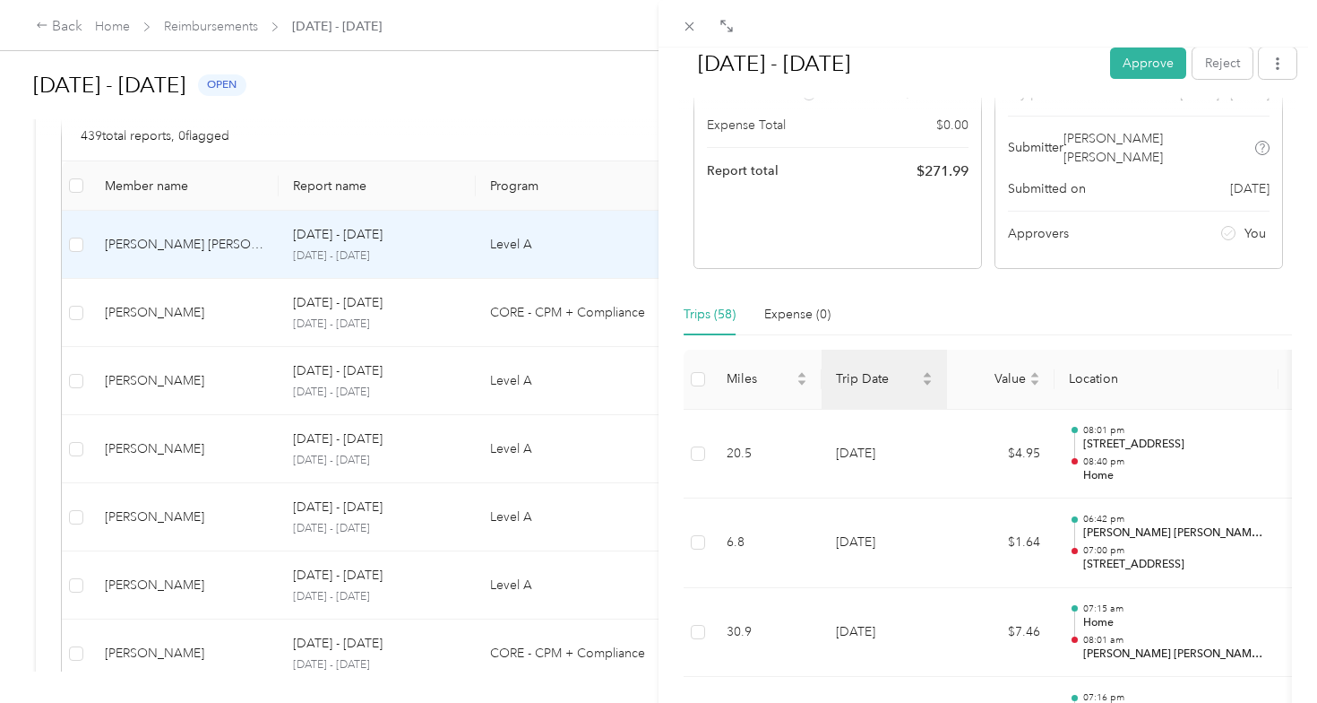
scroll to position [218, 0]
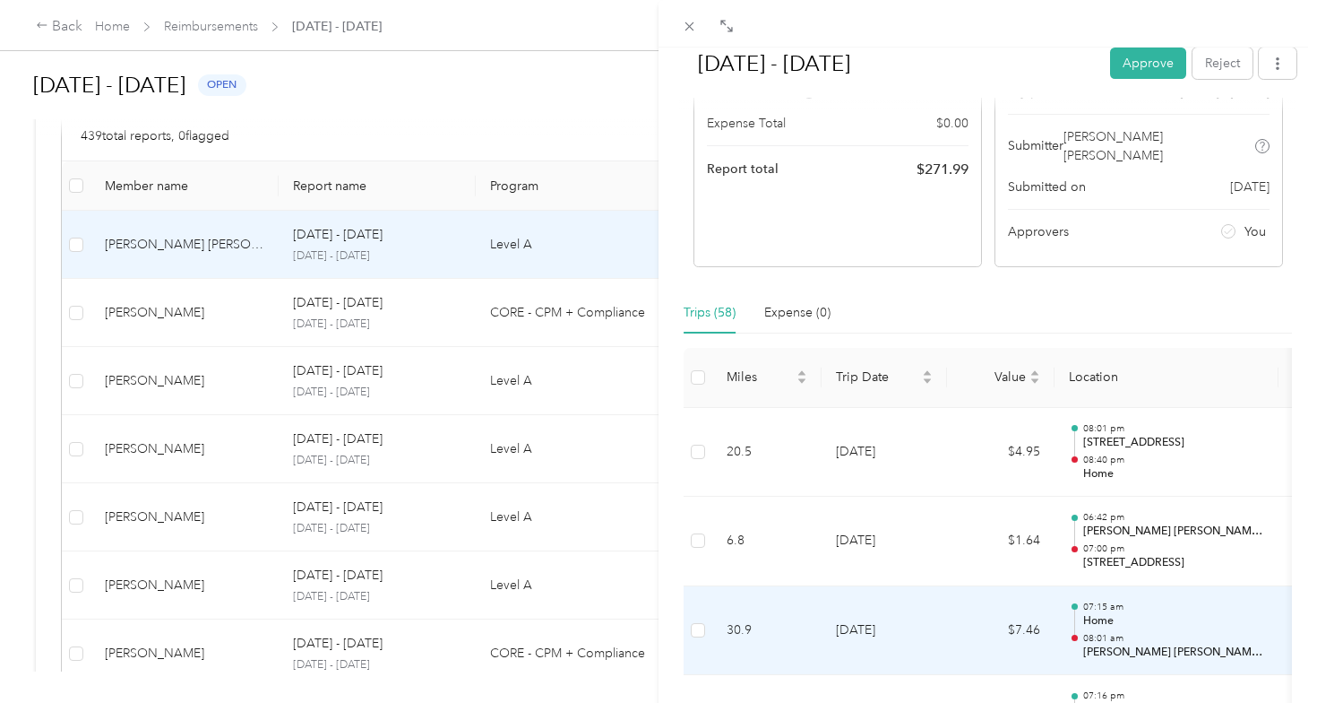
click at [938, 454] on td "[DATE]" at bounding box center [884, 453] width 125 height 90
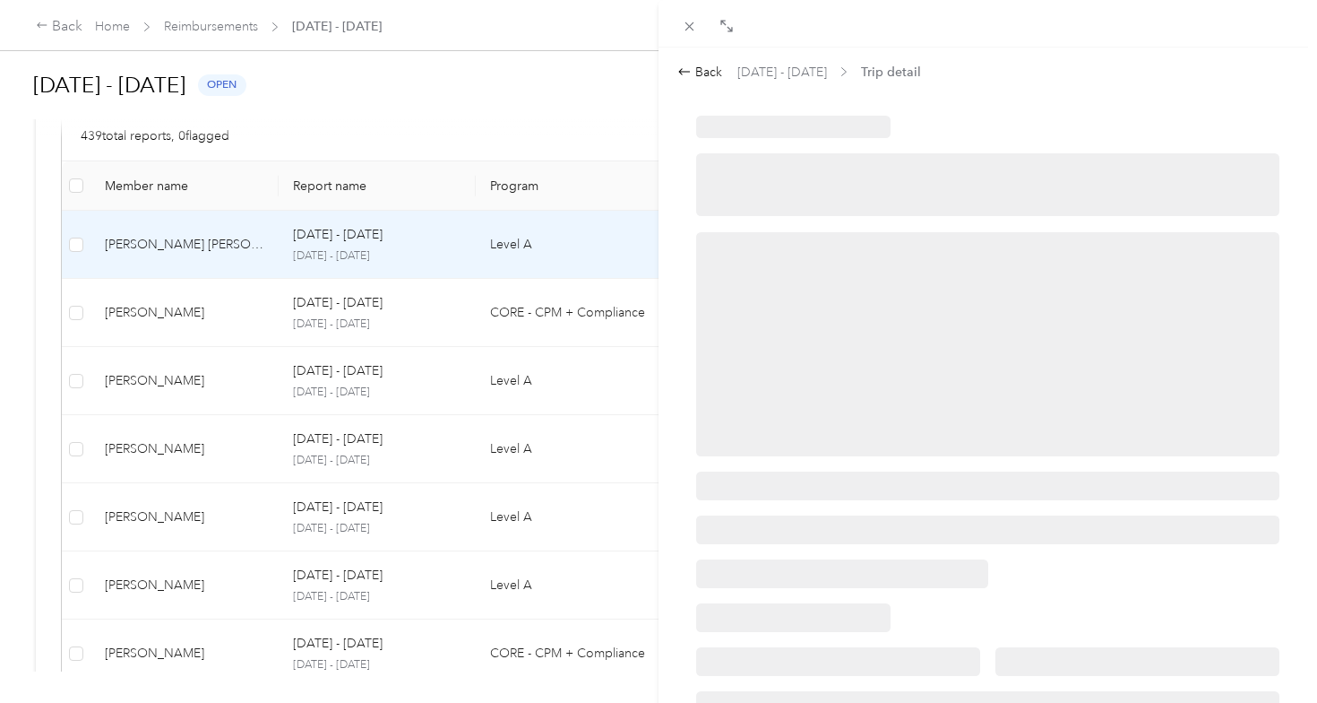
scroll to position [0, 0]
click at [698, 76] on div "Back" at bounding box center [699, 73] width 45 height 19
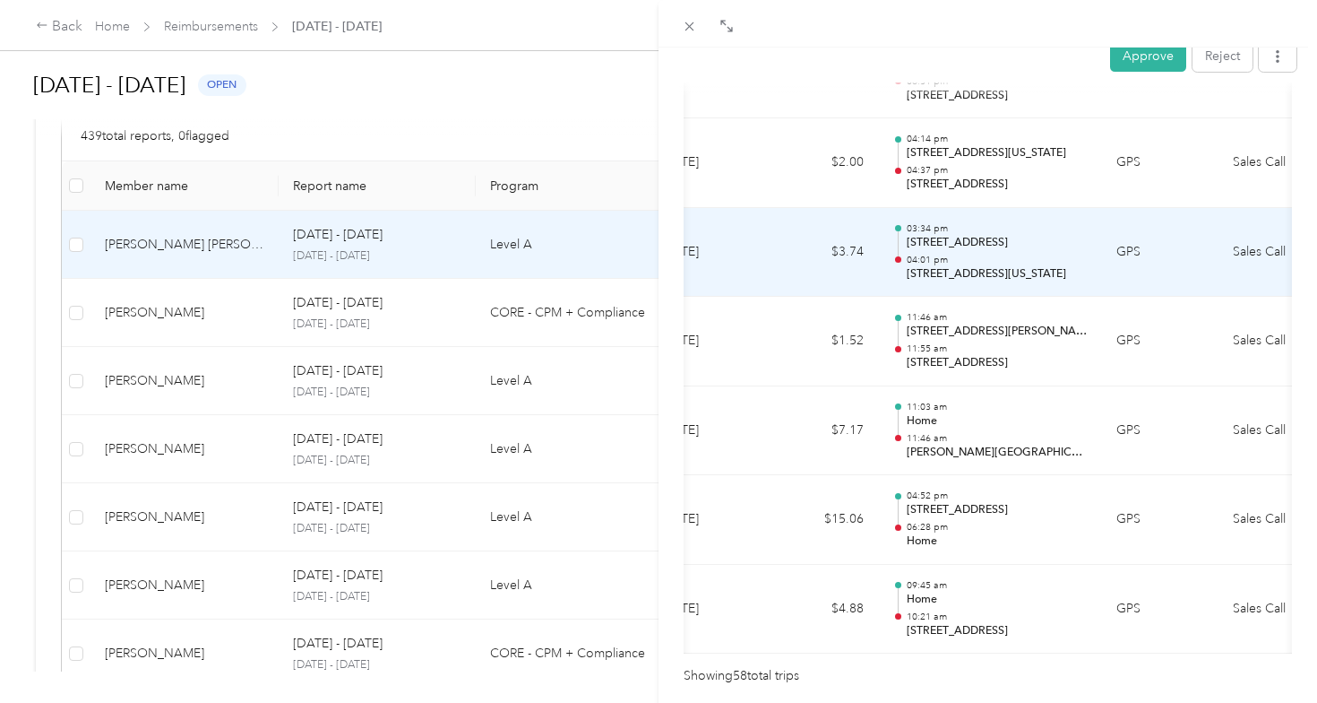
scroll to position [5127, 0]
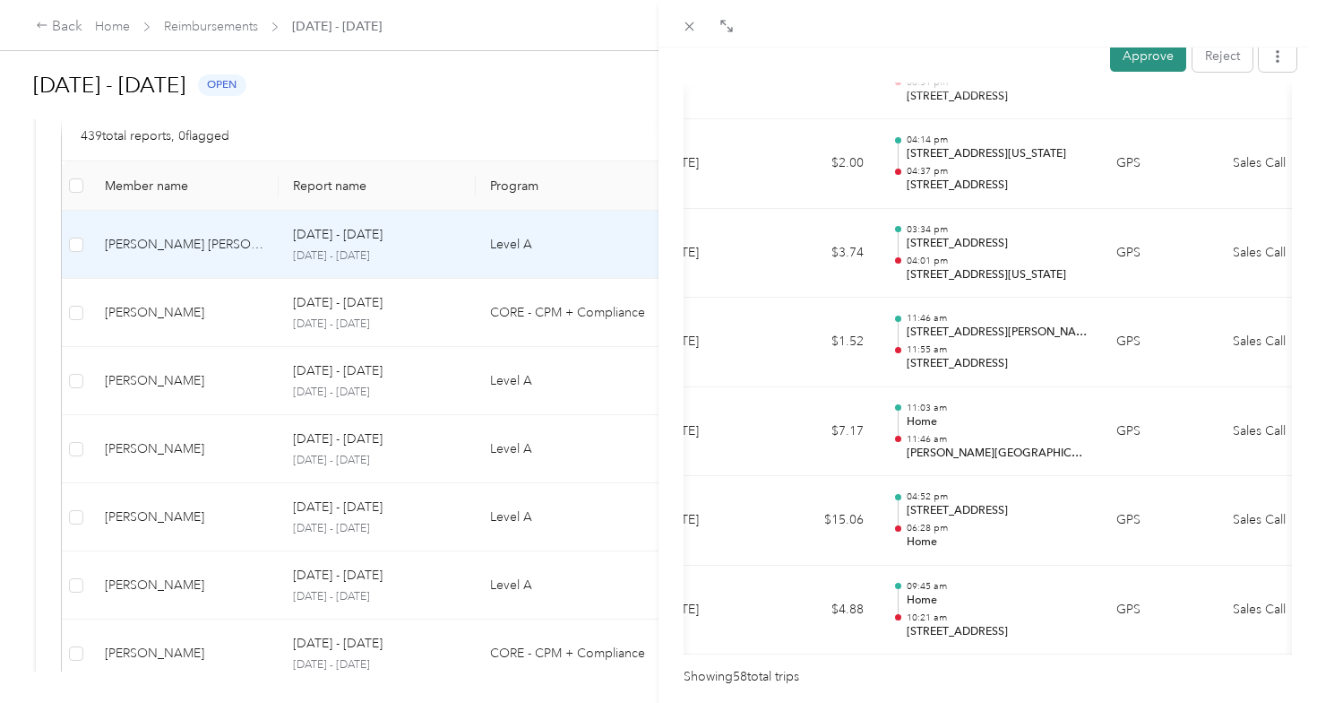
click at [1145, 63] on button "Approve" at bounding box center [1148, 55] width 76 height 31
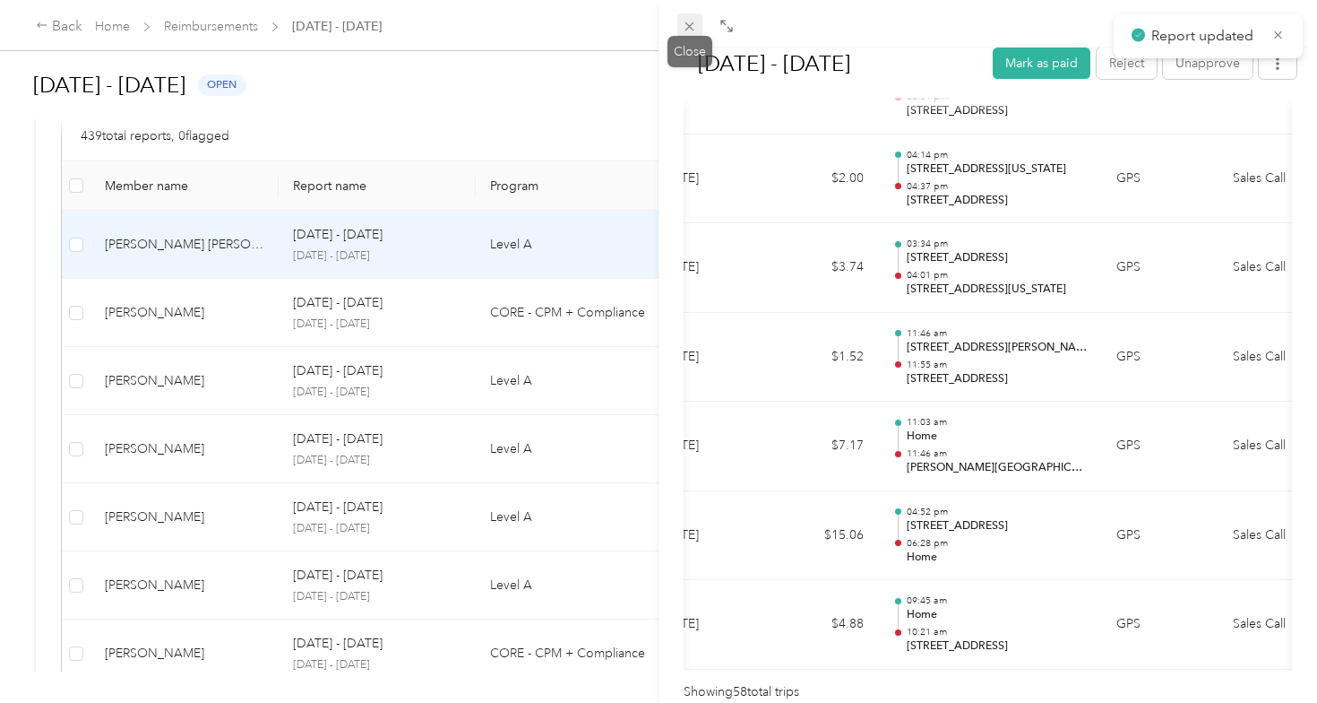
click at [692, 30] on icon at bounding box center [689, 26] width 15 height 15
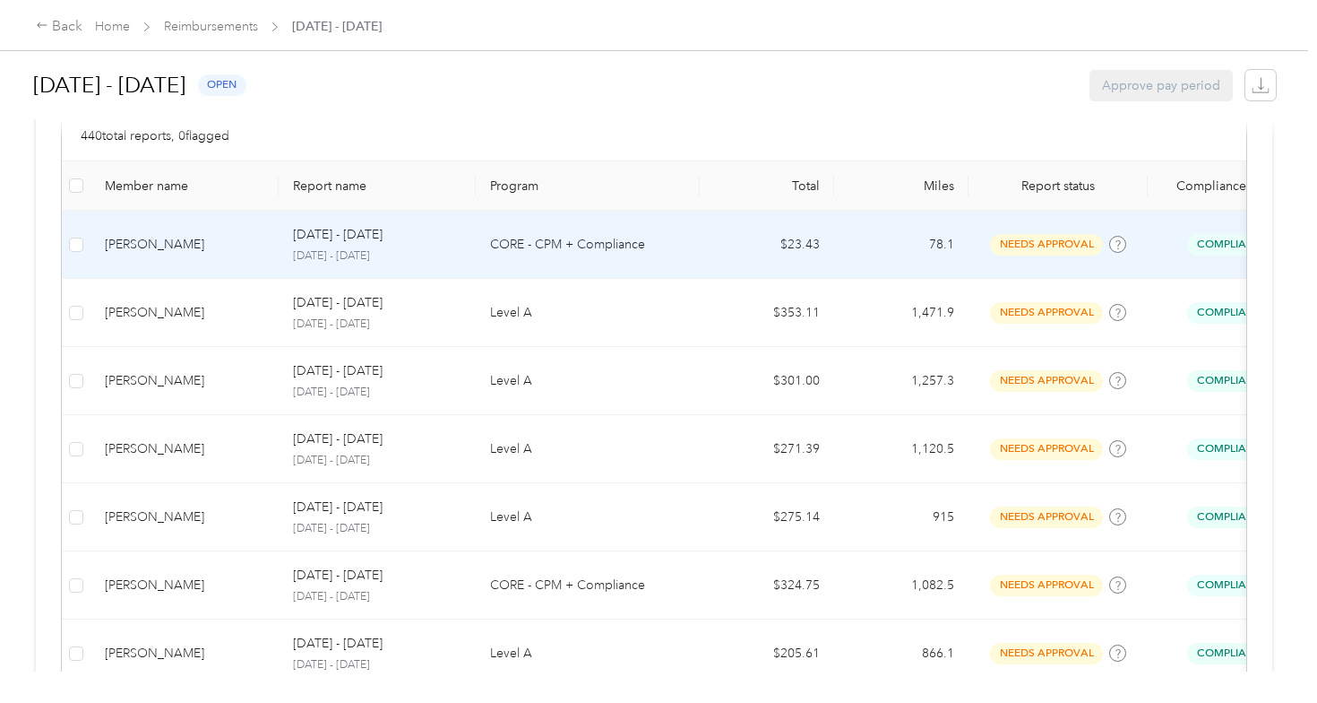
click at [200, 267] on td "[PERSON_NAME]" at bounding box center [185, 245] width 188 height 68
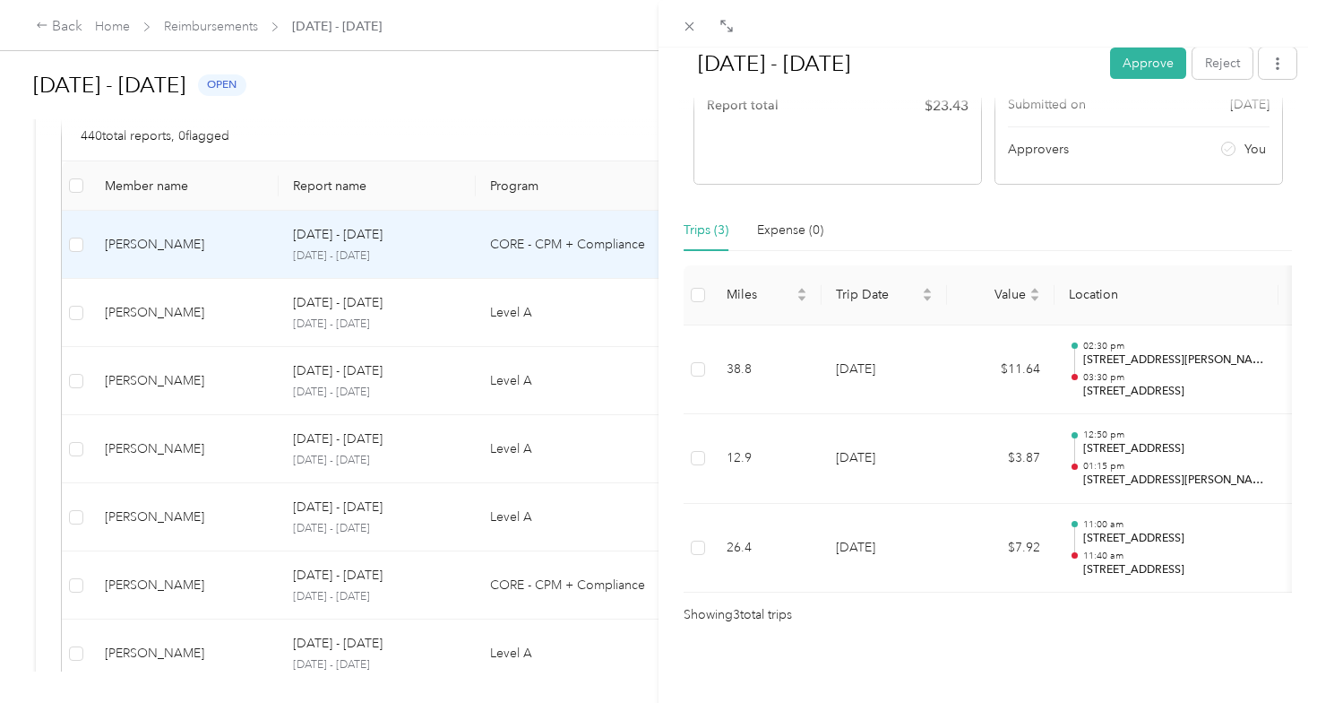
scroll to position [288, 0]
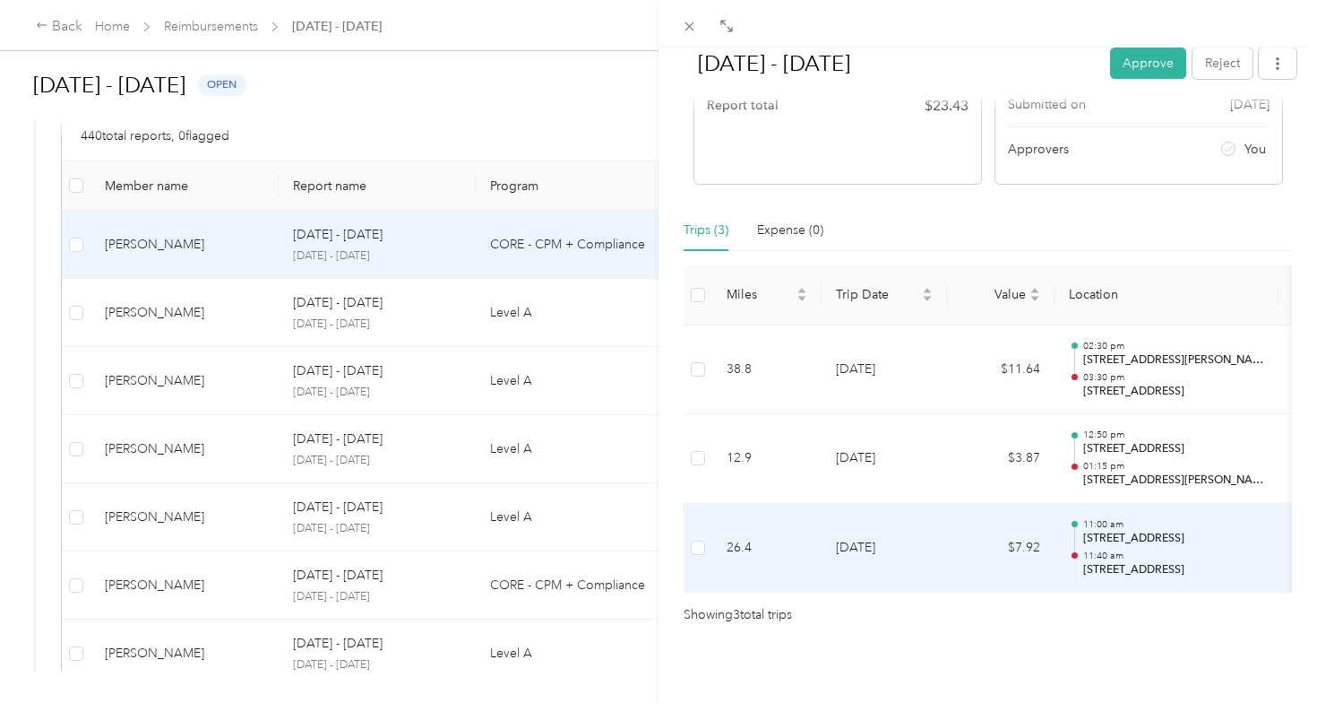
click at [924, 381] on td "[DATE]" at bounding box center [884, 370] width 125 height 90
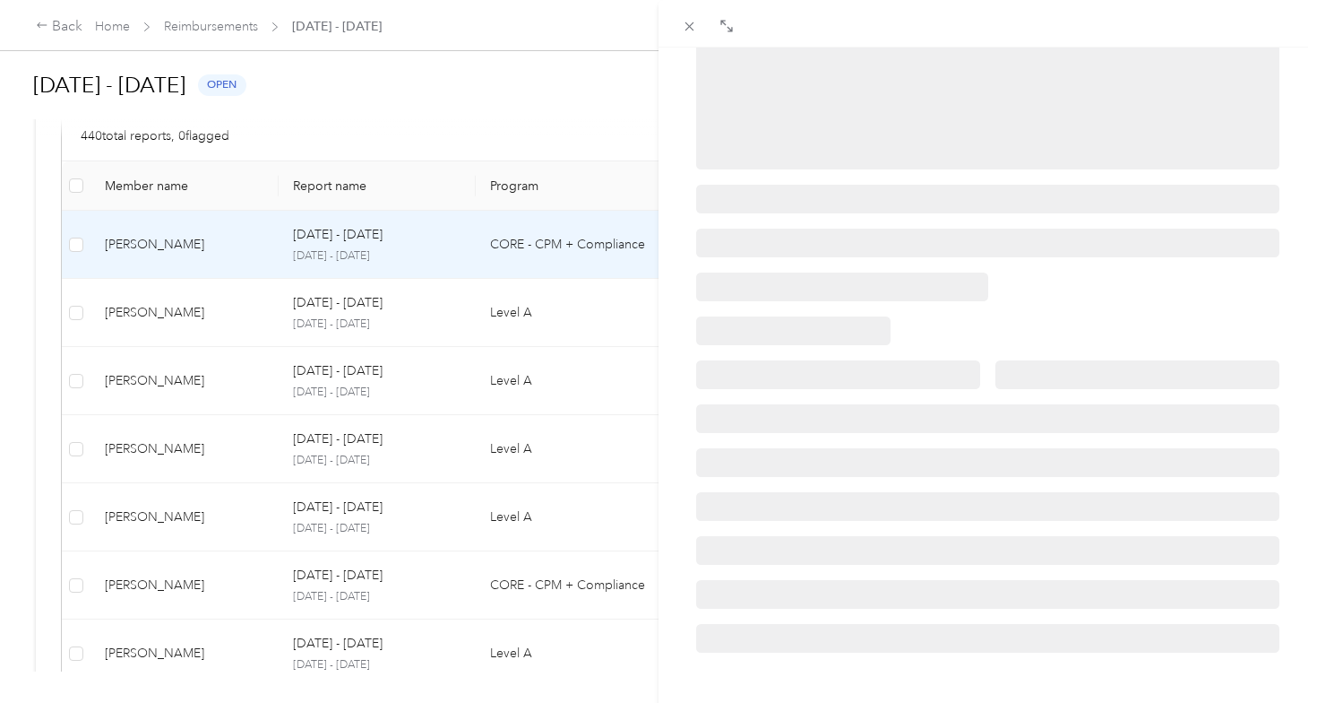
scroll to position [0, 0]
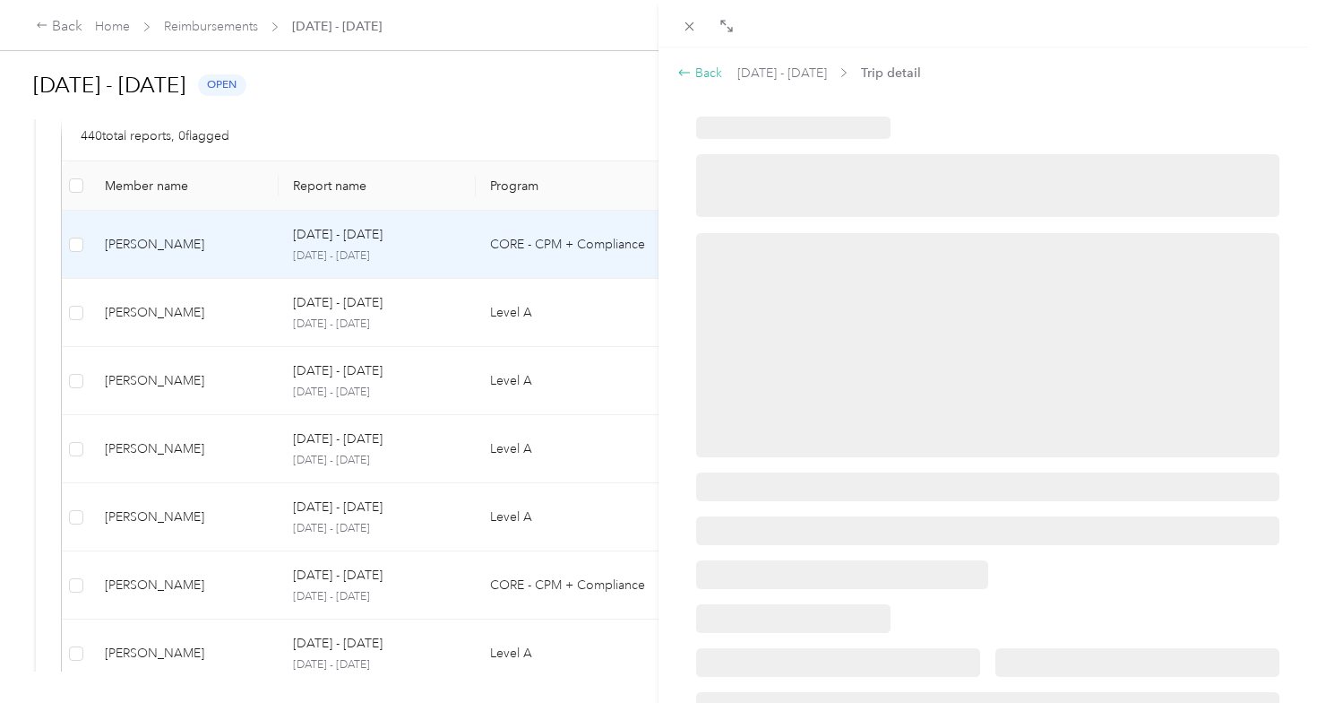
click at [690, 68] on icon at bounding box center [684, 72] width 14 height 14
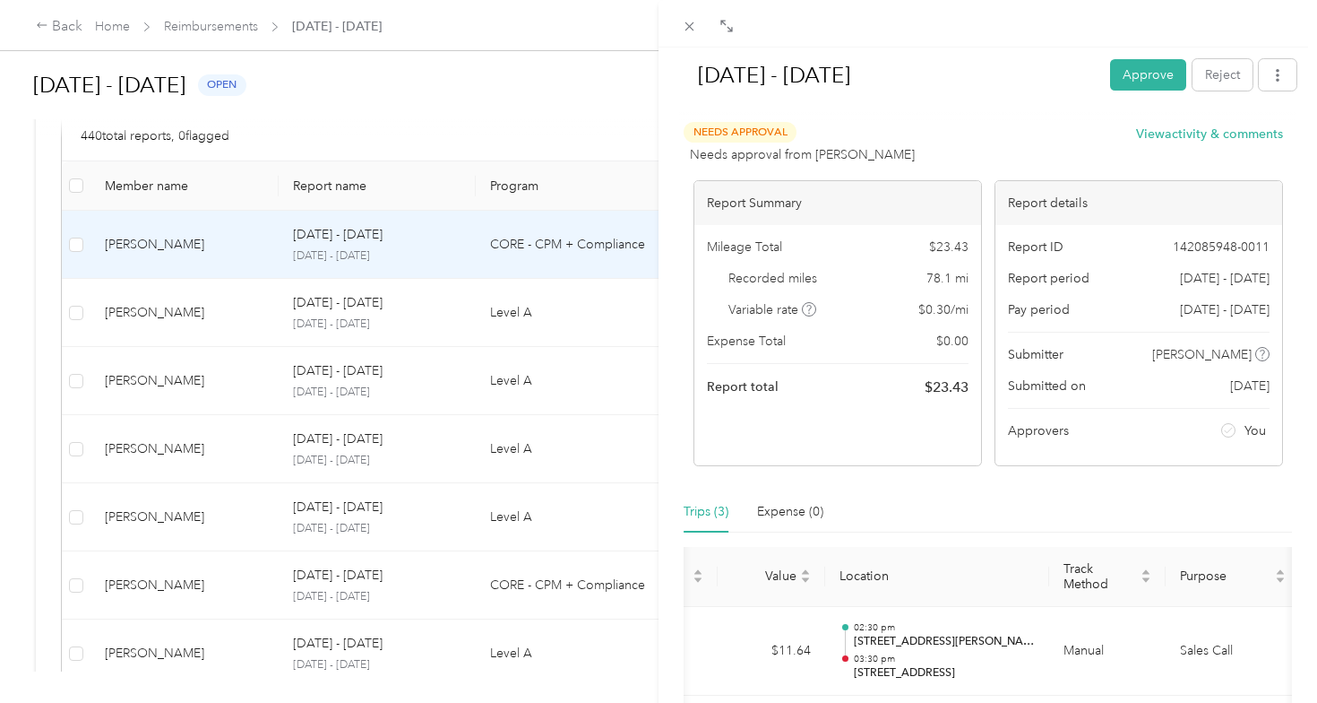
click at [1168, 138] on button "View activity & comments" at bounding box center [1209, 134] width 147 height 19
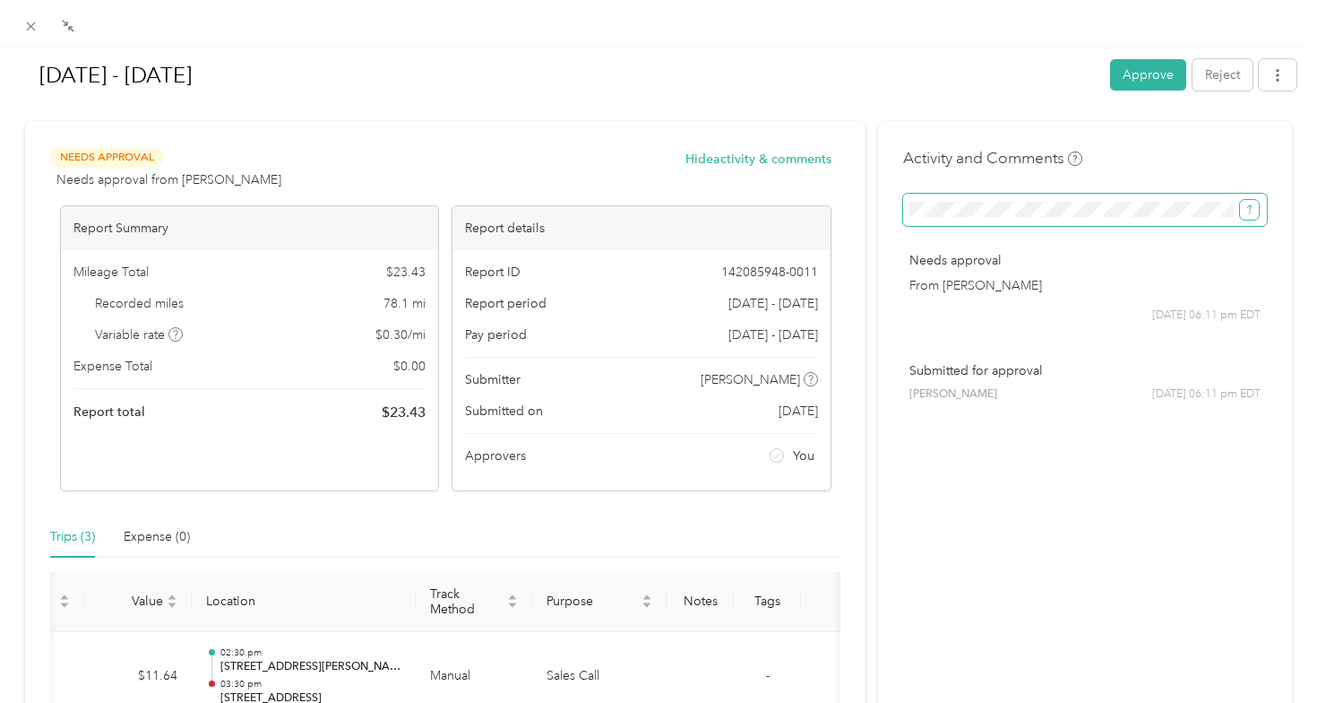
click at [1252, 206] on icon "submit" at bounding box center [1250, 209] width 13 height 13
click at [1245, 205] on icon "submit" at bounding box center [1250, 209] width 13 height 13
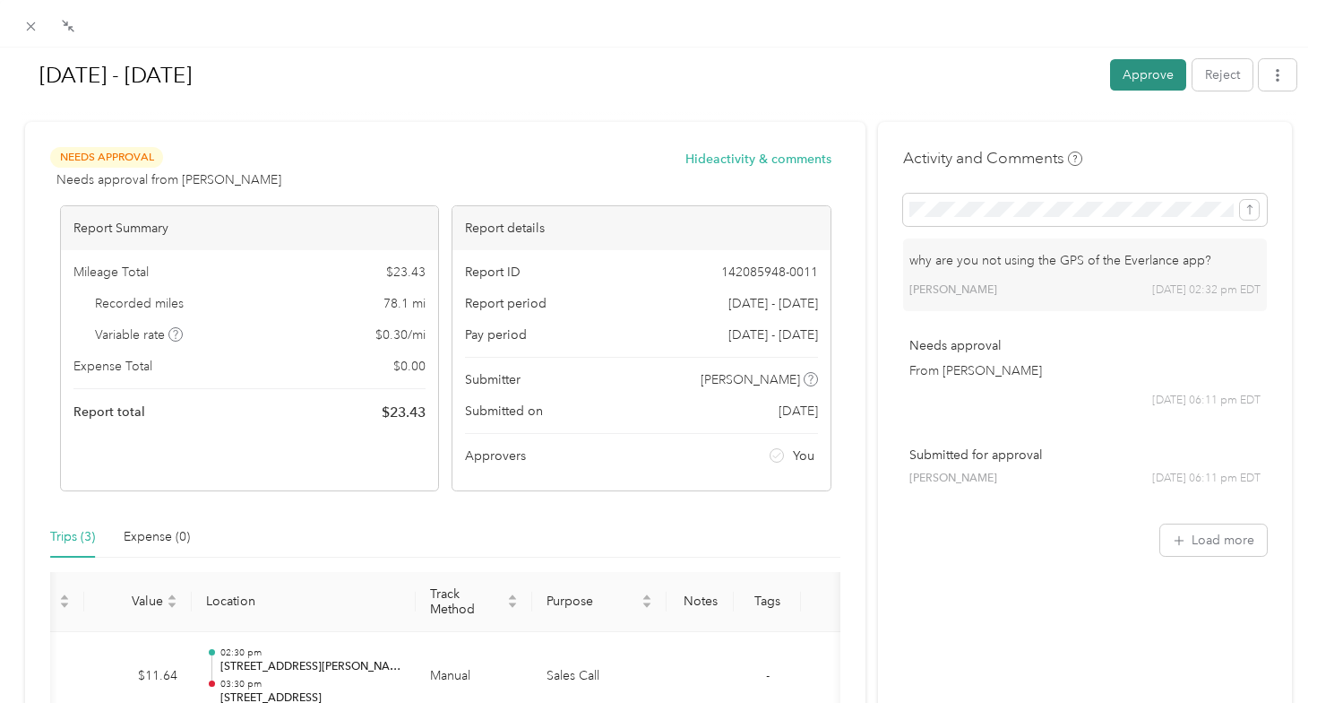
click at [1145, 77] on button "Approve" at bounding box center [1148, 74] width 76 height 31
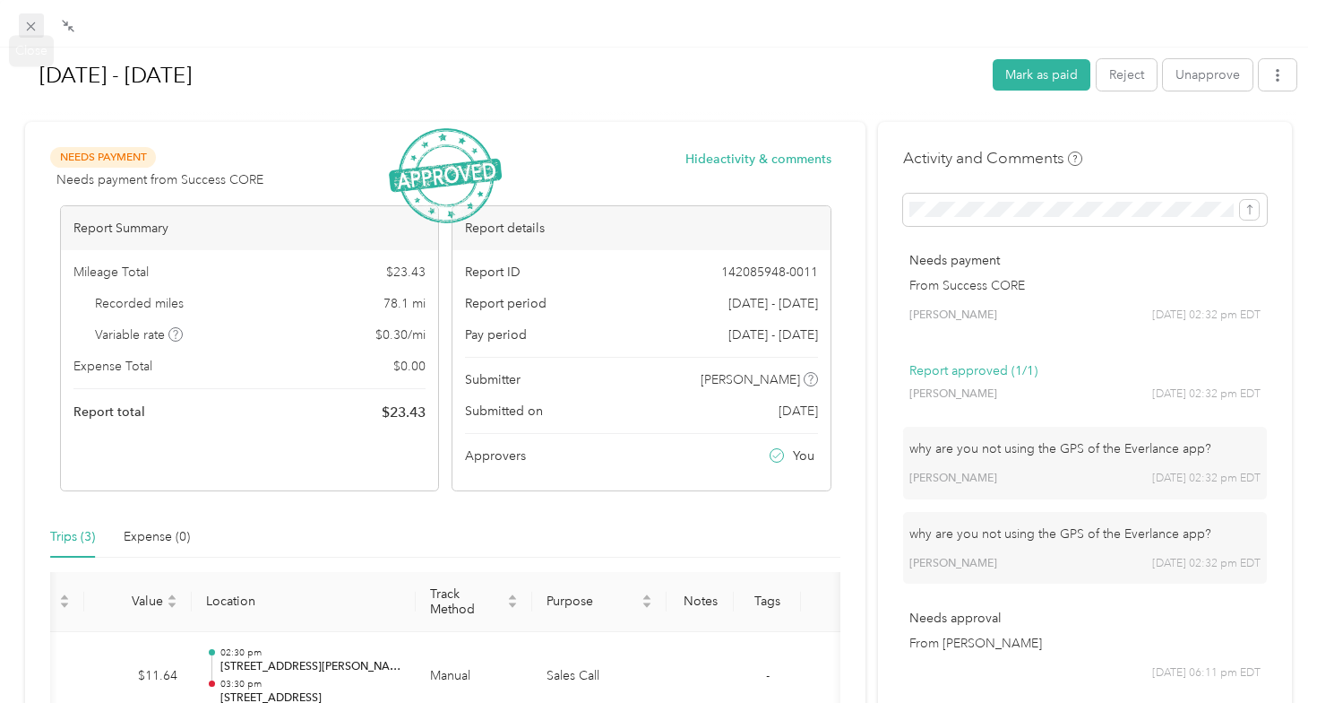
click at [26, 25] on icon at bounding box center [30, 26] width 15 height 15
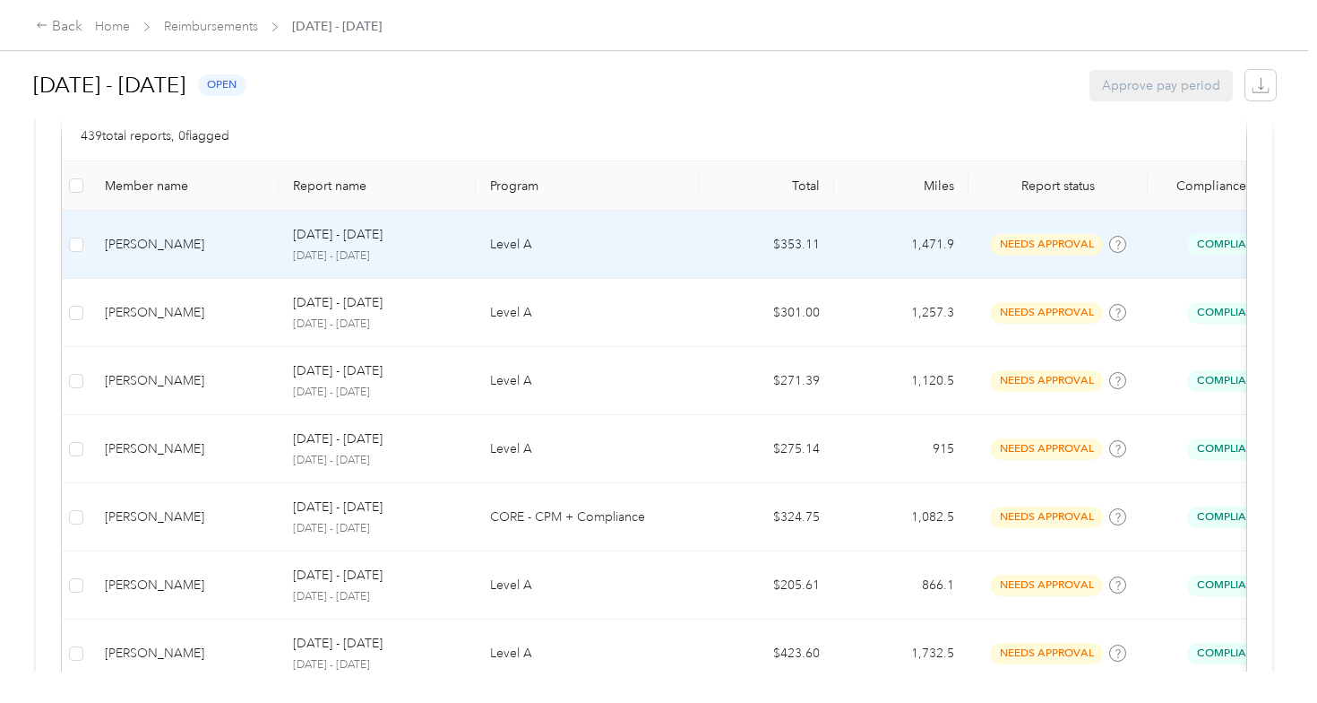
click at [189, 236] on div "[PERSON_NAME]" at bounding box center [185, 245] width 160 height 20
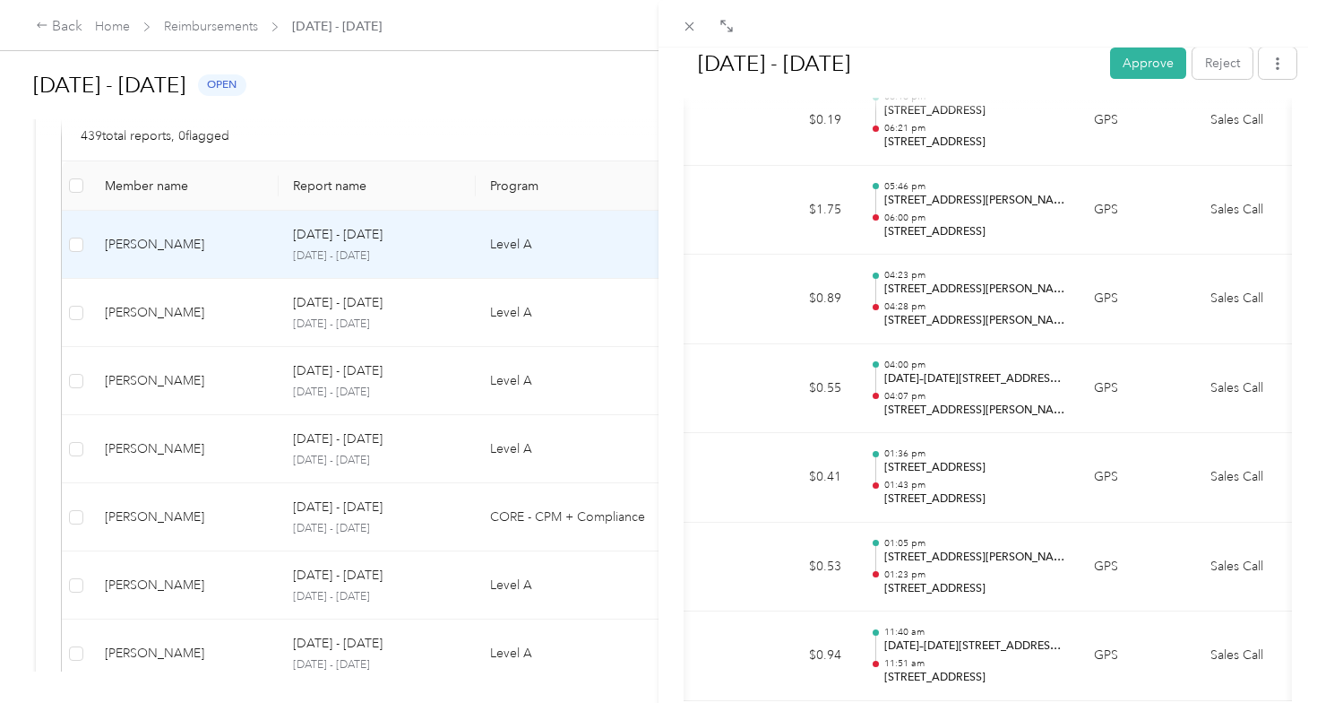
scroll to position [11674, 0]
click at [1134, 74] on button "Approve" at bounding box center [1148, 62] width 76 height 31
click at [692, 28] on icon at bounding box center [689, 26] width 15 height 15
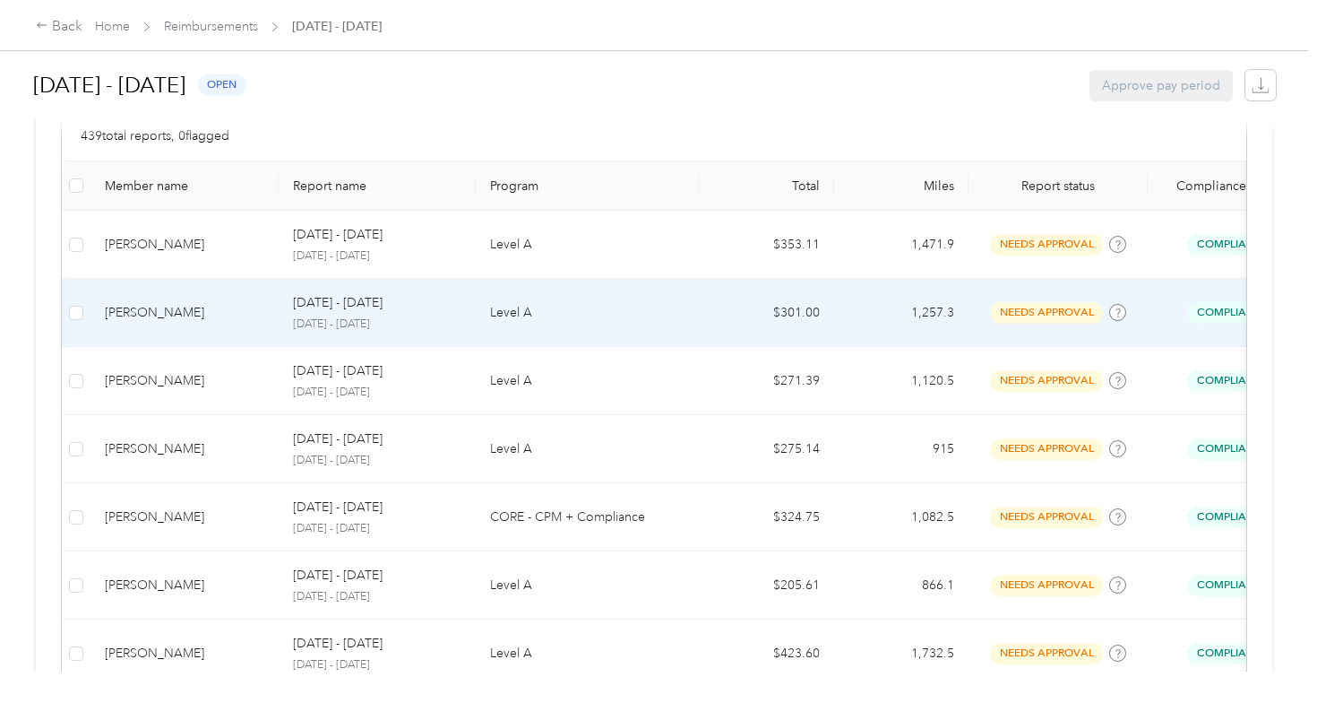
click at [158, 310] on div "[PERSON_NAME]" at bounding box center [185, 313] width 160 height 20
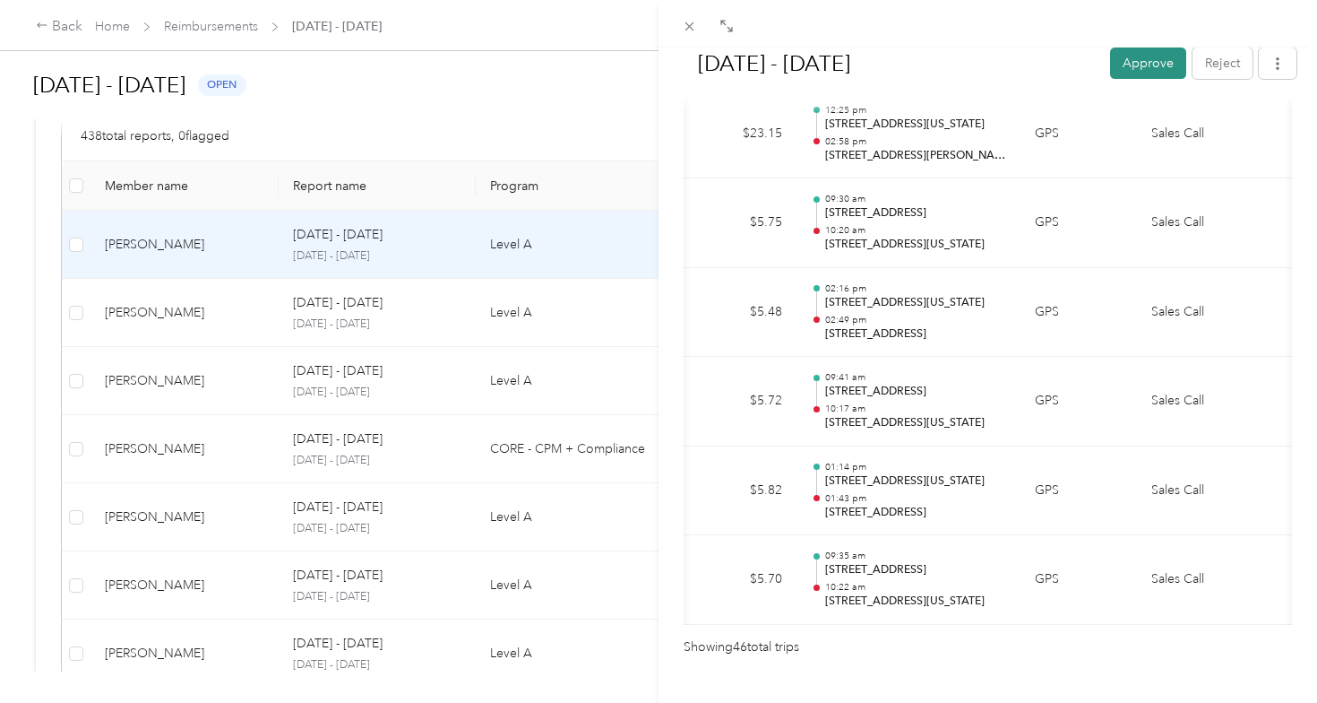
click at [1135, 66] on button "Approve" at bounding box center [1148, 62] width 76 height 31
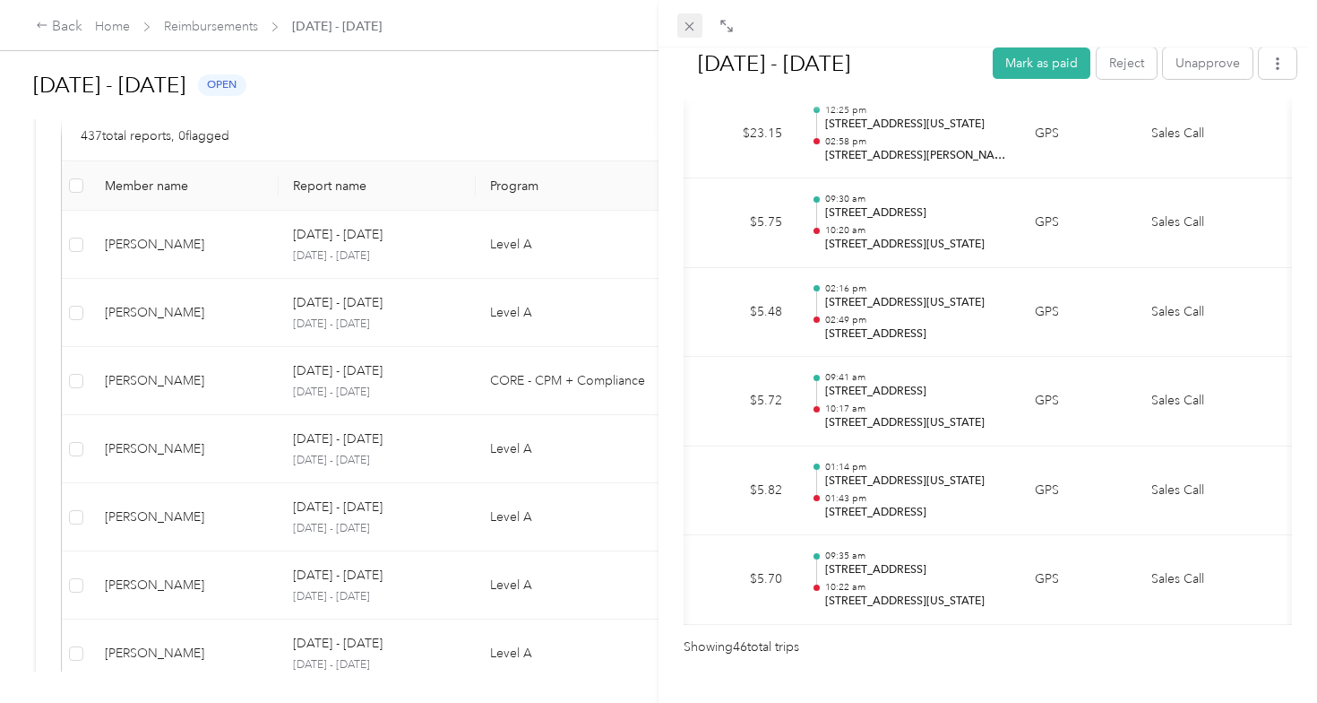
click at [689, 25] on icon at bounding box center [689, 26] width 15 height 15
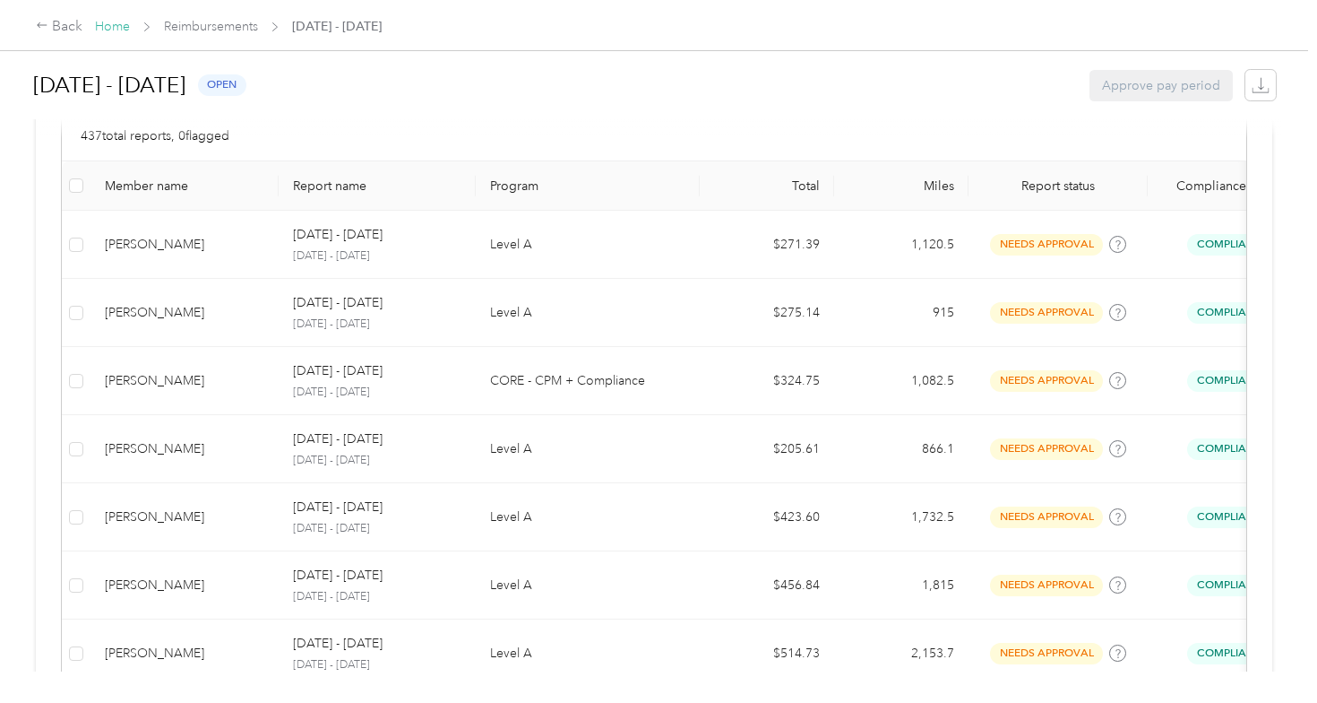
click at [123, 25] on link "Home" at bounding box center [112, 26] width 35 height 15
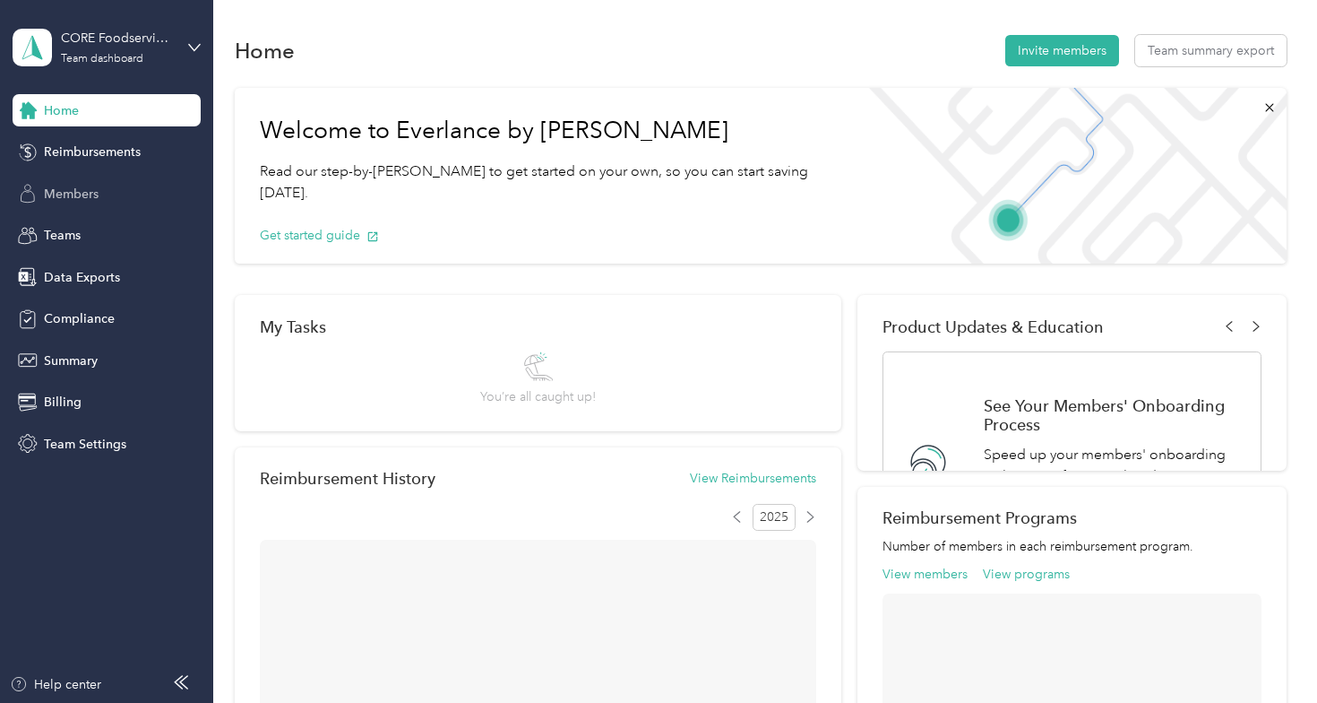
click at [88, 191] on span "Members" at bounding box center [71, 194] width 55 height 19
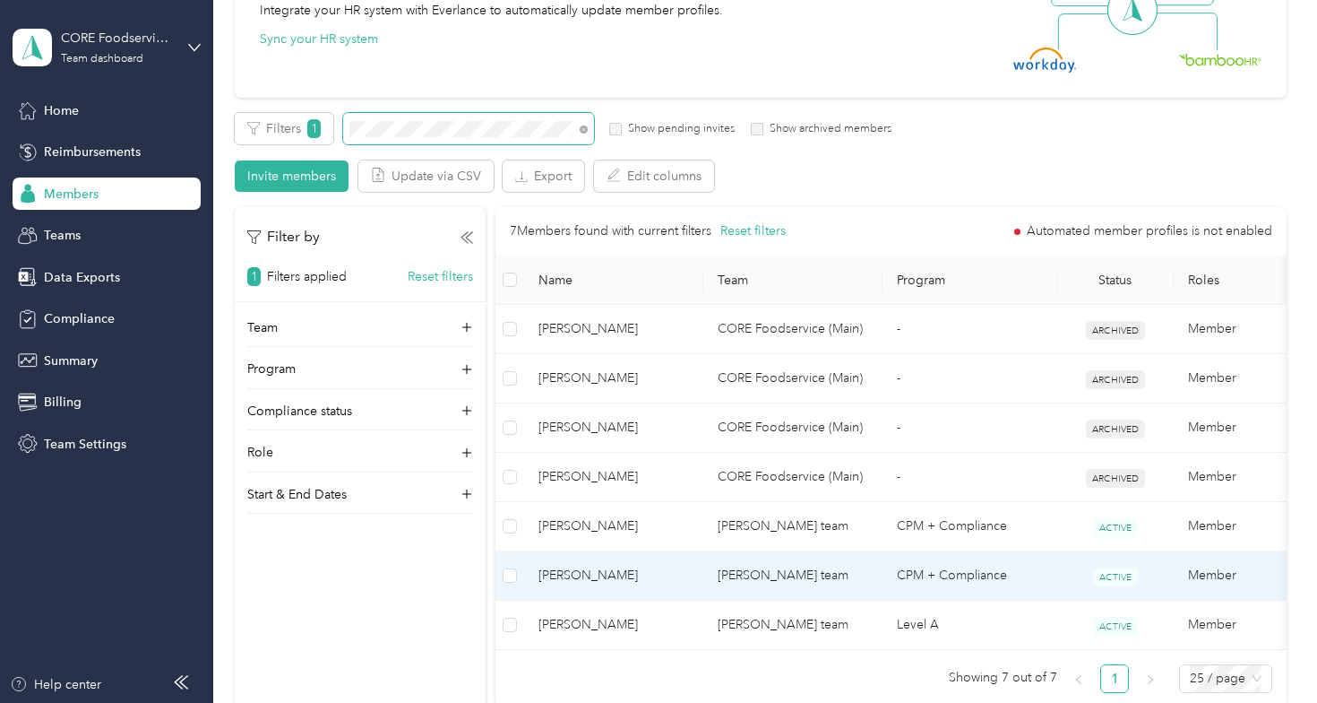
scroll to position [222, 0]
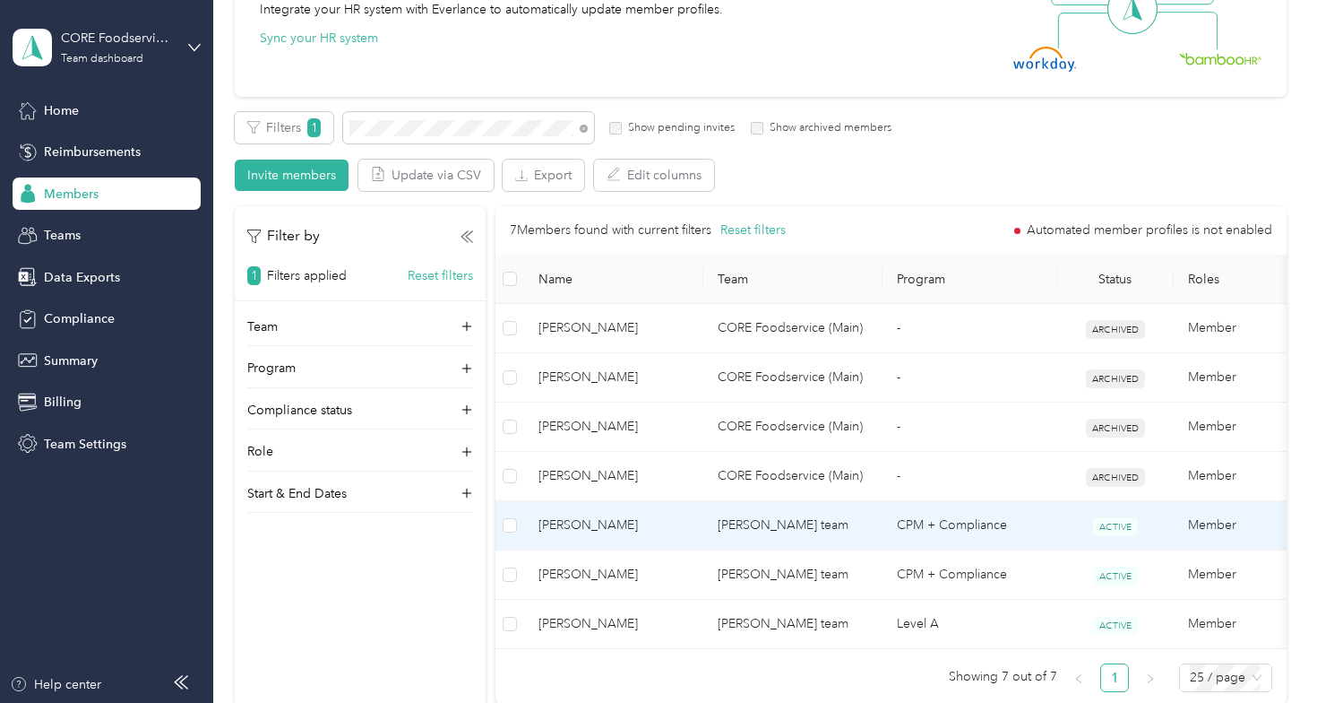
click at [591, 522] on span "[PERSON_NAME]" at bounding box center [614, 525] width 151 height 20
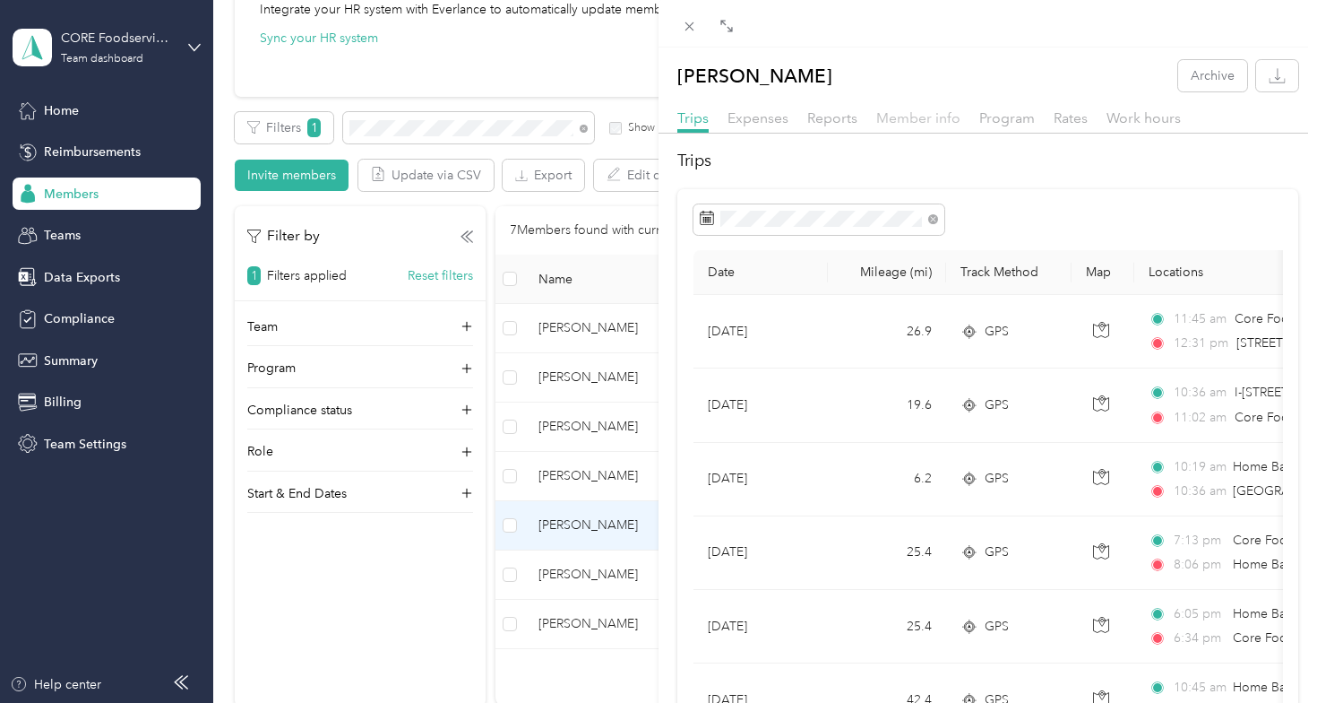
click at [945, 114] on span "Member info" at bounding box center [918, 117] width 84 height 17
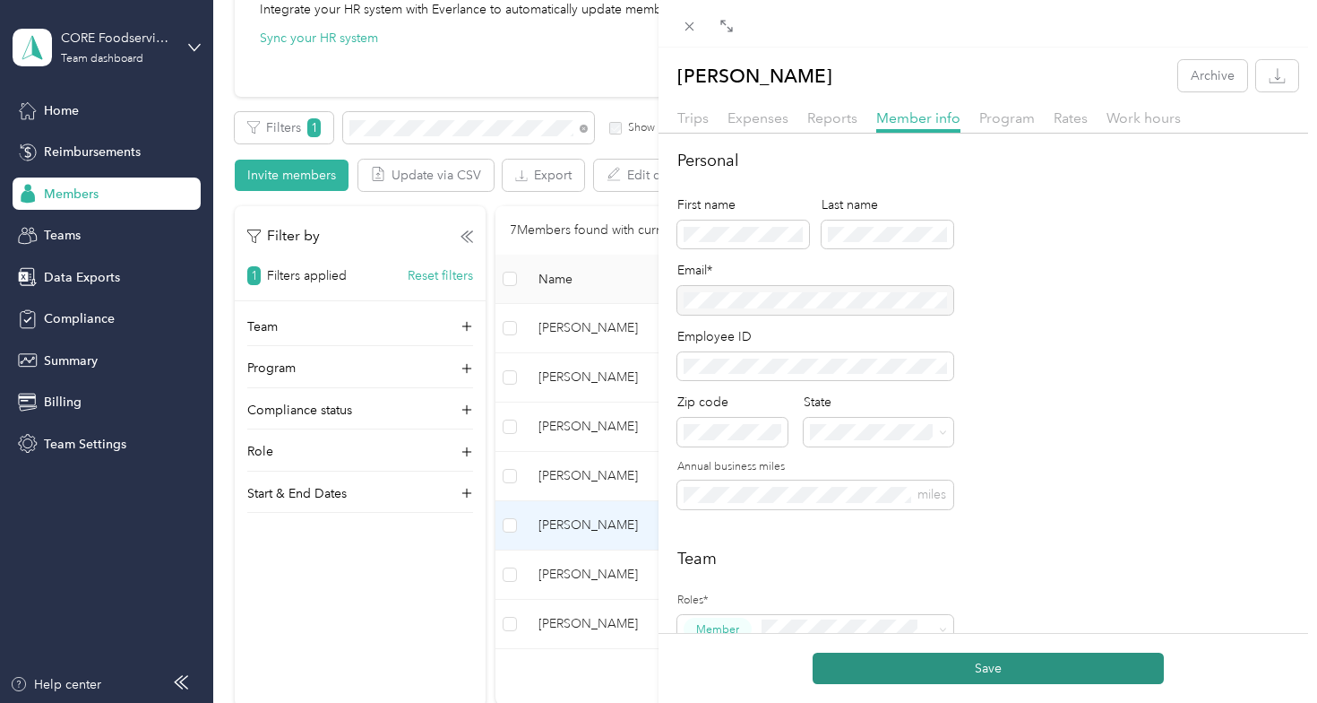
click at [918, 668] on button "Save" at bounding box center [988, 667] width 351 height 31
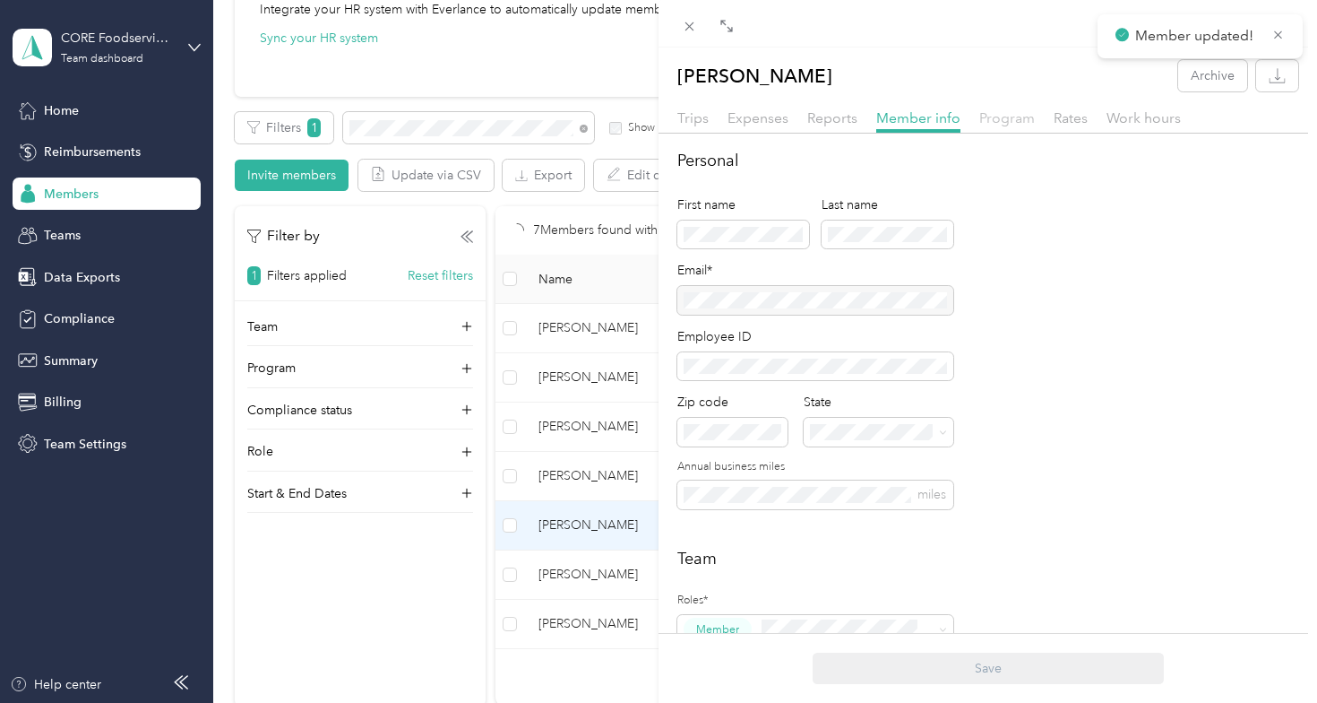
click at [1027, 118] on span "Program" at bounding box center [1007, 117] width 56 height 17
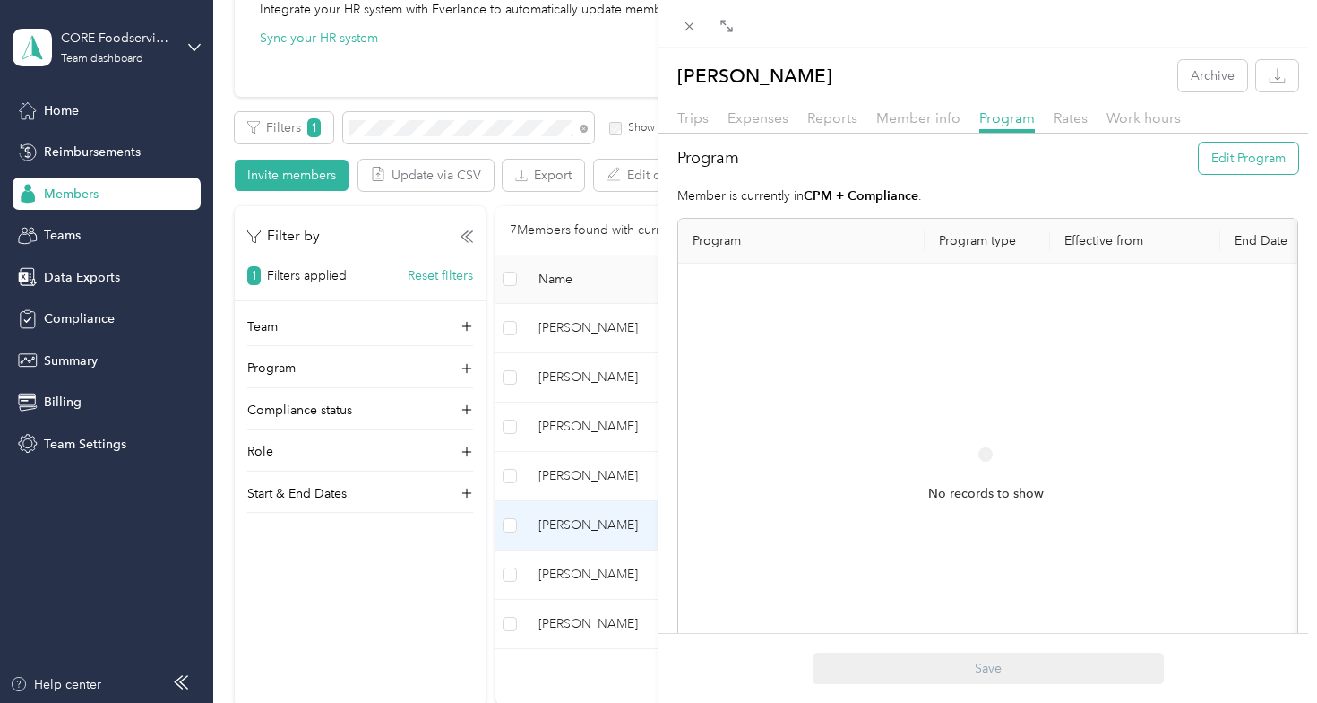
click at [1232, 159] on button "Edit Program" at bounding box center [1248, 157] width 99 height 31
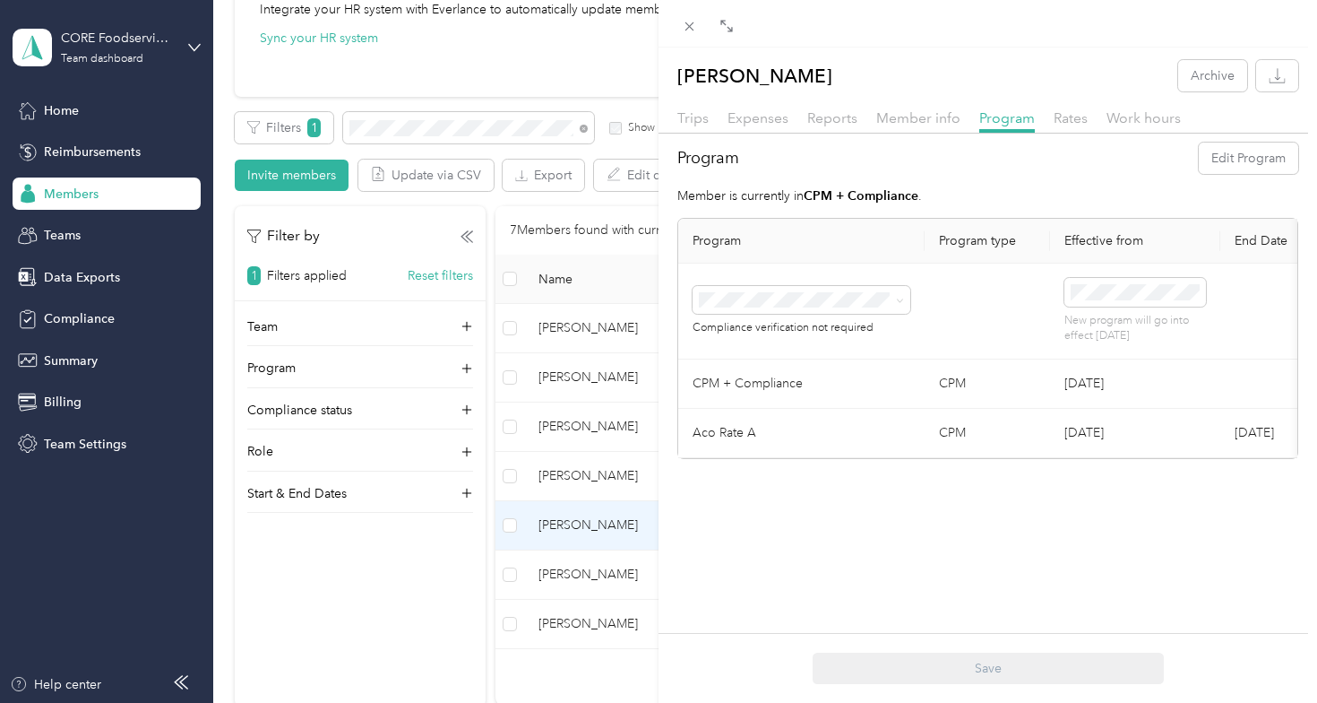
click at [889, 257] on th "Program" at bounding box center [801, 241] width 246 height 45
click at [787, 466] on div "Level A (FAVR)" at bounding box center [801, 456] width 193 height 19
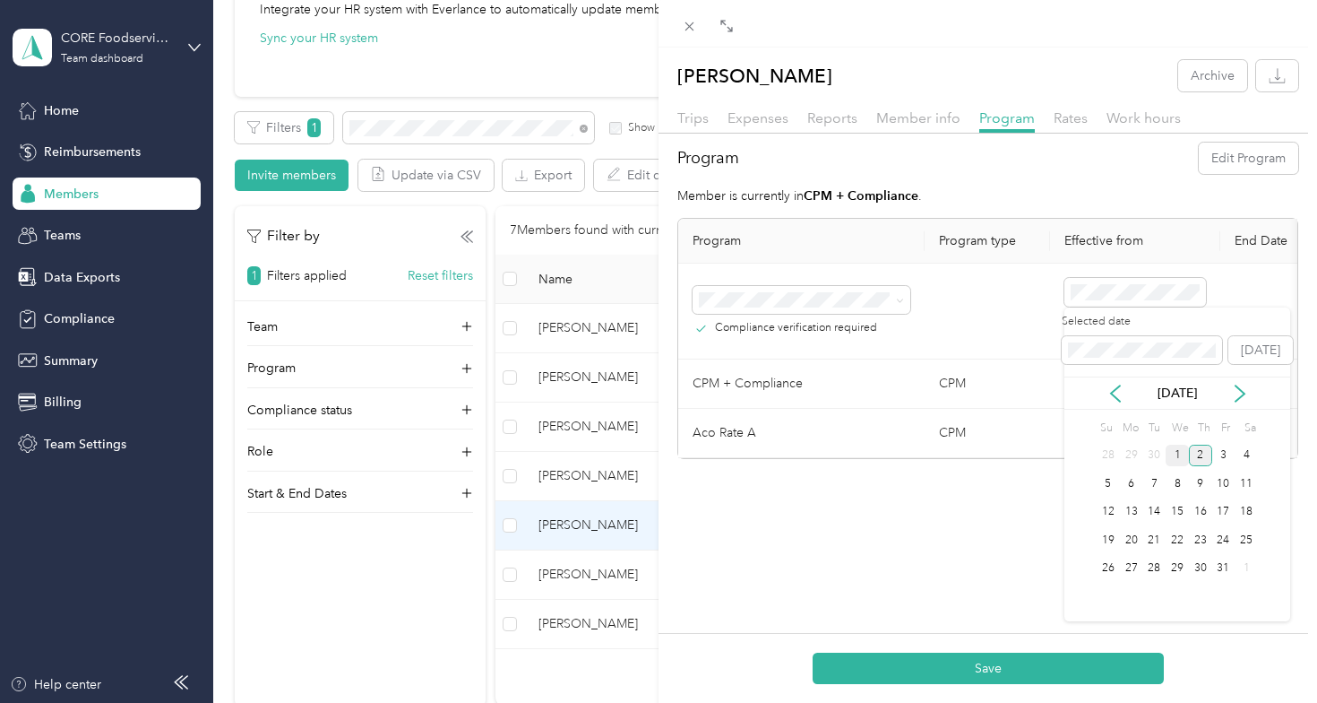
click at [1177, 456] on div "1" at bounding box center [1177, 455] width 23 height 22
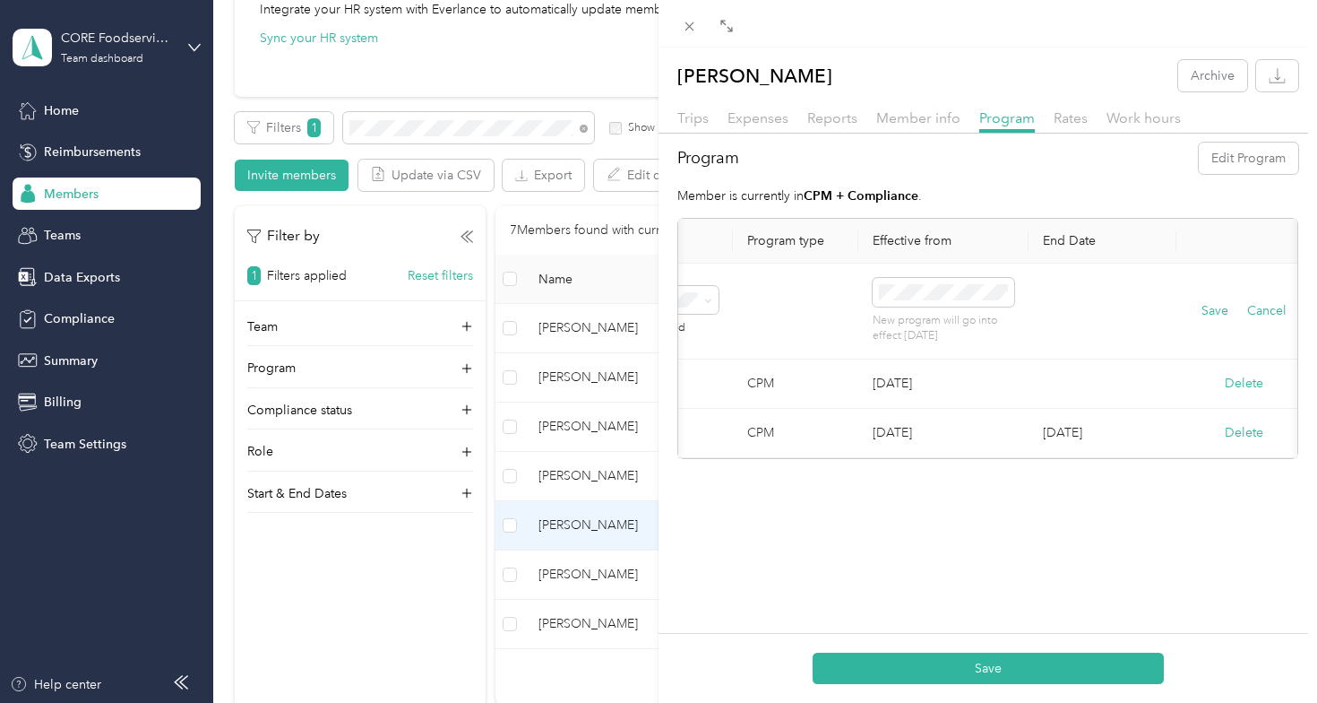
scroll to position [0, 197]
click at [1211, 315] on button "Save" at bounding box center [1209, 311] width 27 height 20
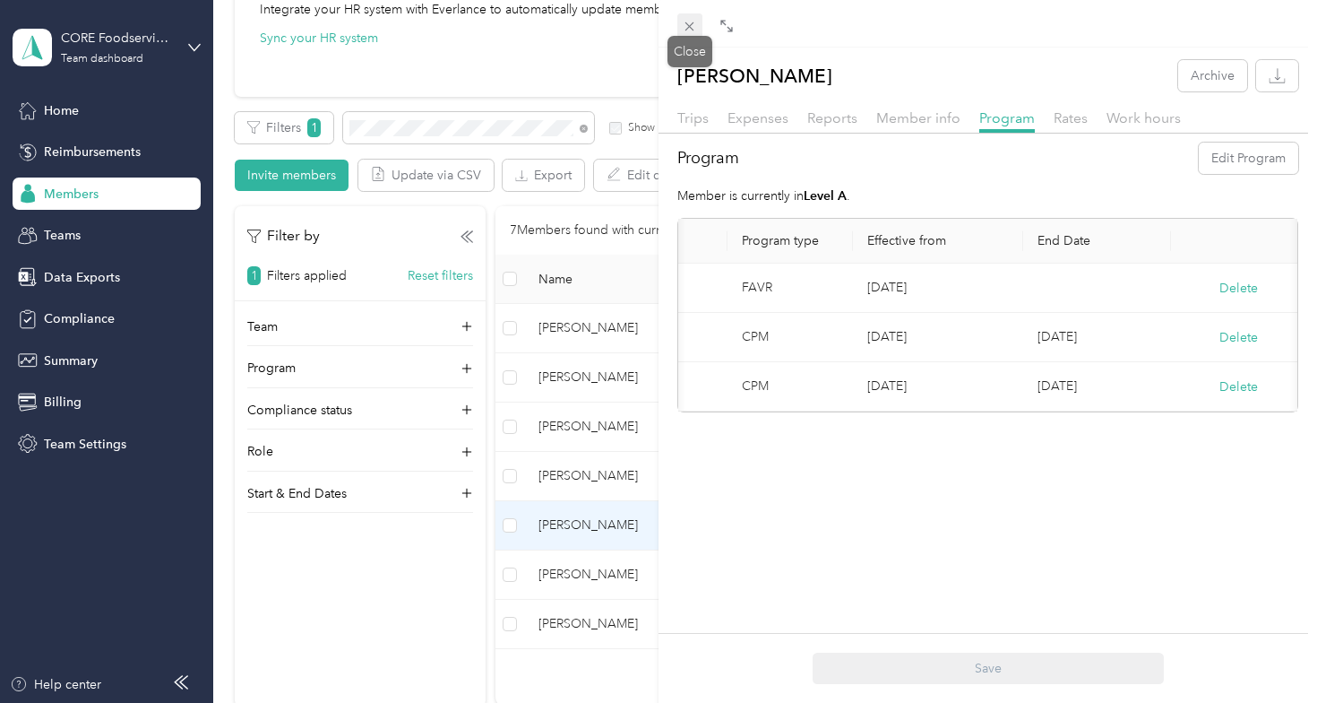
click at [688, 25] on icon at bounding box center [689, 26] width 9 height 9
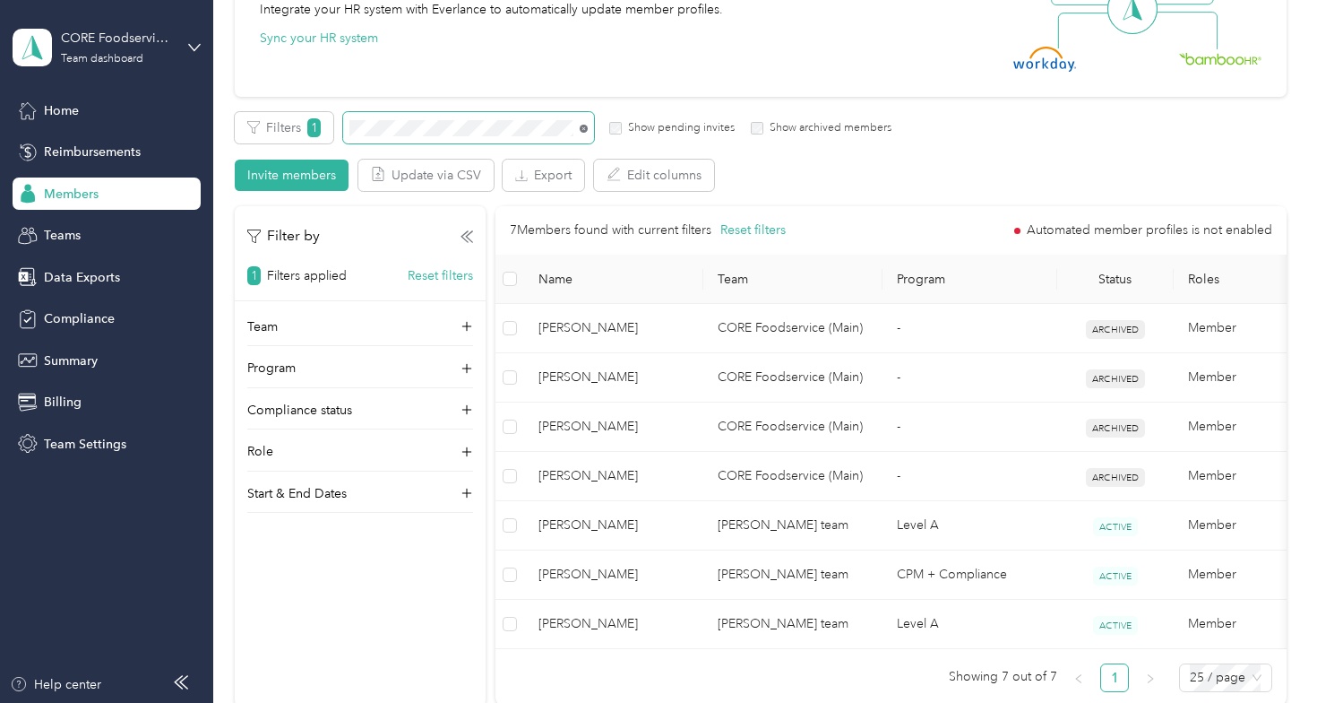
click at [580, 126] on icon at bounding box center [584, 129] width 8 height 8
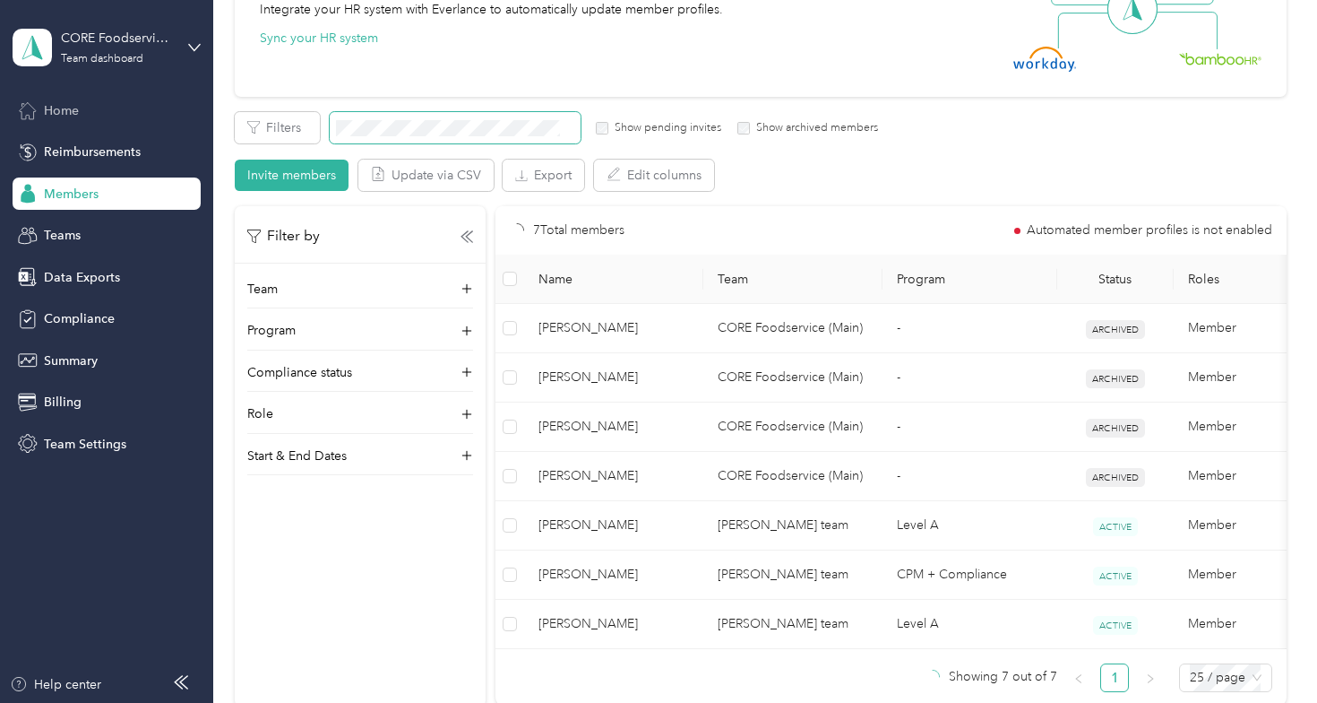
click at [151, 108] on div "Home" at bounding box center [107, 110] width 188 height 32
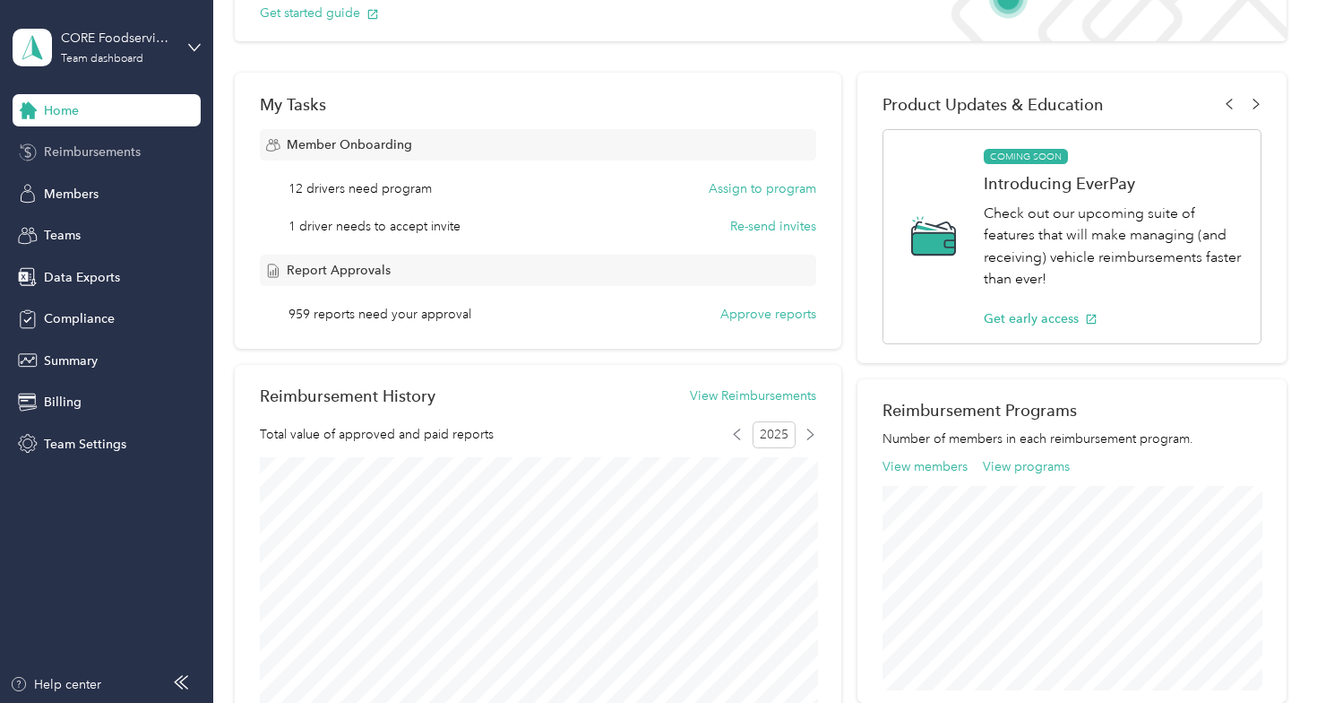
click at [110, 161] on div "Reimbursements" at bounding box center [107, 152] width 188 height 32
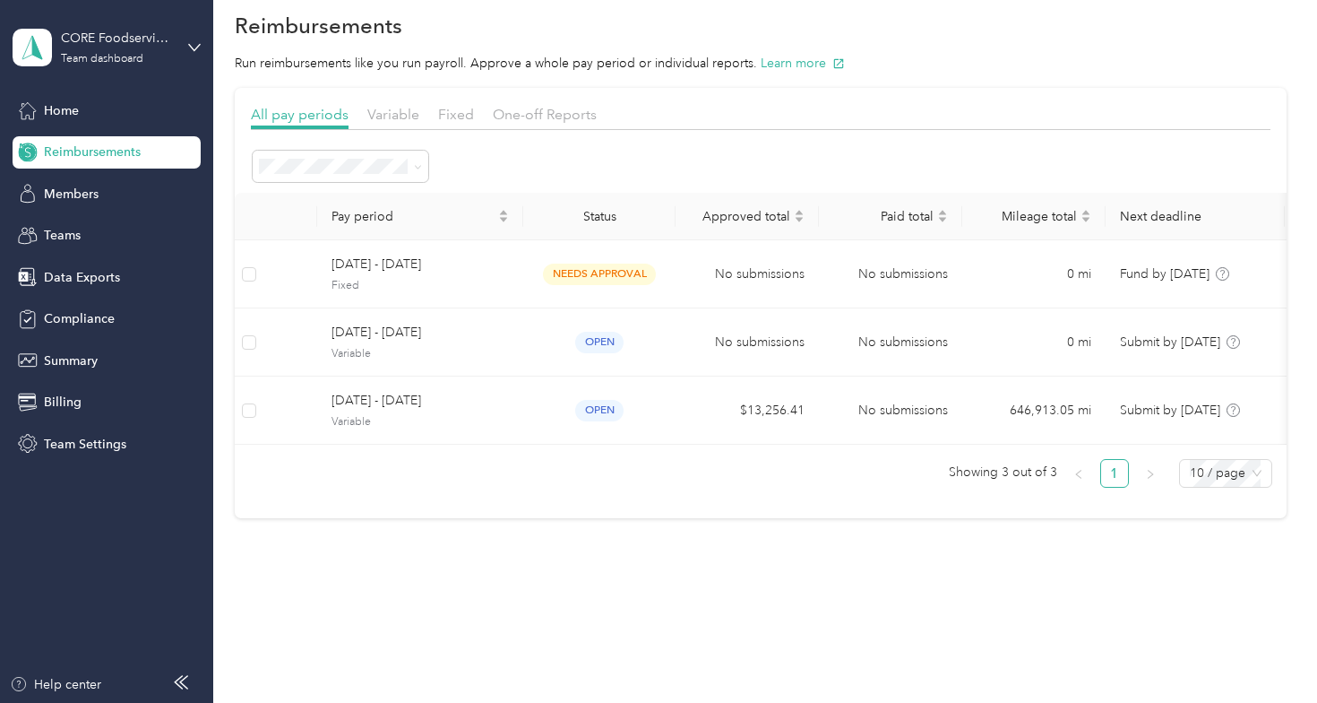
scroll to position [28, 0]
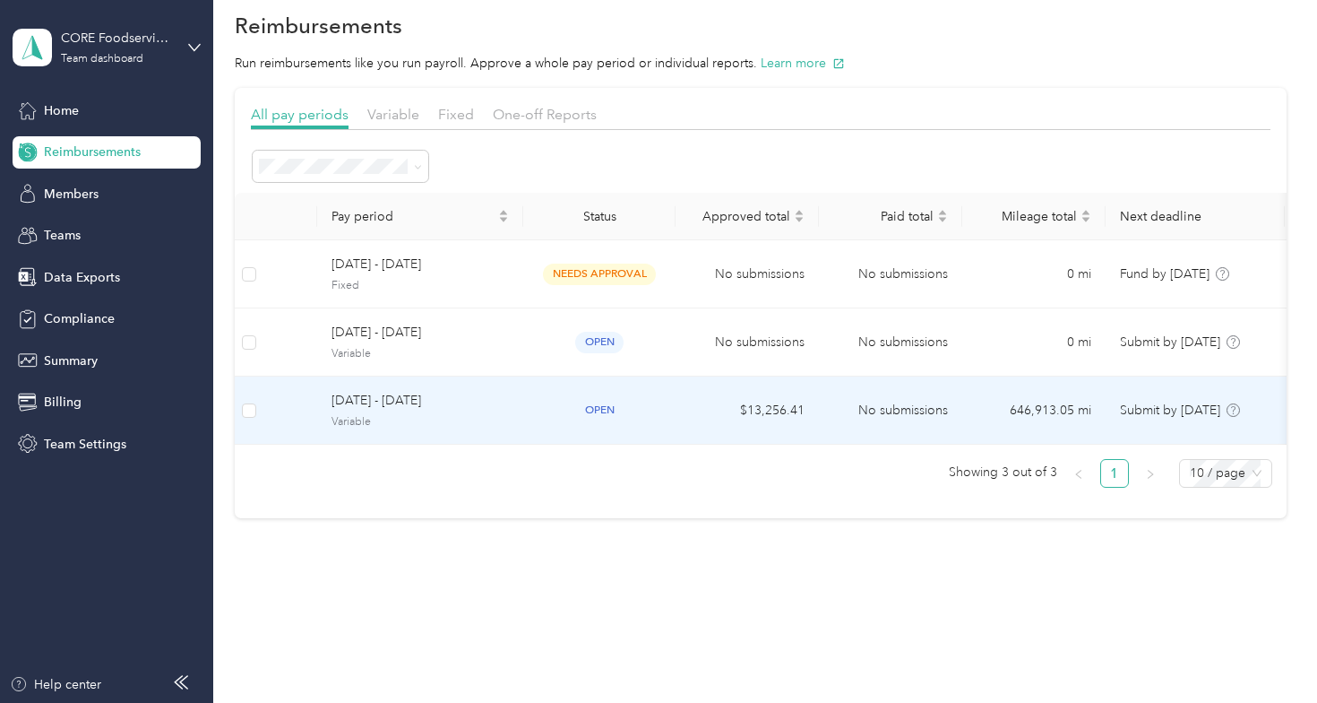
click at [415, 392] on span "[DATE] - [DATE]" at bounding box center [420, 401] width 177 height 20
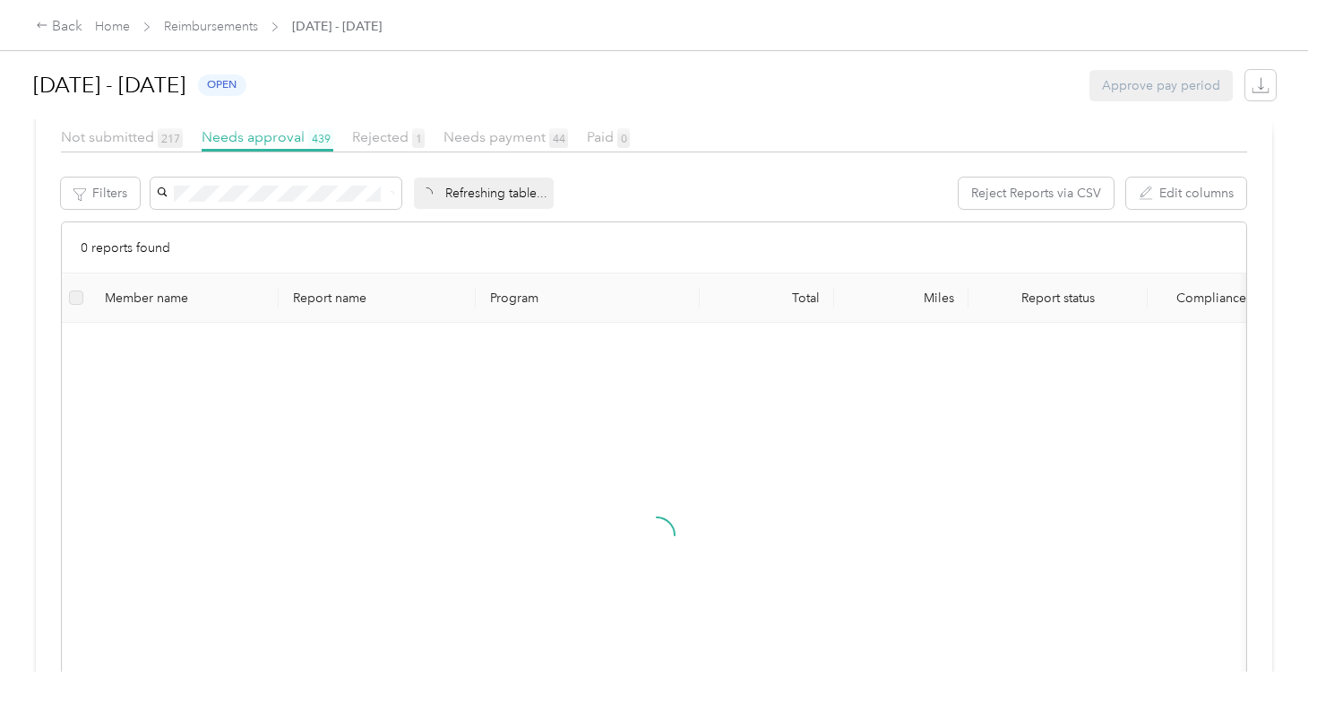
scroll to position [317, 0]
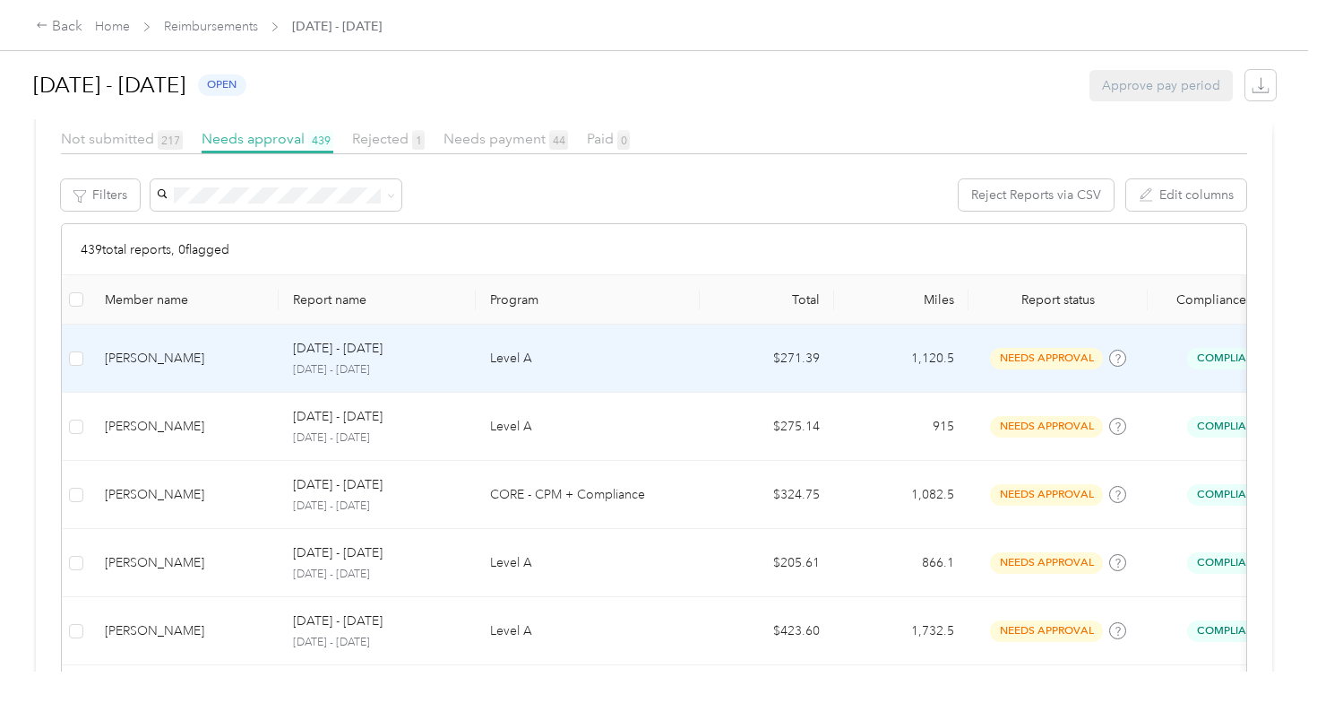
click at [157, 358] on div "[PERSON_NAME]" at bounding box center [185, 359] width 160 height 20
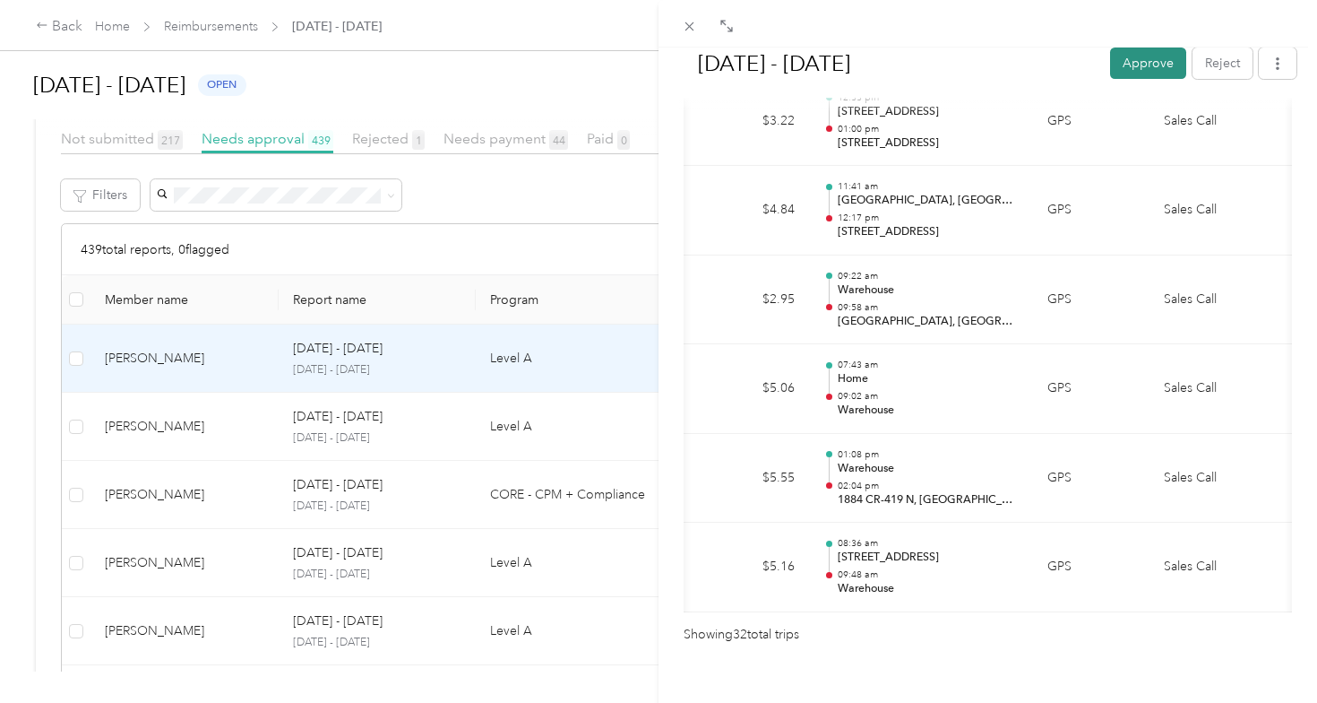
click at [1154, 71] on button "Approve" at bounding box center [1148, 62] width 76 height 31
click at [185, 438] on div "[DATE] - [DATE] Approve Reject Needs Approval Needs approval from [PERSON_NAME]…" at bounding box center [658, 351] width 1317 height 703
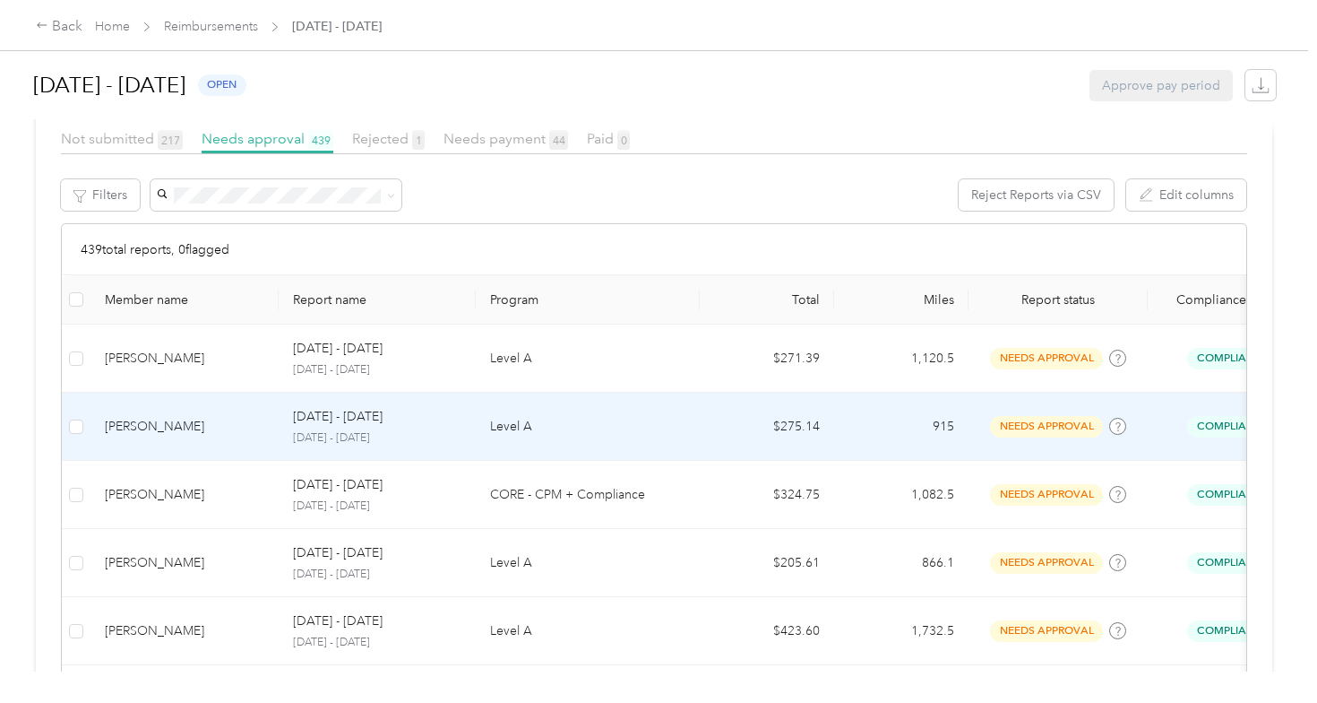
click at [187, 432] on div "[PERSON_NAME]" at bounding box center [185, 427] width 160 height 20
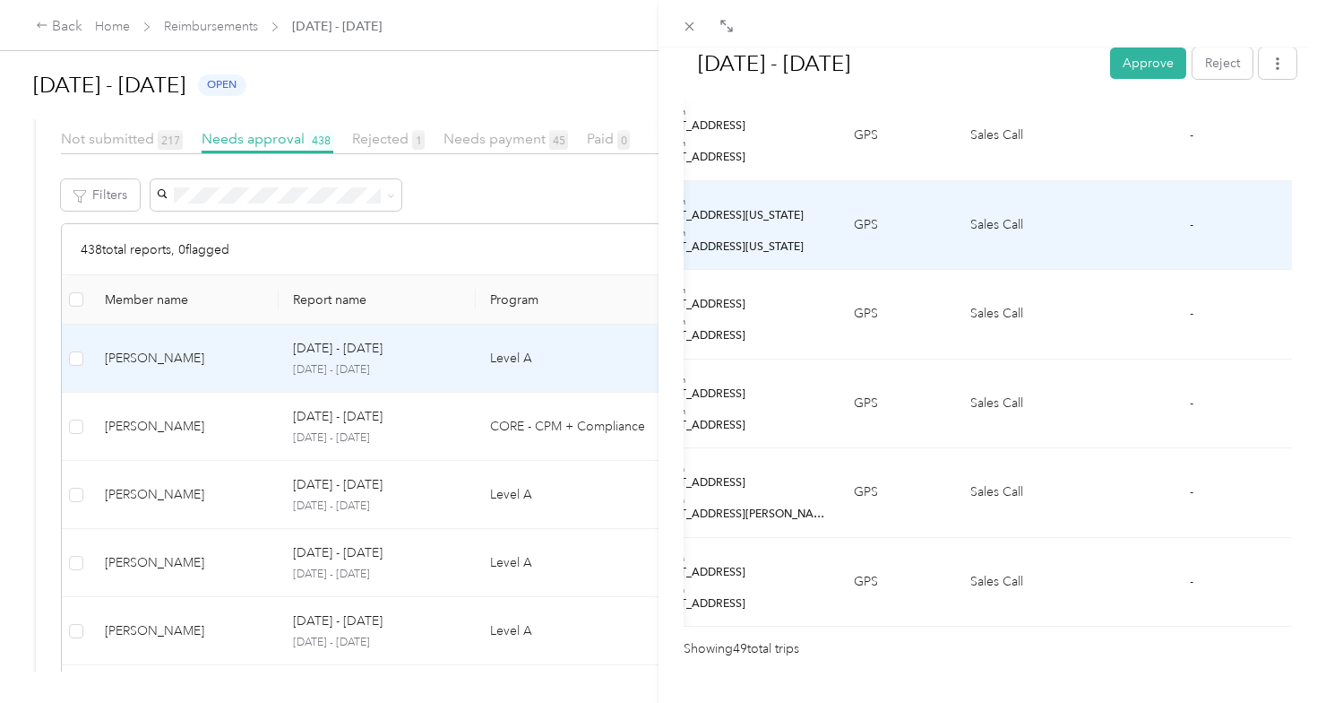
scroll to position [4348, 0]
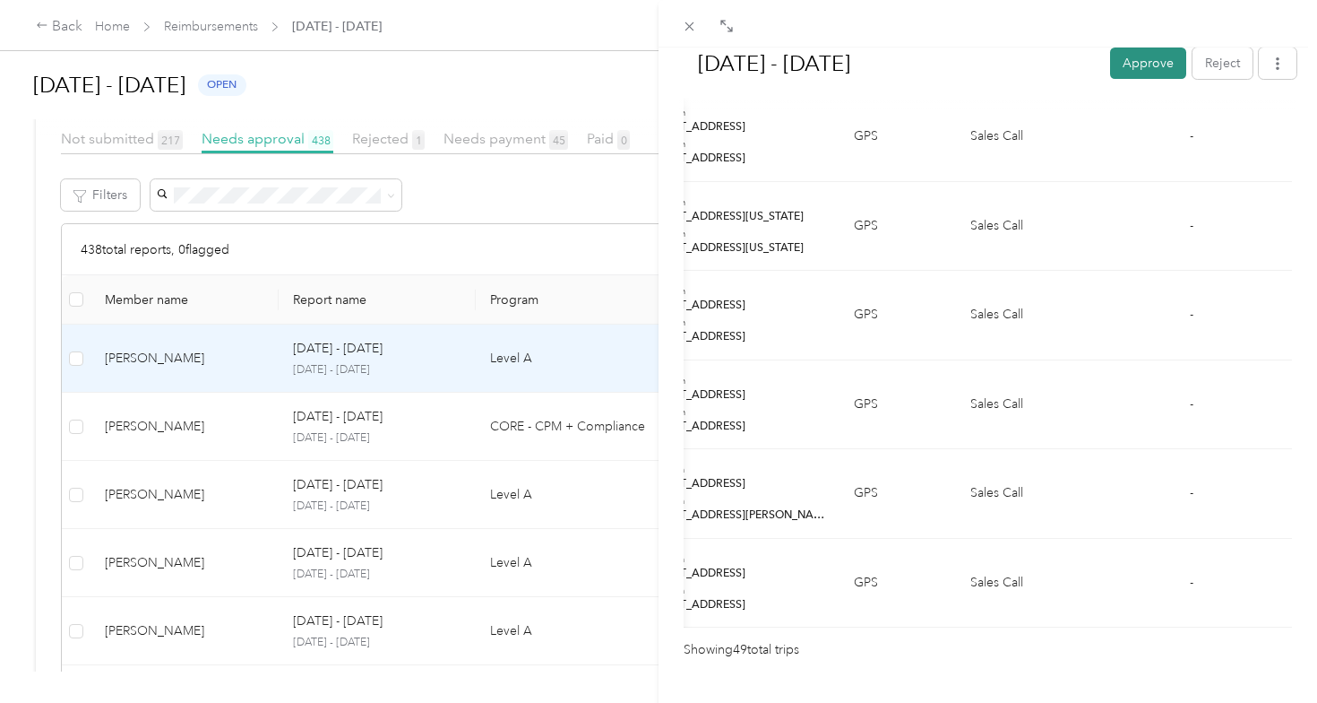
click at [1132, 67] on button "Approve" at bounding box center [1148, 62] width 76 height 31
click at [145, 444] on div "[DATE] - [DATE] Approve Reject Needs Approval Needs approval from [PERSON_NAME]…" at bounding box center [658, 351] width 1317 height 703
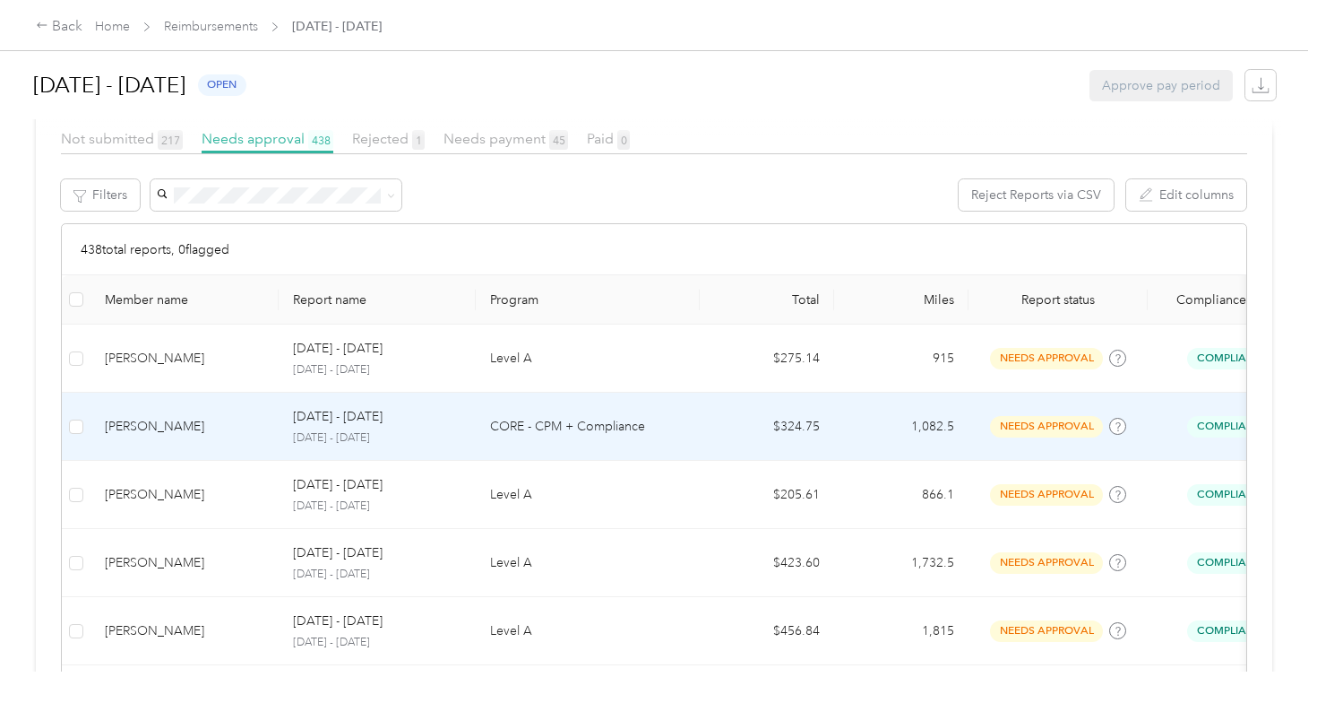
click at [154, 426] on div "[PERSON_NAME]" at bounding box center [185, 427] width 160 height 20
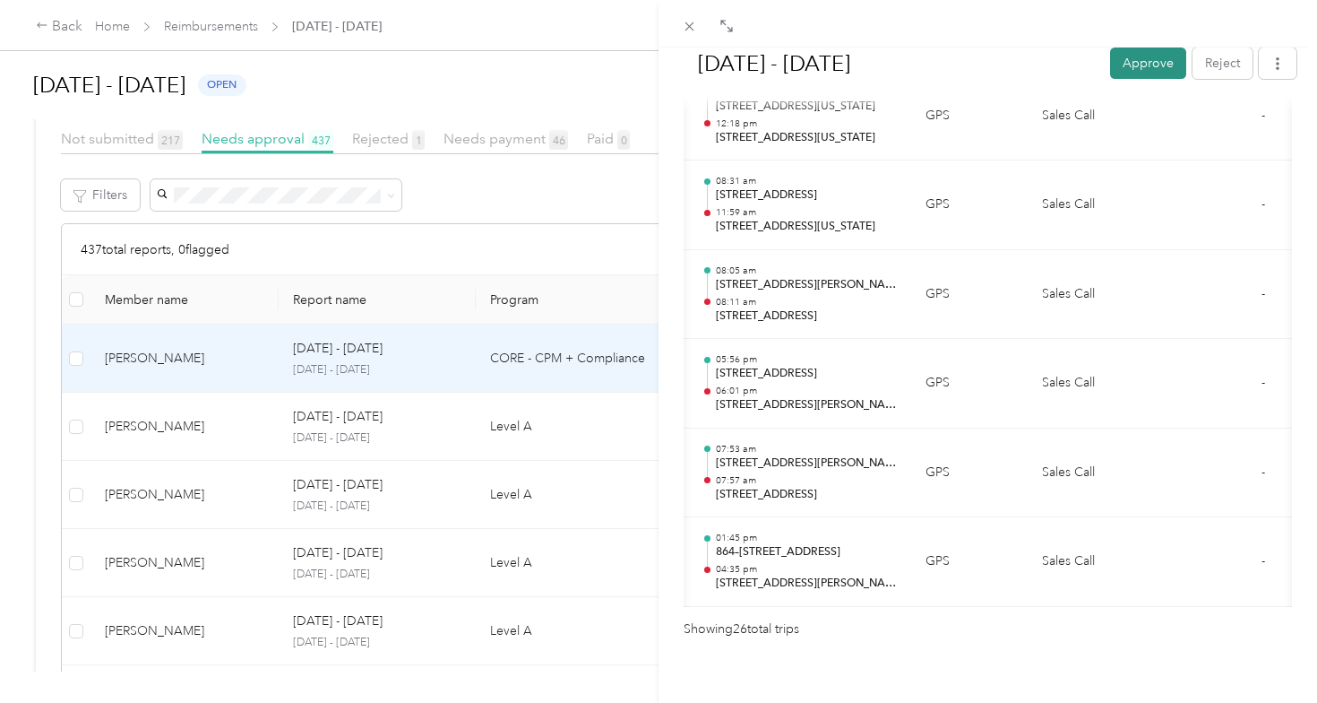
click at [1135, 67] on button "Approve" at bounding box center [1148, 62] width 76 height 31
click at [693, 30] on icon at bounding box center [689, 26] width 15 height 15
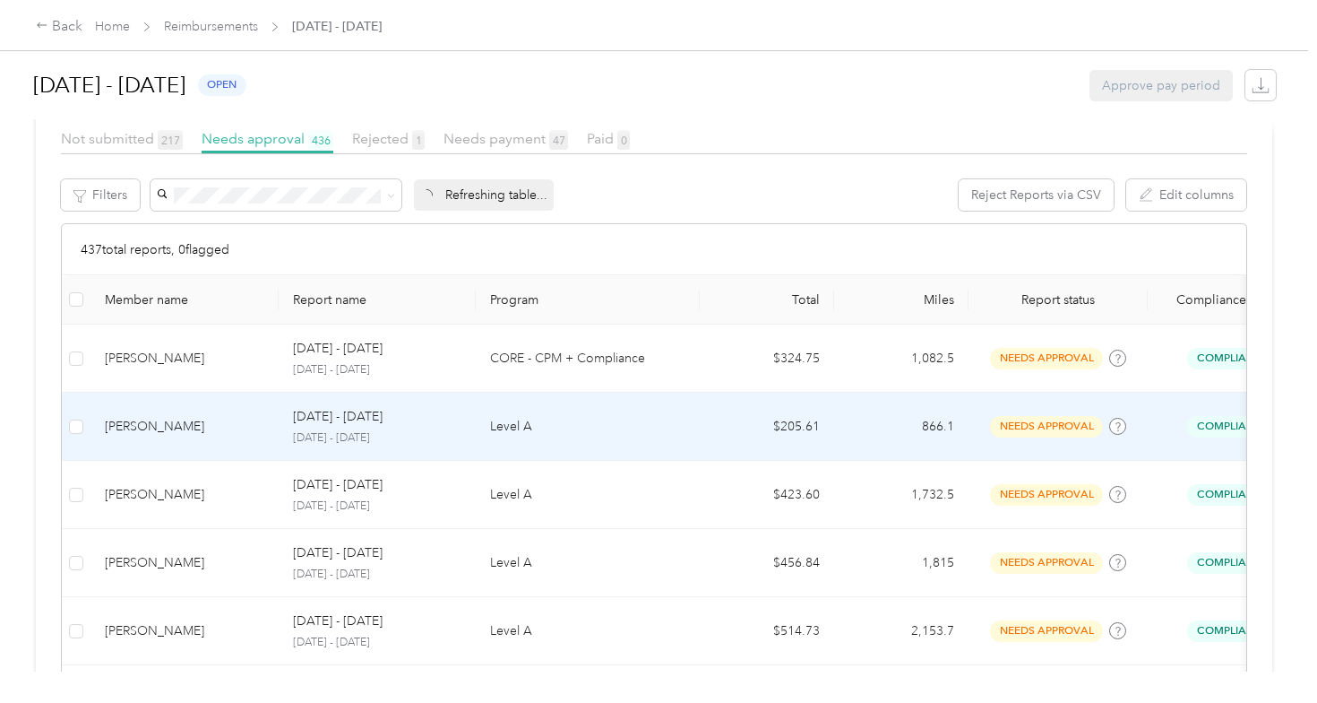
click at [190, 461] on td "[PERSON_NAME]" at bounding box center [185, 495] width 188 height 68
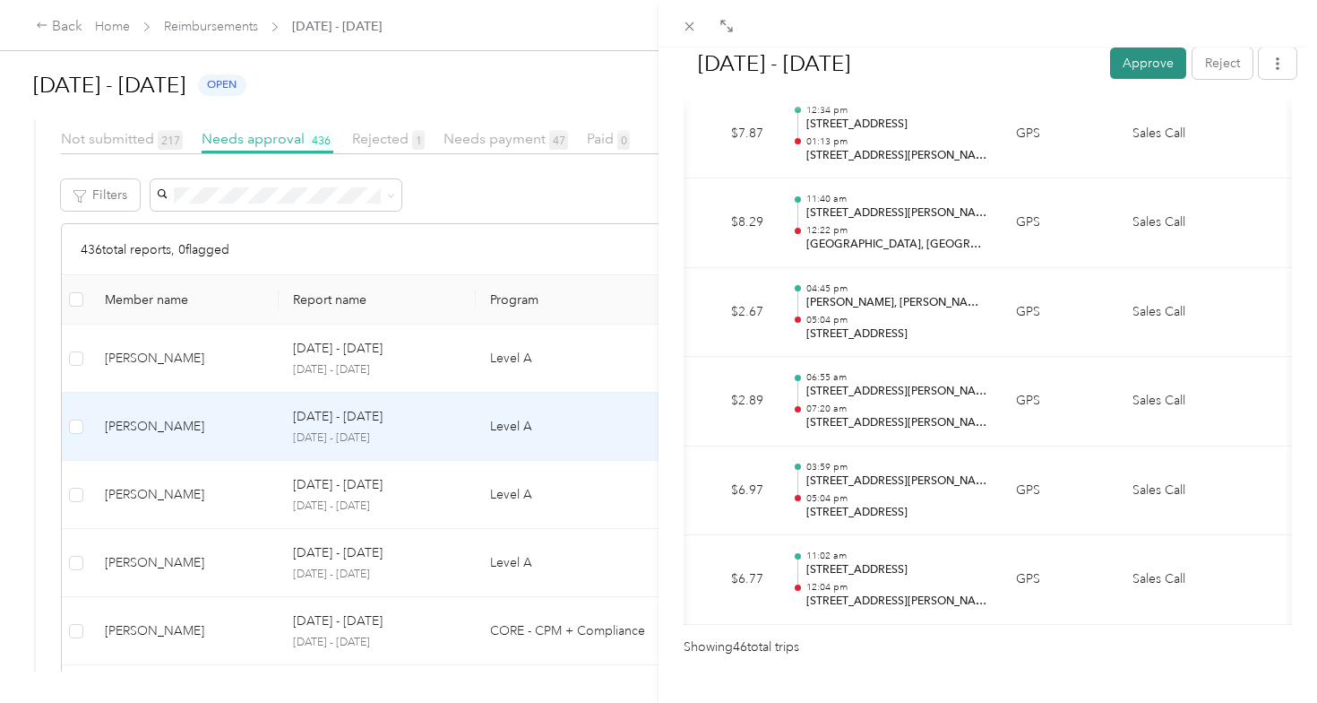
click at [1149, 60] on button "Approve" at bounding box center [1148, 62] width 76 height 31
click at [180, 349] on div "[DATE] - [DATE] Approve Reject Needs Approval Needs approval from [PERSON_NAME]…" at bounding box center [658, 351] width 1317 height 703
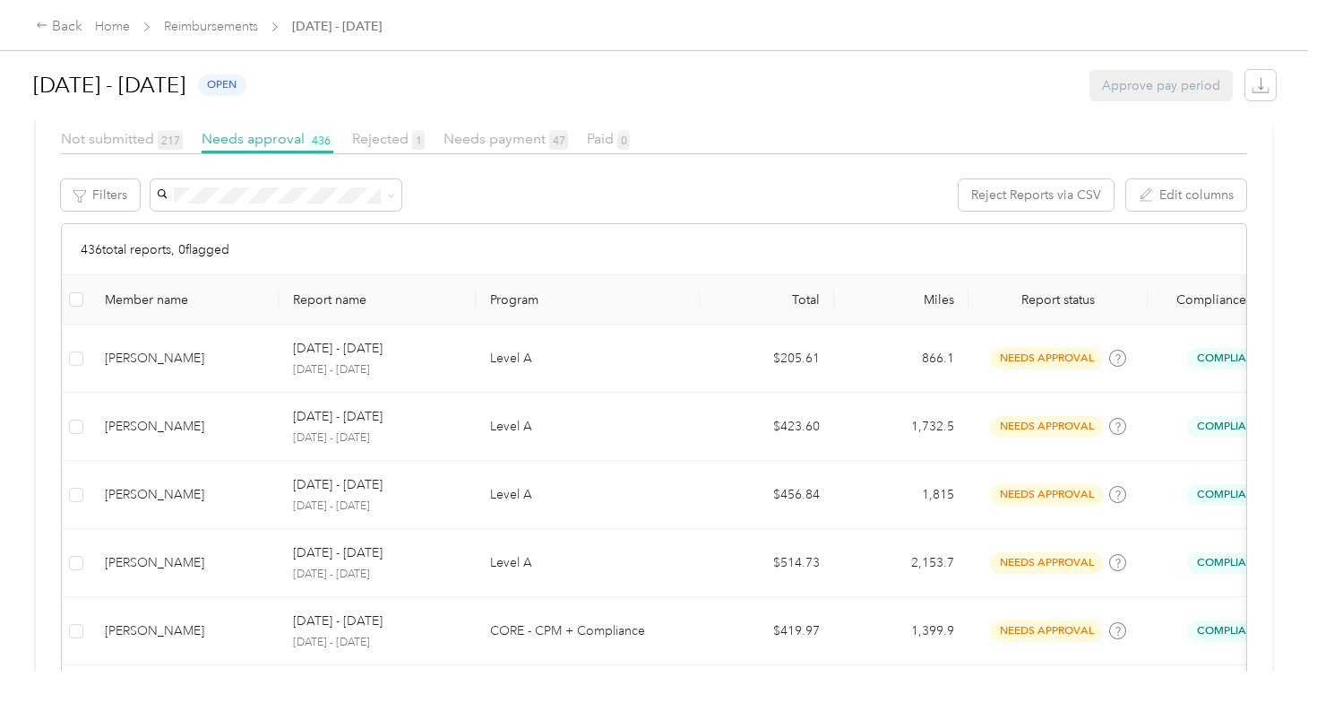
click at [185, 372] on td "[PERSON_NAME]" at bounding box center [185, 358] width 188 height 68
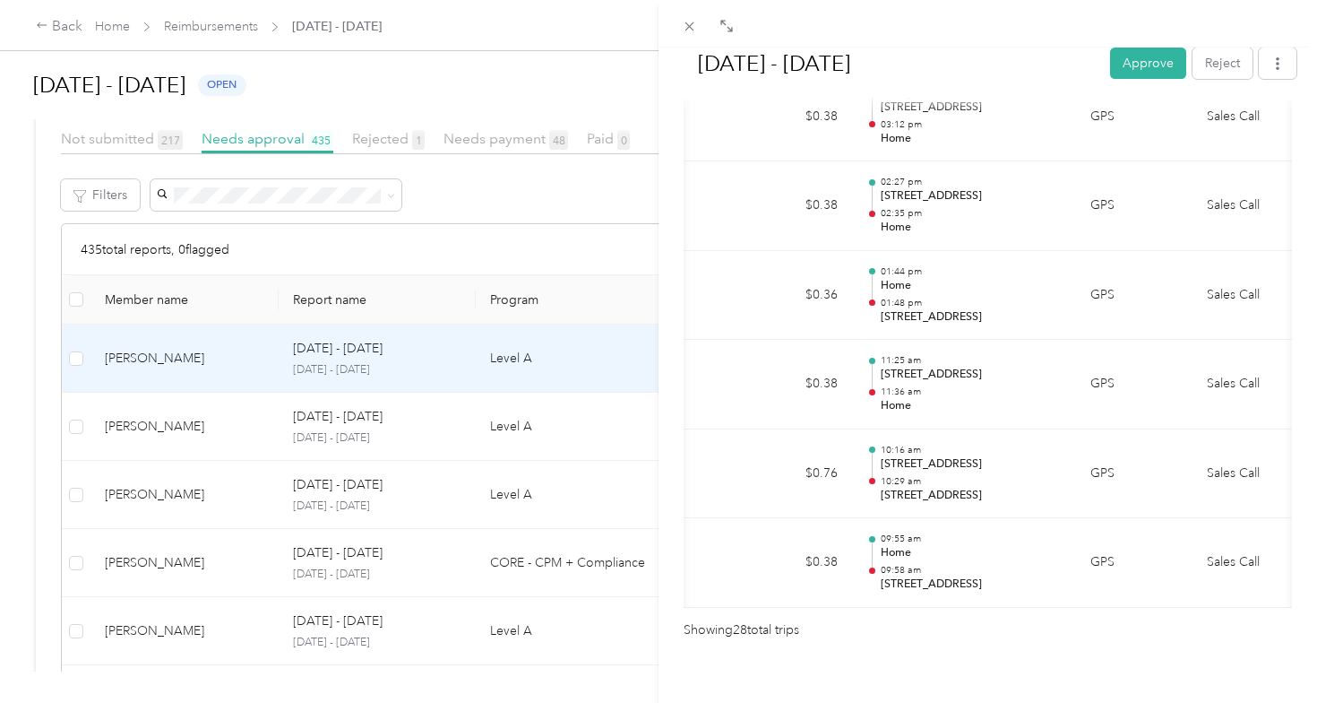
scroll to position [2495, 0]
click at [1128, 67] on button "Approve" at bounding box center [1148, 62] width 76 height 31
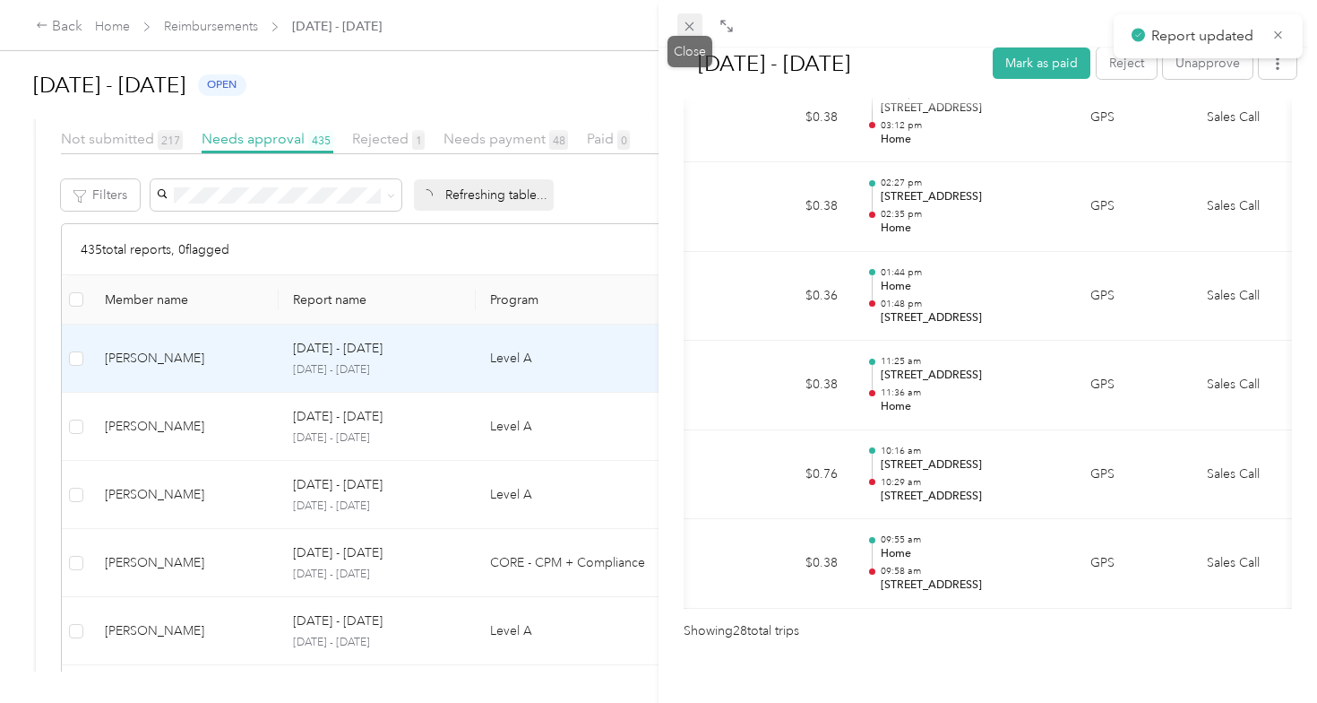
click at [688, 31] on icon at bounding box center [689, 26] width 15 height 15
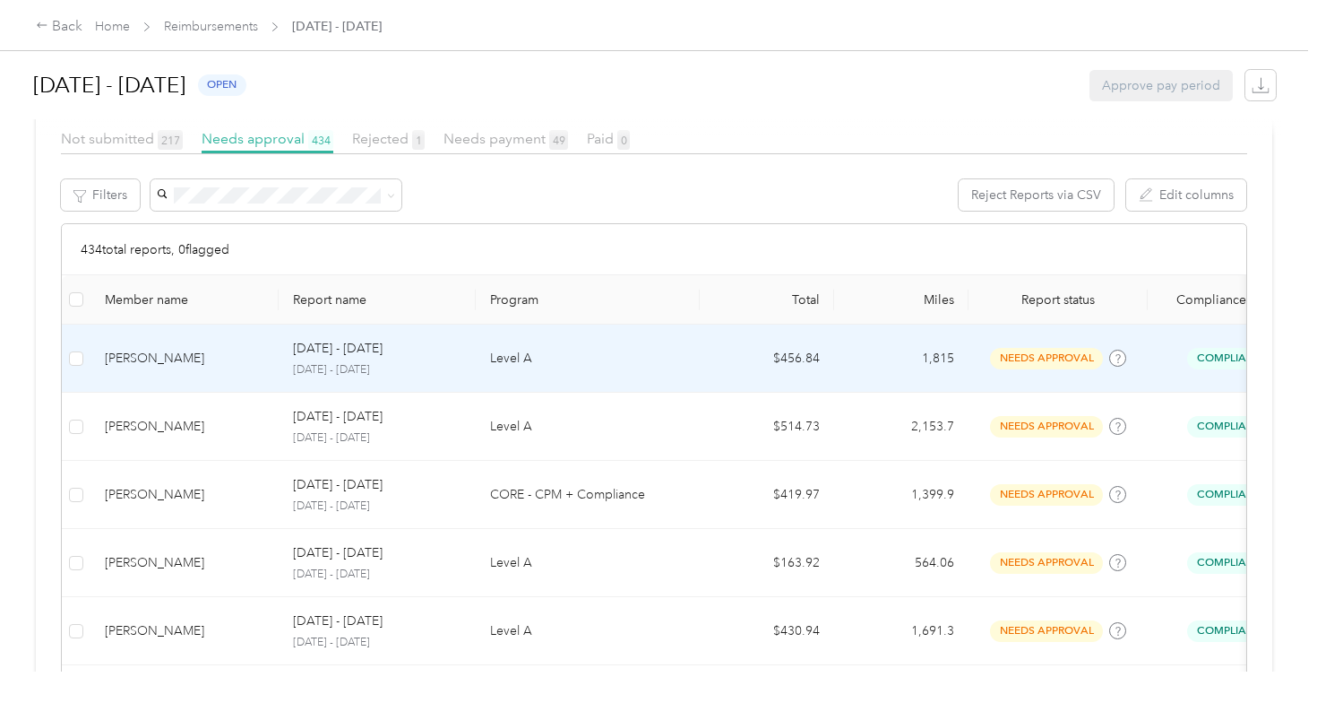
click at [202, 378] on td "[PERSON_NAME]" at bounding box center [185, 358] width 188 height 68
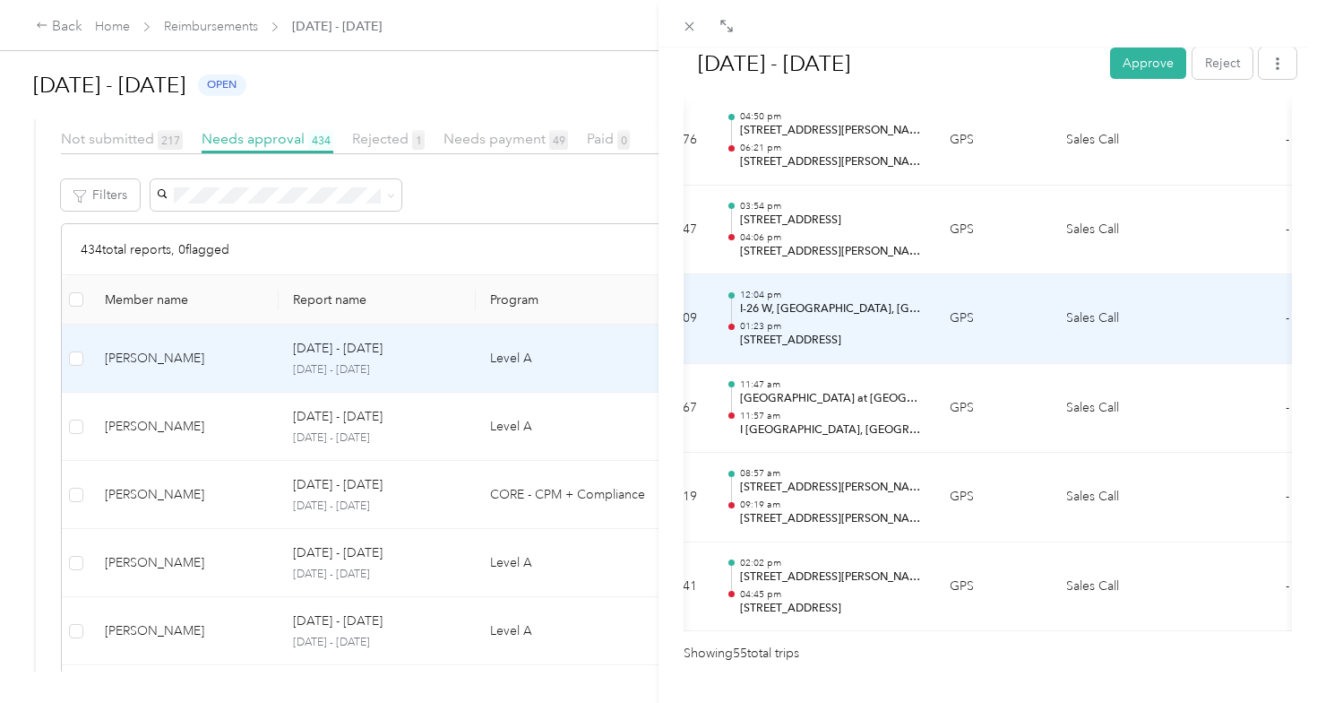
scroll to position [4877, 0]
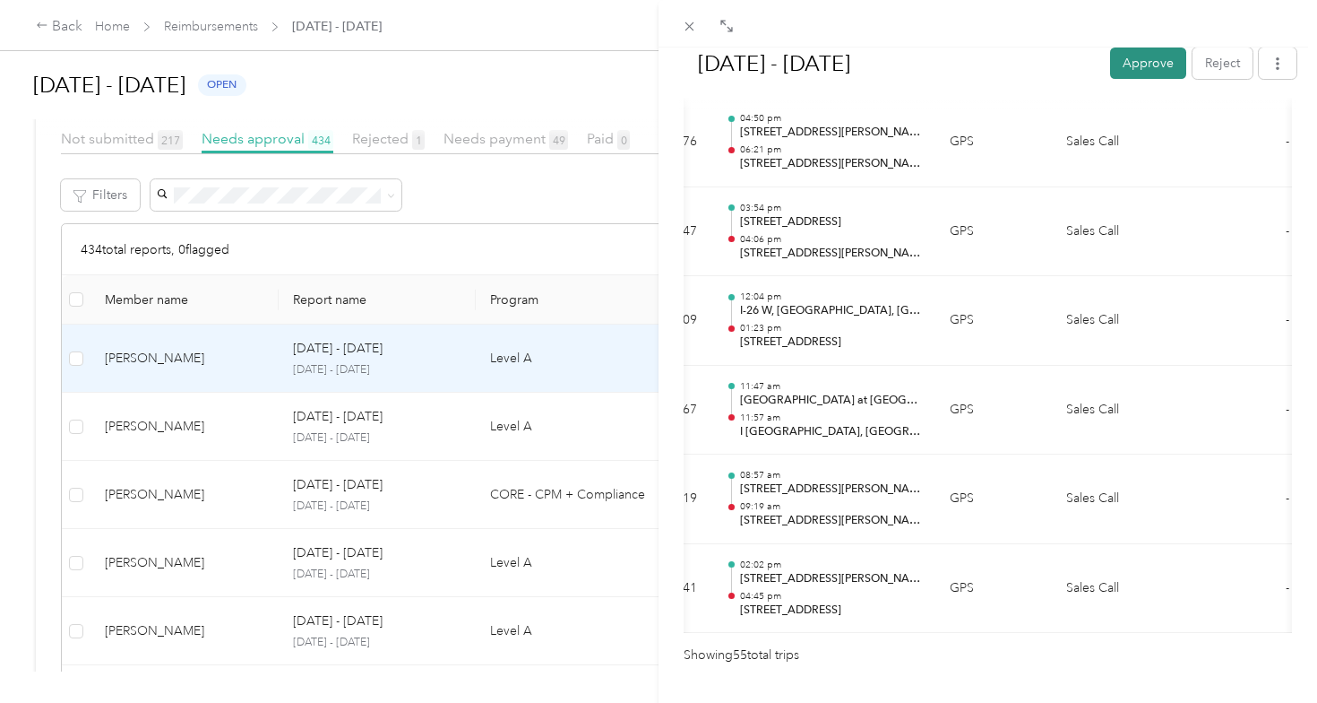
click at [1136, 66] on button "Approve" at bounding box center [1148, 62] width 76 height 31
click at [205, 453] on div "[DATE] - [DATE] Approve Reject Needs Approval Needs approval from [PERSON_NAME]…" at bounding box center [658, 351] width 1317 height 703
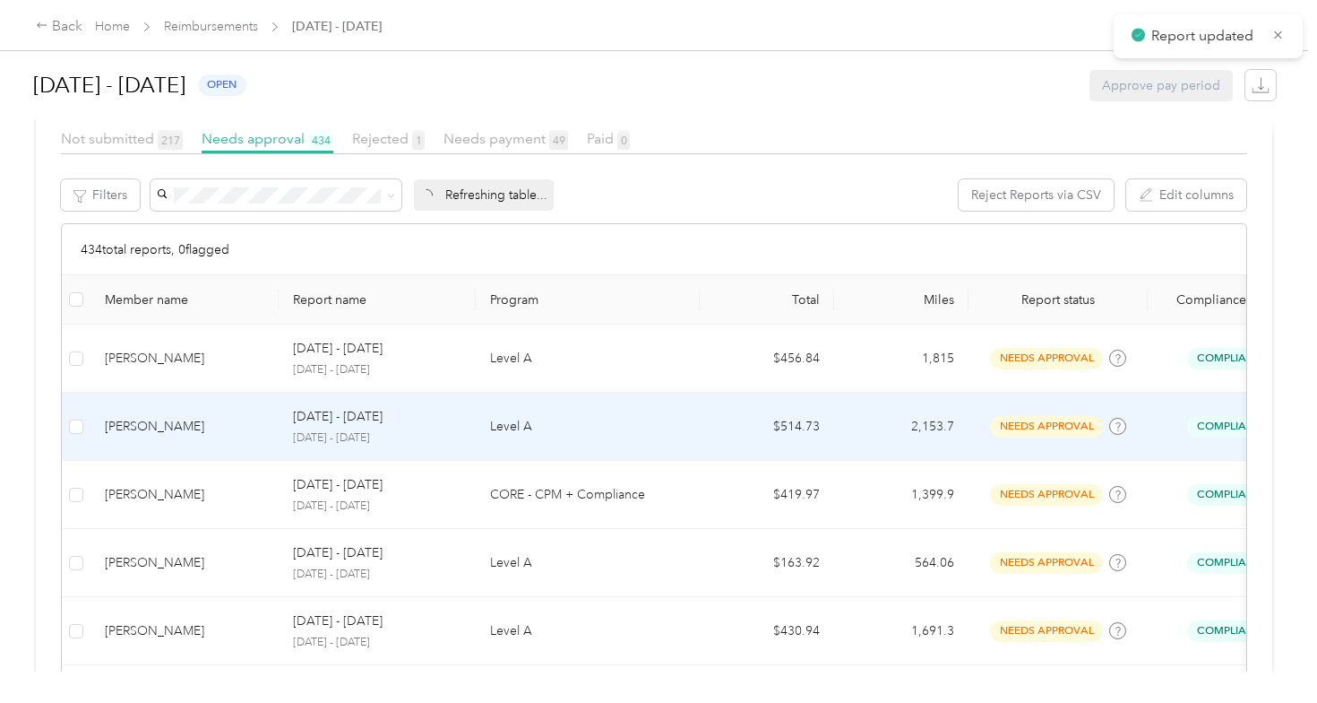
click at [201, 417] on div "[PERSON_NAME]" at bounding box center [185, 427] width 160 height 20
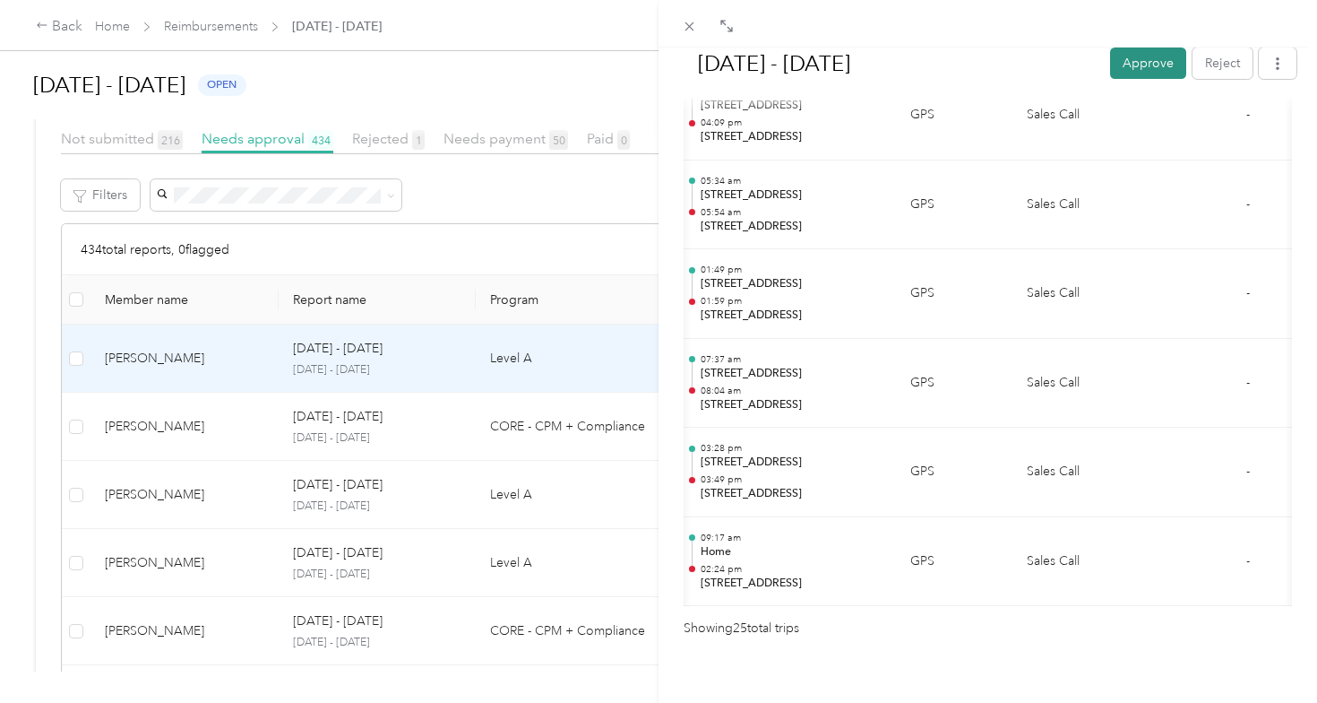
click at [1142, 65] on button "Approve" at bounding box center [1148, 62] width 76 height 31
click at [209, 423] on div "[DATE] - [DATE] Approve Reject Needs Approval Needs approval from [PERSON_NAME]…" at bounding box center [658, 351] width 1317 height 703
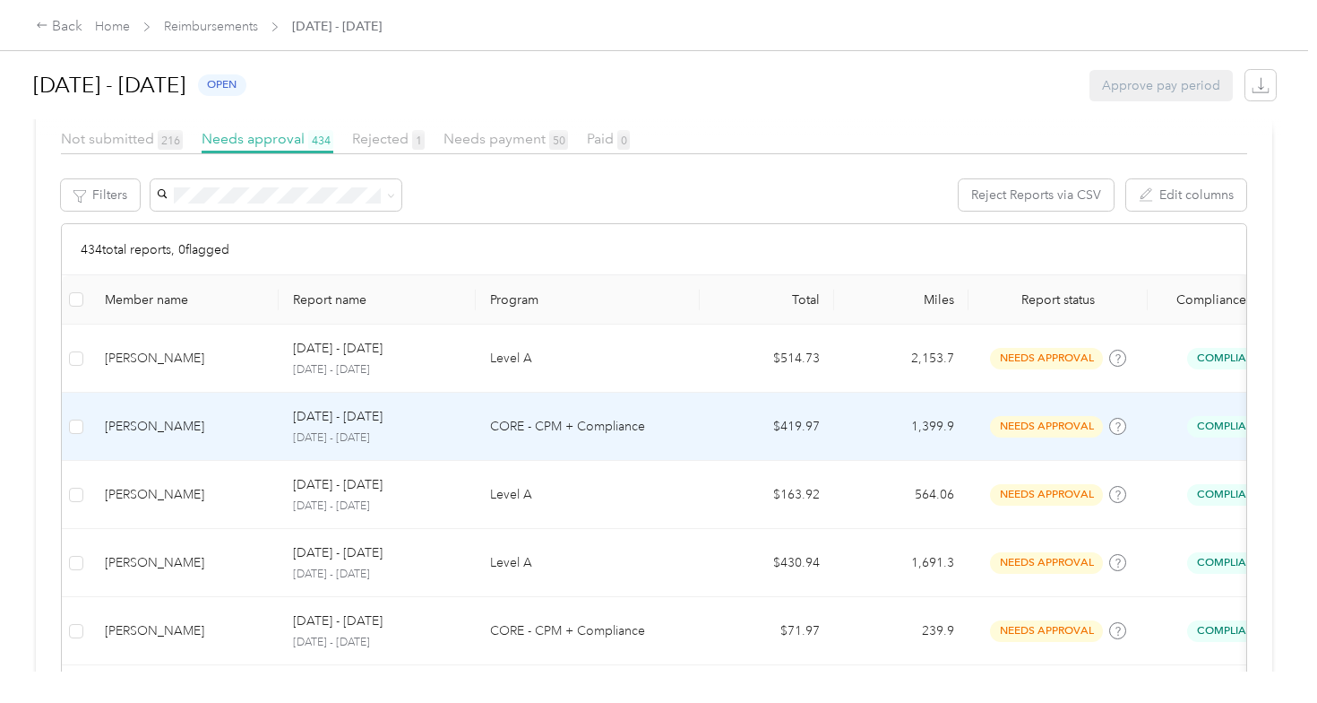
click at [209, 423] on div "[PERSON_NAME]" at bounding box center [185, 427] width 160 height 20
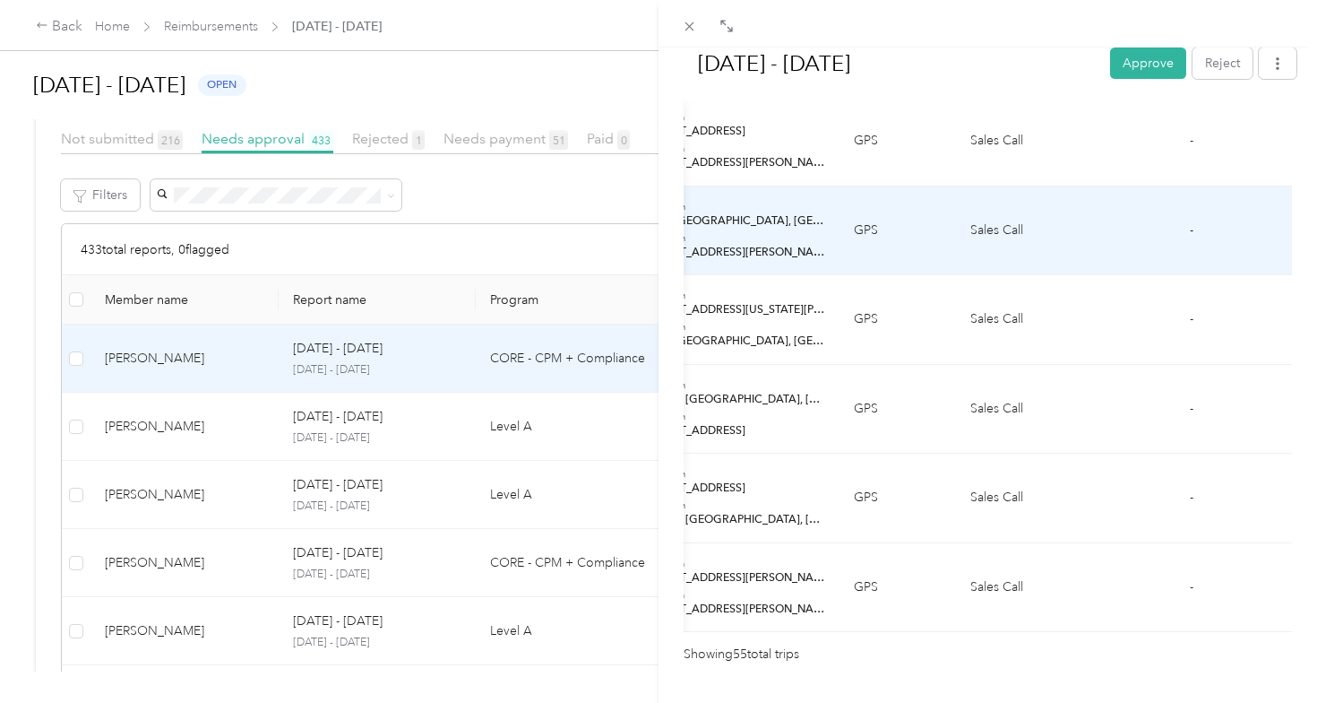
scroll to position [4877, 0]
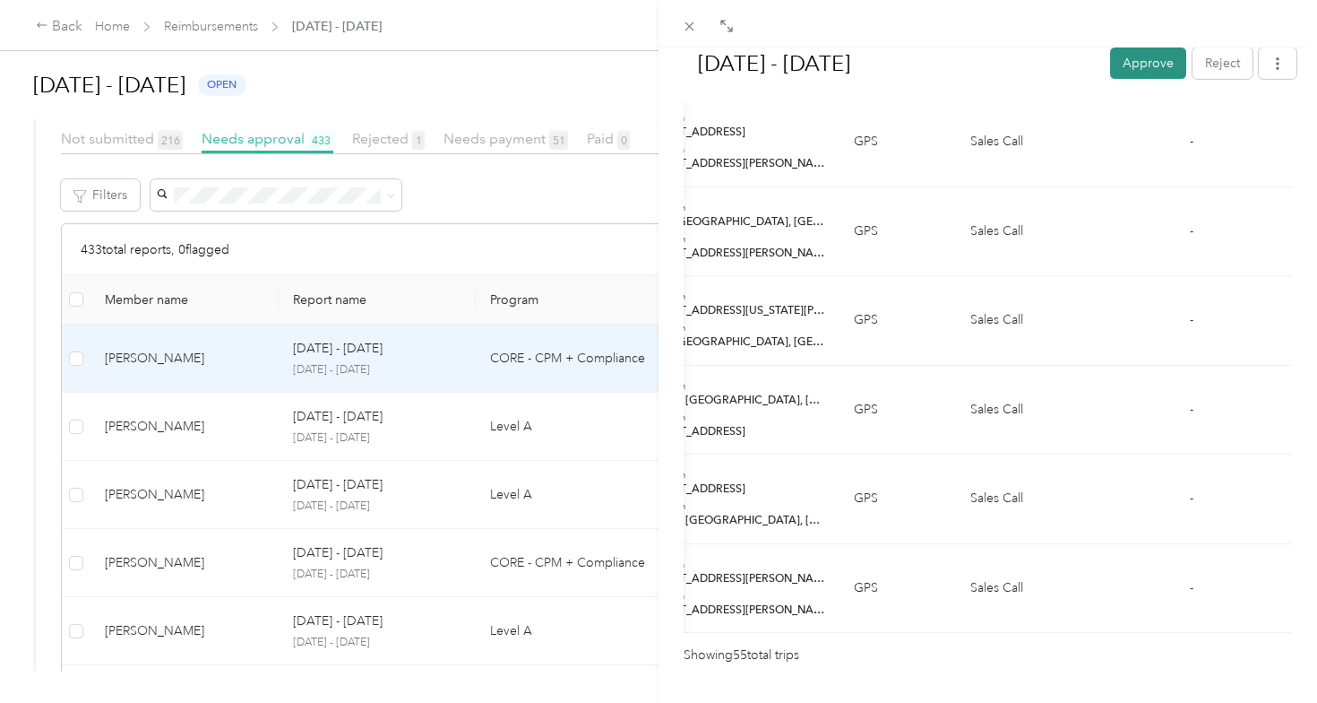
click at [1125, 64] on button "Approve" at bounding box center [1148, 62] width 76 height 31
click at [272, 425] on div "[DATE] - [DATE] Approve Reject Needs Approval Needs approval from [PERSON_NAME]…" at bounding box center [658, 351] width 1317 height 703
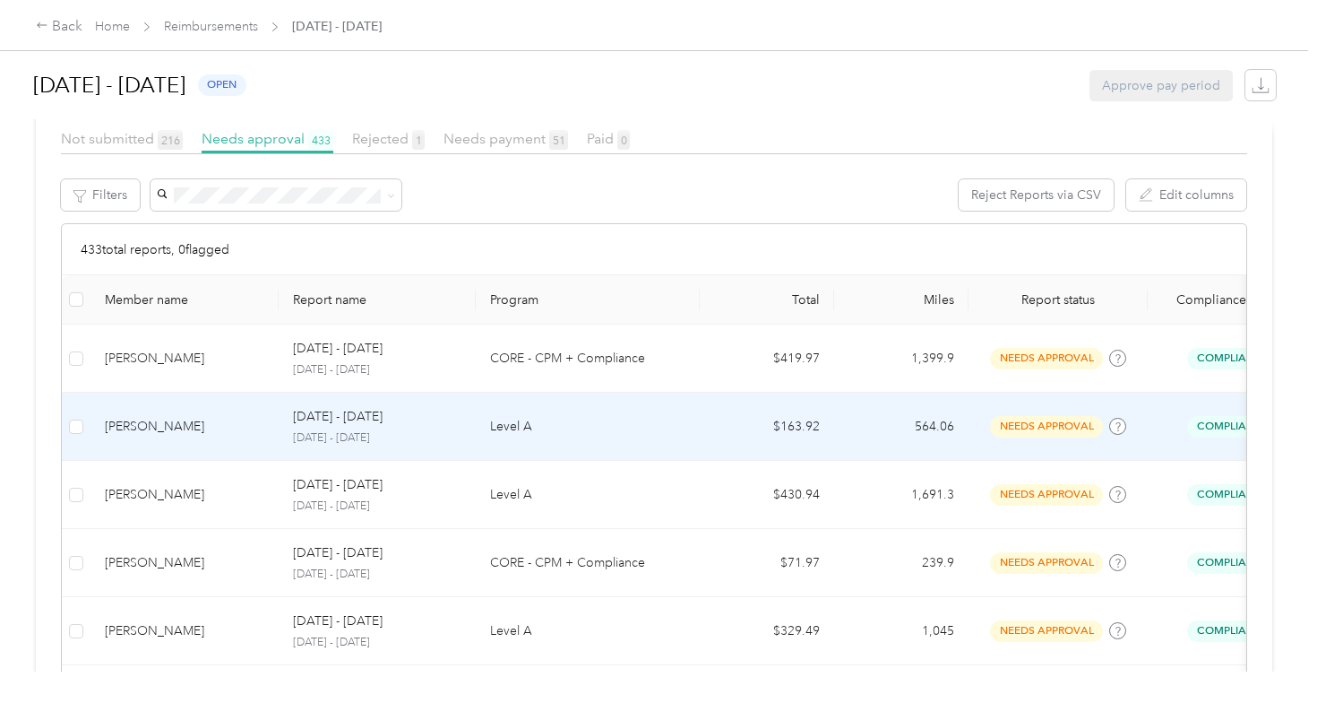
click at [254, 426] on div "[PERSON_NAME]" at bounding box center [185, 427] width 160 height 20
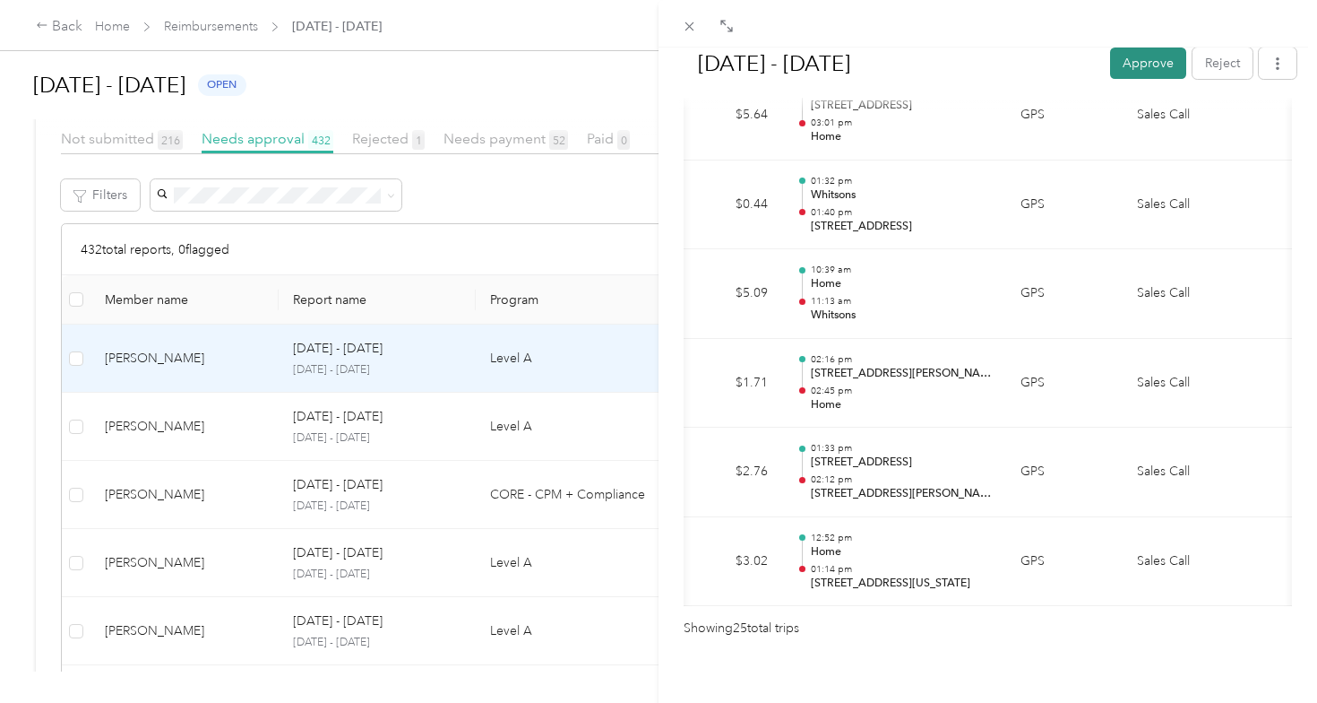
click at [1146, 73] on button "Approve" at bounding box center [1148, 62] width 76 height 31
click at [201, 439] on div "[DATE] - [DATE] Approve Reject Needs Approval Needs approval from [PERSON_NAME]…" at bounding box center [658, 351] width 1317 height 703
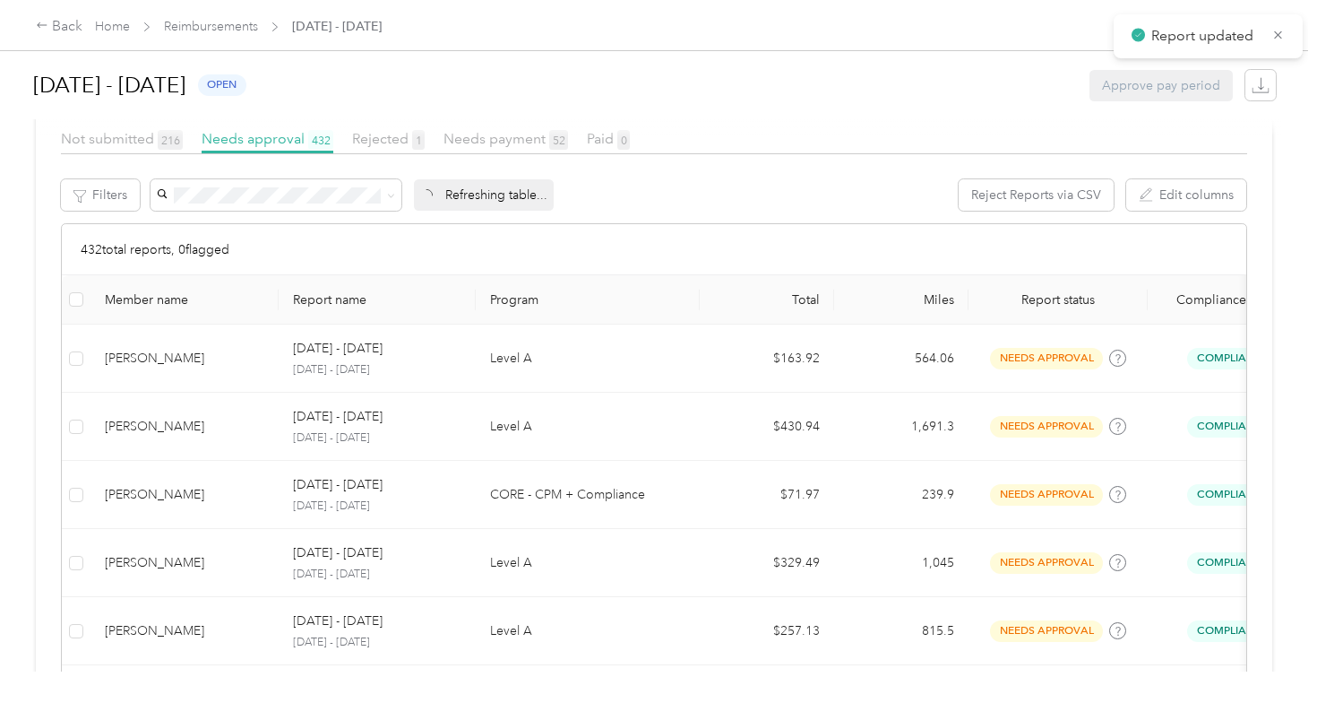
click at [208, 419] on div "[PERSON_NAME]" at bounding box center [185, 427] width 160 height 20
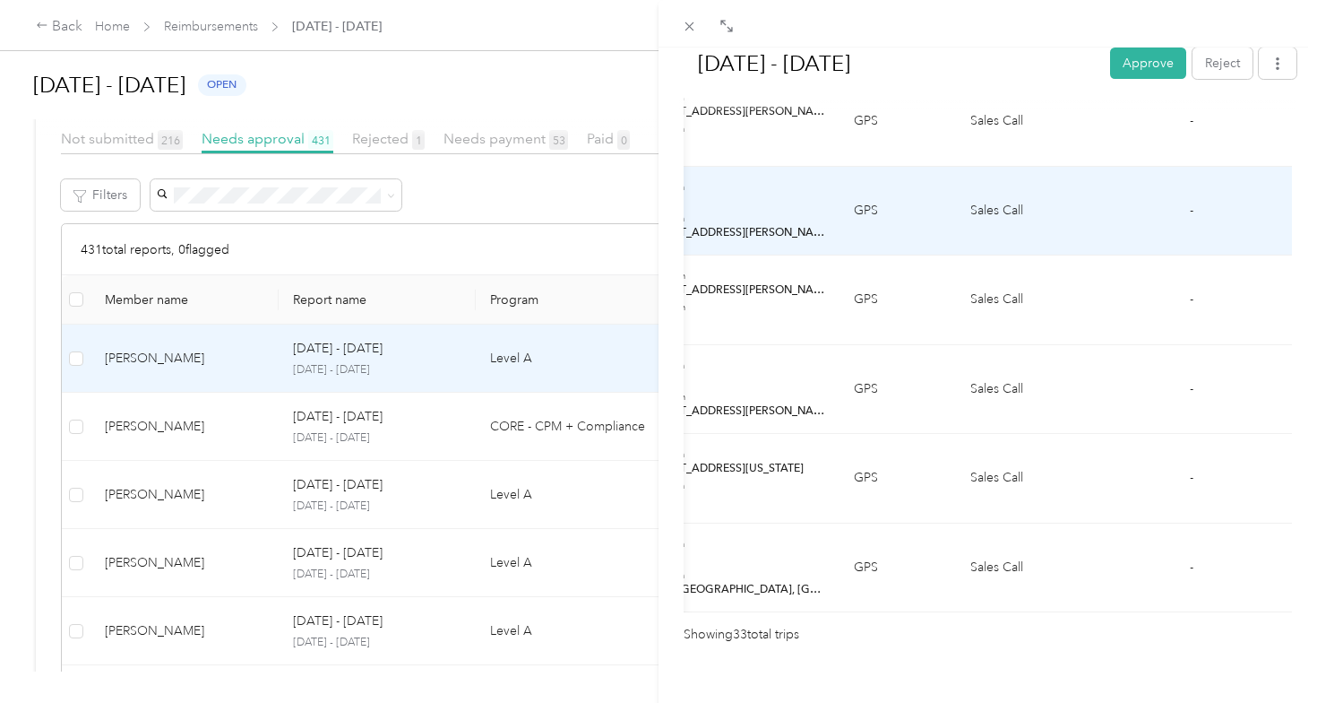
scroll to position [2936, 0]
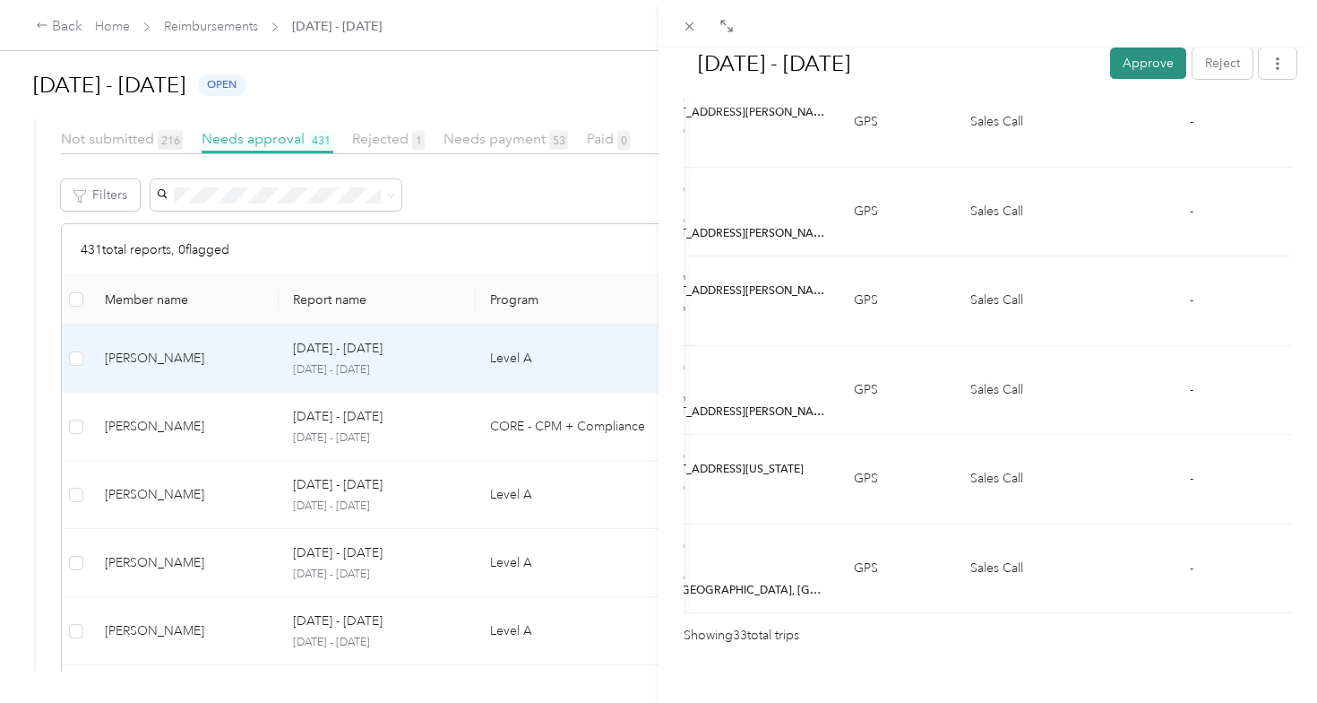
click at [1134, 69] on button "Approve" at bounding box center [1148, 62] width 76 height 31
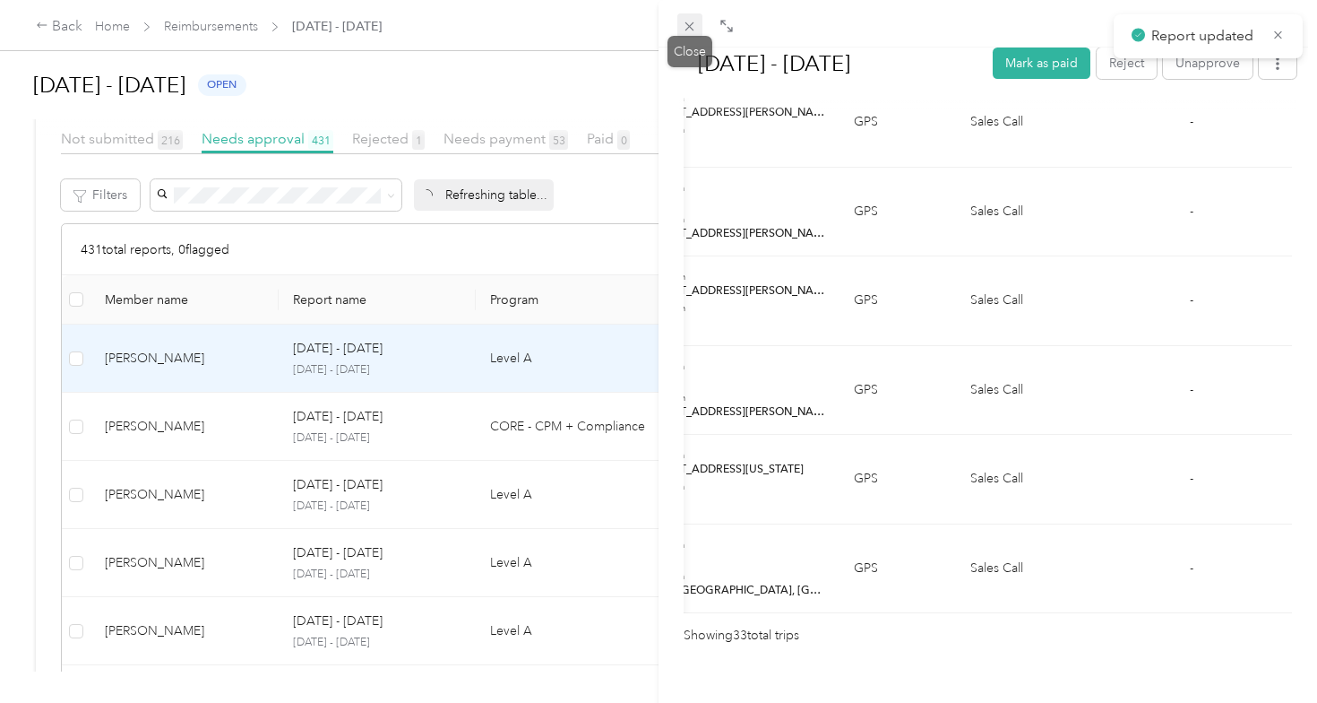
click at [692, 29] on icon at bounding box center [689, 26] width 9 height 9
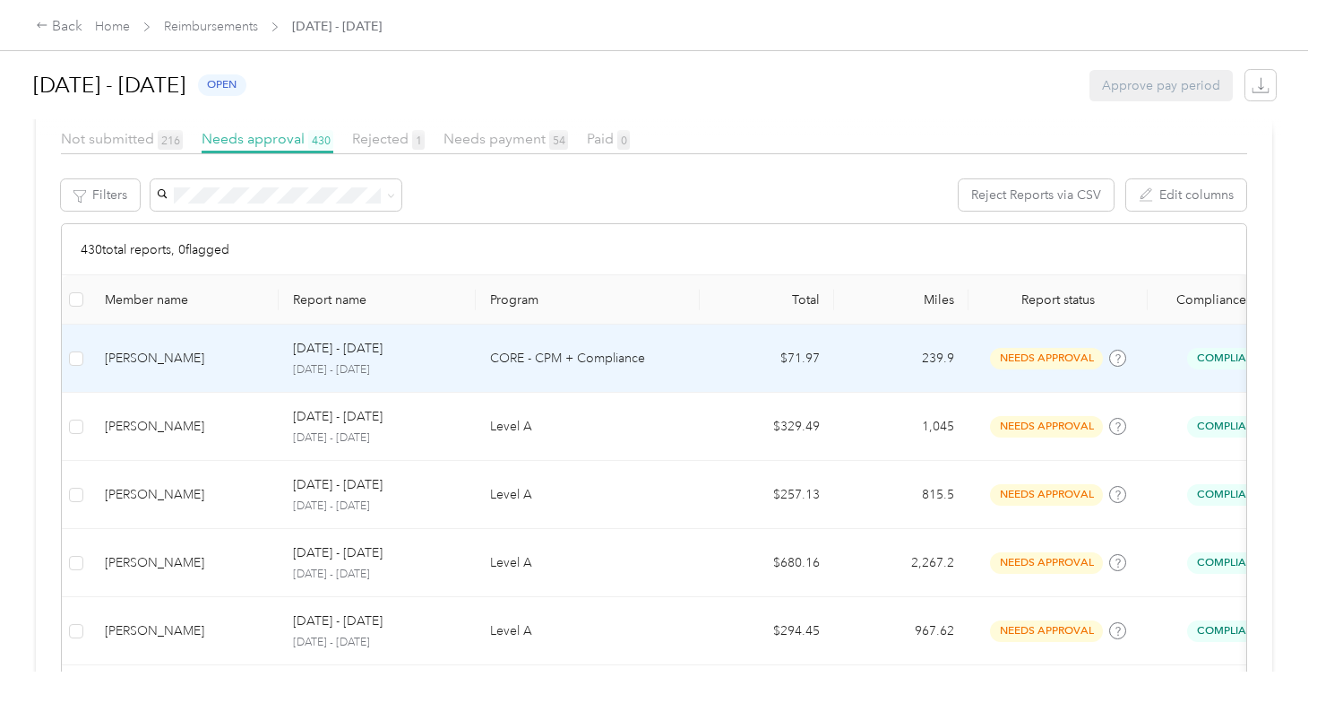
click at [202, 363] on div "[PERSON_NAME]" at bounding box center [185, 359] width 160 height 20
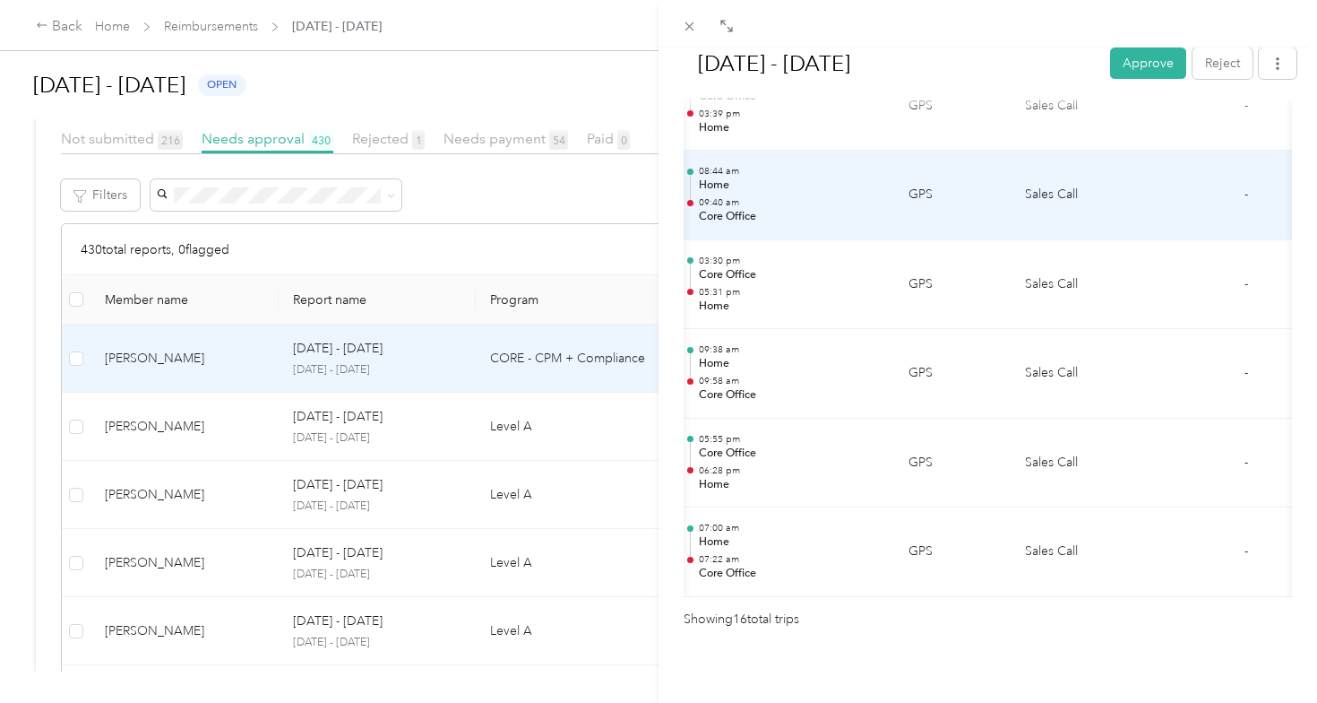
scroll to position [1436, 0]
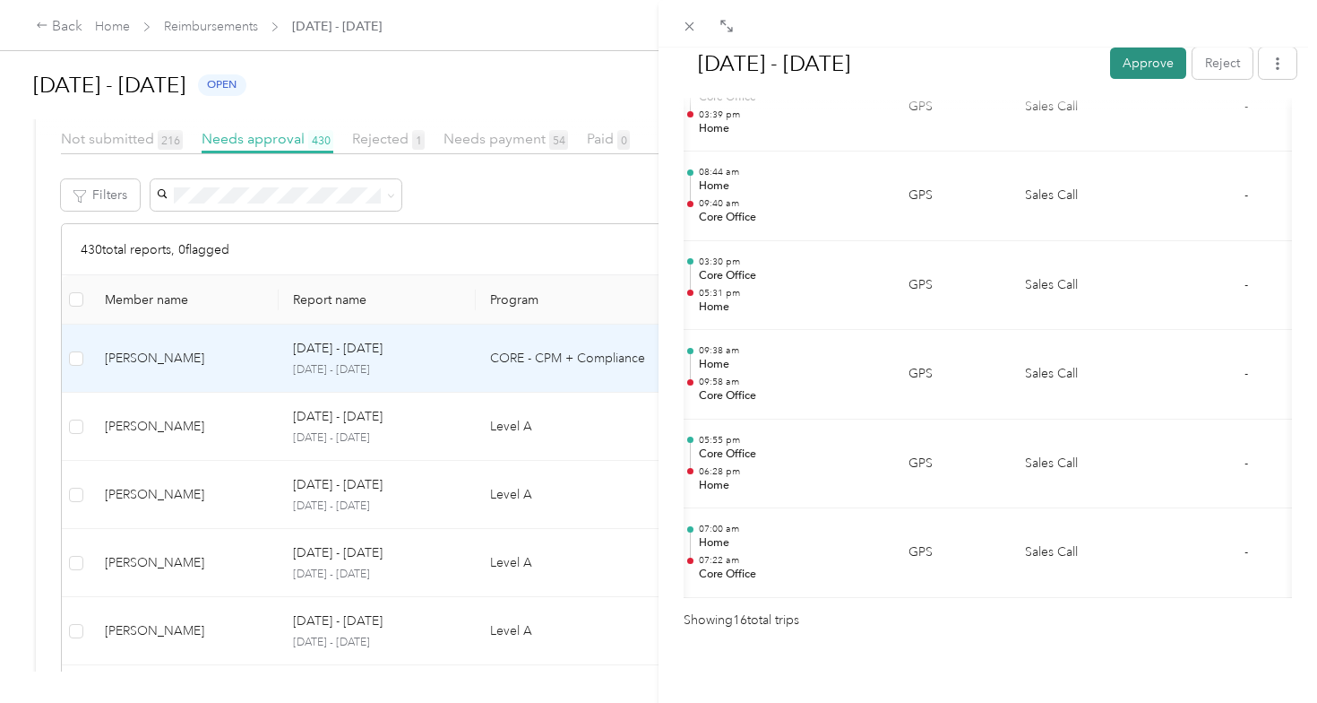
click at [1123, 57] on button "Approve" at bounding box center [1148, 62] width 76 height 31
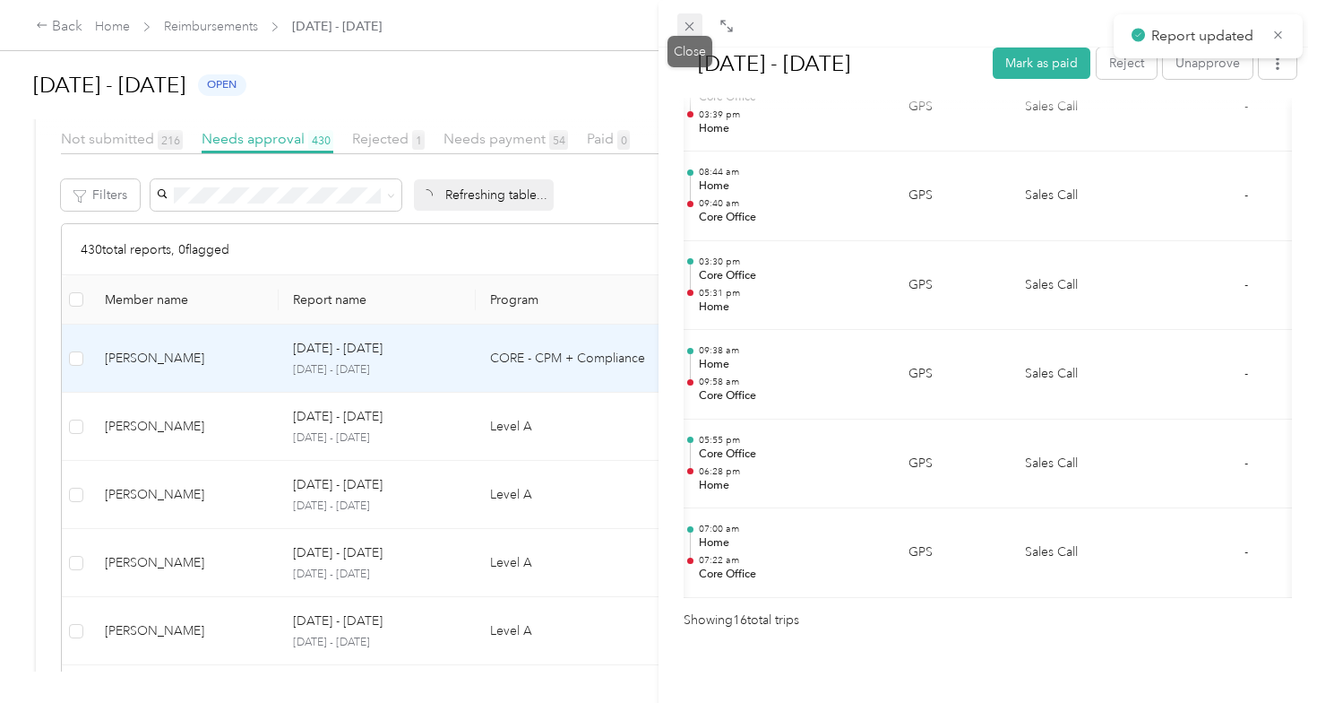
click at [694, 30] on icon at bounding box center [689, 26] width 15 height 15
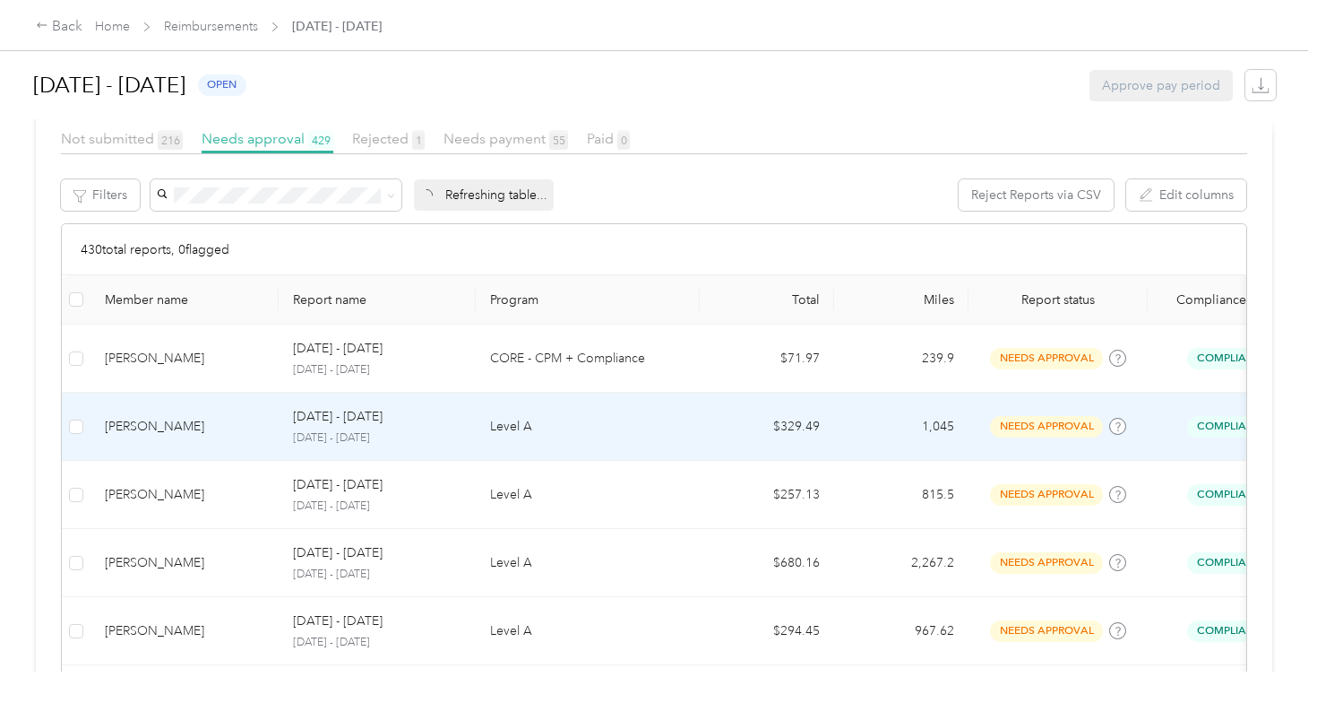
click at [218, 417] on div "[PERSON_NAME]" at bounding box center [185, 427] width 160 height 20
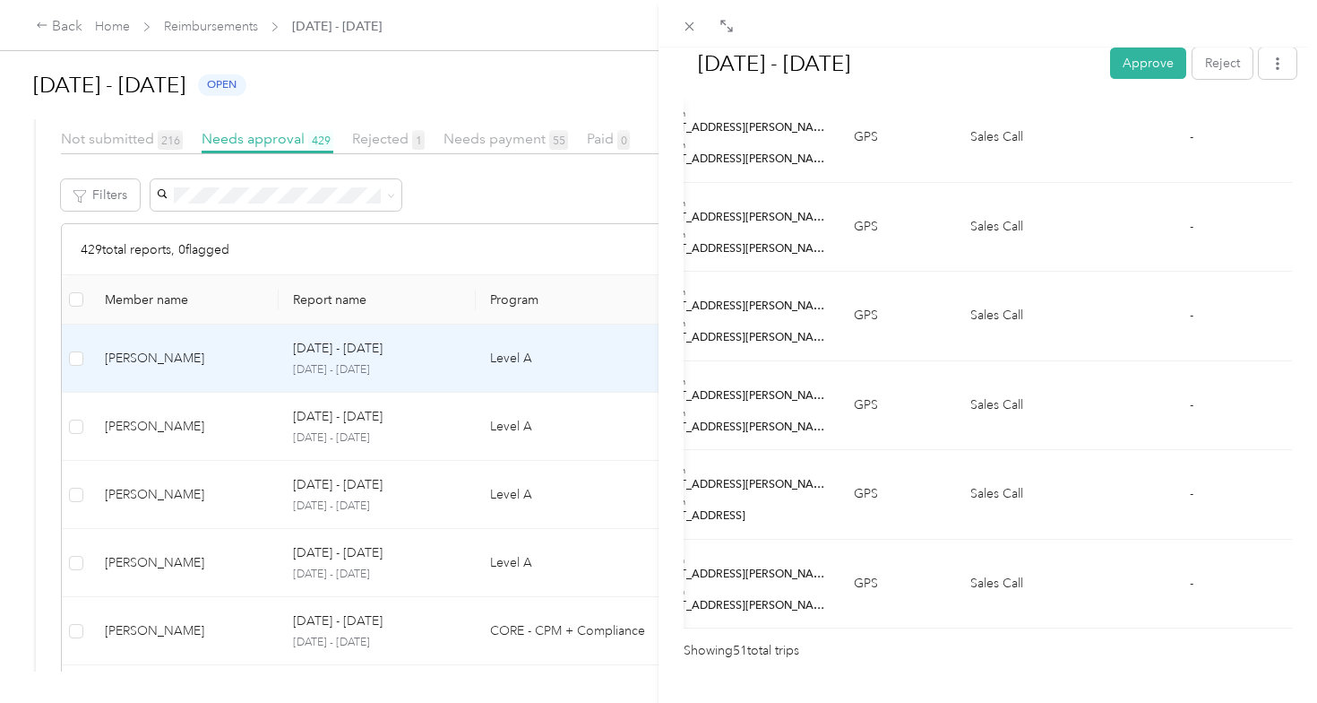
scroll to position [4524, 0]
click at [1135, 58] on button "Approve" at bounding box center [1148, 62] width 76 height 31
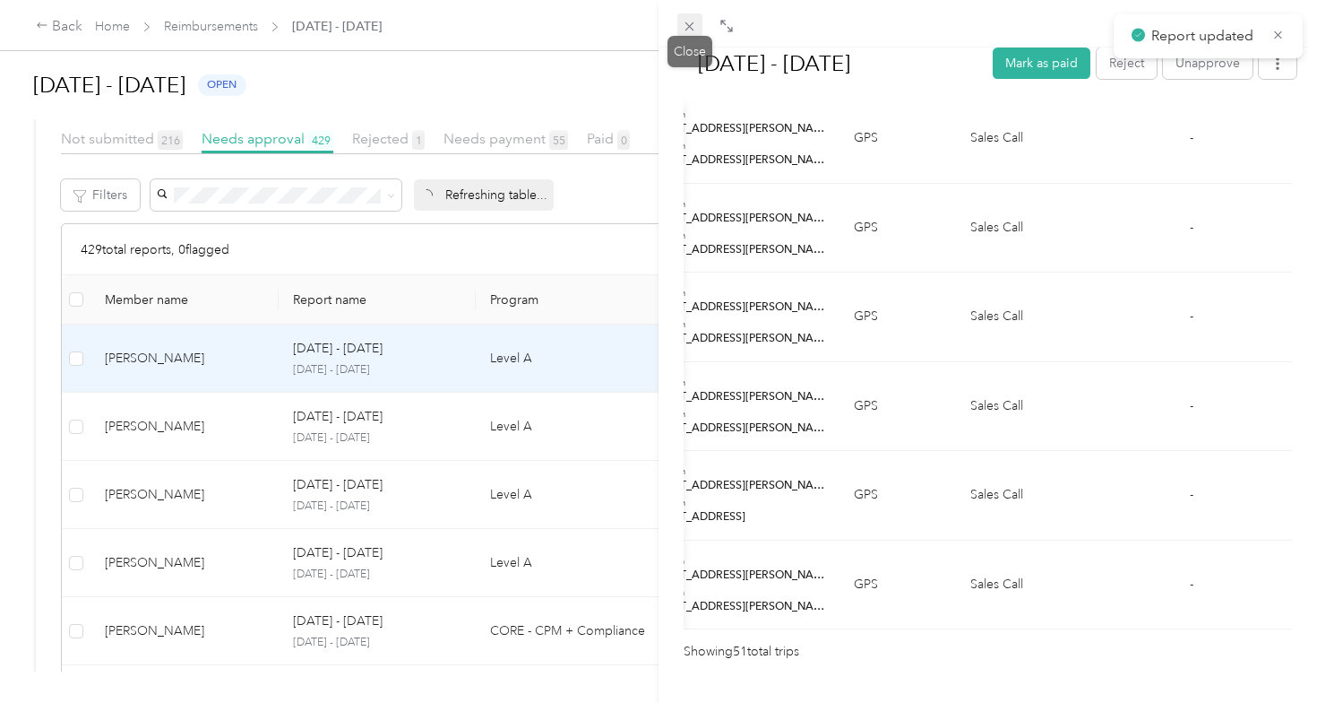
click at [694, 32] on icon at bounding box center [689, 26] width 15 height 15
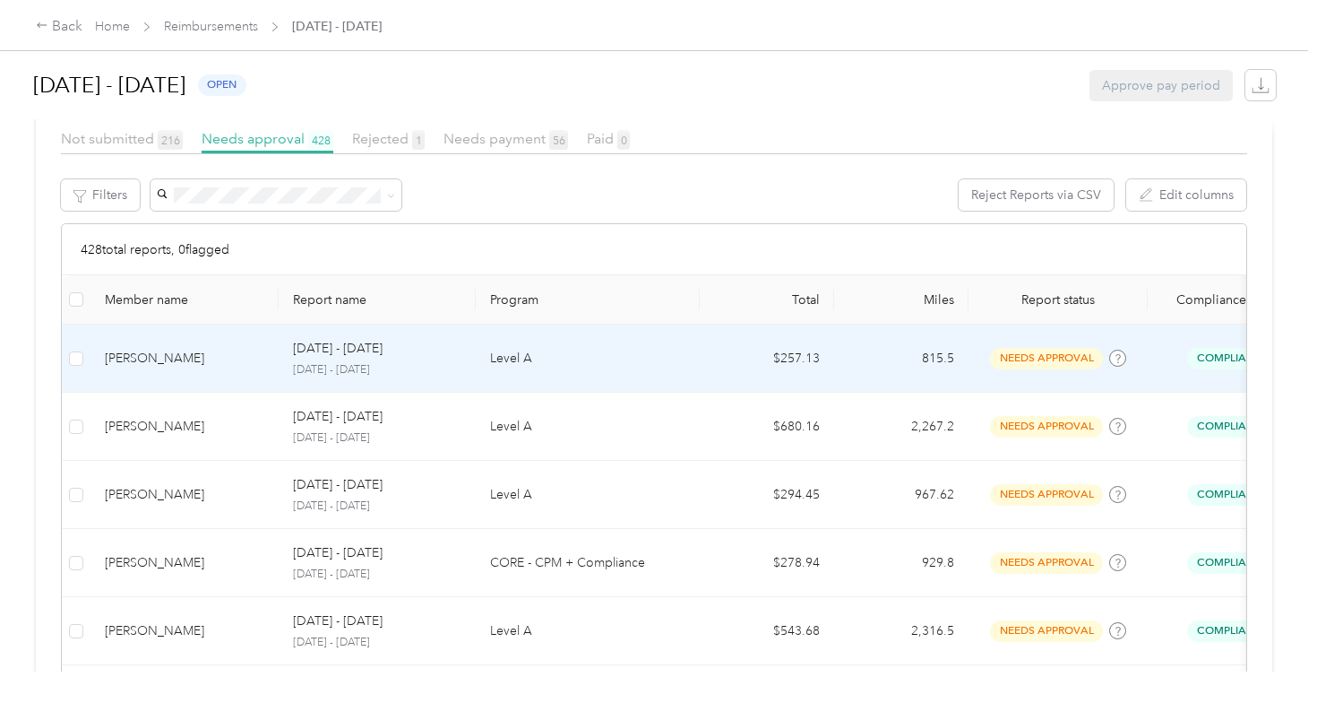
click at [159, 371] on td "[PERSON_NAME]" at bounding box center [185, 358] width 188 height 68
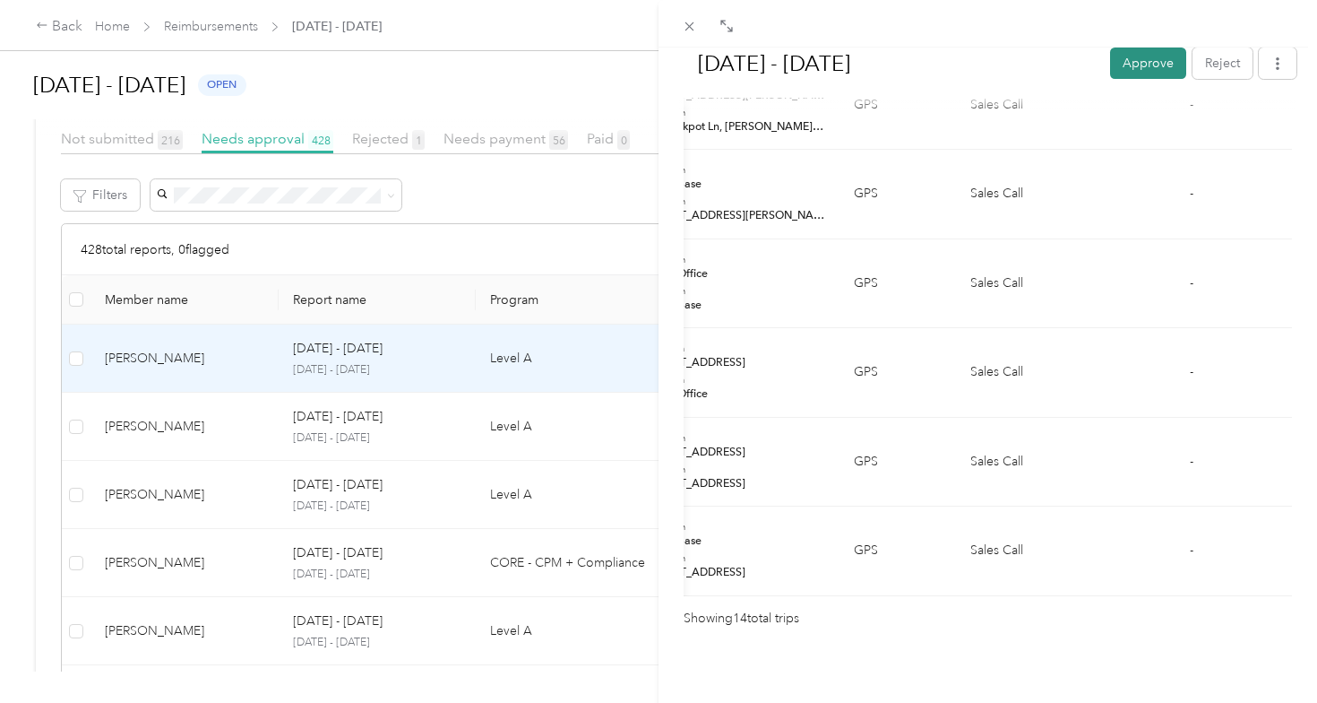
click at [1142, 66] on button "Approve" at bounding box center [1148, 62] width 76 height 31
click at [196, 425] on div "[DATE] - [DATE] Approve Reject Needs Approval Needs approval from [PERSON_NAME]…" at bounding box center [658, 351] width 1317 height 703
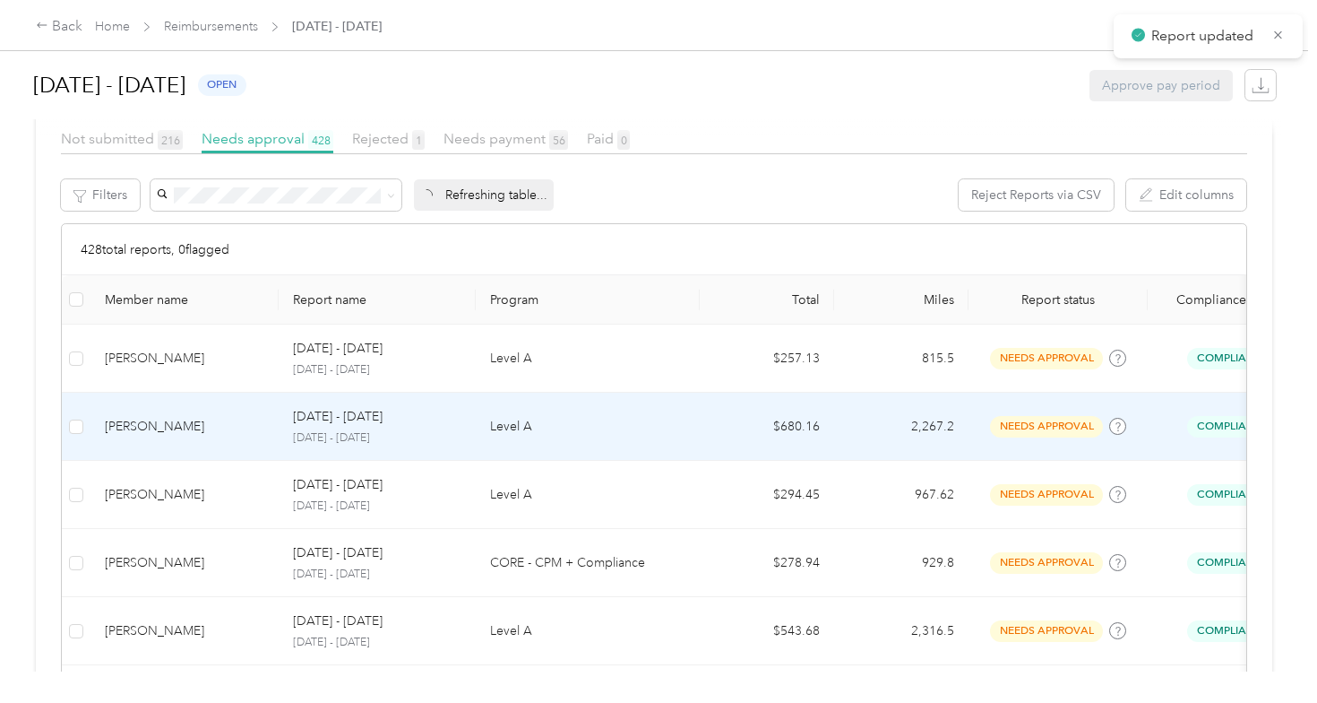
click at [196, 425] on div "[PERSON_NAME]" at bounding box center [185, 427] width 160 height 20
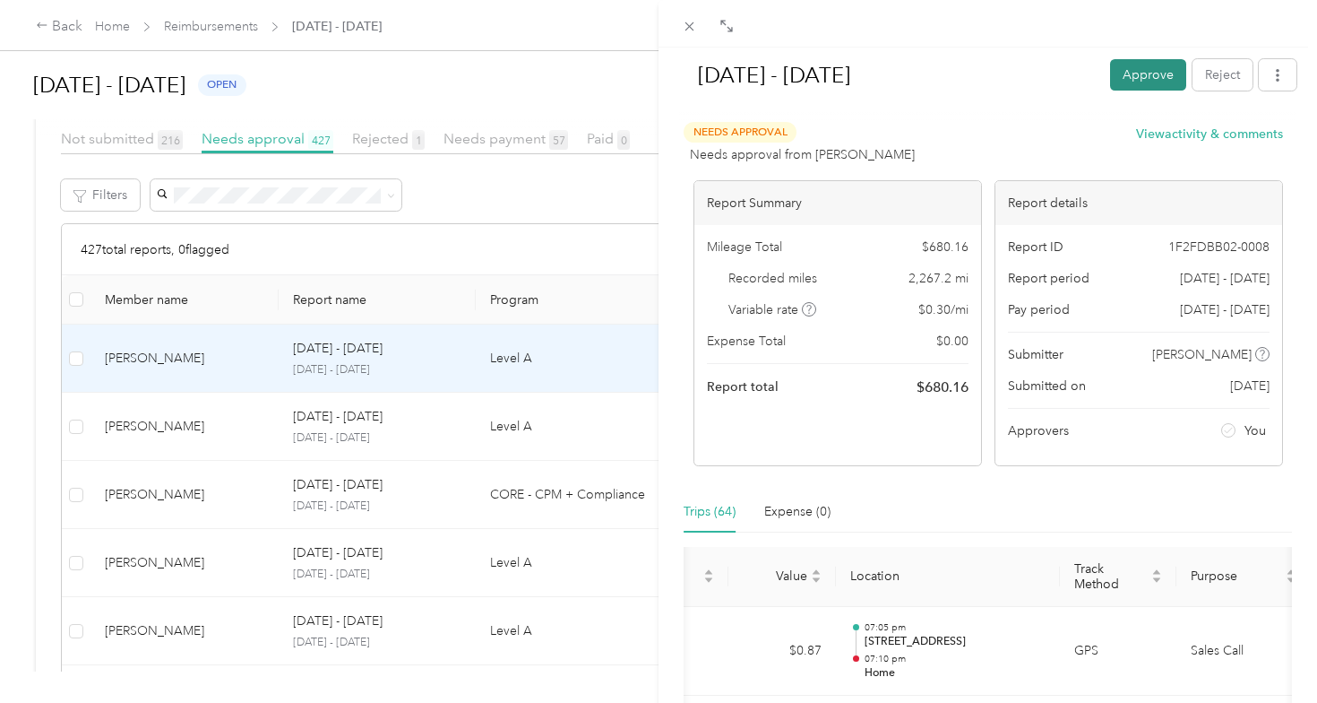
click at [1154, 84] on button "Approve" at bounding box center [1148, 74] width 76 height 31
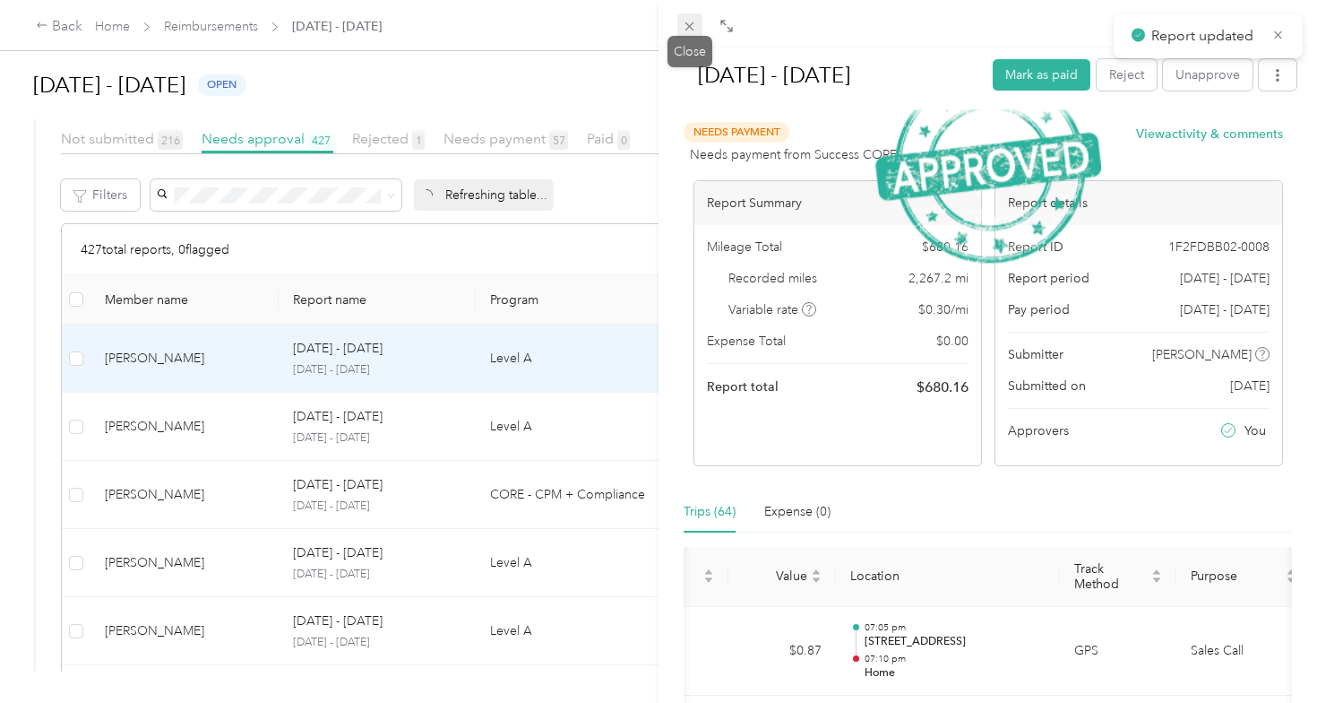
click at [698, 30] on span at bounding box center [689, 25] width 25 height 25
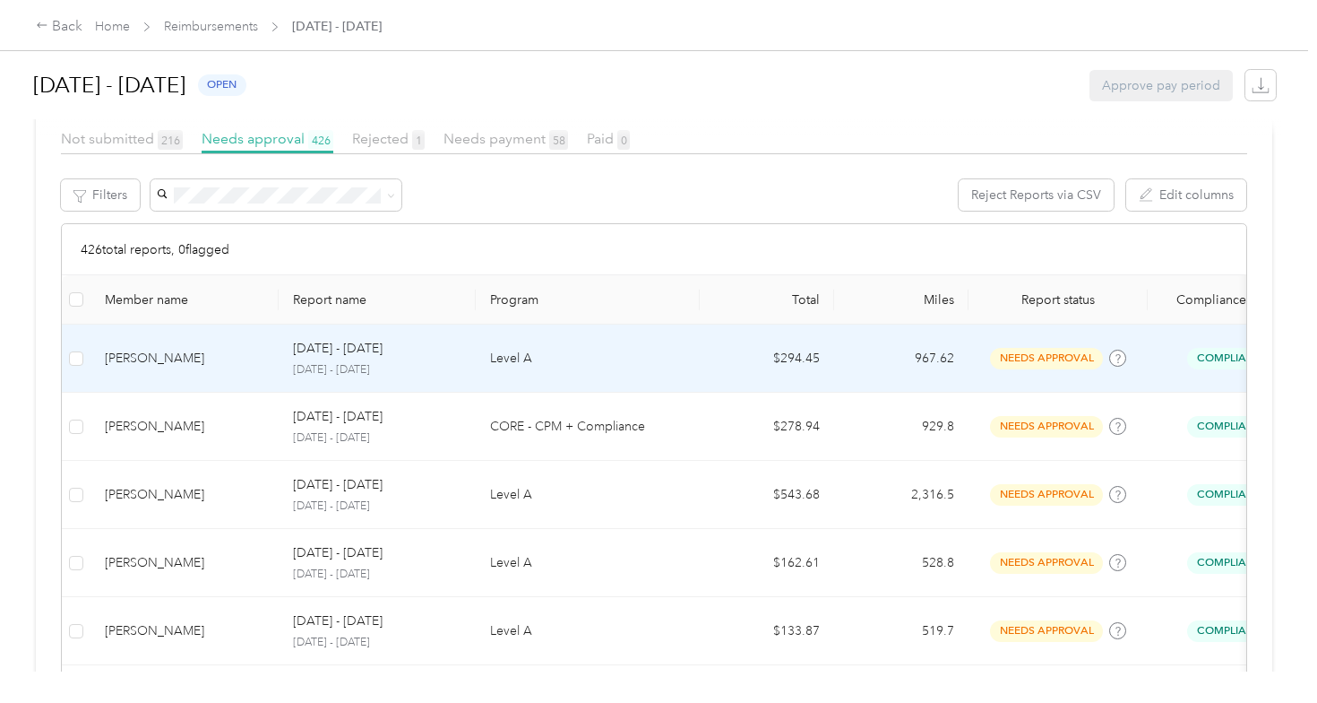
click at [206, 366] on div "[PERSON_NAME]" at bounding box center [185, 359] width 160 height 20
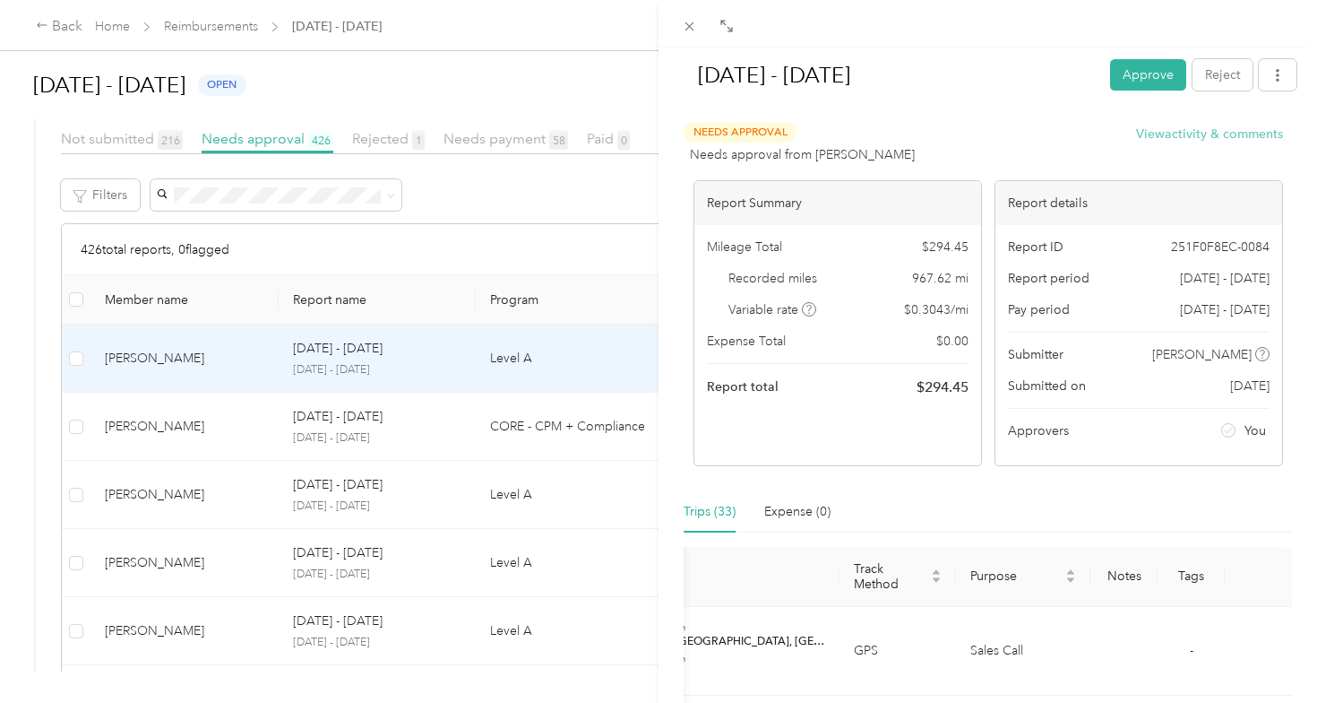
click at [1195, 132] on button "View activity & comments" at bounding box center [1209, 134] width 147 height 19
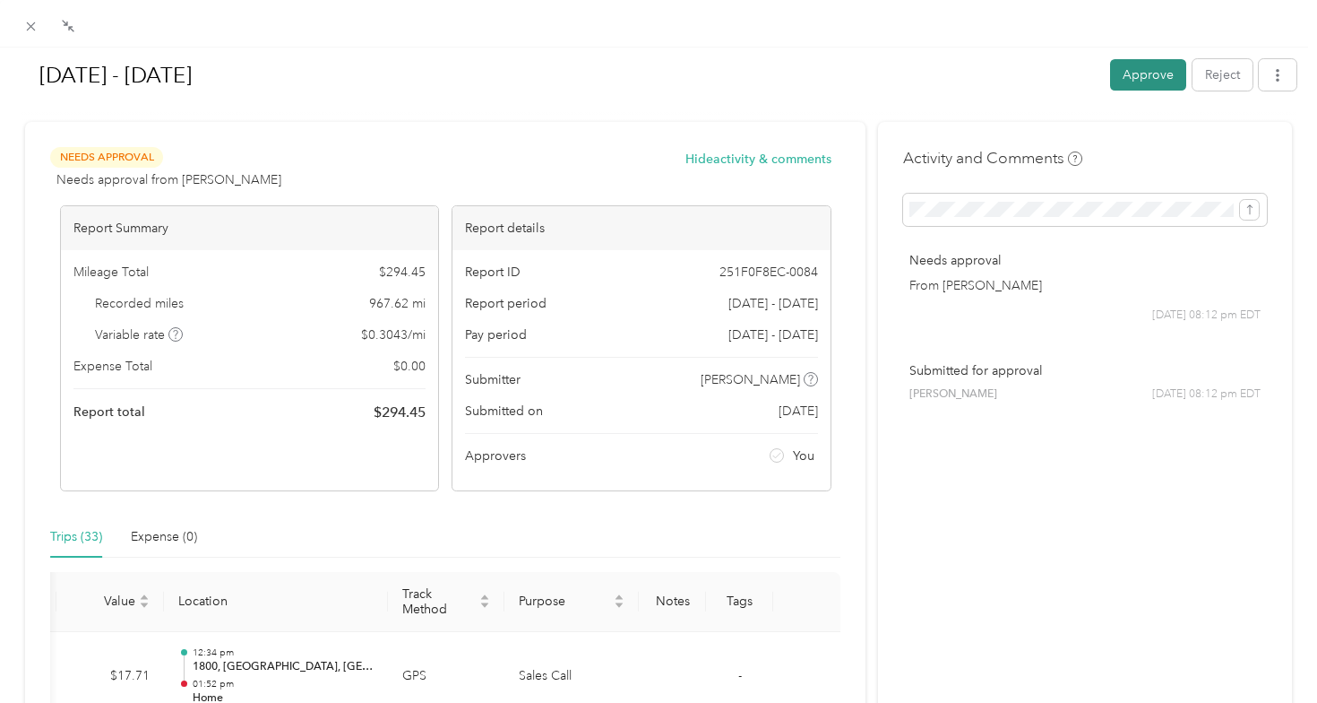
click at [1147, 82] on button "Approve" at bounding box center [1148, 74] width 76 height 31
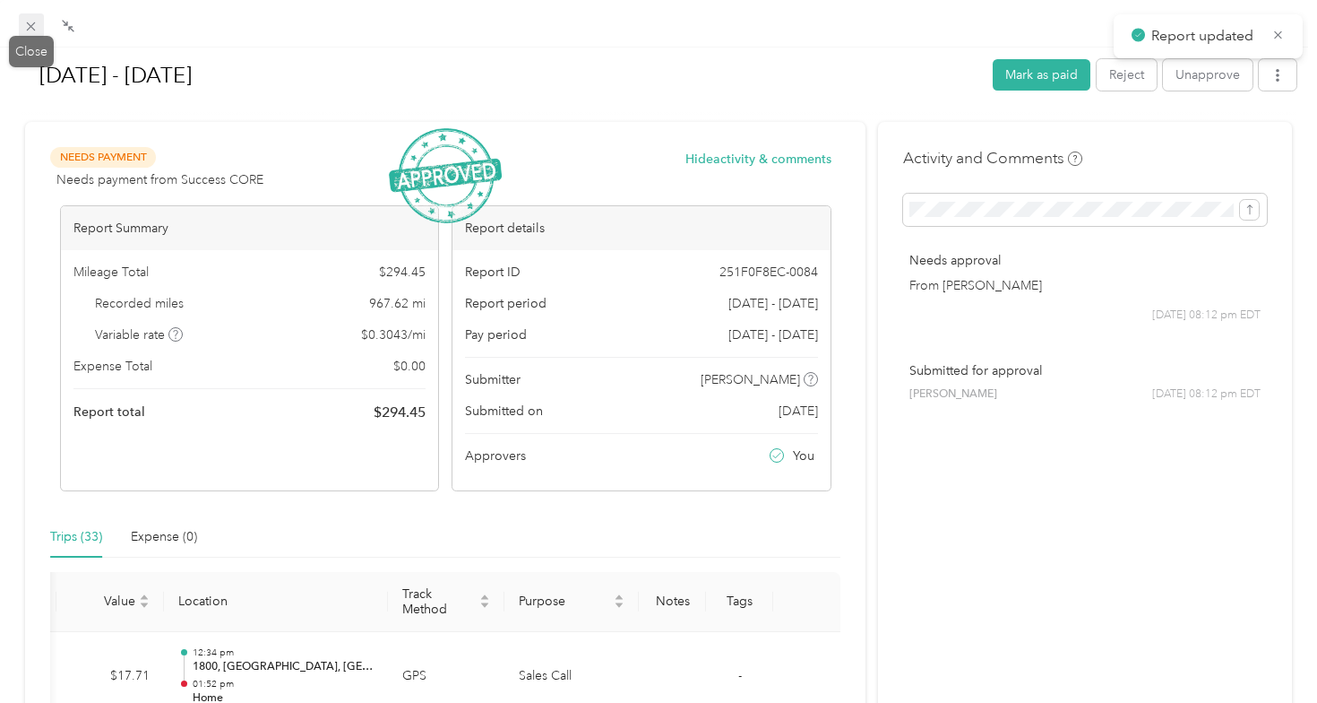
click at [30, 29] on icon at bounding box center [30, 26] width 15 height 15
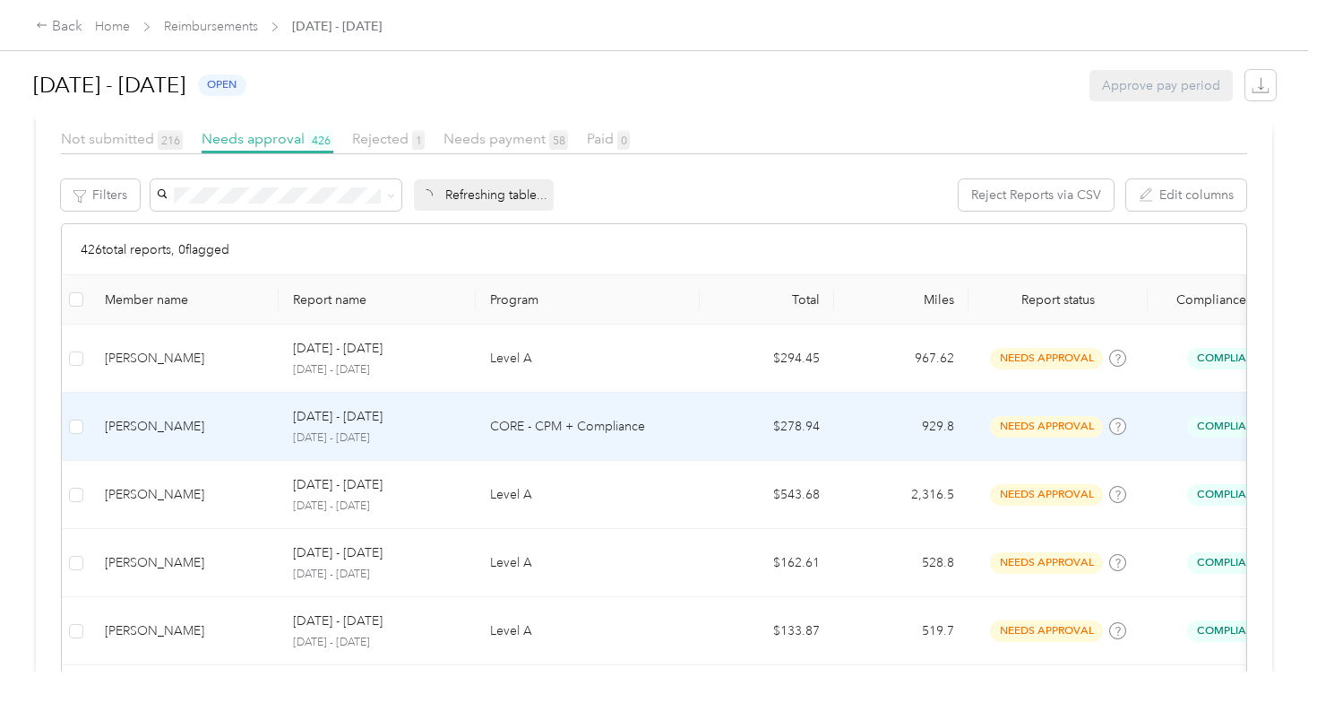
click at [205, 422] on div "[PERSON_NAME]" at bounding box center [185, 427] width 160 height 20
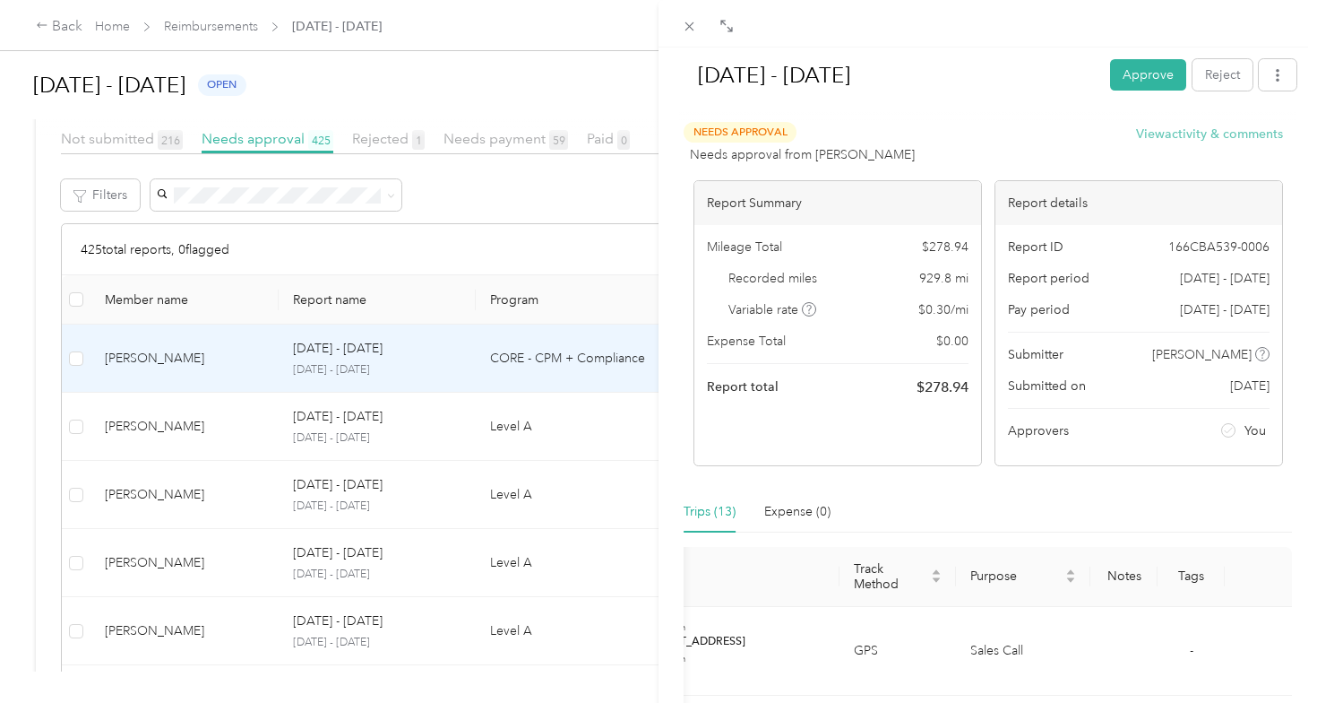
click at [1189, 139] on button "View activity & comments" at bounding box center [1209, 134] width 147 height 19
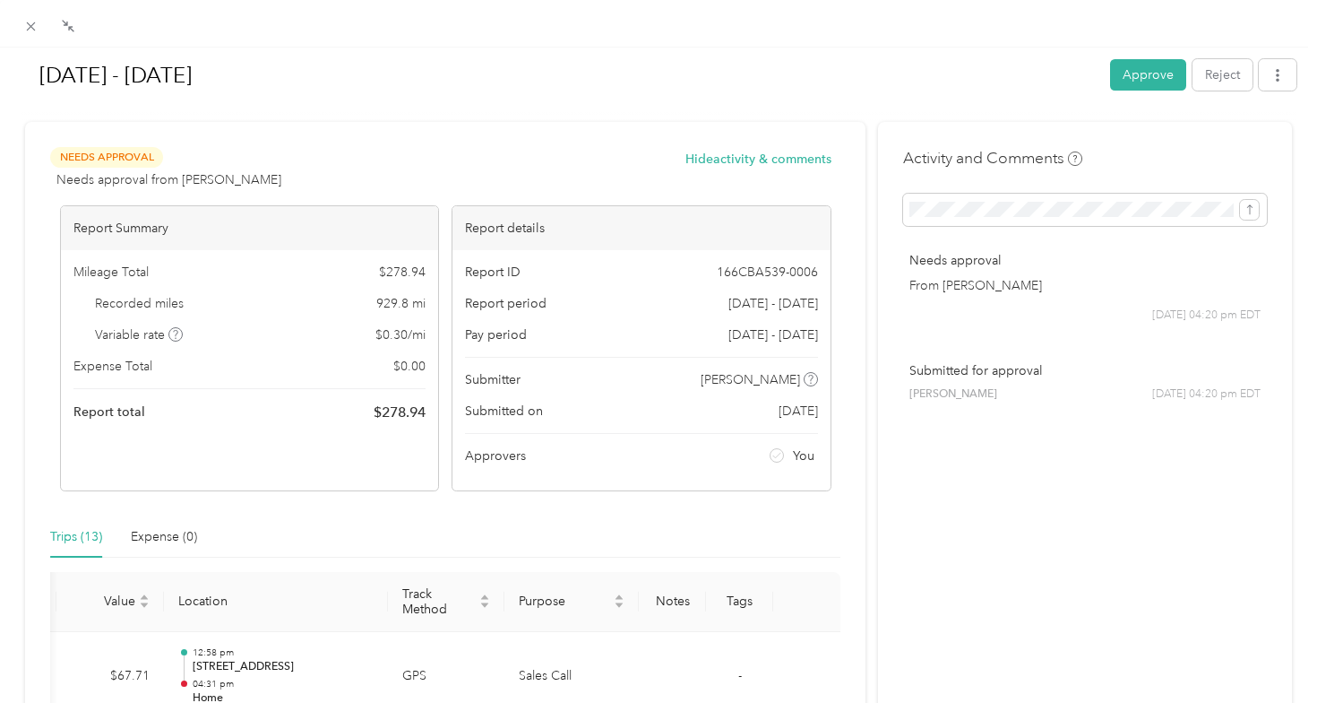
scroll to position [9, 0]
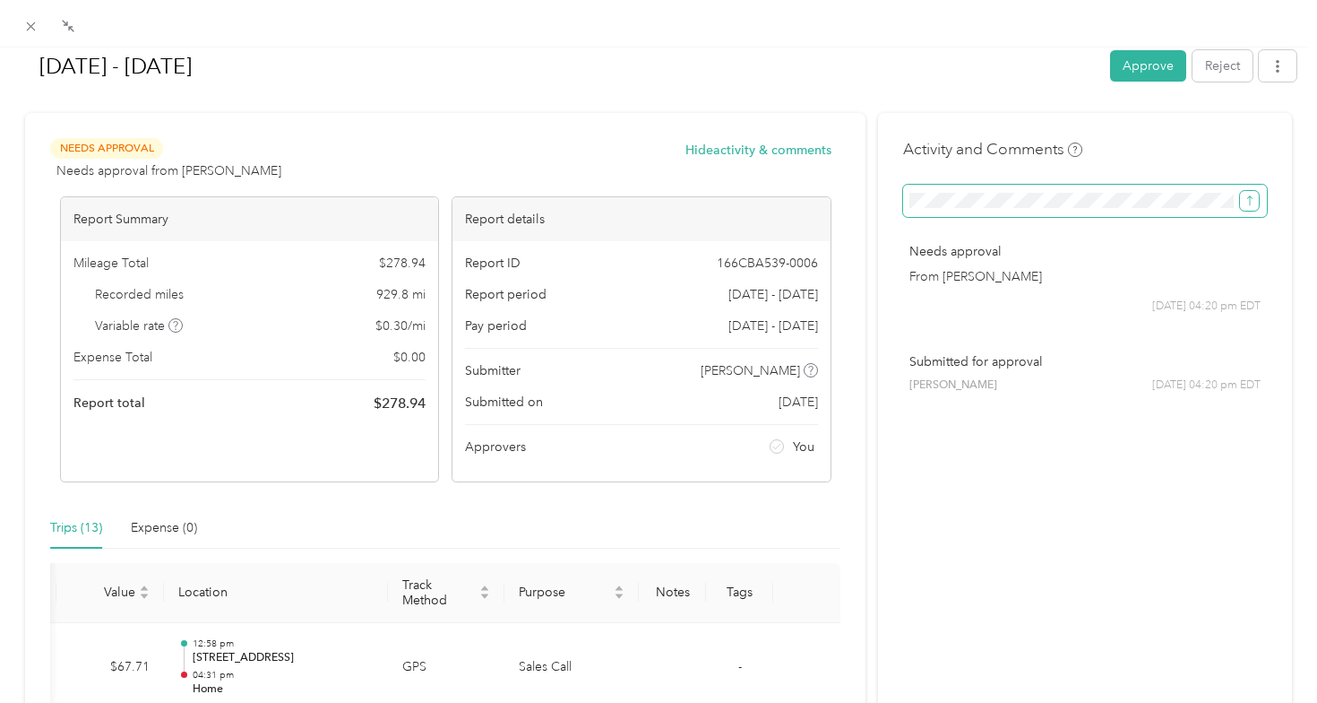
click at [1244, 205] on icon "submit" at bounding box center [1250, 200] width 13 height 13
click at [1244, 198] on icon "submit" at bounding box center [1250, 200] width 13 height 13
click at [1247, 199] on icon "submit" at bounding box center [1250, 200] width 13 height 13
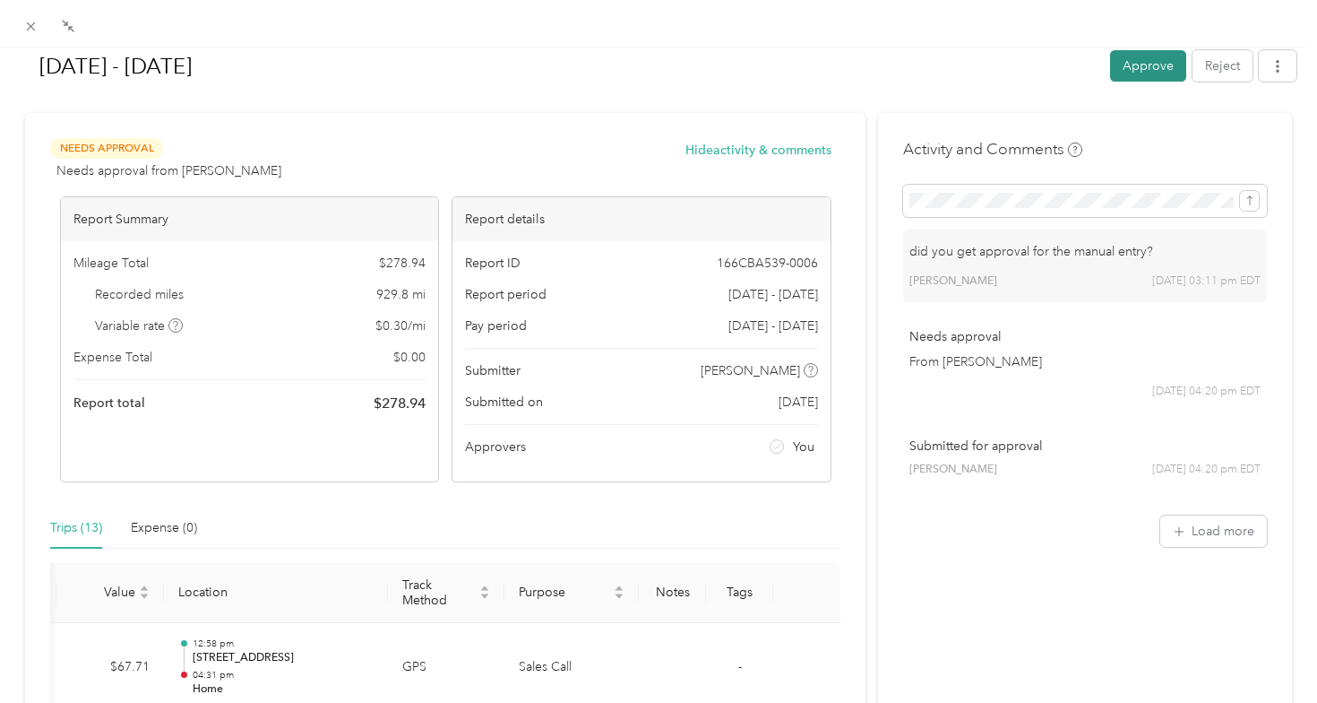
click at [1135, 65] on button "Approve" at bounding box center [1148, 65] width 76 height 31
click at [34, 23] on icon at bounding box center [31, 26] width 9 height 9
